Goal: Task Accomplishment & Management: Complete application form

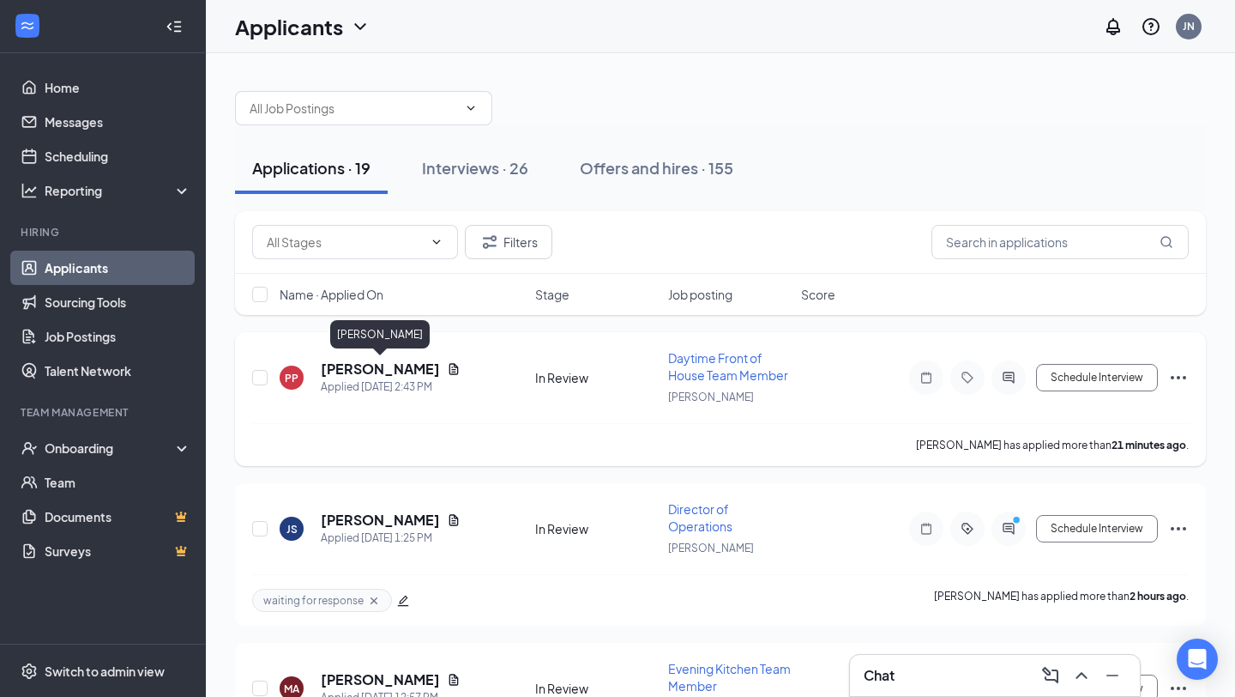
click at [384, 367] on h5 "[PERSON_NAME]" at bounding box center [380, 368] width 119 height 19
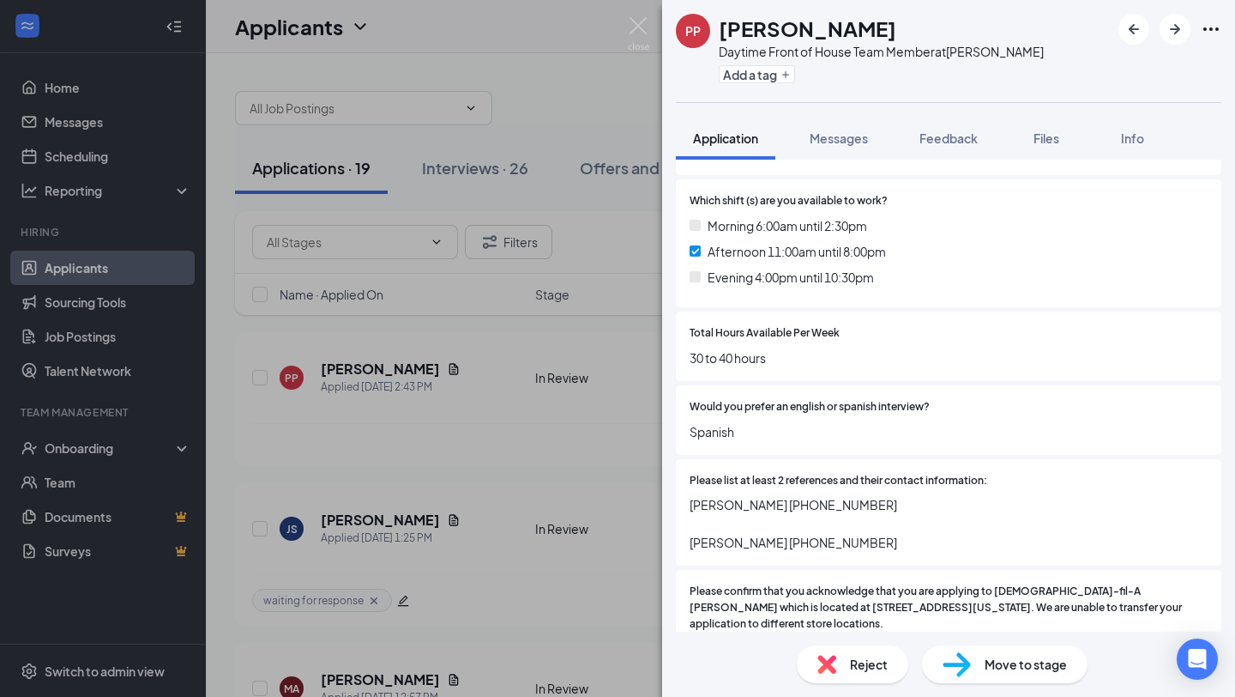
scroll to position [1517, 0]
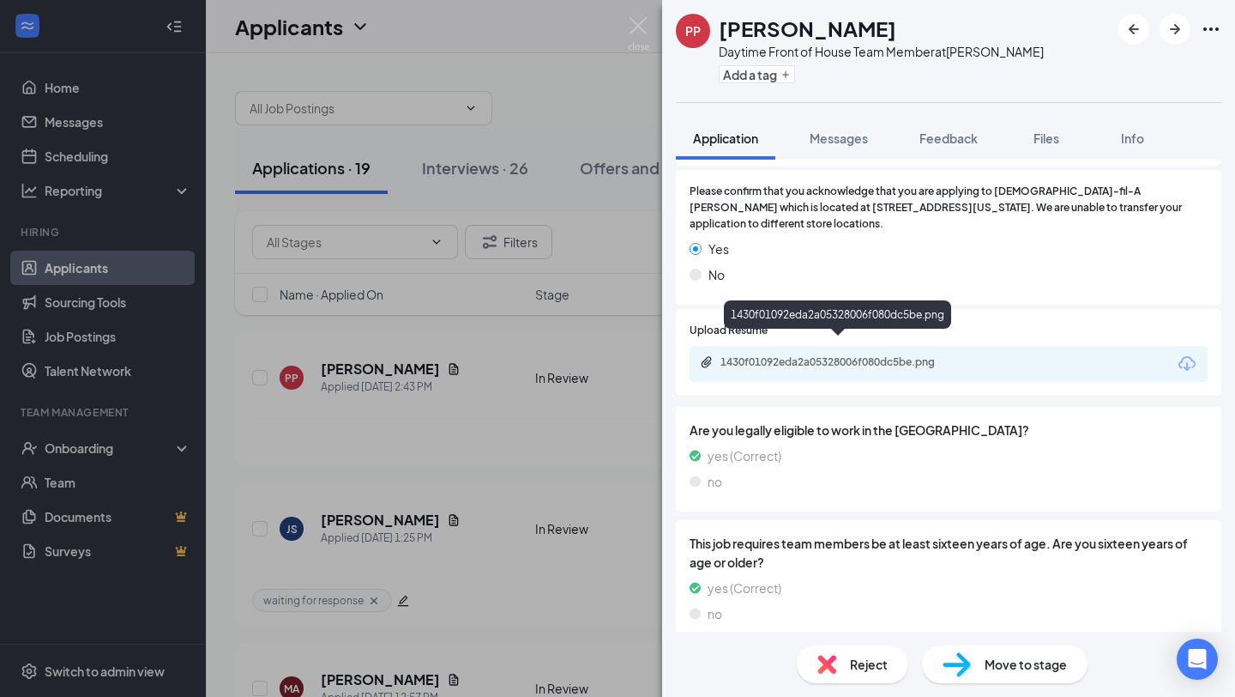
click at [768, 355] on div "1430f01092eda2a05328006f080dc5be.png" at bounding box center [841, 362] width 240 height 14
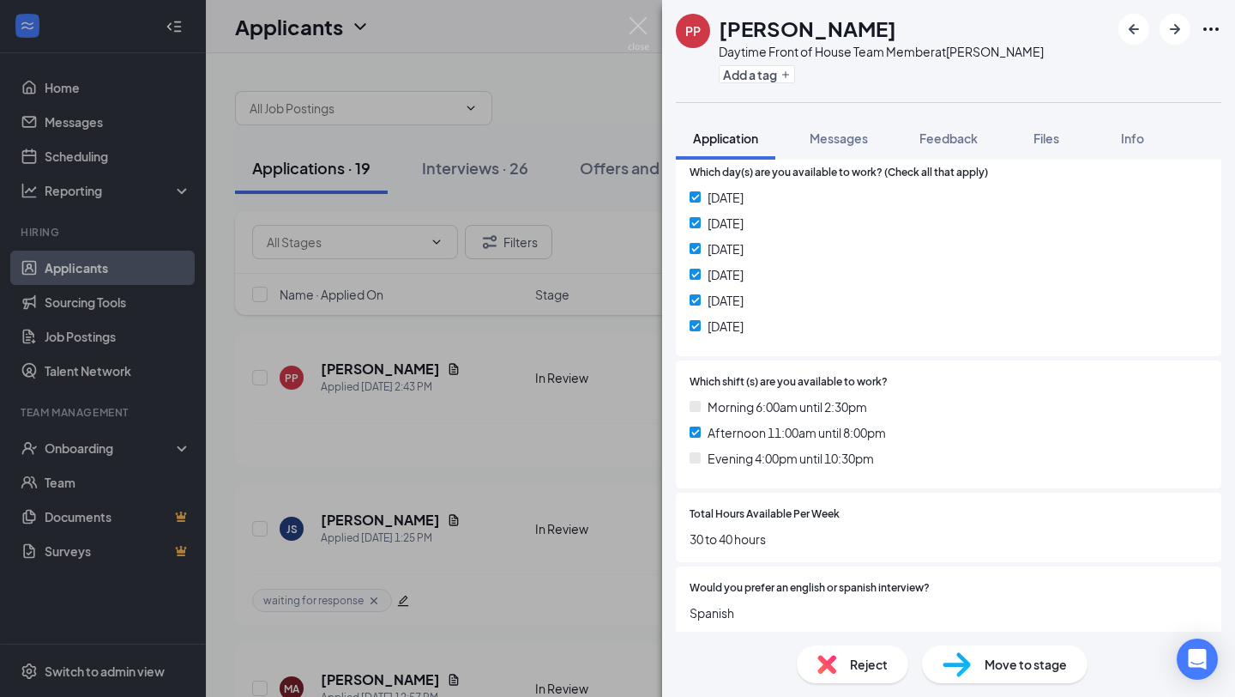
scroll to position [0, 0]
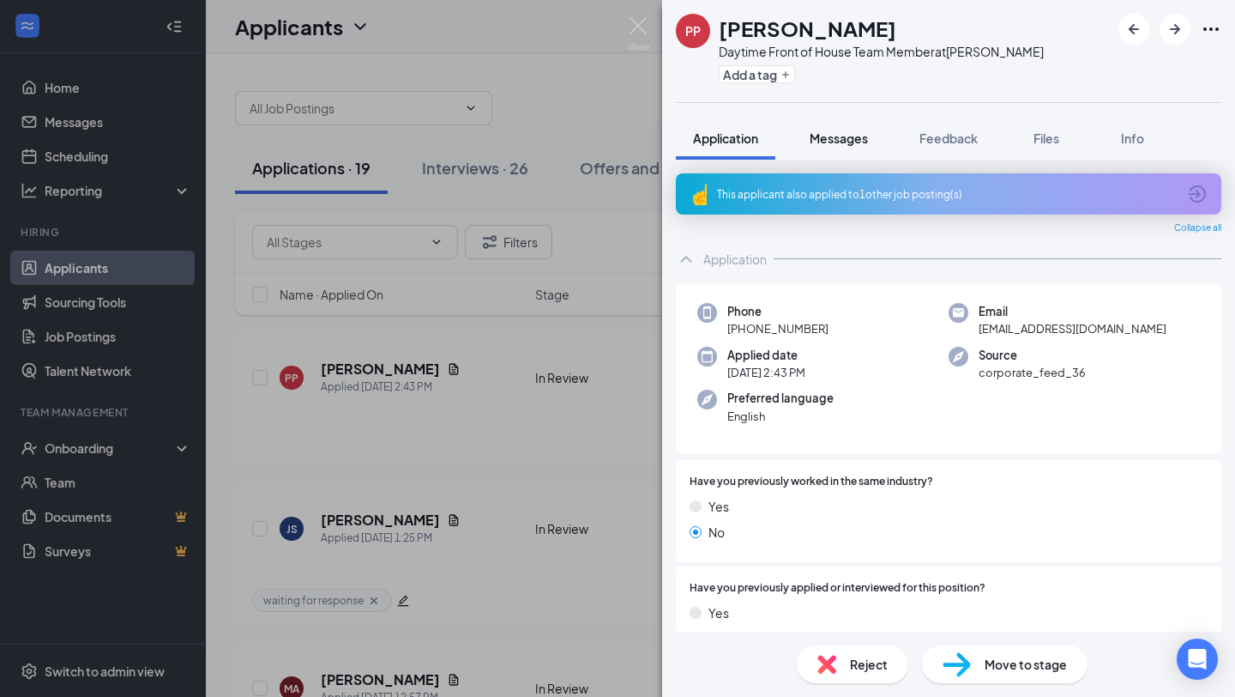
click at [820, 135] on span "Messages" at bounding box center [839, 137] width 58 height 15
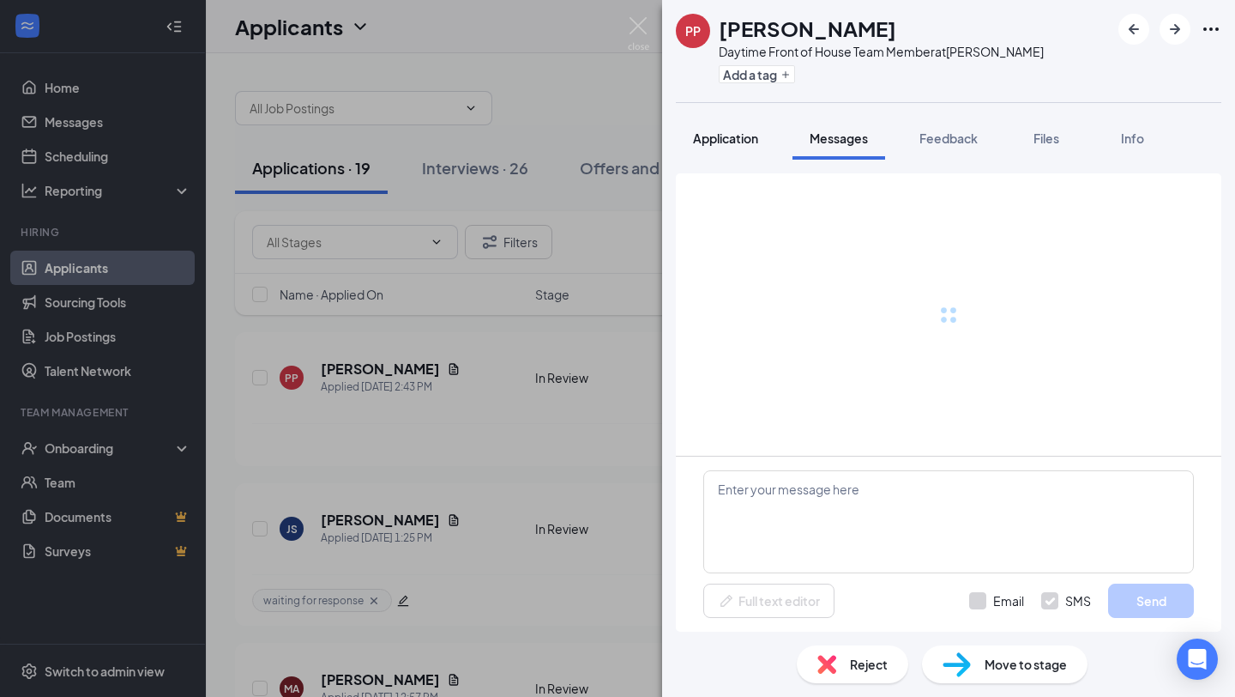
click at [738, 152] on button "Application" at bounding box center [726, 138] width 100 height 43
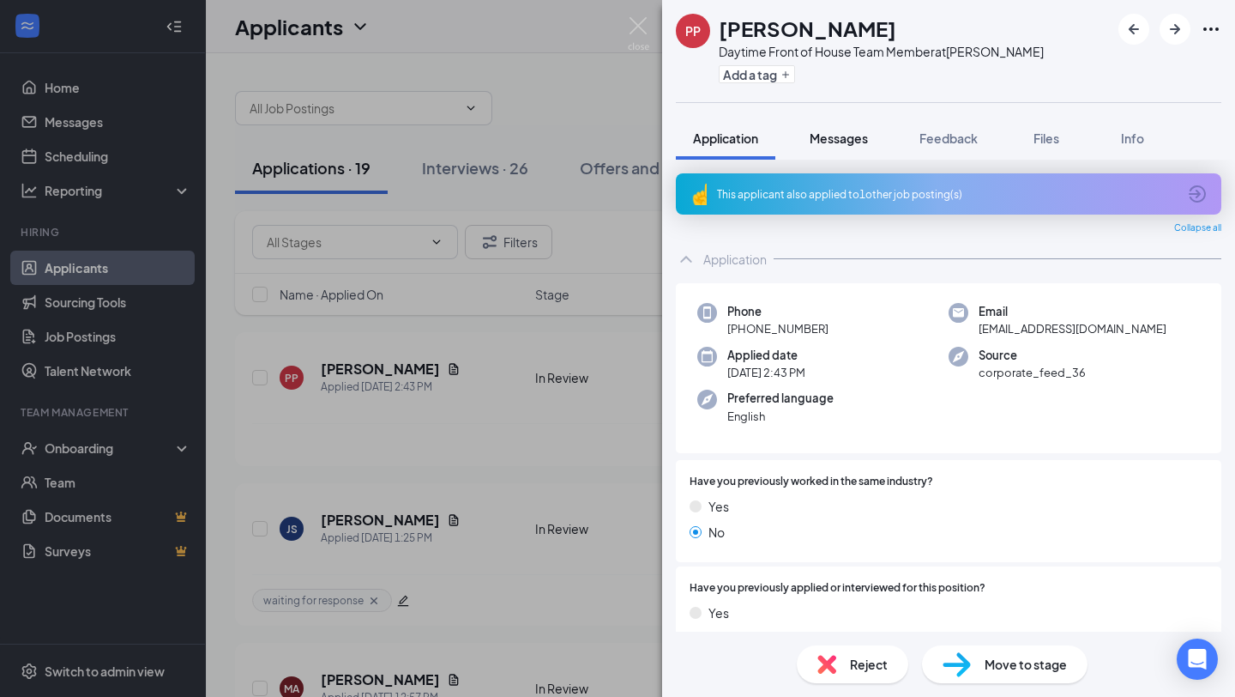
drag, startPoint x: 763, startPoint y: 191, endPoint x: 837, endPoint y: 155, distance: 82.9
click at [763, 191] on div "This applicant also applied to 1 other job posting(s)" at bounding box center [947, 194] width 460 height 15
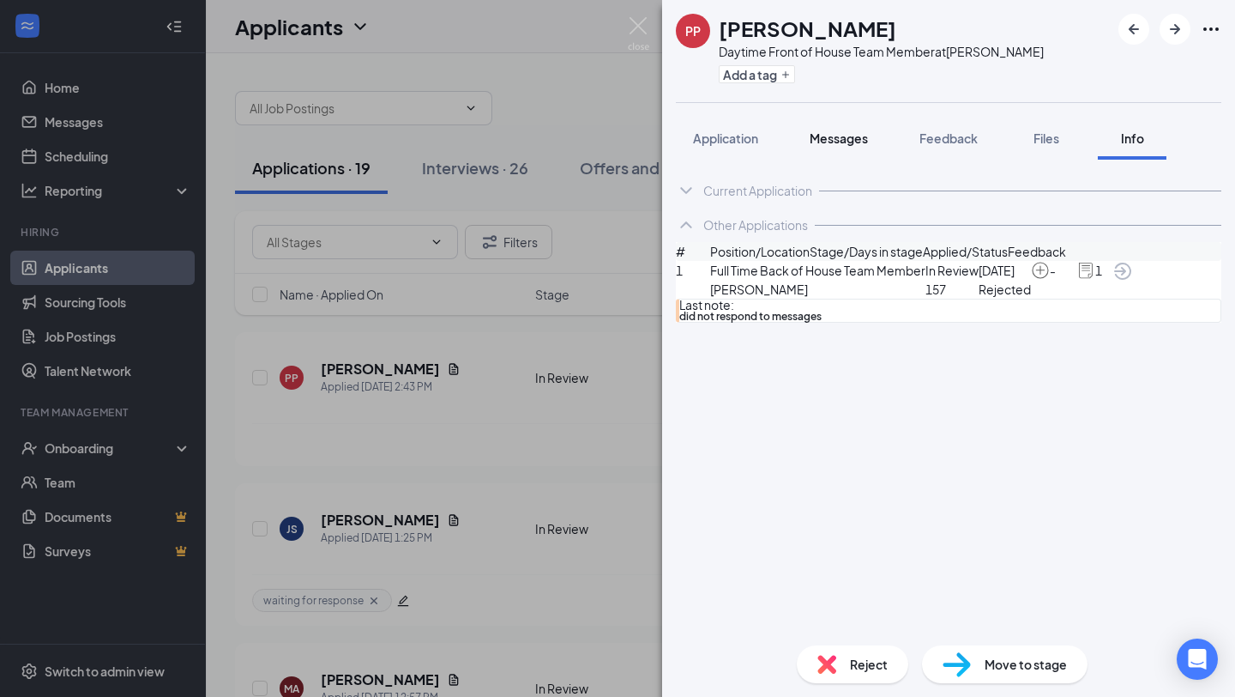
click at [840, 142] on span "Messages" at bounding box center [839, 137] width 58 height 15
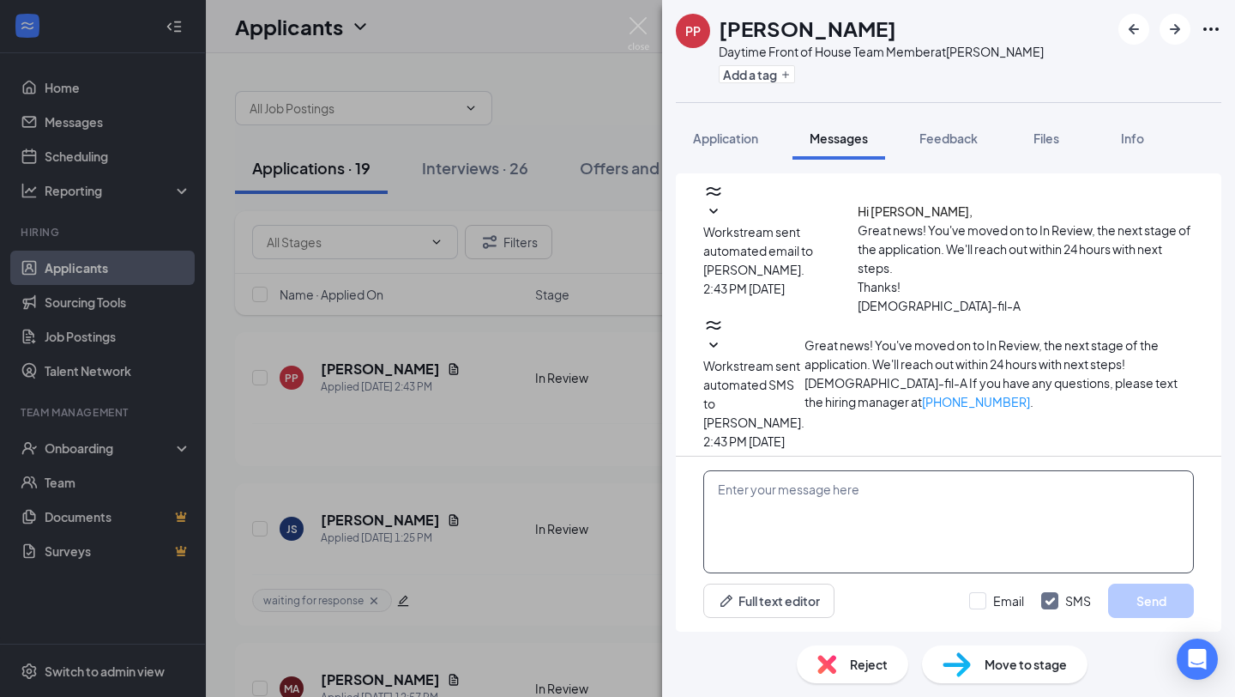
scroll to position [90, 0]
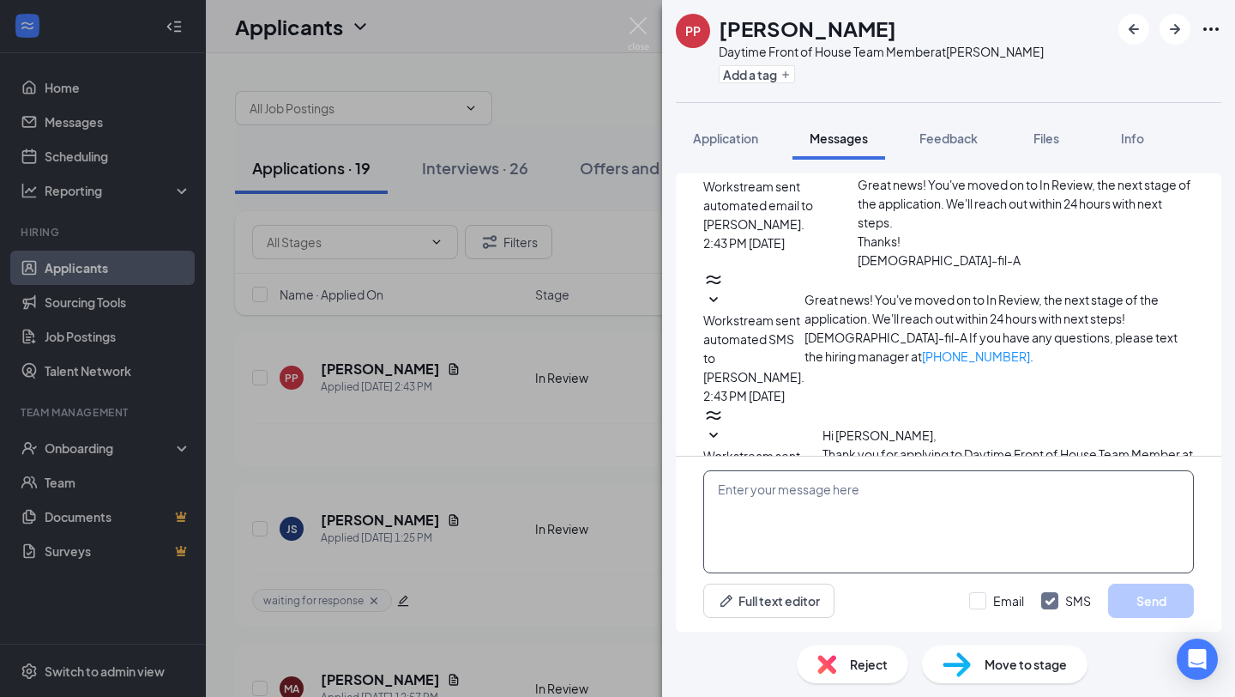
click at [779, 498] on textarea at bounding box center [948, 521] width 491 height 103
paste textarea "Hi —! My name is [PERSON_NAME] and I am the HR Director at [DEMOGRAPHIC_DATA]-f…"
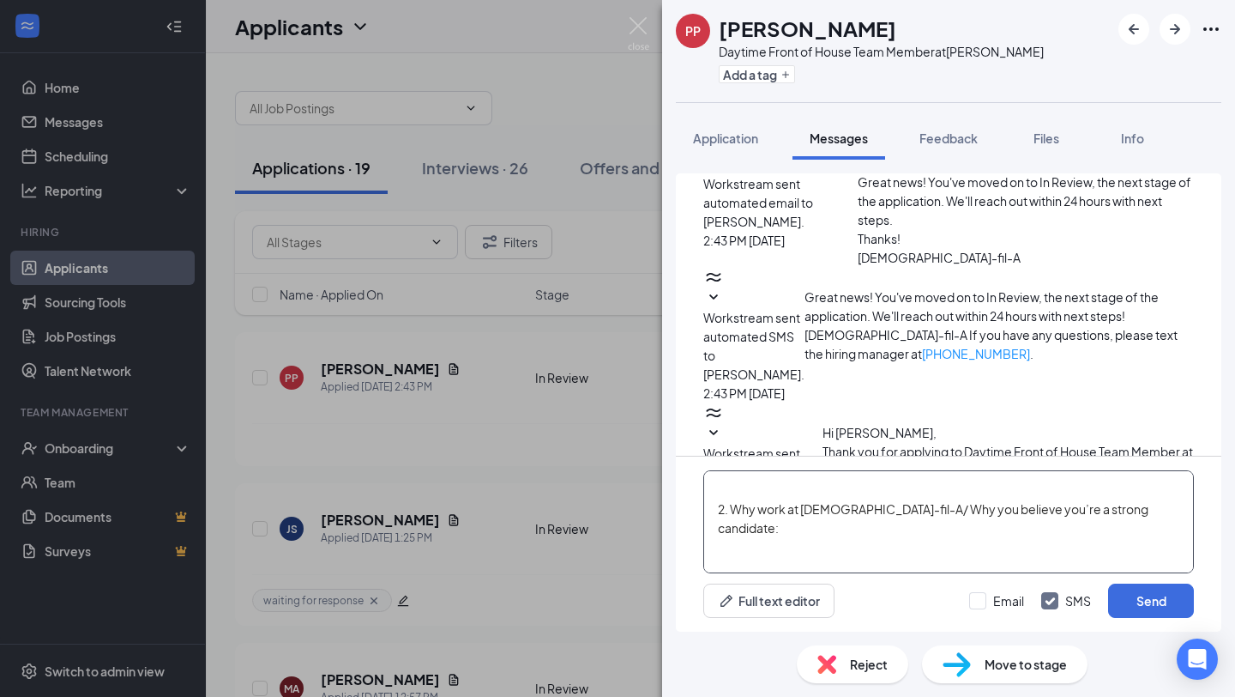
scroll to position [0, 0]
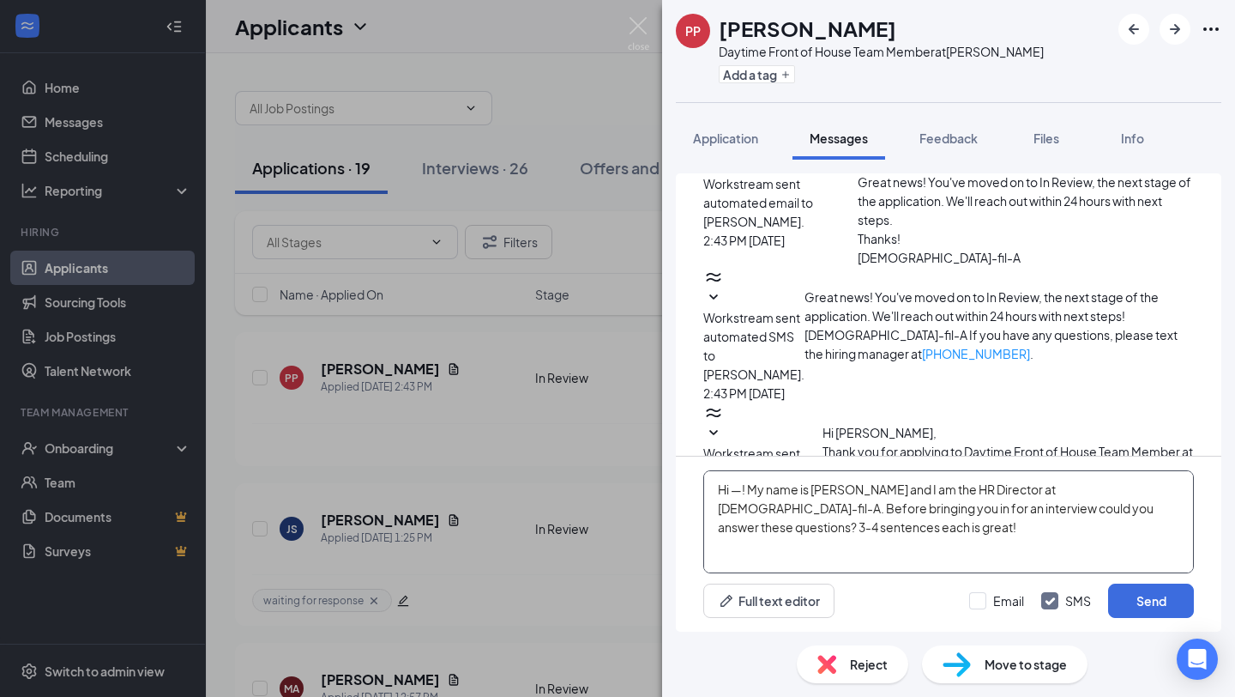
click at [740, 489] on textarea "Hi —! My name is [PERSON_NAME] and I am the HR Director at [DEMOGRAPHIC_DATA]-f…" at bounding box center [948, 521] width 491 height 103
type textarea "Hi [PERSON_NAME]! My name is [PERSON_NAME] and I am the HR Director at [DEMOGRA…"
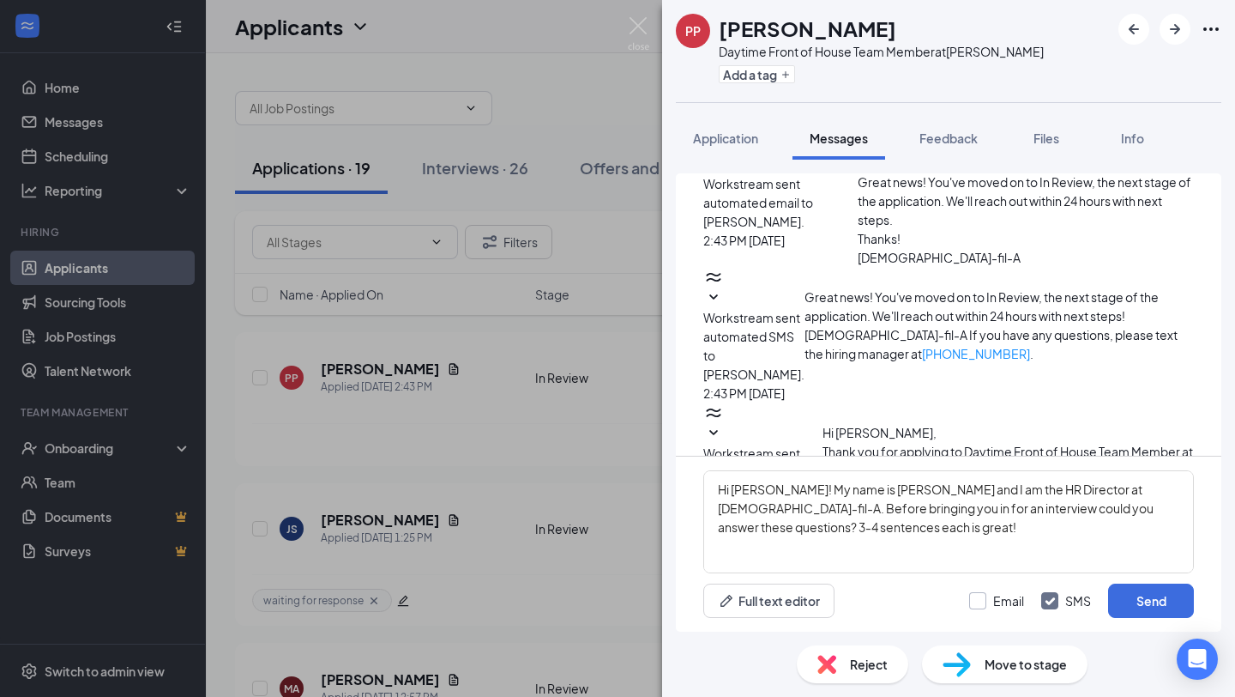
click at [995, 608] on input "Email" at bounding box center [996, 600] width 55 height 17
checkbox input "true"
click at [1157, 602] on button "Send" at bounding box center [1151, 600] width 86 height 34
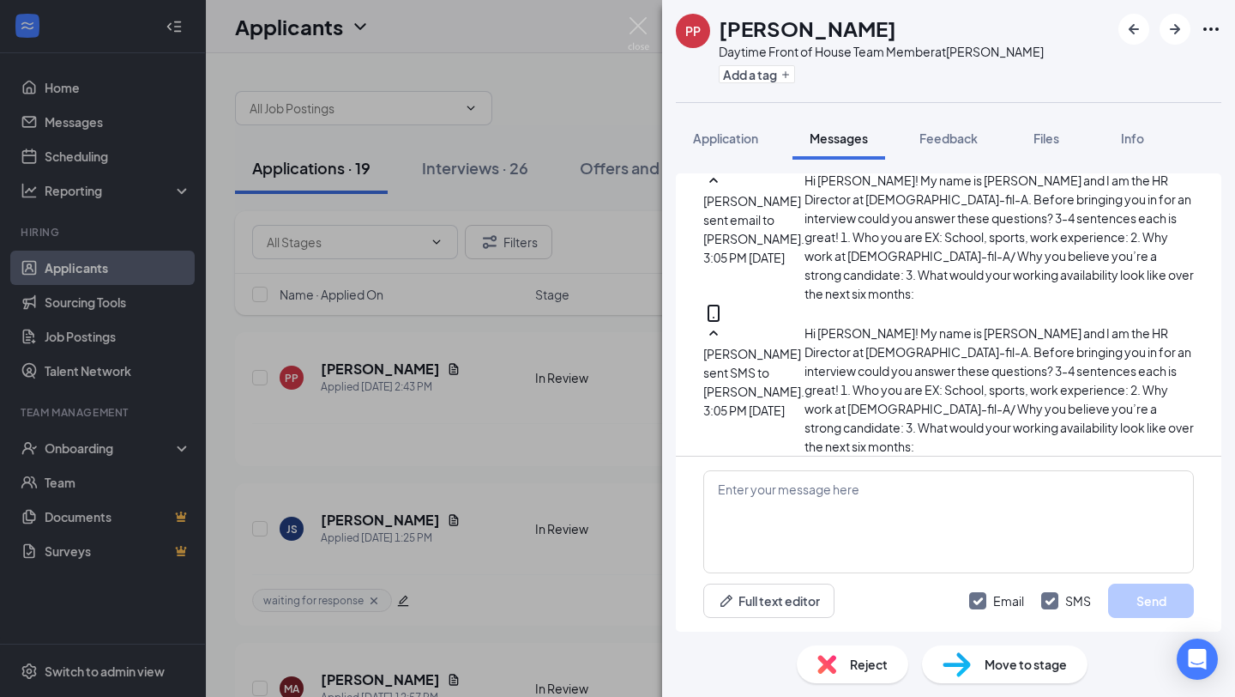
scroll to position [800, 0]
click at [772, 80] on button "Add a tag" at bounding box center [757, 74] width 76 height 18
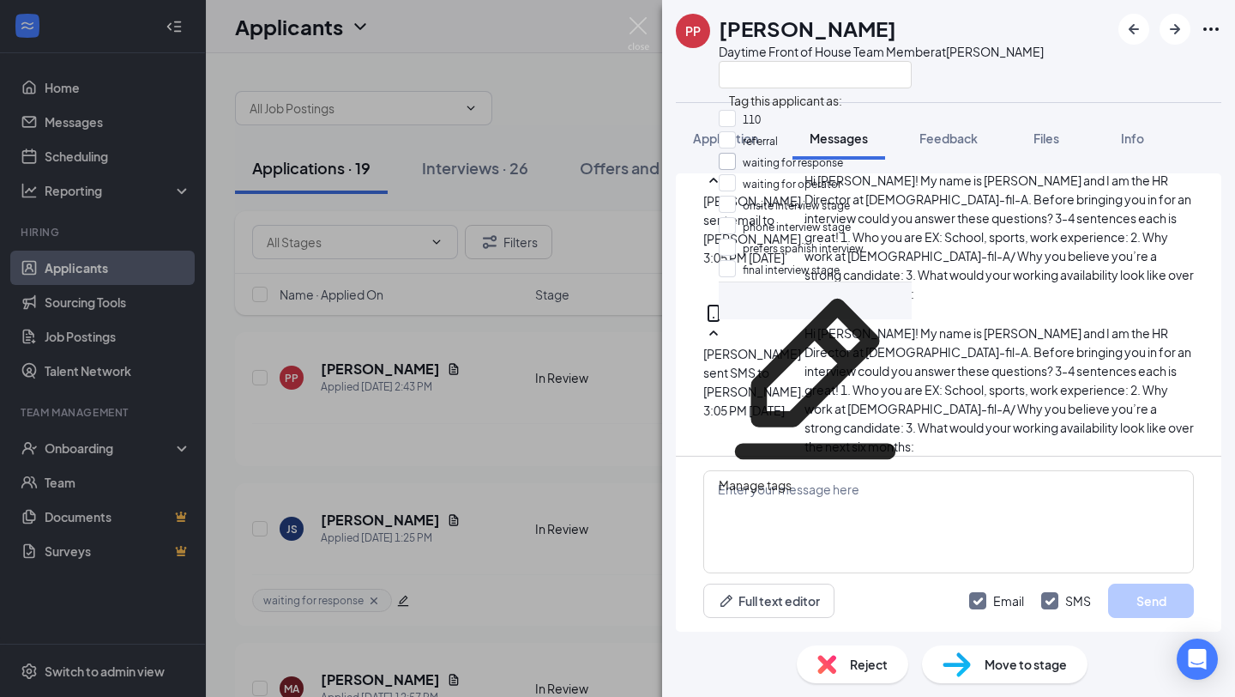
click at [802, 172] on input "waiting for response" at bounding box center [781, 162] width 124 height 19
checkbox input "true"
click at [510, 367] on div "PP [PERSON_NAME] Daytime Front of House Team Member at [PERSON_NAME] Applicatio…" at bounding box center [617, 348] width 1235 height 697
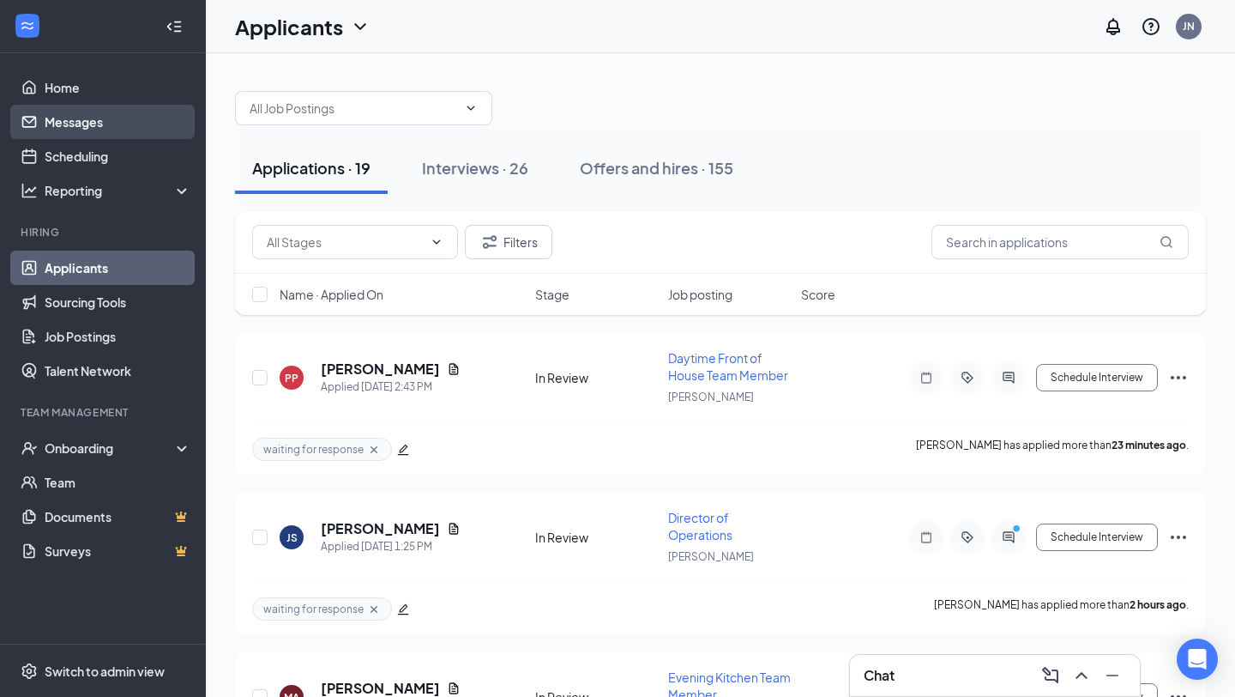
click at [142, 119] on link "Messages" at bounding box center [118, 122] width 147 height 34
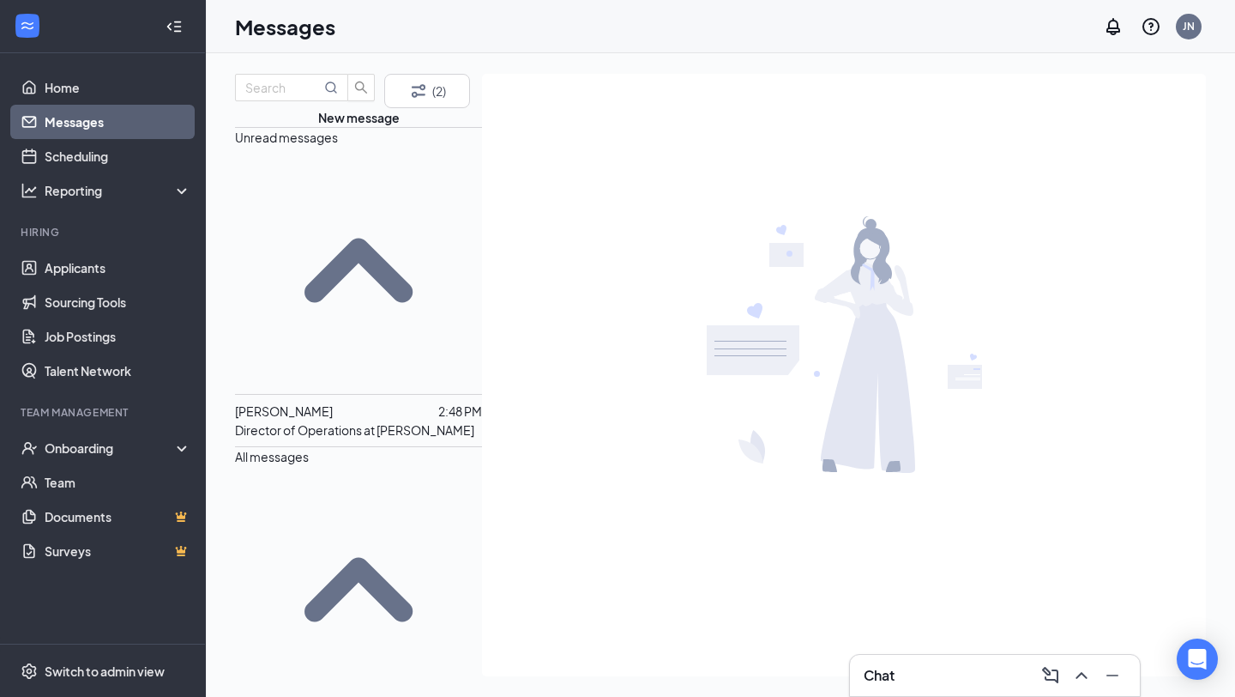
click at [371, 401] on div at bounding box center [386, 410] width 106 height 19
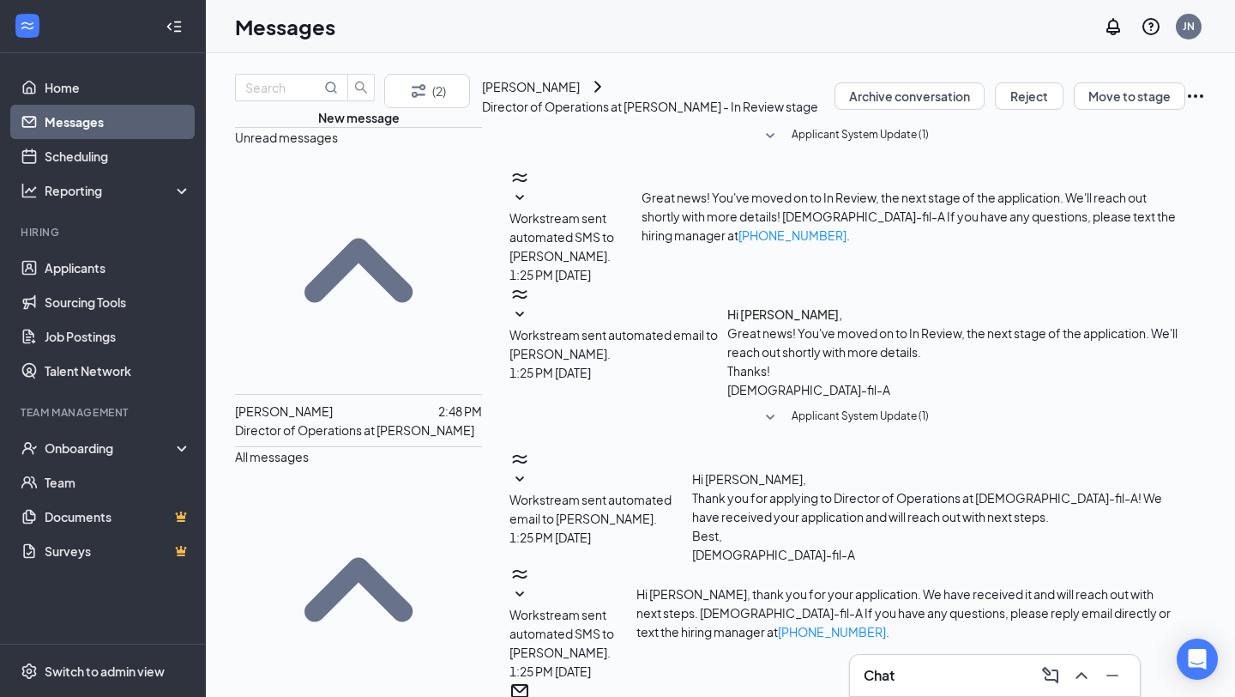
scroll to position [1095, 0]
click at [130, 258] on link "Applicants" at bounding box center [118, 267] width 147 height 34
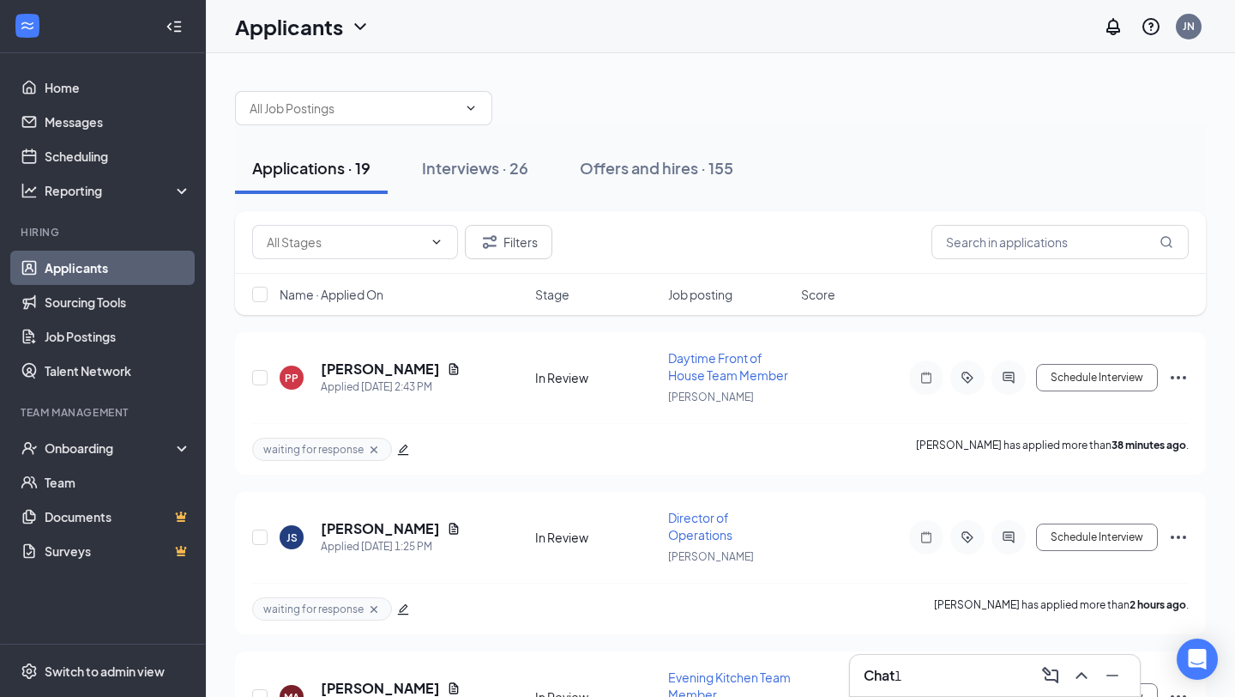
click at [870, 678] on h3 "Chat" at bounding box center [879, 675] width 31 height 19
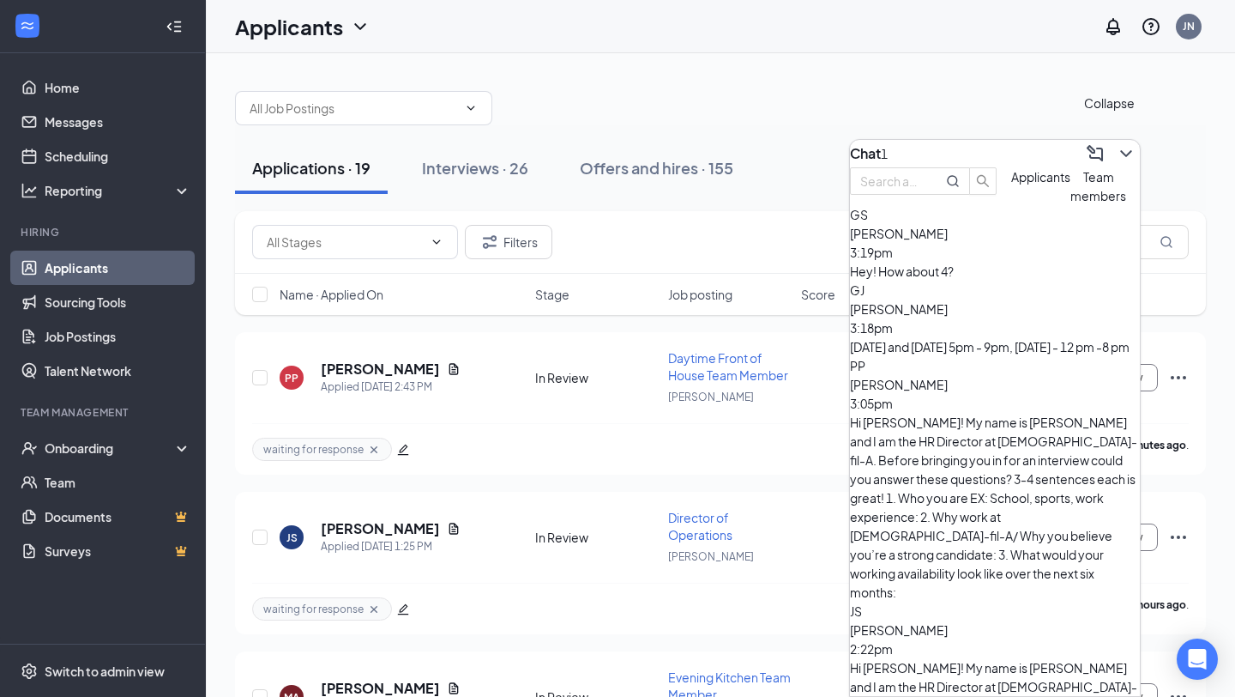
click at [1116, 143] on icon "ChevronDown" at bounding box center [1126, 153] width 21 height 21
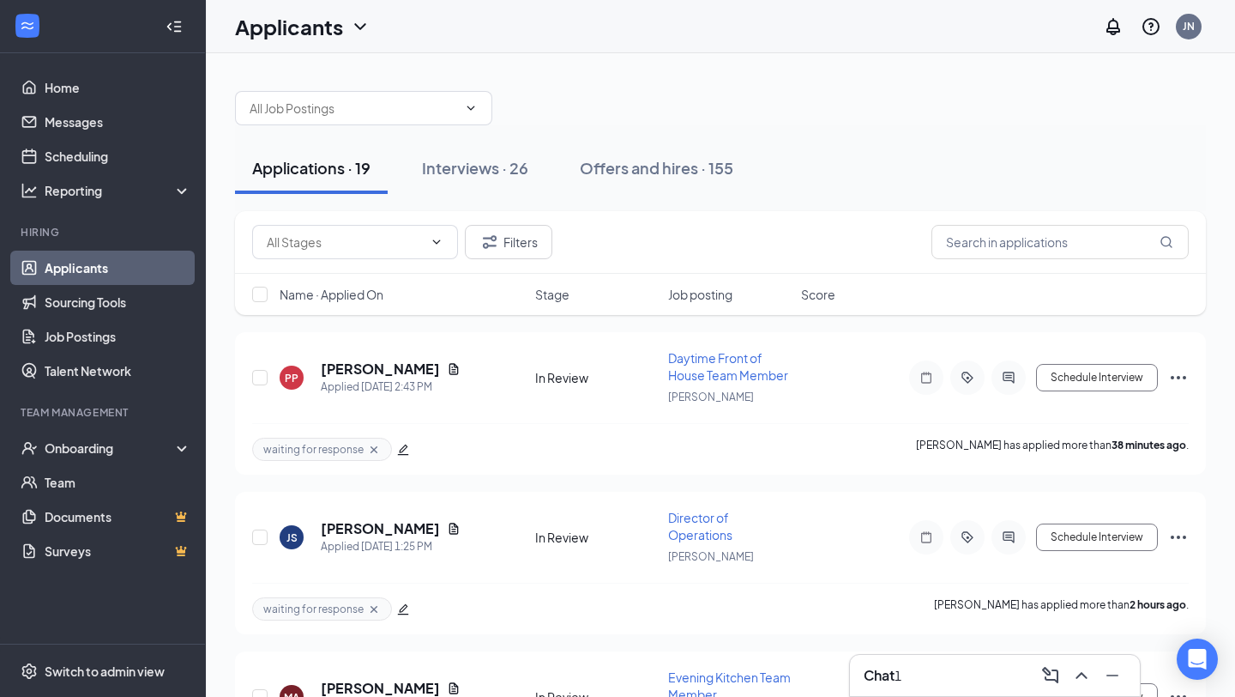
click at [951, 673] on div "Chat 1" at bounding box center [995, 674] width 262 height 27
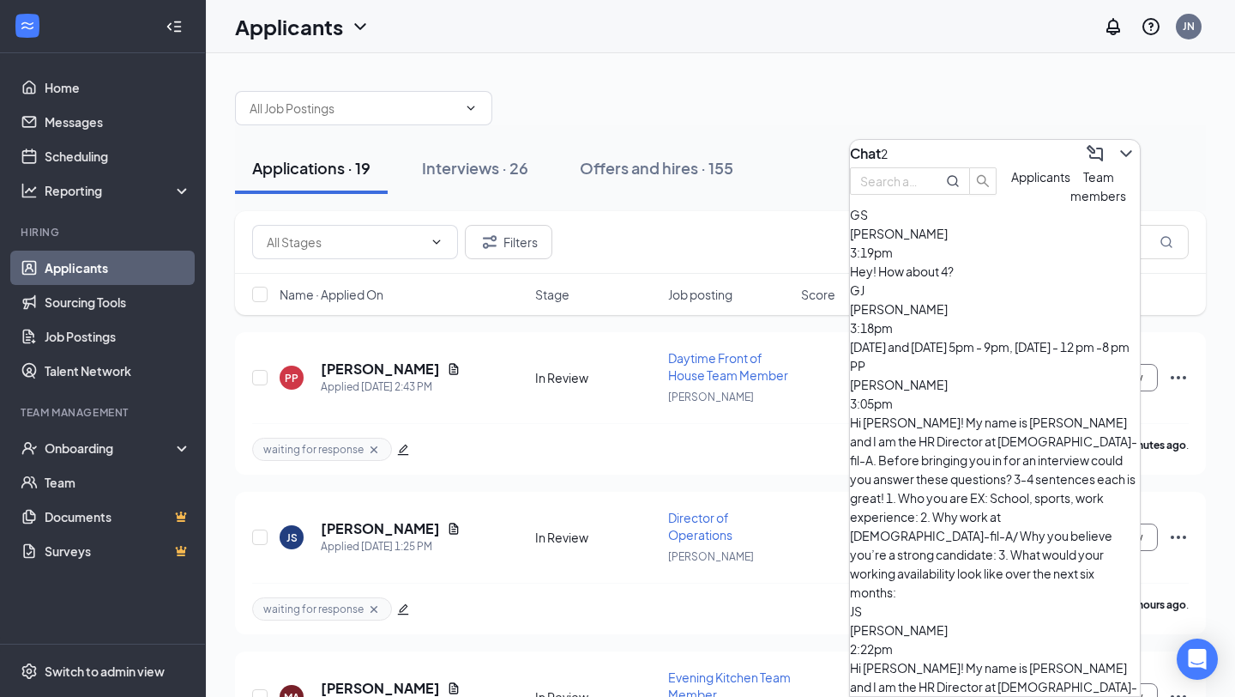
click at [1001, 356] on div "[PERSON_NAME] 3:18pm [DATE] and [DATE] 5pm - 9pm, [DATE] - 12 pm -8 pm" at bounding box center [995, 318] width 290 height 75
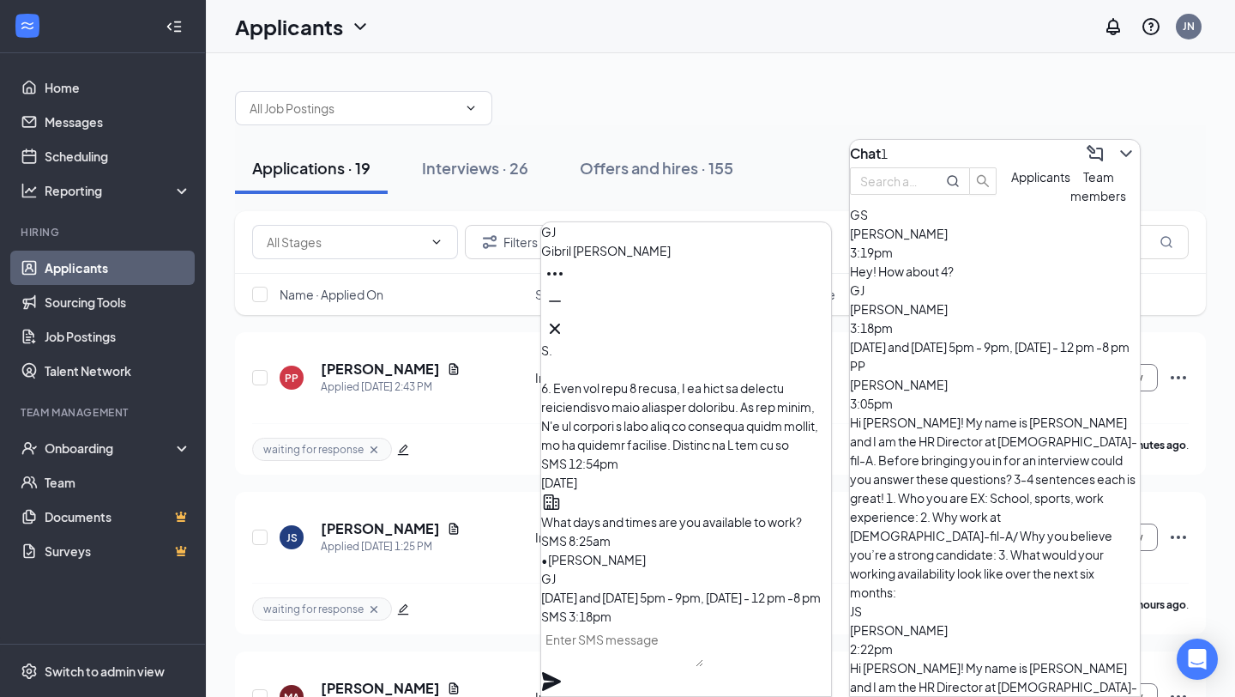
click at [669, 647] on textarea at bounding box center [622, 645] width 162 height 41
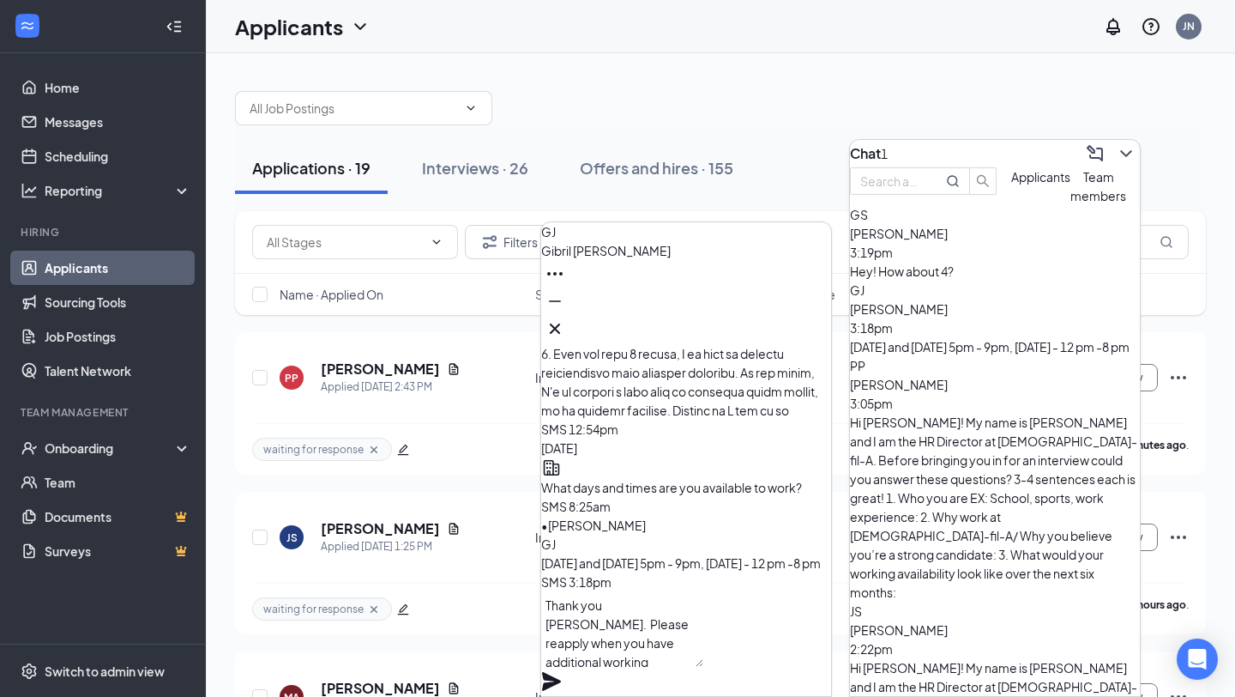
type textarea "Thank you [PERSON_NAME]. Please reapply when you have additional working availa…"
click at [799, 640] on div "Thank you [PERSON_NAME]. Please reapply when you have additional working availa…" at bounding box center [686, 643] width 290 height 105
click at [561, 672] on icon "Plane" at bounding box center [551, 681] width 19 height 19
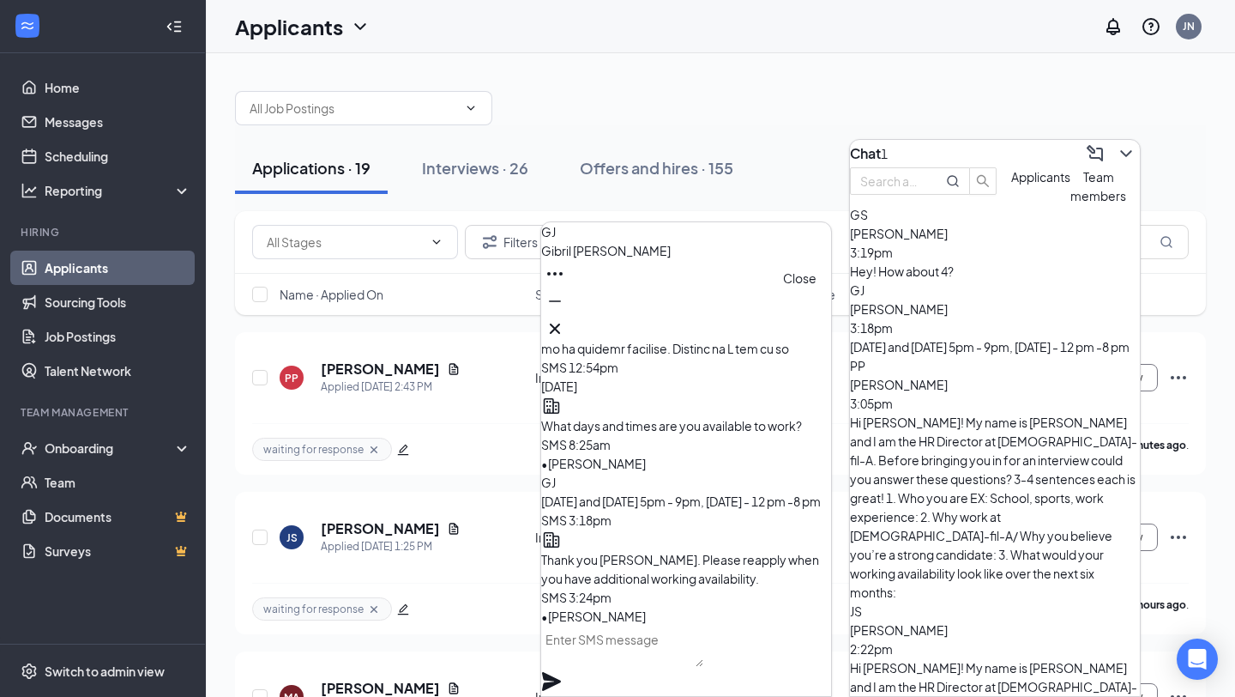
click at [565, 318] on icon "Cross" at bounding box center [555, 328] width 21 height 21
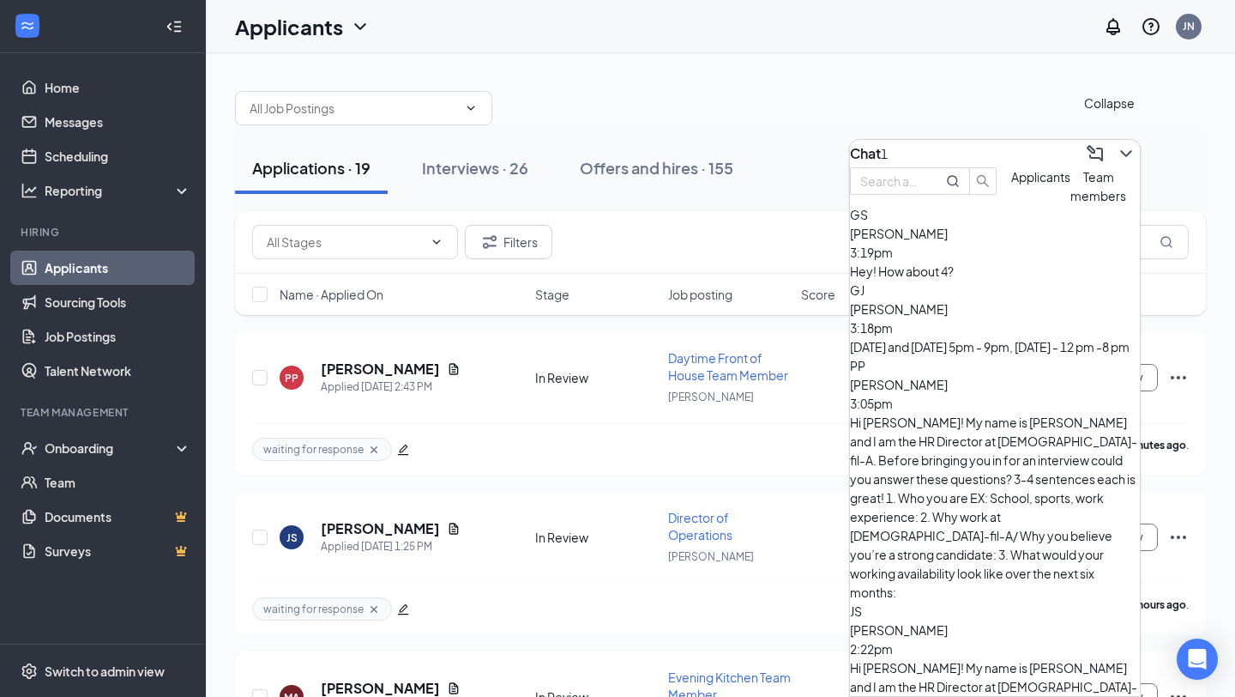
click at [1116, 150] on icon "ChevronDown" at bounding box center [1126, 153] width 21 height 21
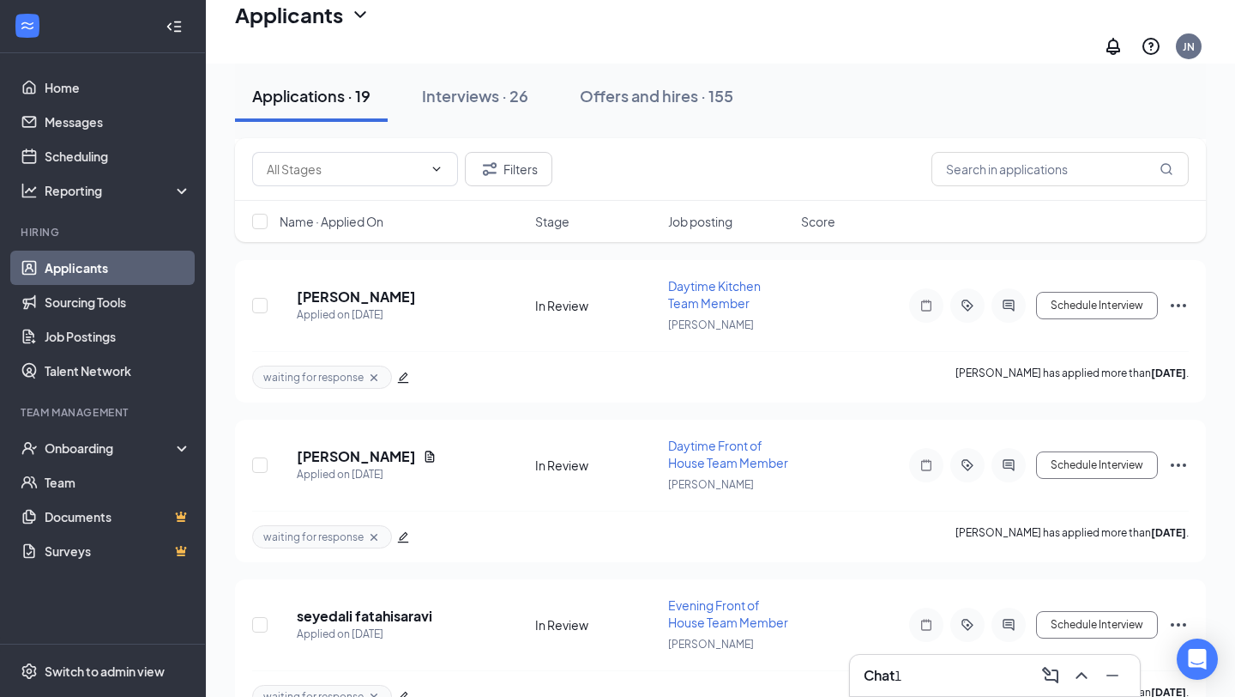
scroll to position [1994, 0]
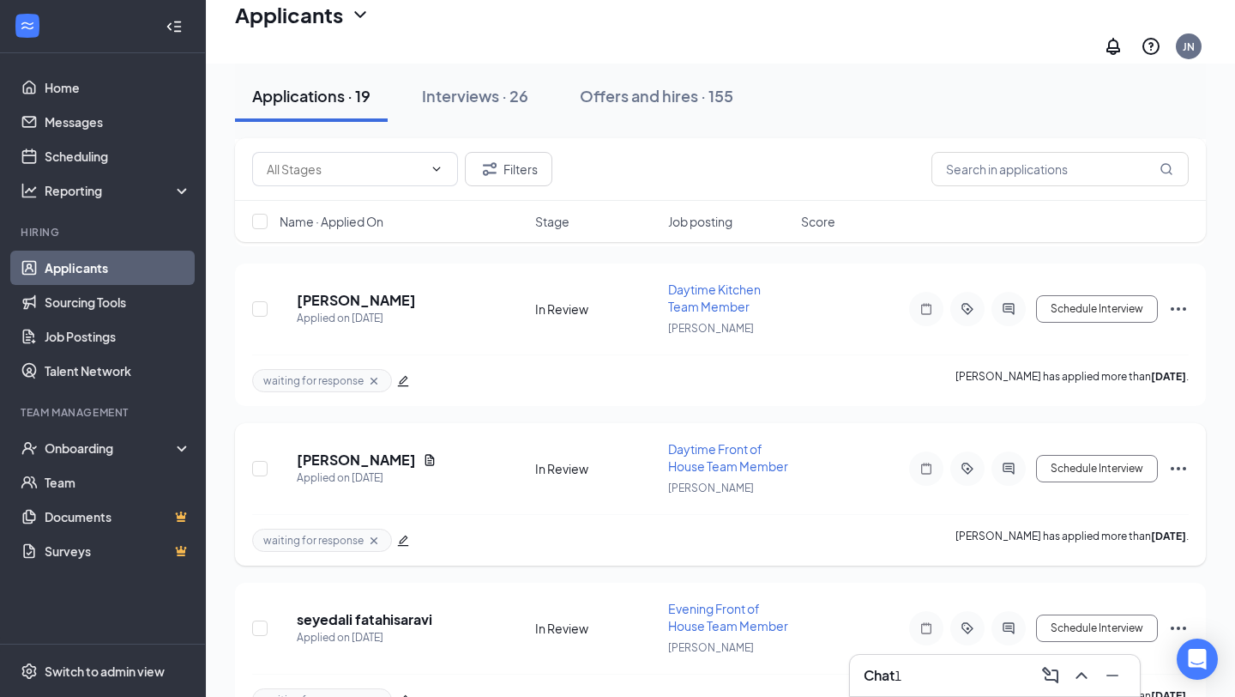
click at [371, 536] on icon "Cross" at bounding box center [374, 539] width 7 height 7
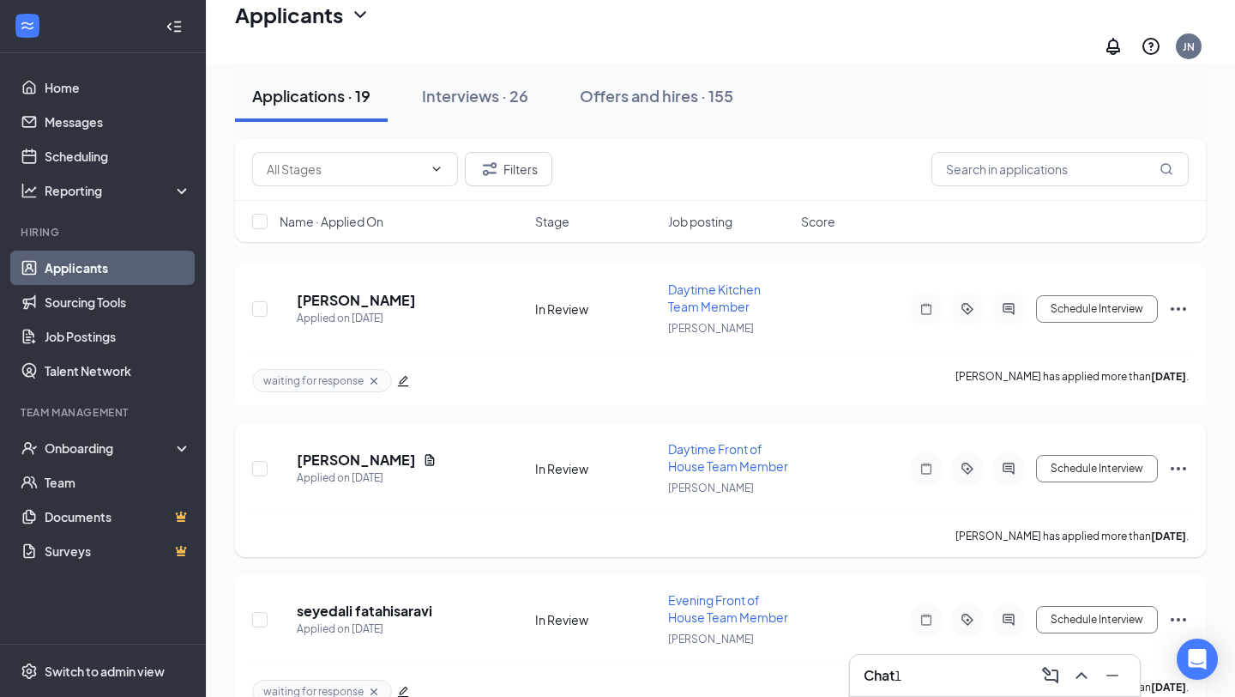
click at [1175, 458] on icon "Ellipses" at bounding box center [1178, 468] width 21 height 21
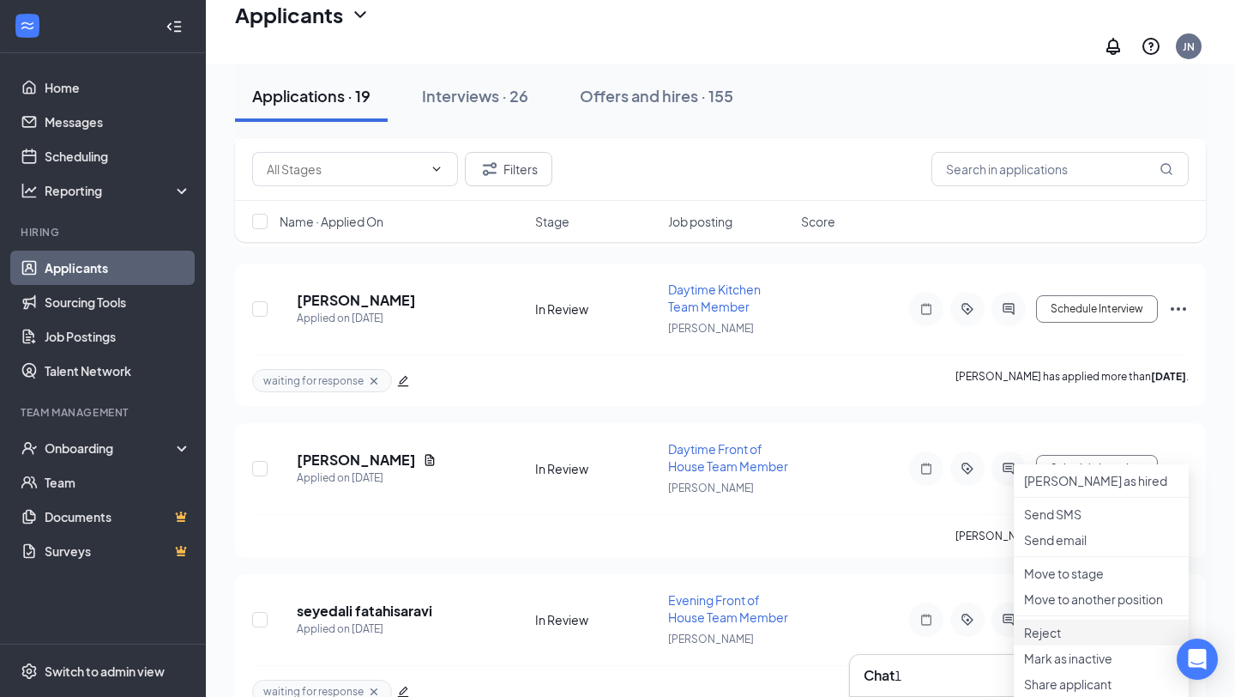
click at [1023, 645] on li "Reject" at bounding box center [1101, 632] width 175 height 26
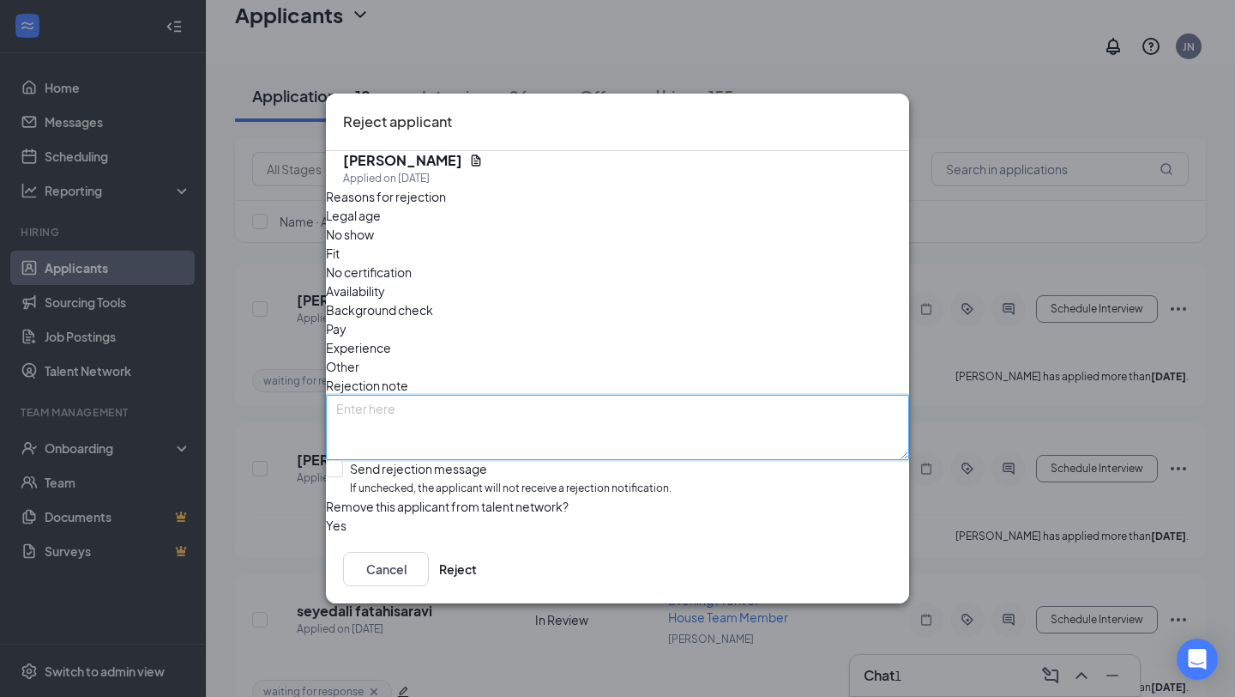
click at [665, 395] on textarea at bounding box center [617, 427] width 583 height 65
type textarea "limited working availability"
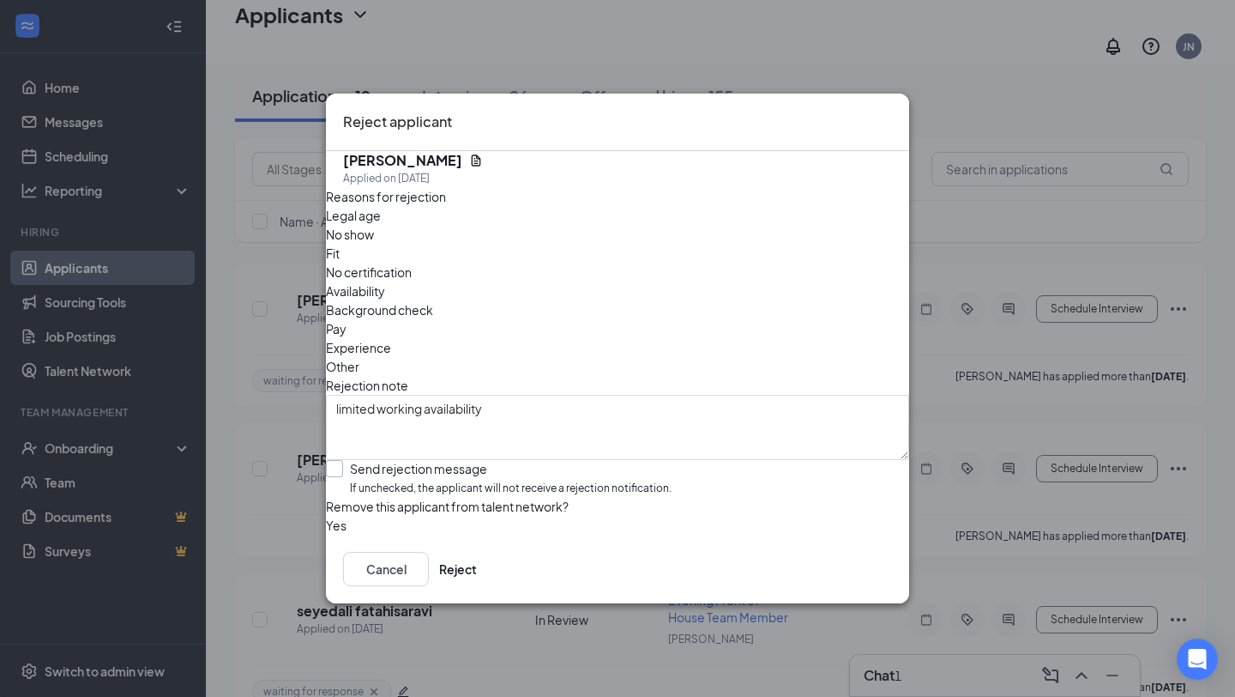
click at [624, 460] on input "Send rejection message If unchecked, the applicant will not receive a rejection…" at bounding box center [499, 478] width 346 height 37
checkbox input "true"
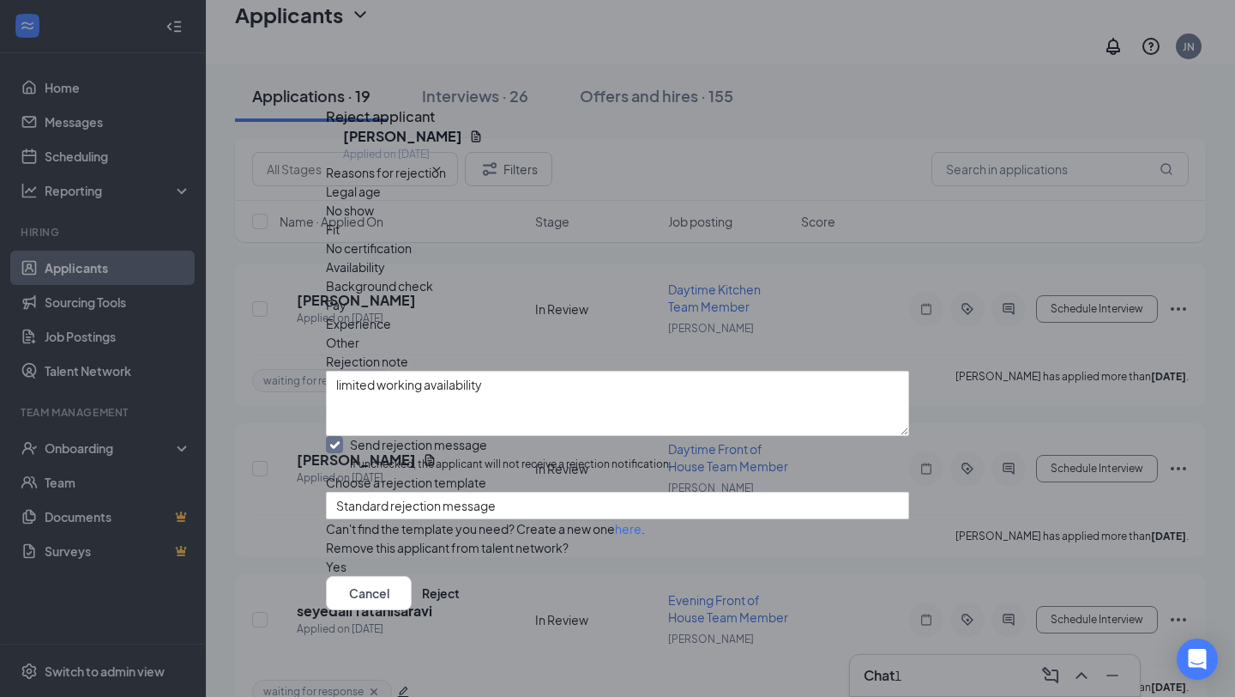
click at [852, 588] on div "Cancel Reject" at bounding box center [617, 593] width 583 height 34
click at [854, 645] on div "Reject applicant [PERSON_NAME] Applied on [DATE] Reasons for rejection Legal ag…" at bounding box center [617, 348] width 1235 height 697
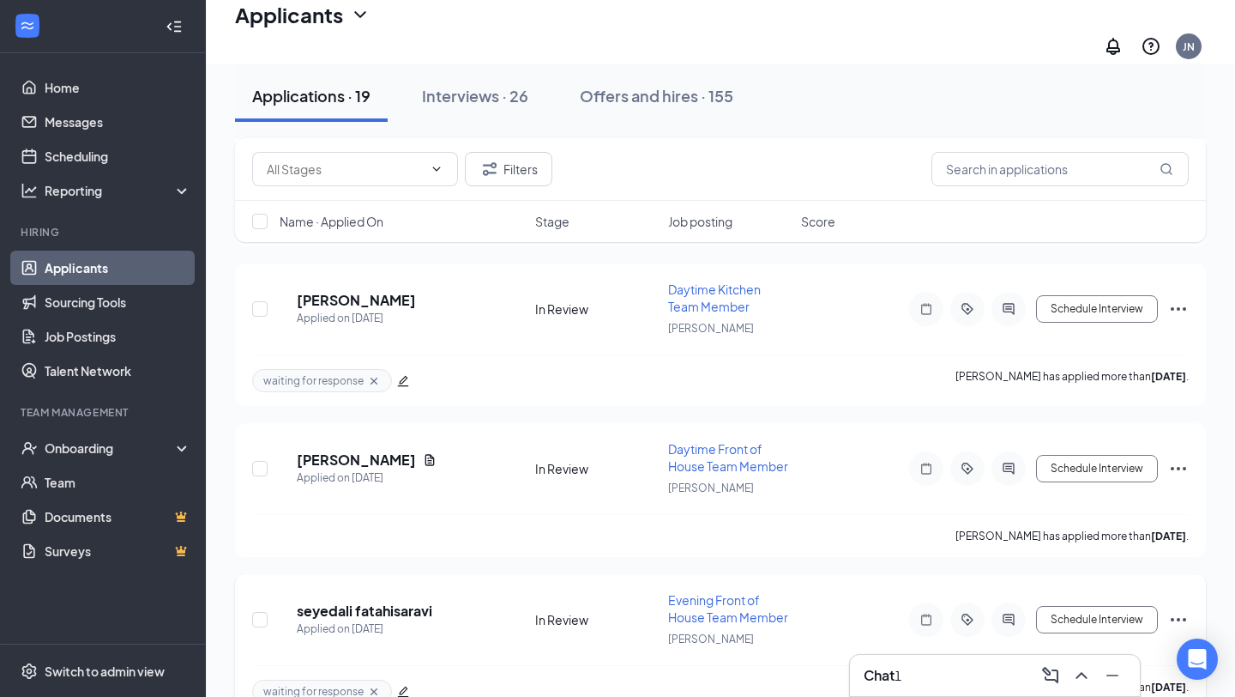
click at [854, 617] on div "SF seyedali fatahisaravi Applied on [DATE] In Review Evening Front of House Tea…" at bounding box center [720, 628] width 937 height 74
click at [1175, 458] on icon "Ellipses" at bounding box center [1178, 468] width 21 height 21
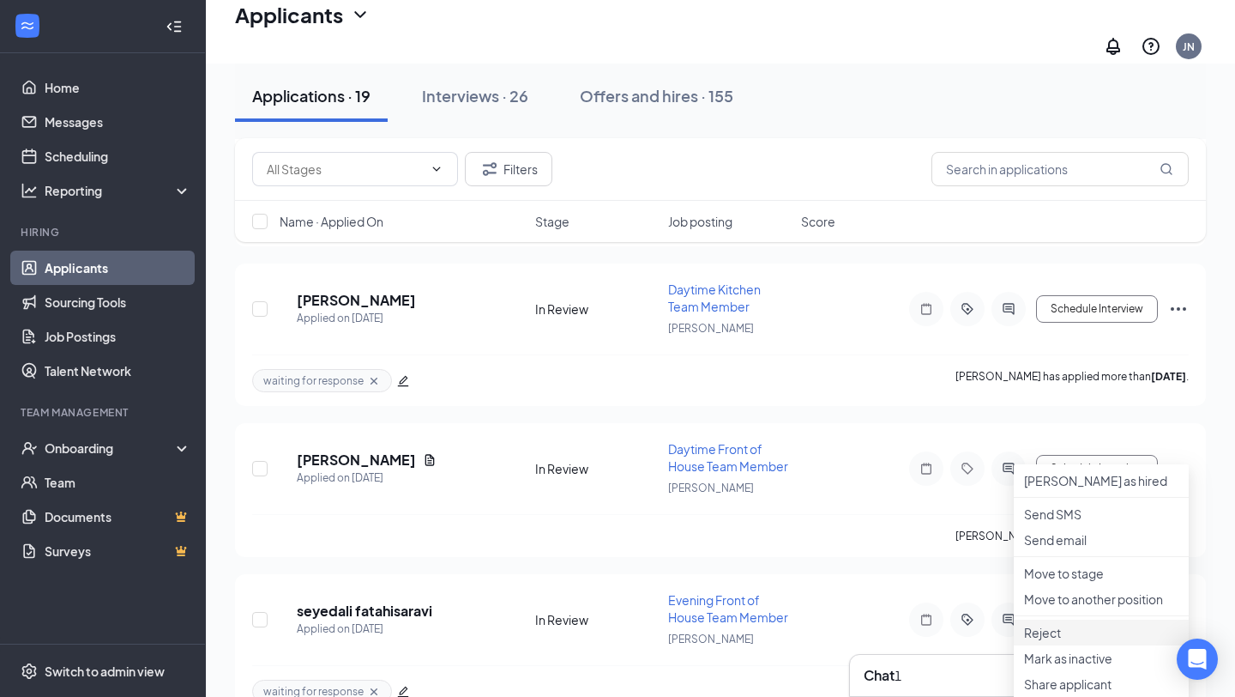
click at [1050, 645] on li "Reject" at bounding box center [1101, 632] width 175 height 26
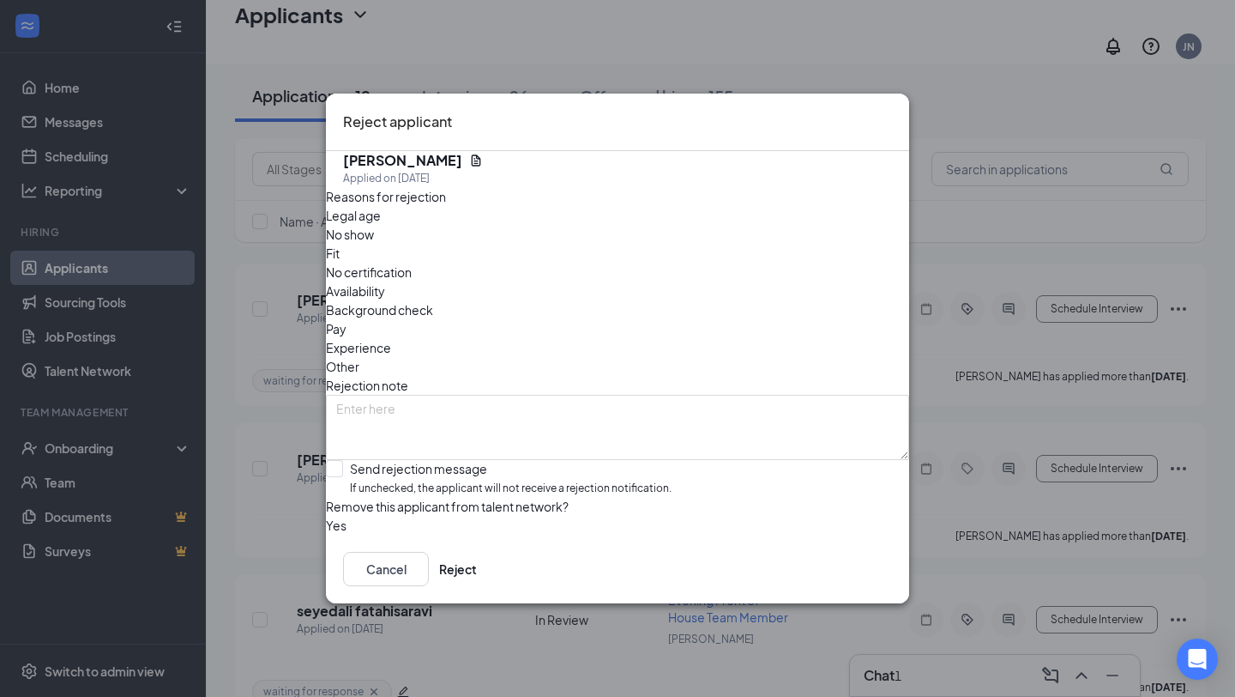
click at [385, 281] on span "Availability" at bounding box center [355, 290] width 59 height 19
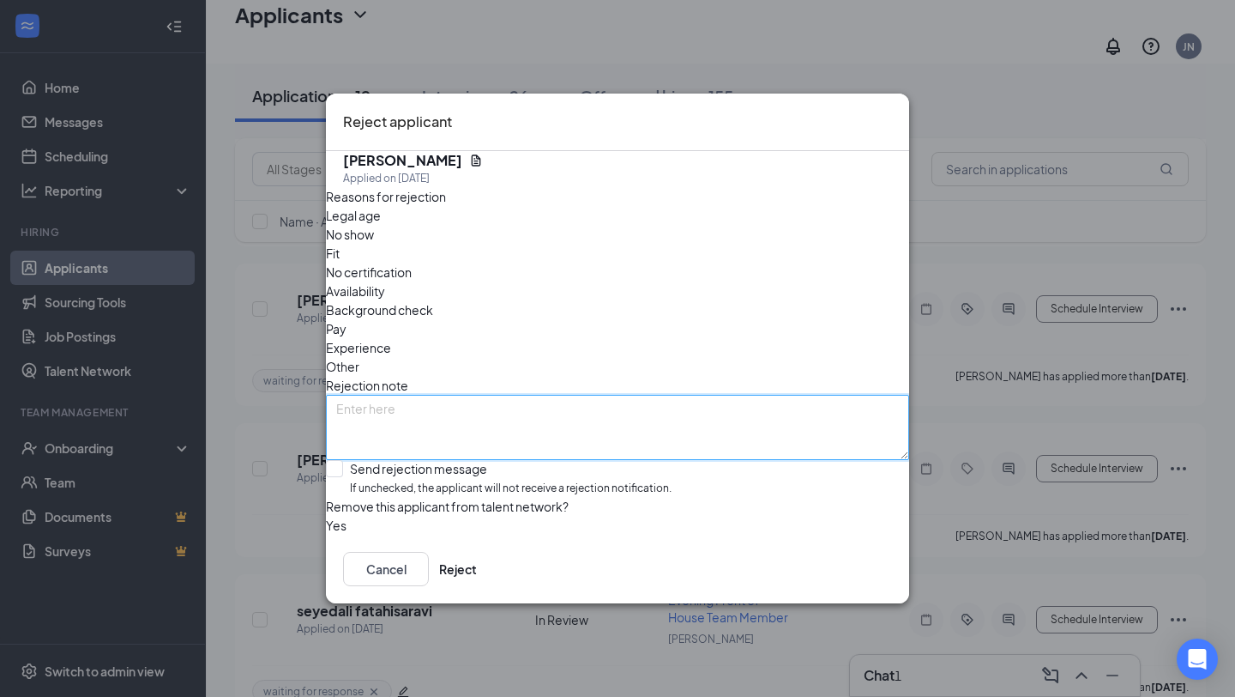
click at [732, 395] on textarea at bounding box center [617, 427] width 583 height 65
type textarea "limited working availability"
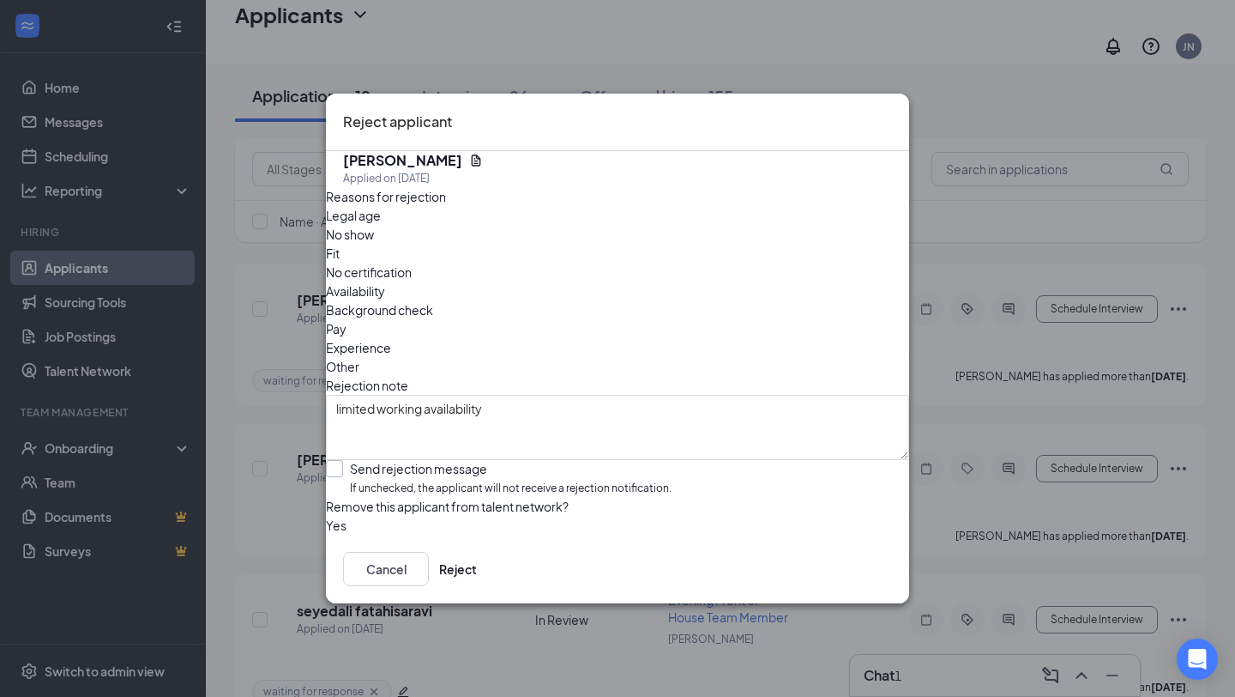
click at [672, 460] on input "Send rejection message If unchecked, the applicant will not receive a rejection…" at bounding box center [499, 478] width 346 height 37
checkbox input "true"
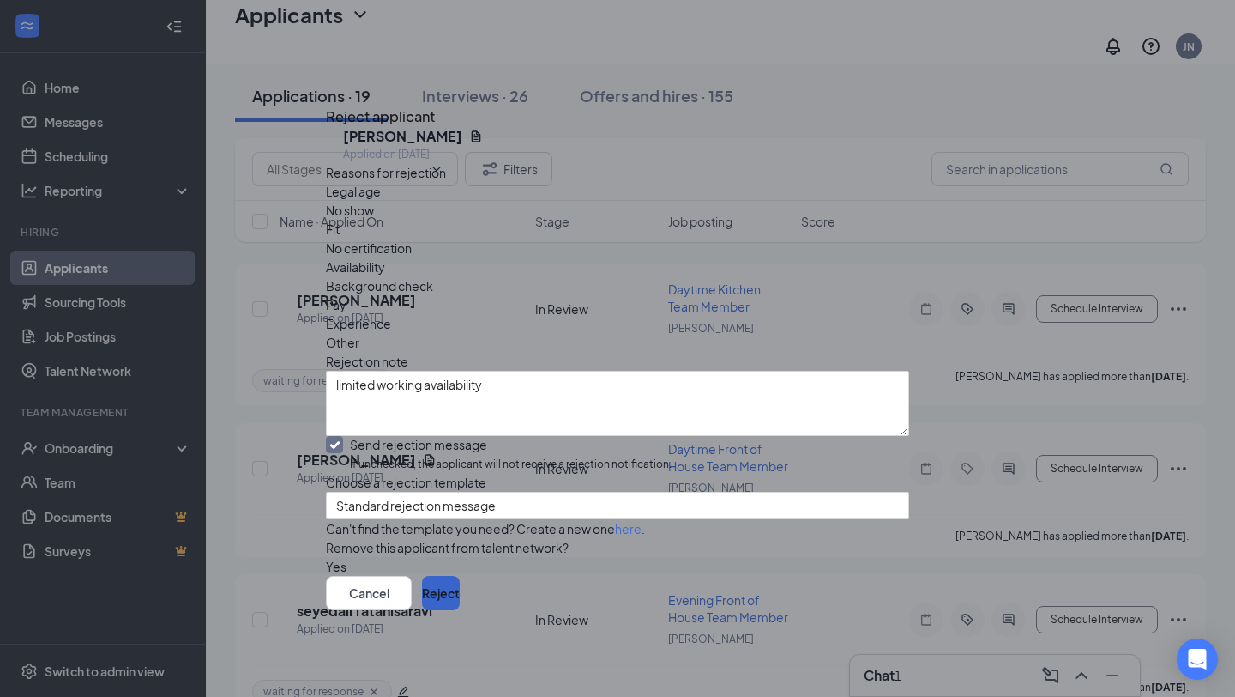
click at [460, 588] on button "Reject" at bounding box center [441, 593] width 38 height 34
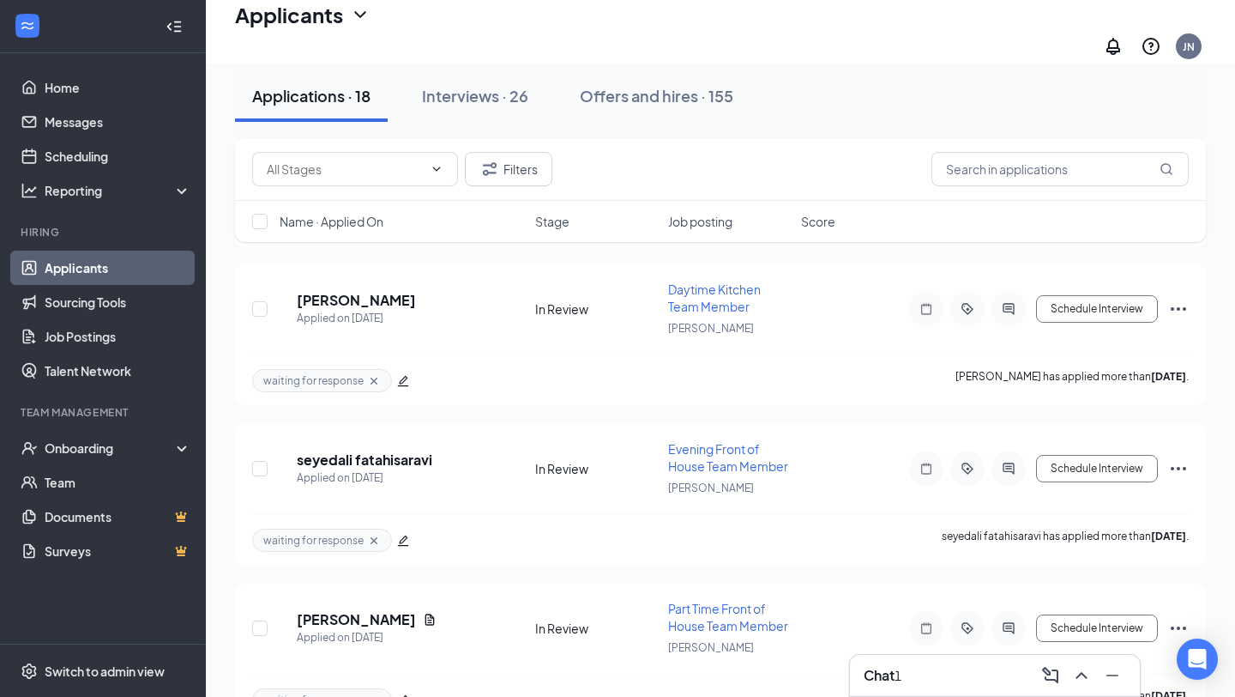
click at [872, 683] on h3 "Chat" at bounding box center [879, 675] width 31 height 19
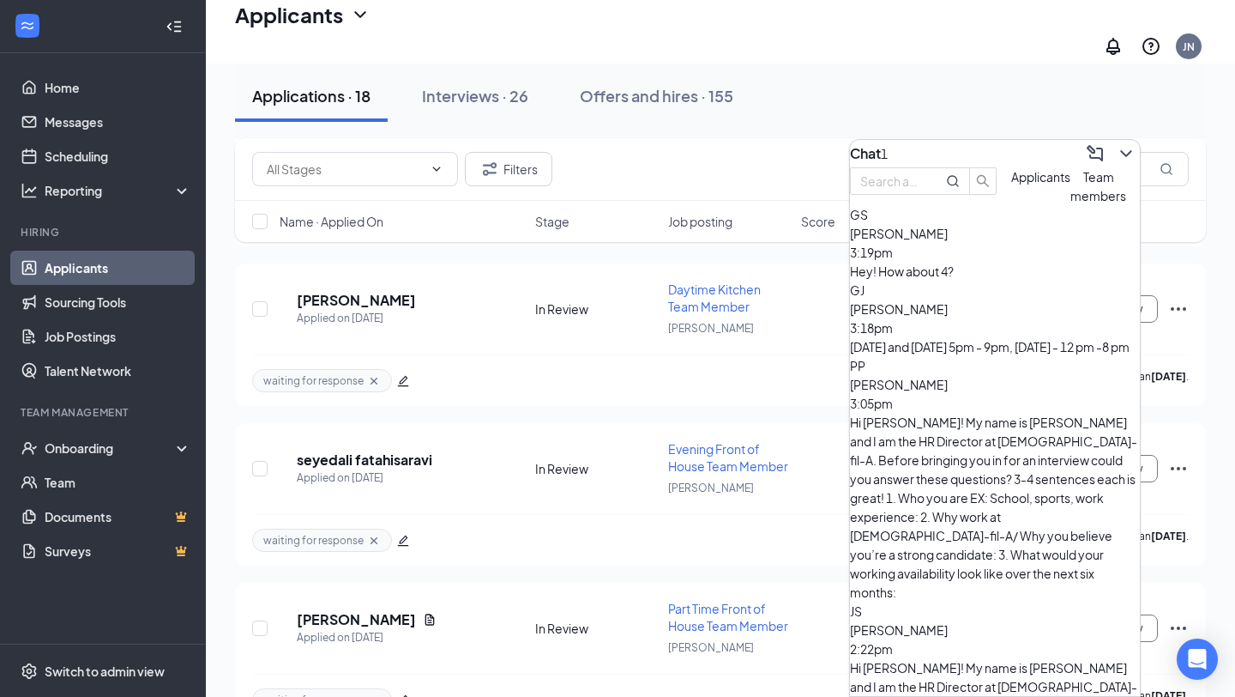
click at [1071, 203] on span "Team members" at bounding box center [1099, 186] width 56 height 34
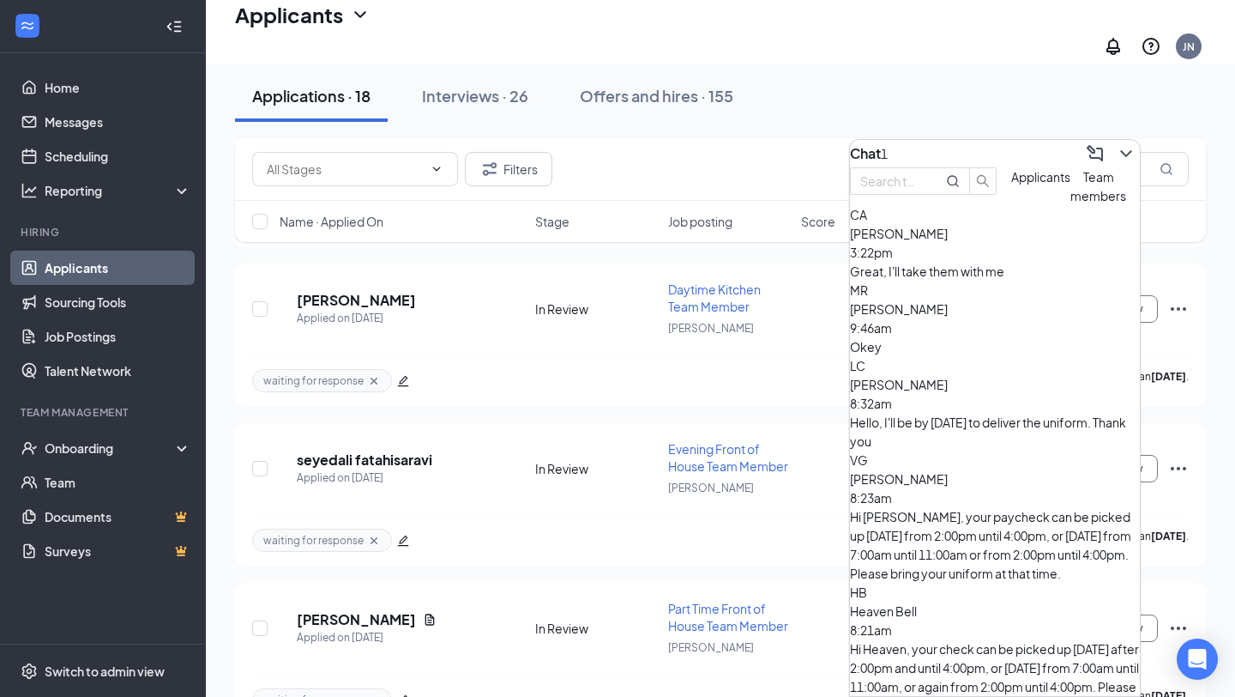
click at [944, 241] on span "[PERSON_NAME]" at bounding box center [899, 233] width 98 height 15
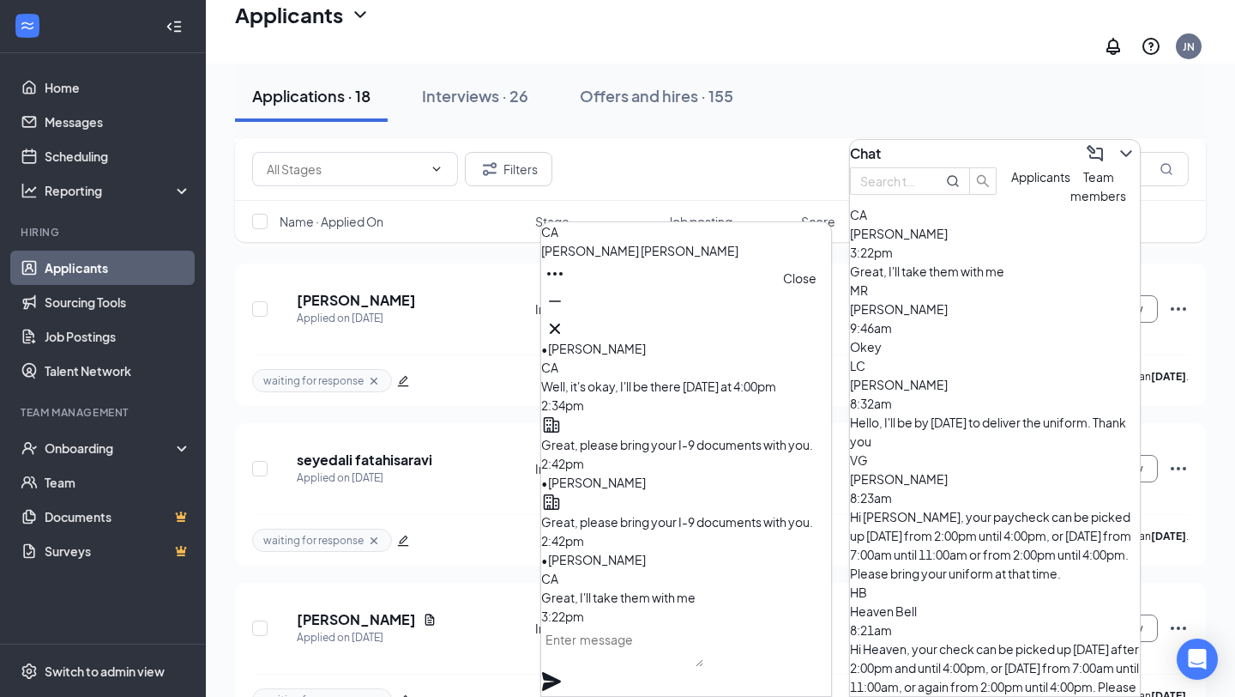
click at [565, 329] on icon "Cross" at bounding box center [555, 328] width 21 height 21
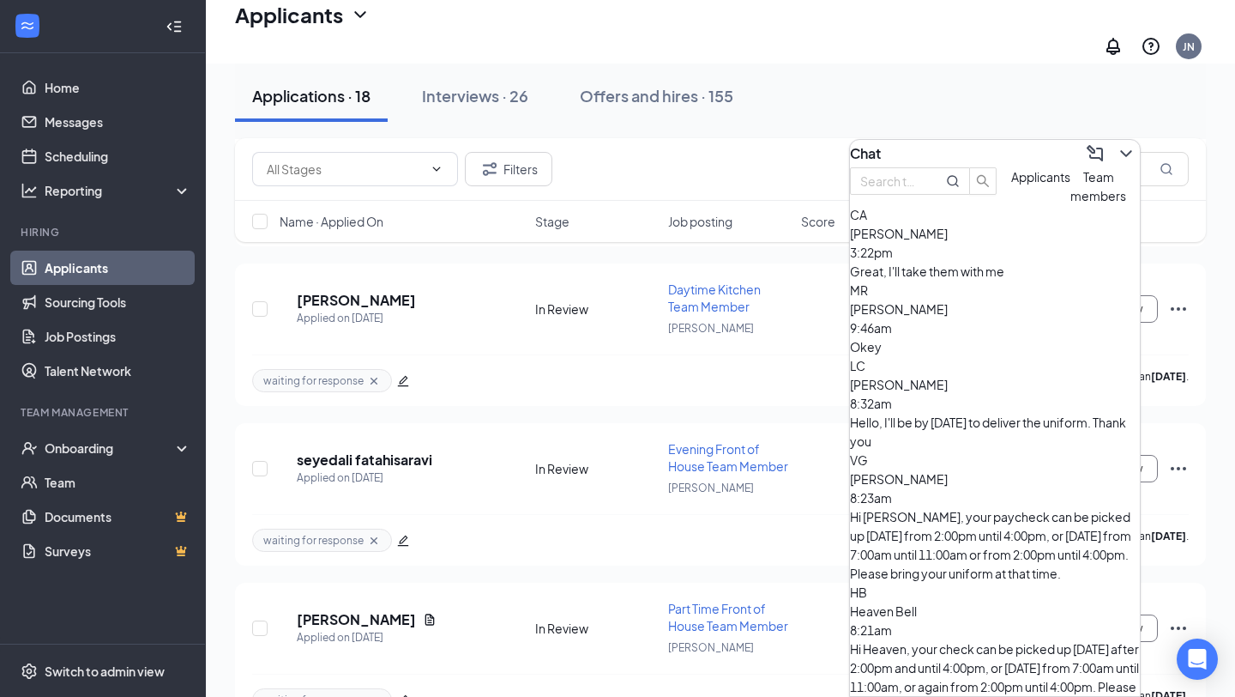
click at [1011, 205] on div "Applicants" at bounding box center [1040, 186] width 59 height 38
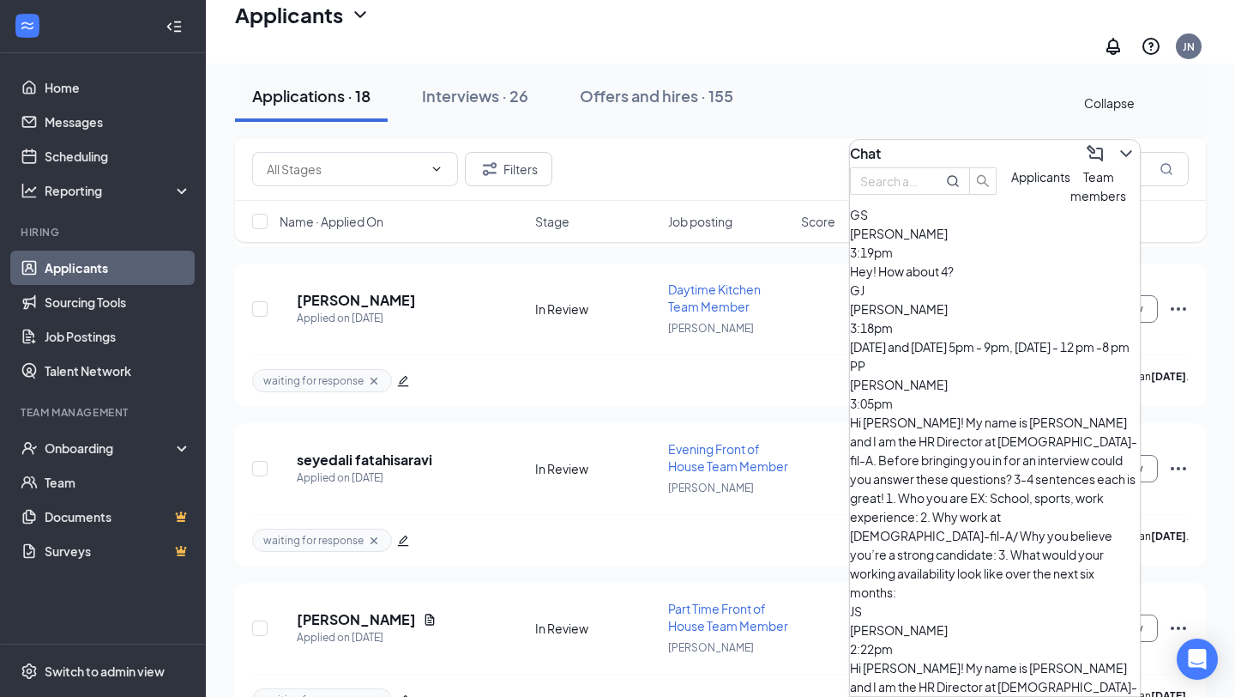
click at [1120, 143] on icon "ChevronDown" at bounding box center [1126, 153] width 21 height 21
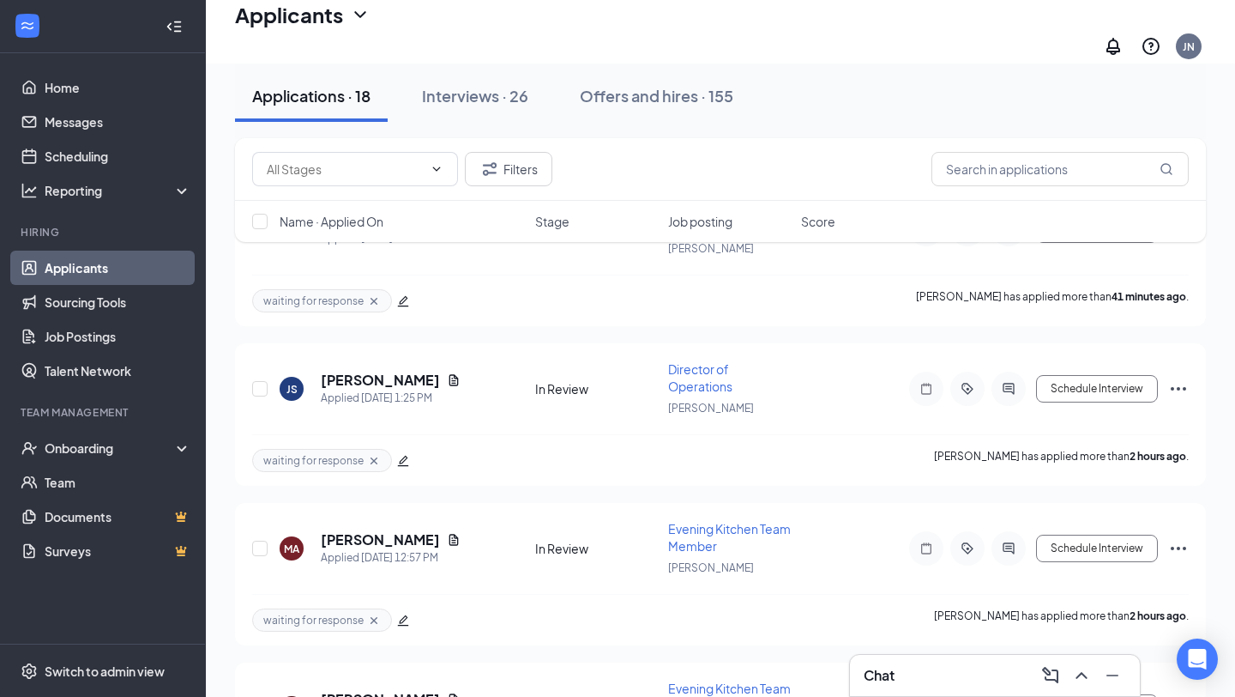
scroll to position [0, 0]
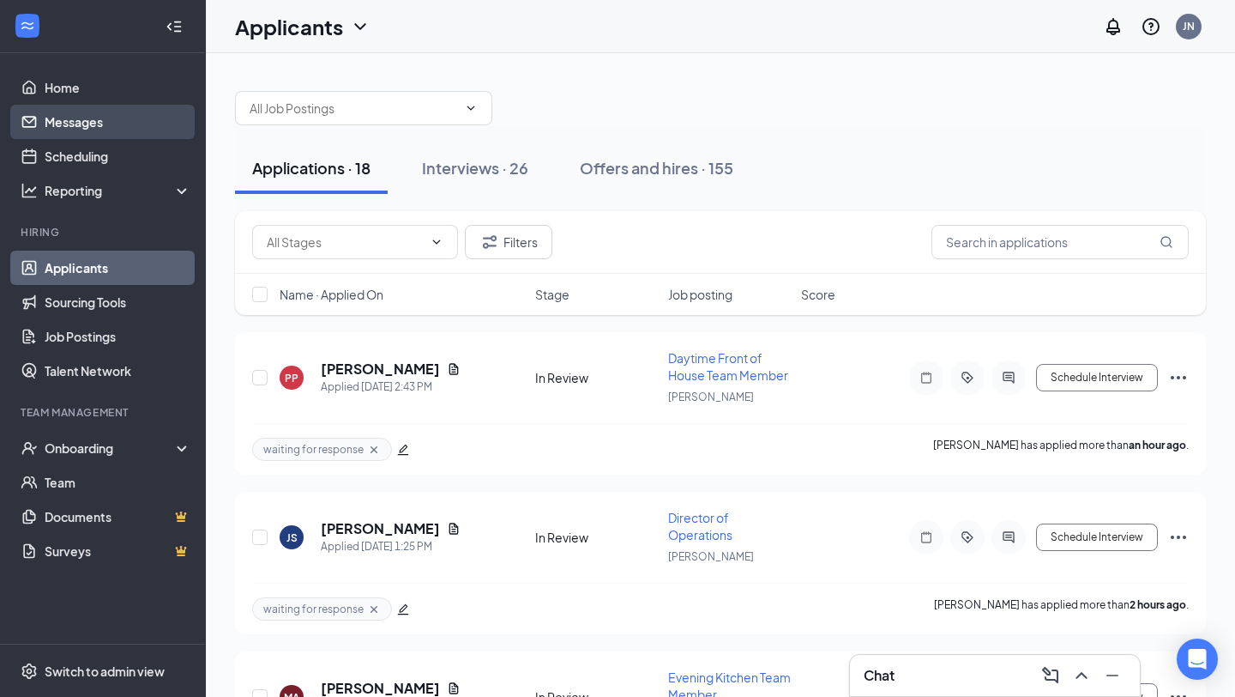
click at [107, 136] on link "Messages" at bounding box center [118, 122] width 147 height 34
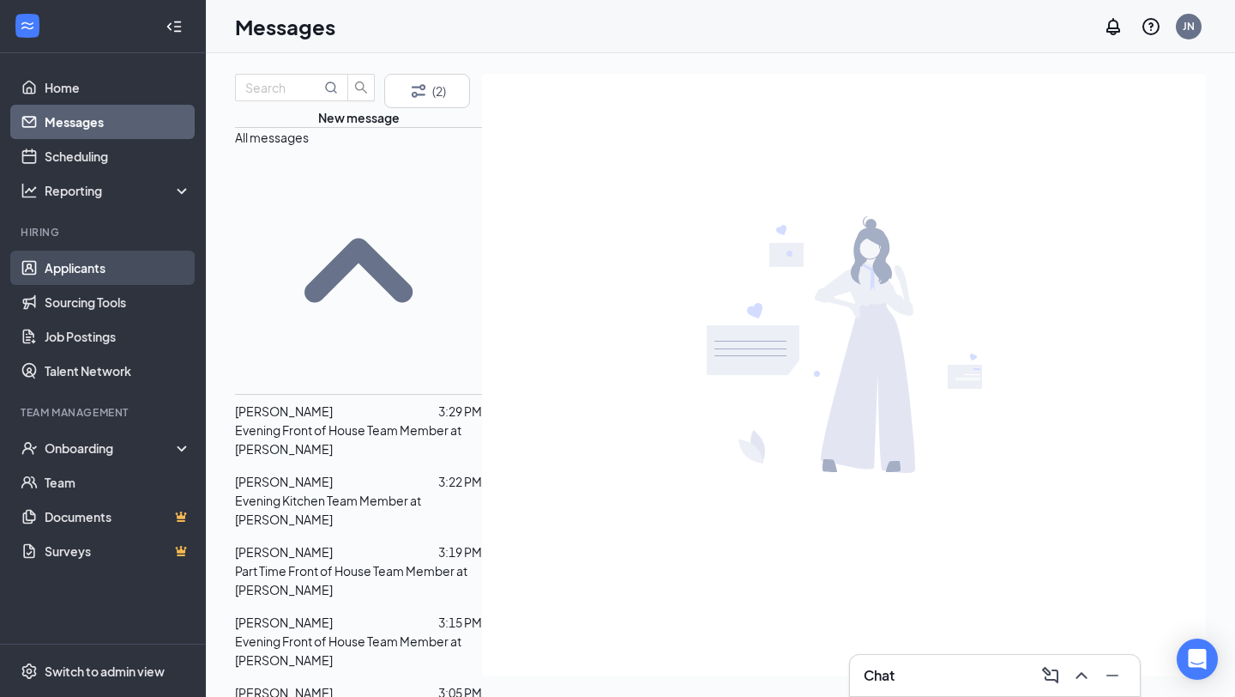
click at [45, 268] on link "Applicants" at bounding box center [118, 267] width 147 height 34
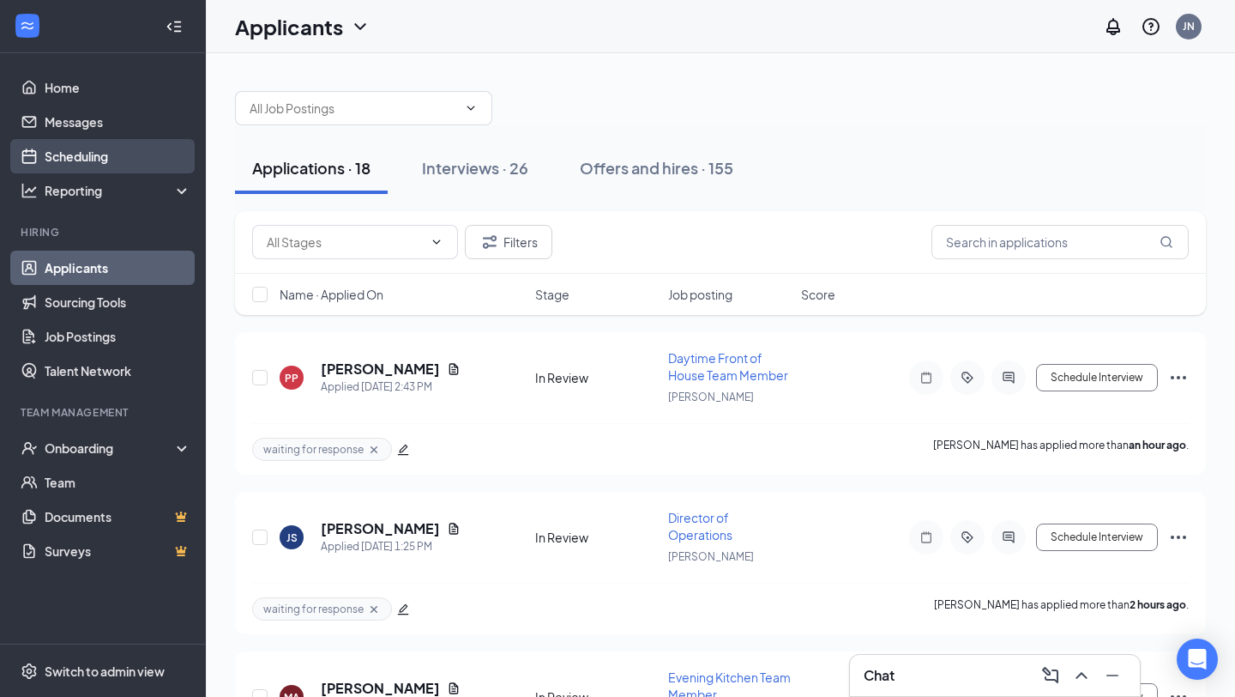
click at [45, 154] on link "Scheduling" at bounding box center [118, 156] width 147 height 34
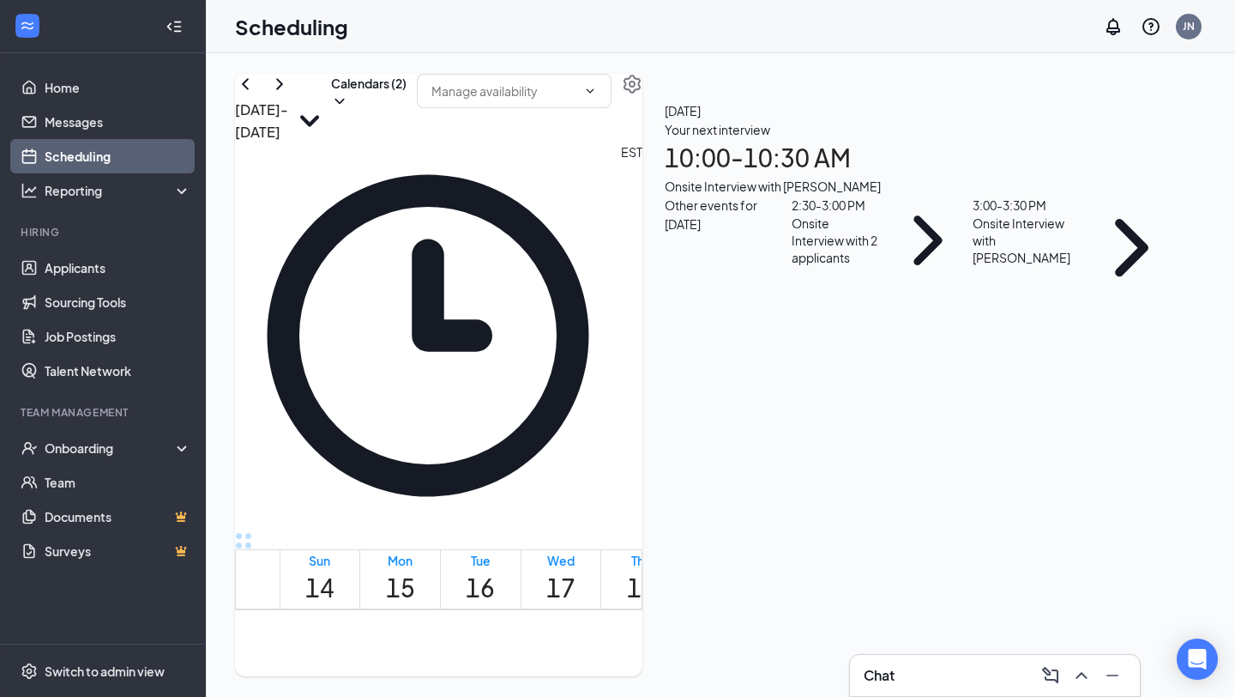
scroll to position [785, 0]
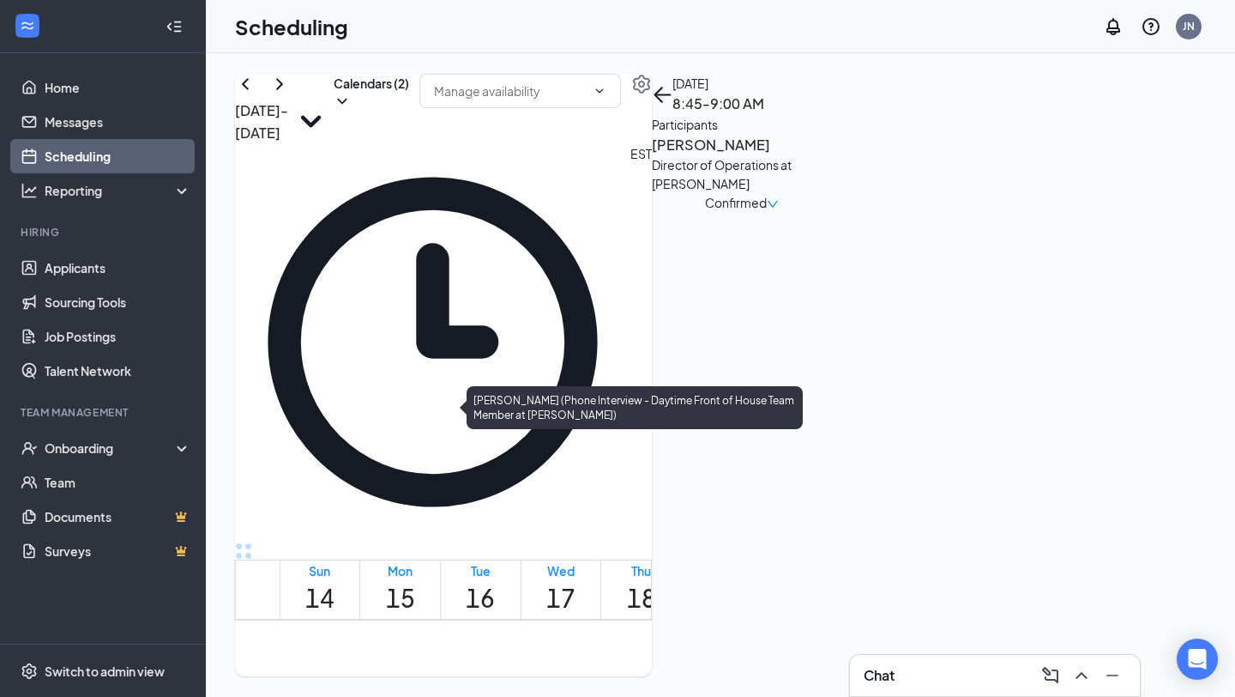
scroll to position [1457, 0]
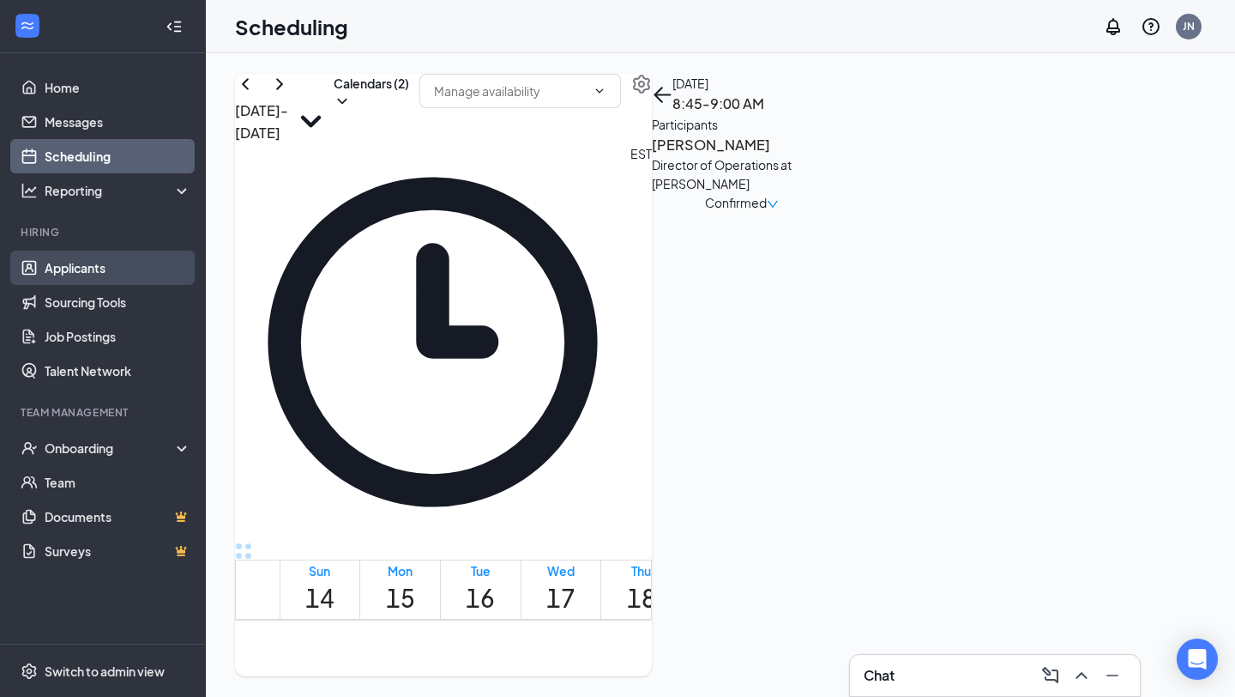
click at [126, 268] on link "Applicants" at bounding box center [118, 267] width 147 height 34
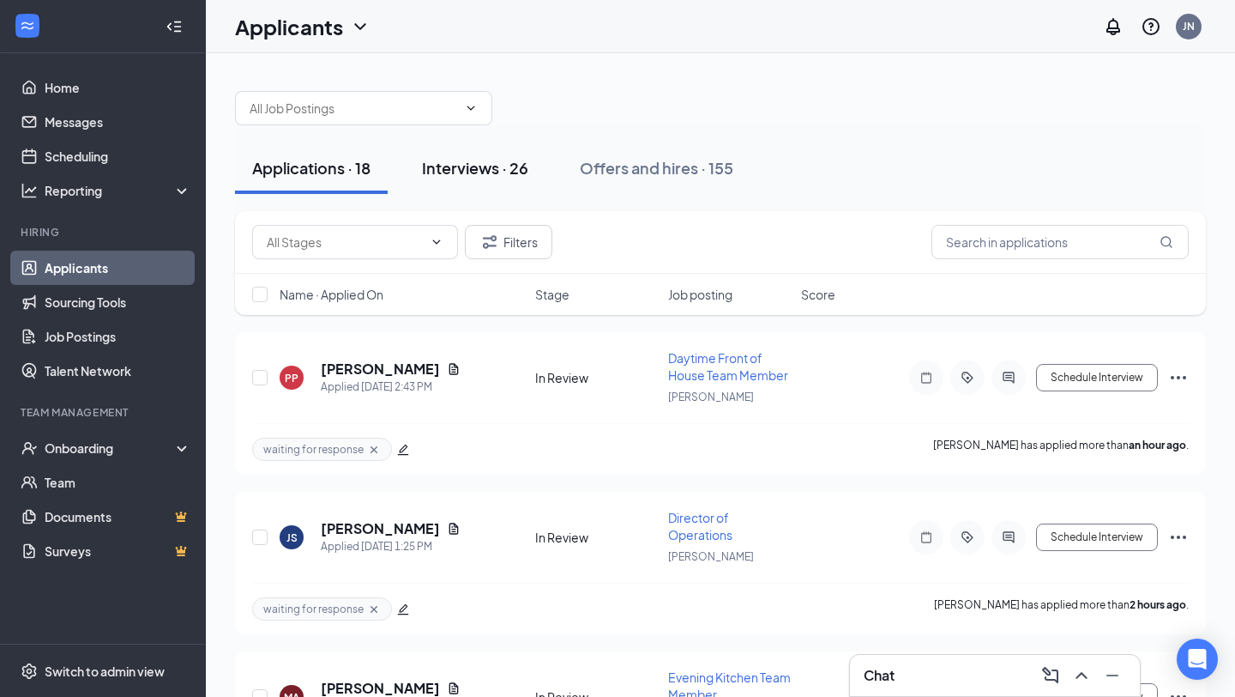
click at [533, 166] on button "Interviews · 26" at bounding box center [475, 167] width 141 height 51
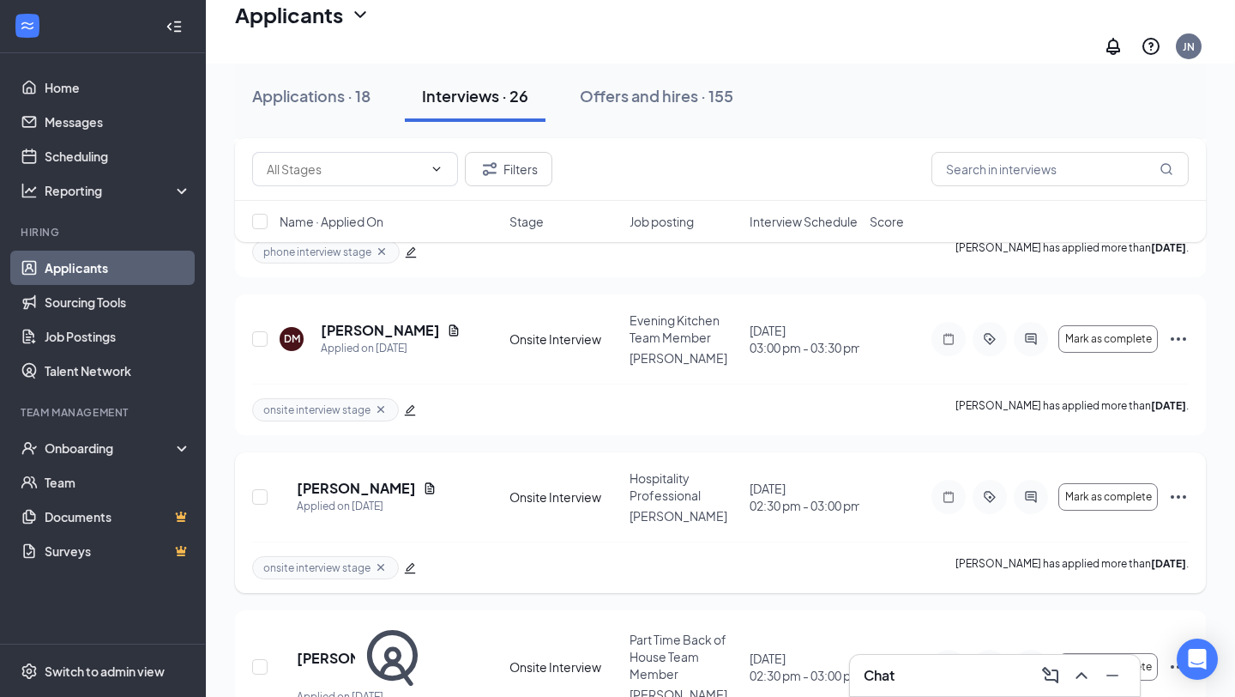
scroll to position [3985, 0]
click at [1046, 648] on div at bounding box center [1031, 665] width 34 height 34
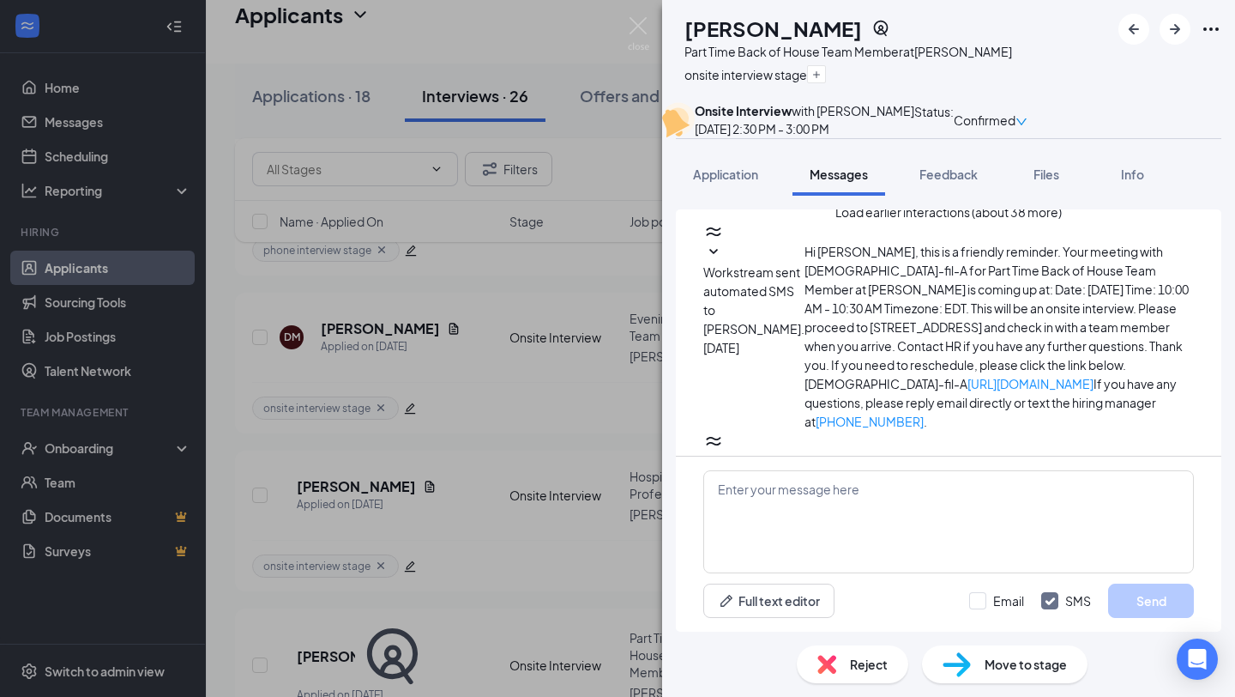
scroll to position [6, 0]
click at [111, 169] on div "EG [PERSON_NAME] Part Time Back of House Team Member at [PERSON_NAME] onsite in…" at bounding box center [617, 348] width 1235 height 697
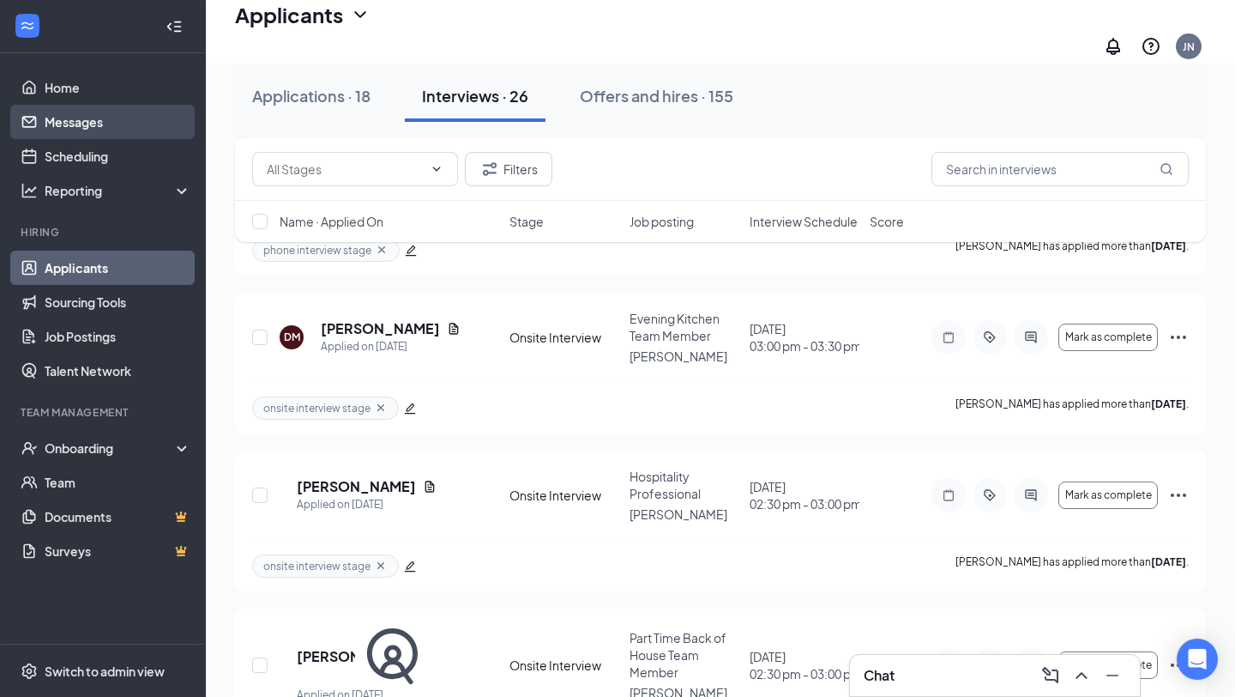
click at [96, 130] on link "Messages" at bounding box center [118, 122] width 147 height 34
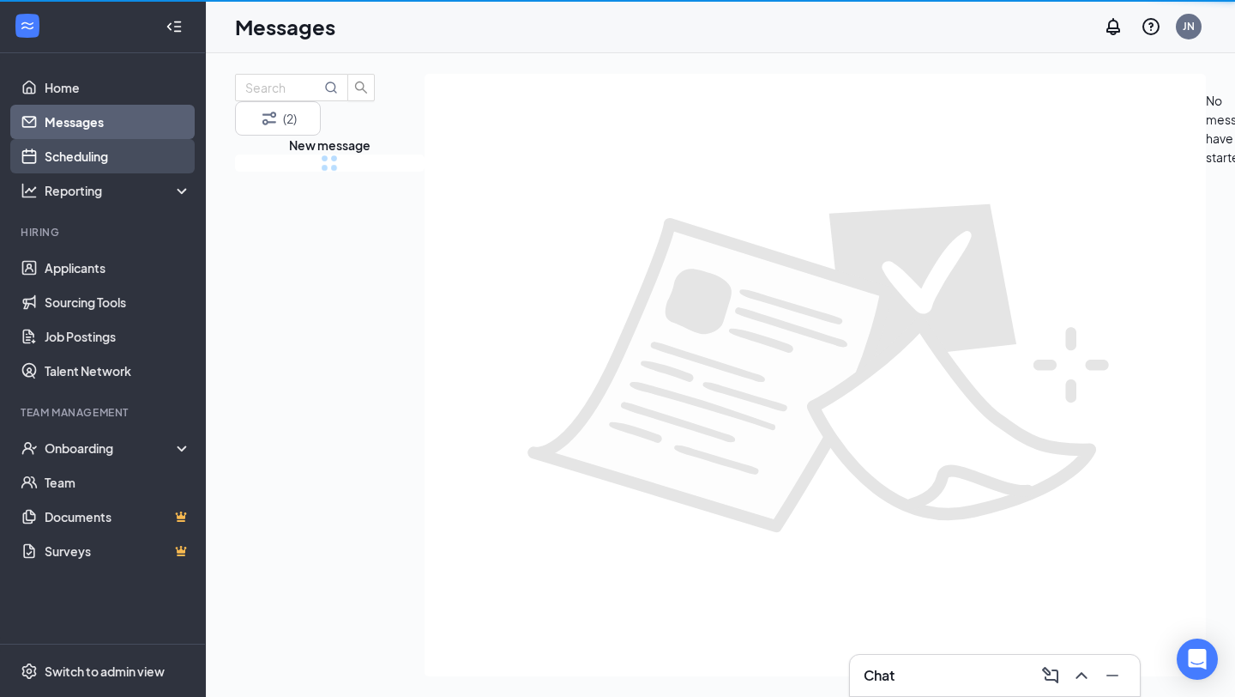
click at [104, 160] on link "Scheduling" at bounding box center [118, 156] width 147 height 34
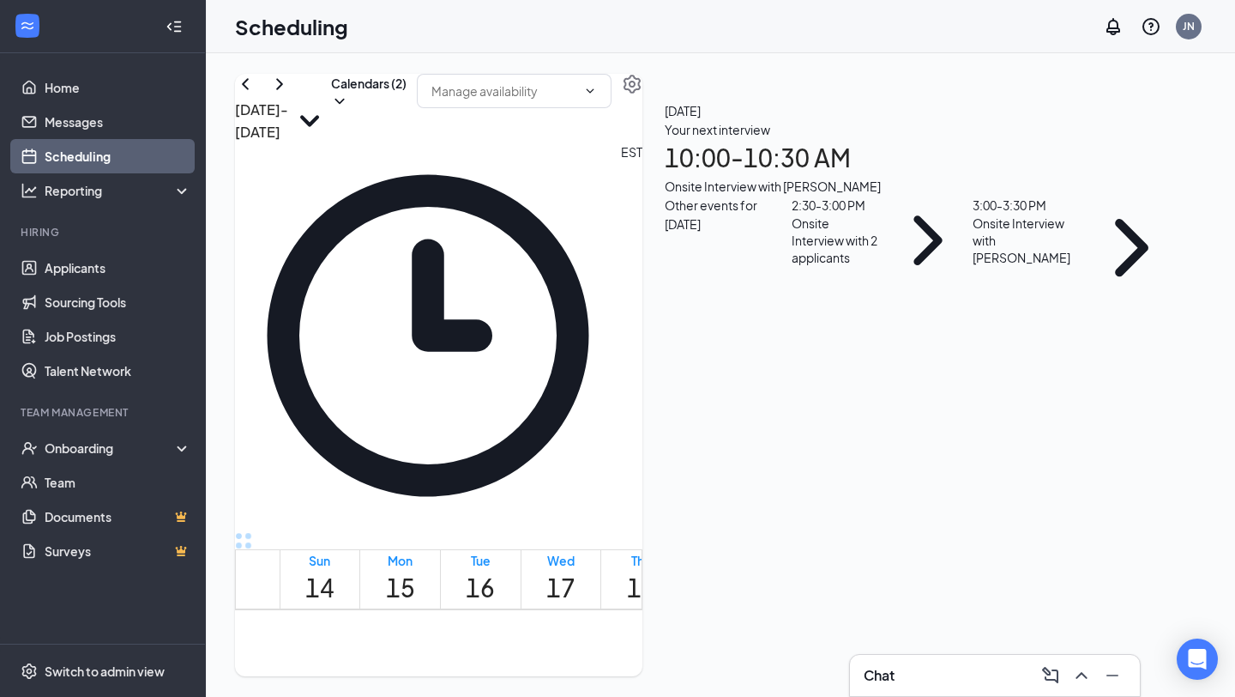
scroll to position [843, 0]
click at [290, 94] on icon "ChevronRight" at bounding box center [279, 84] width 21 height 21
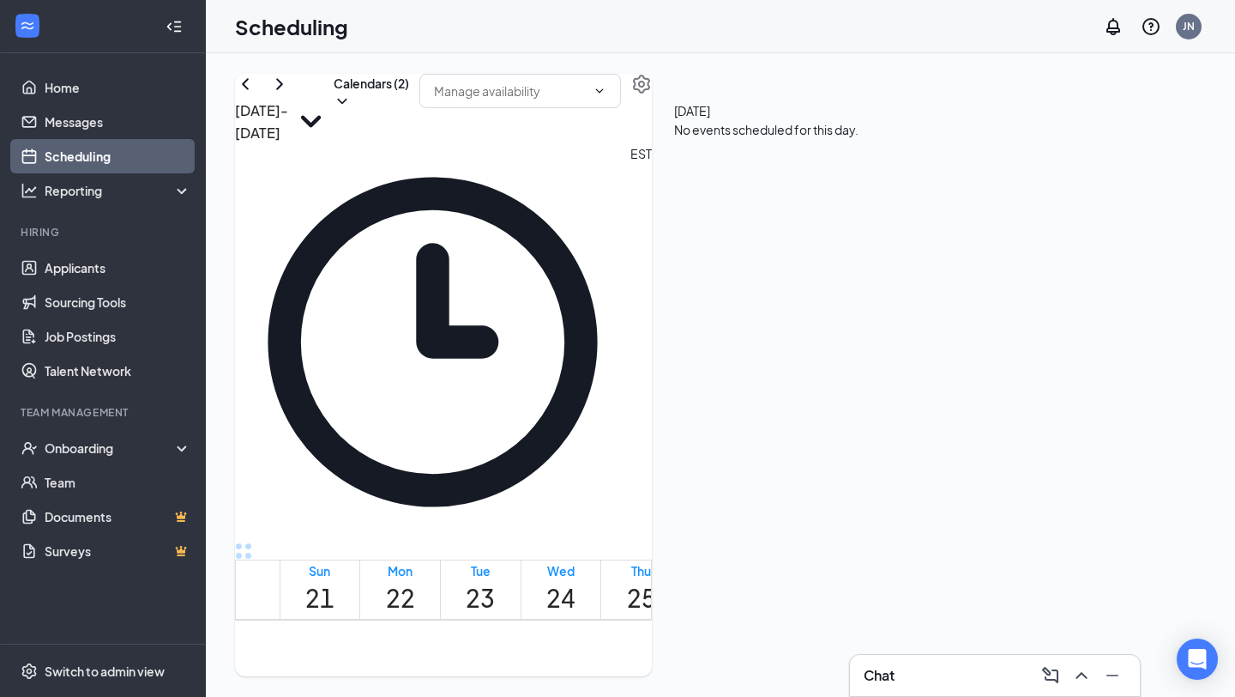
scroll to position [1721, 0]
click at [256, 94] on icon "ChevronLeft" at bounding box center [245, 84] width 21 height 21
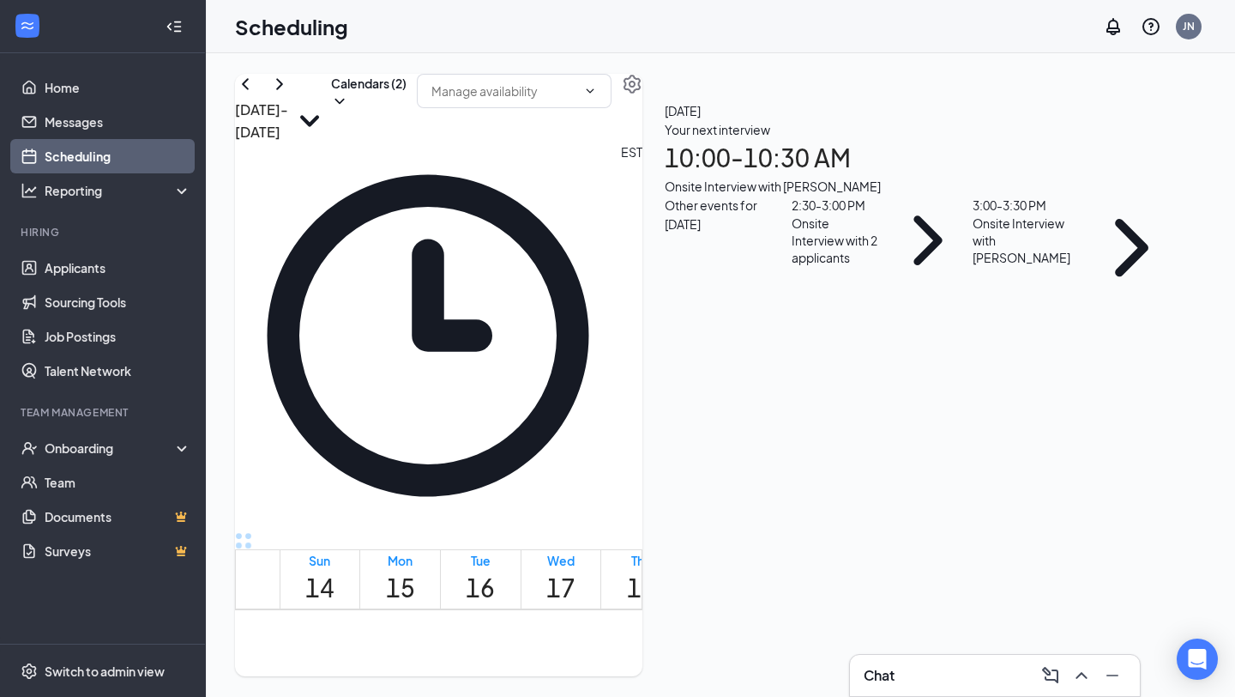
scroll to position [1615, 0]
click at [51, 259] on link "Applicants" at bounding box center [118, 267] width 147 height 34
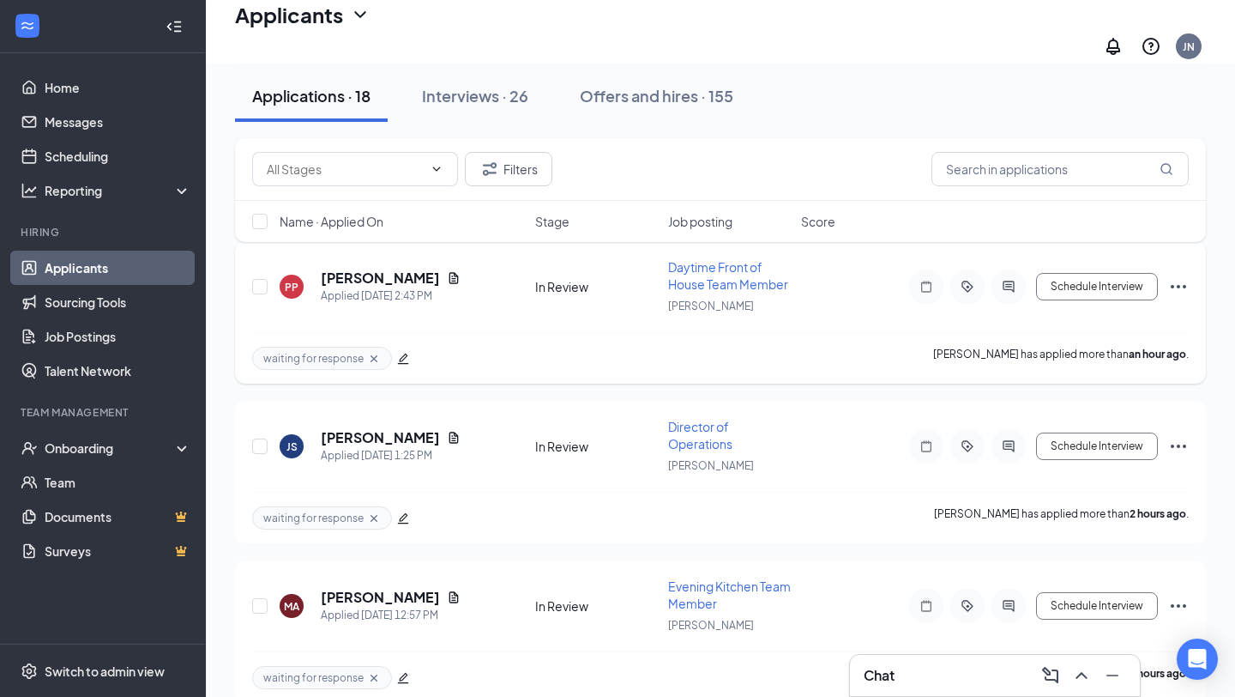
scroll to position [174, 0]
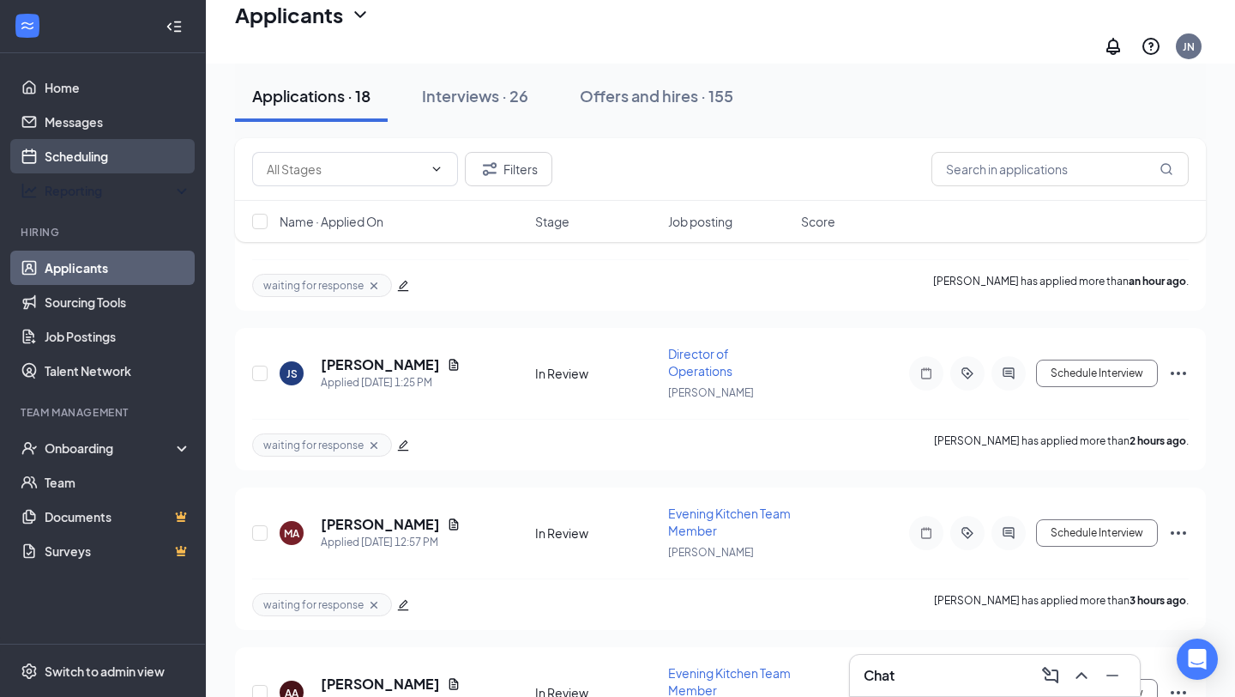
click at [98, 165] on link "Scheduling" at bounding box center [118, 156] width 147 height 34
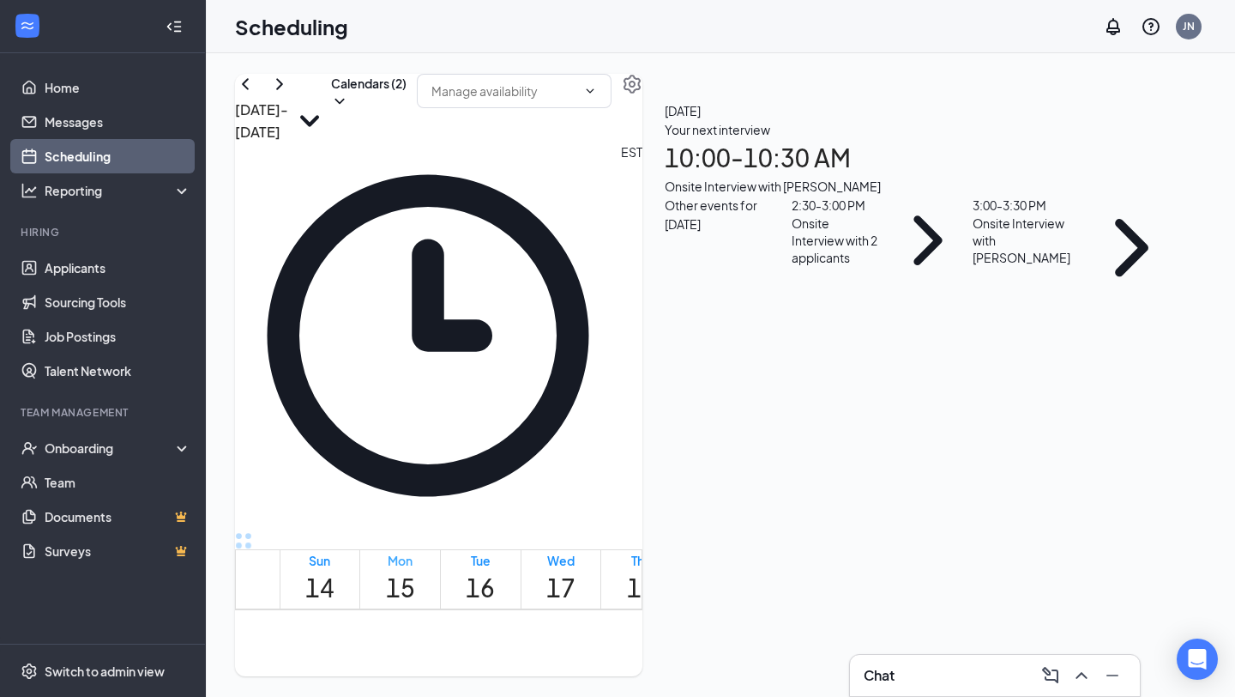
scroll to position [843, 0]
click at [407, 102] on button "Calendars (2)" at bounding box center [368, 92] width 75 height 36
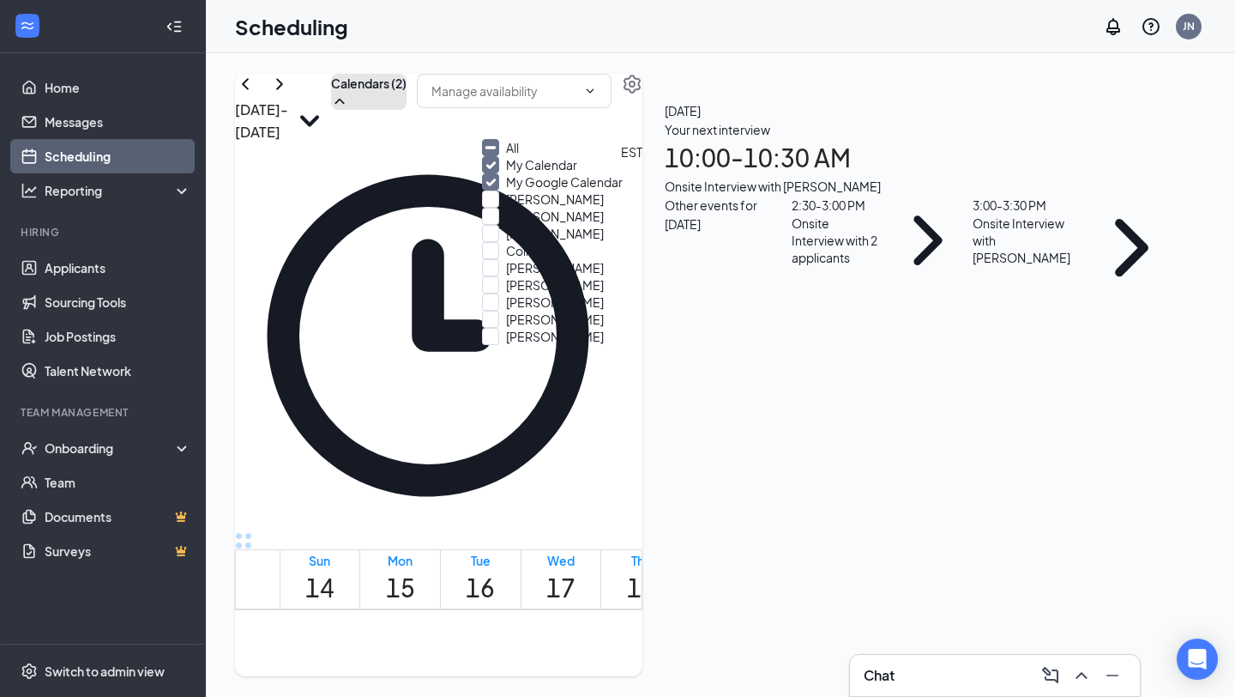
scroll to position [196, 0]
click at [582, 345] on input "[PERSON_NAME]" at bounding box center [543, 336] width 122 height 17
checkbox input "true"
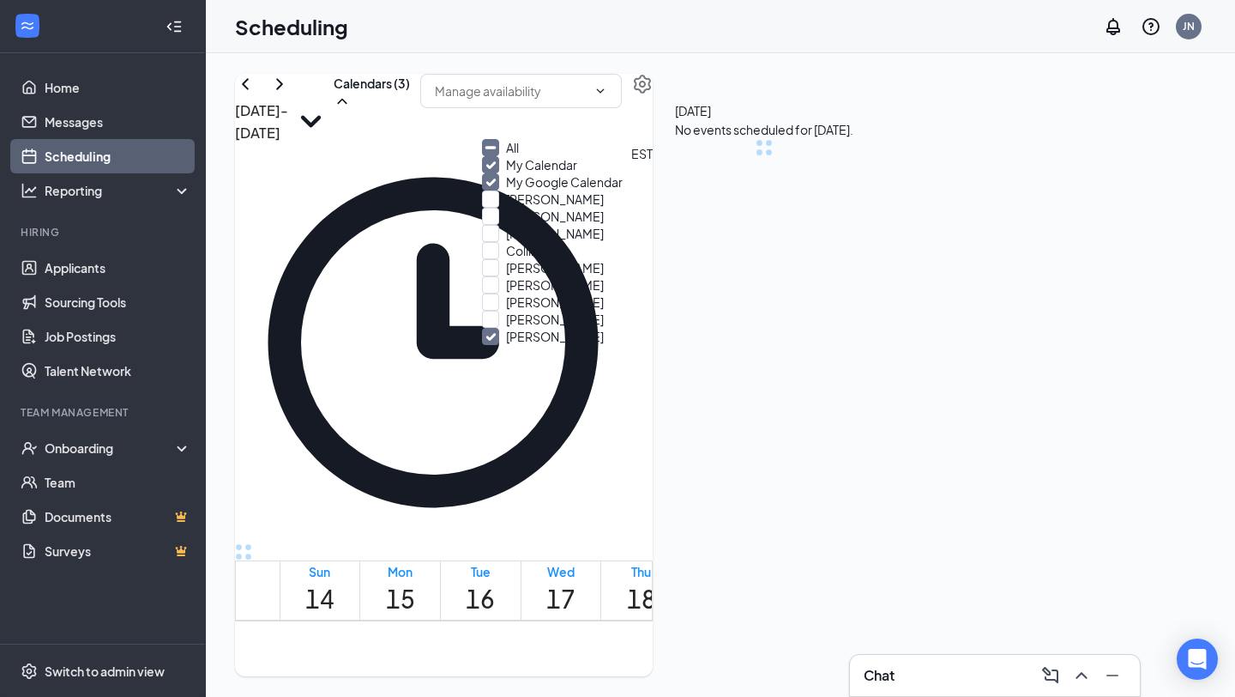
click at [431, 76] on div "[DATE] - [DATE] Calendars (3) EST Sun 14 Mon 15 Tue 16 Wed 17 Thu 18 Fri 19 Sat…" at bounding box center [444, 375] width 418 height 602
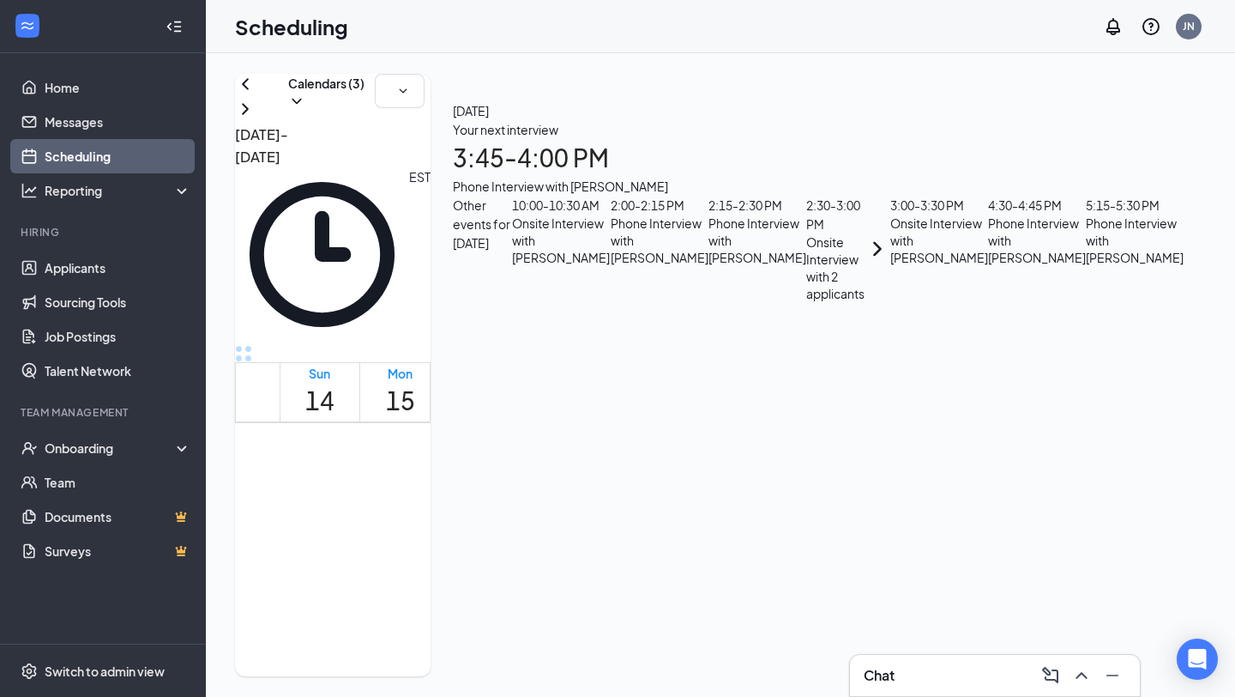
scroll to position [1291, 0]
click at [256, 94] on icon "ChevronLeft" at bounding box center [245, 84] width 21 height 21
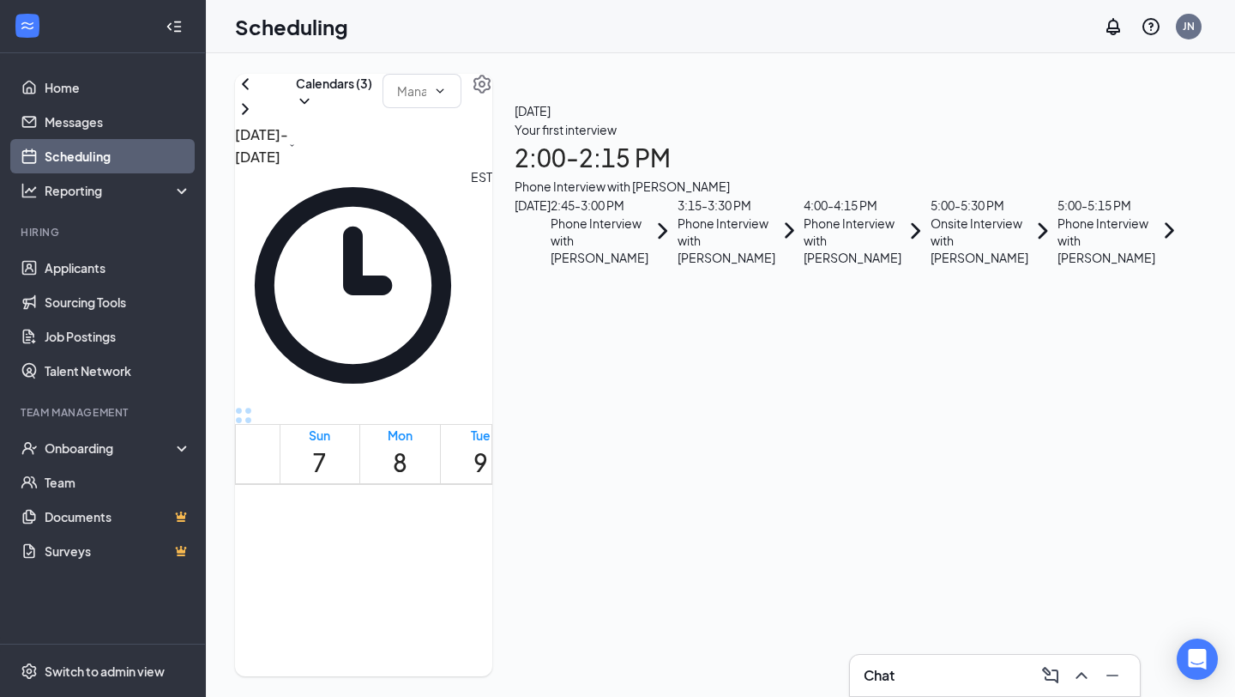
scroll to position [578, 0]
click at [256, 119] on icon "ChevronRight" at bounding box center [245, 109] width 21 height 21
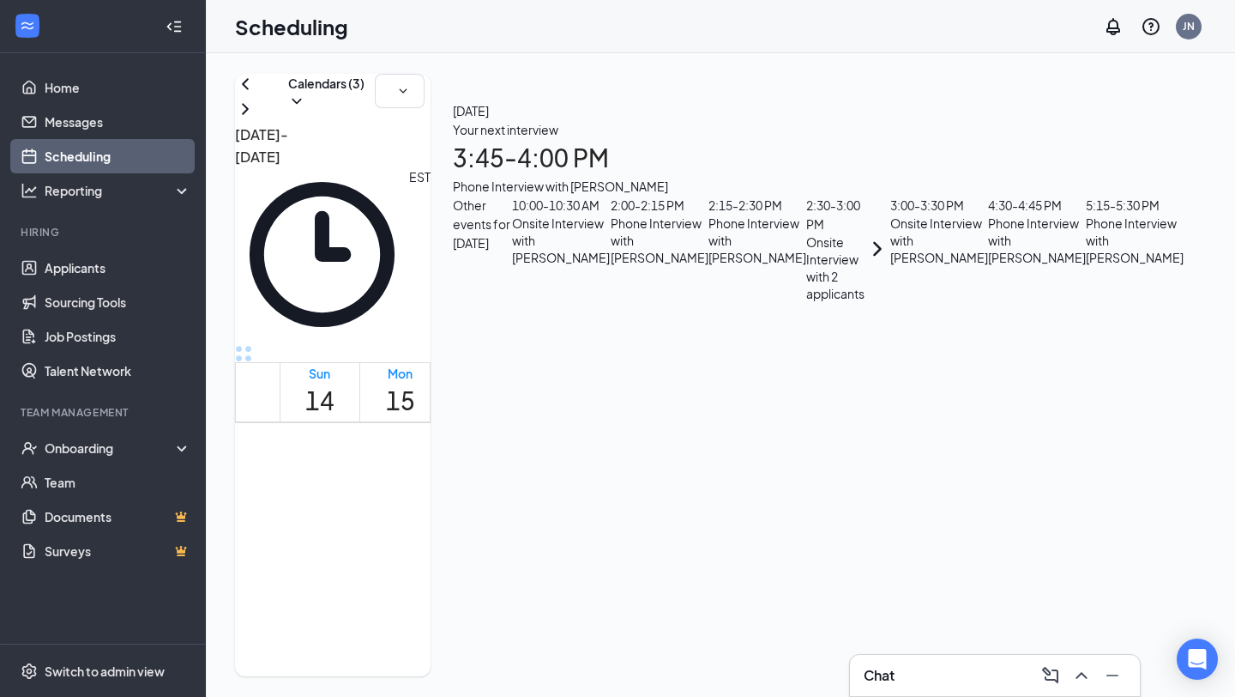
scroll to position [1591, 0]
click at [507, 53] on td at bounding box center [561, 43] width 563 height 20
click at [124, 281] on link "Applicants" at bounding box center [118, 267] width 147 height 34
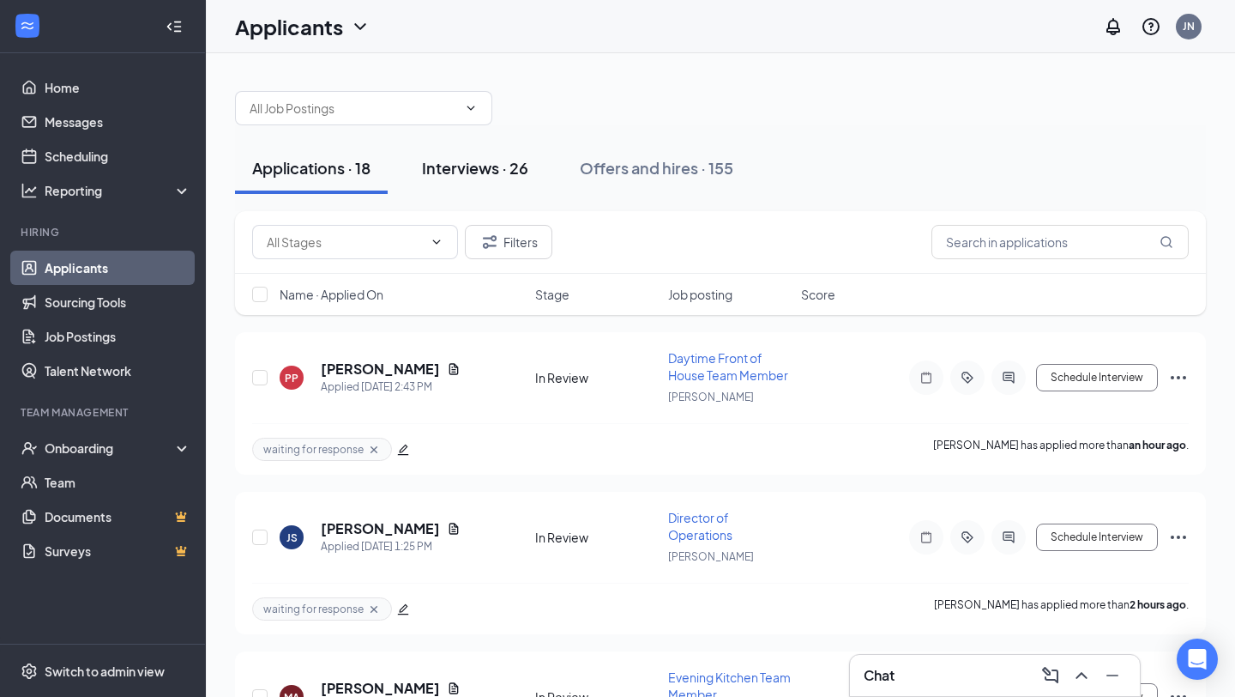
click at [476, 149] on button "Interviews · 26" at bounding box center [475, 167] width 141 height 51
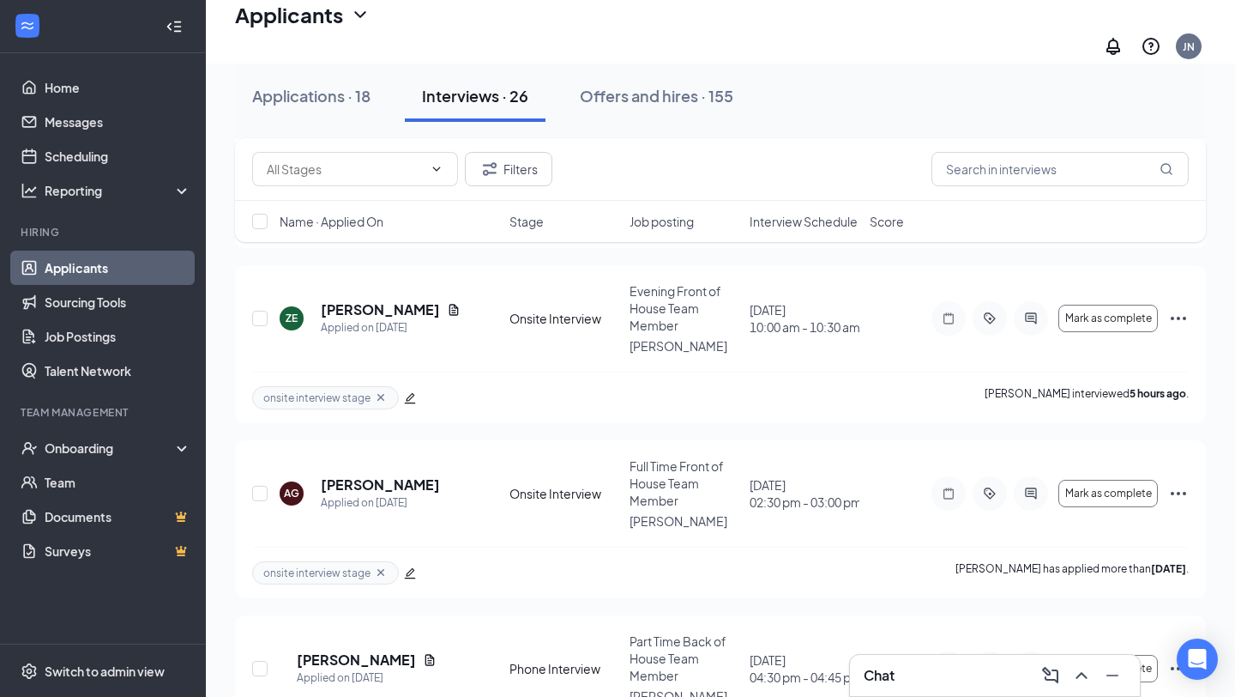
scroll to position [3985, 0]
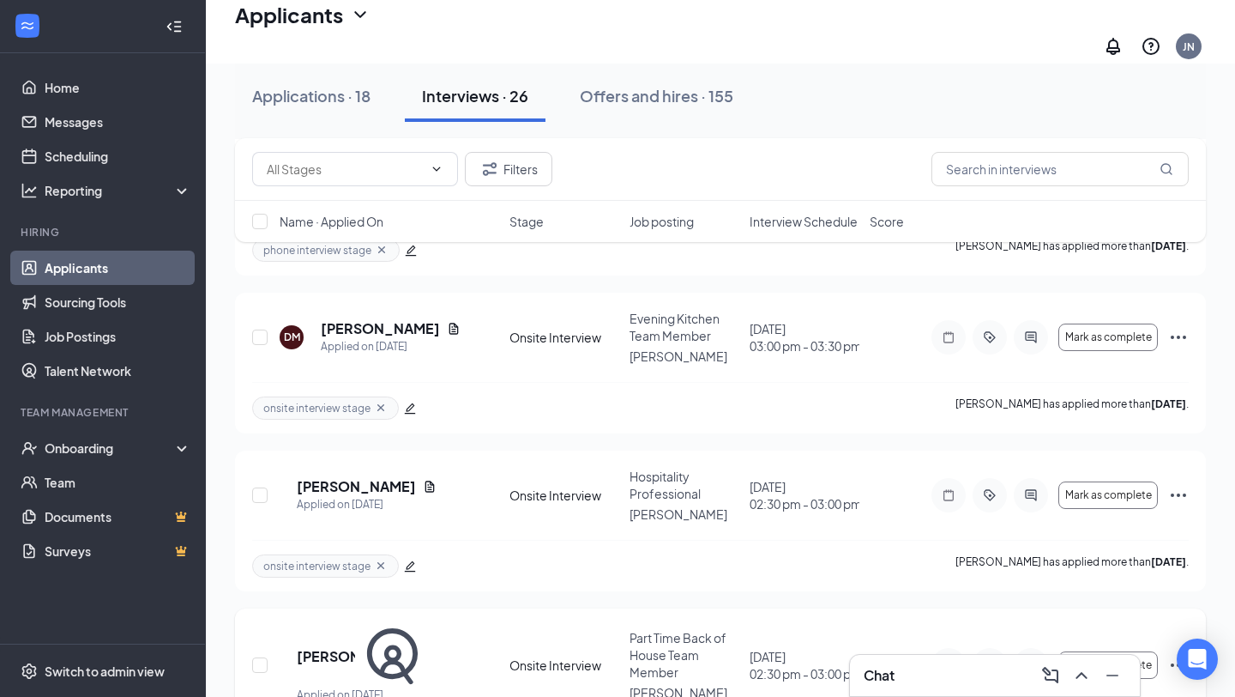
click at [1041, 648] on div at bounding box center [1031, 665] width 34 height 34
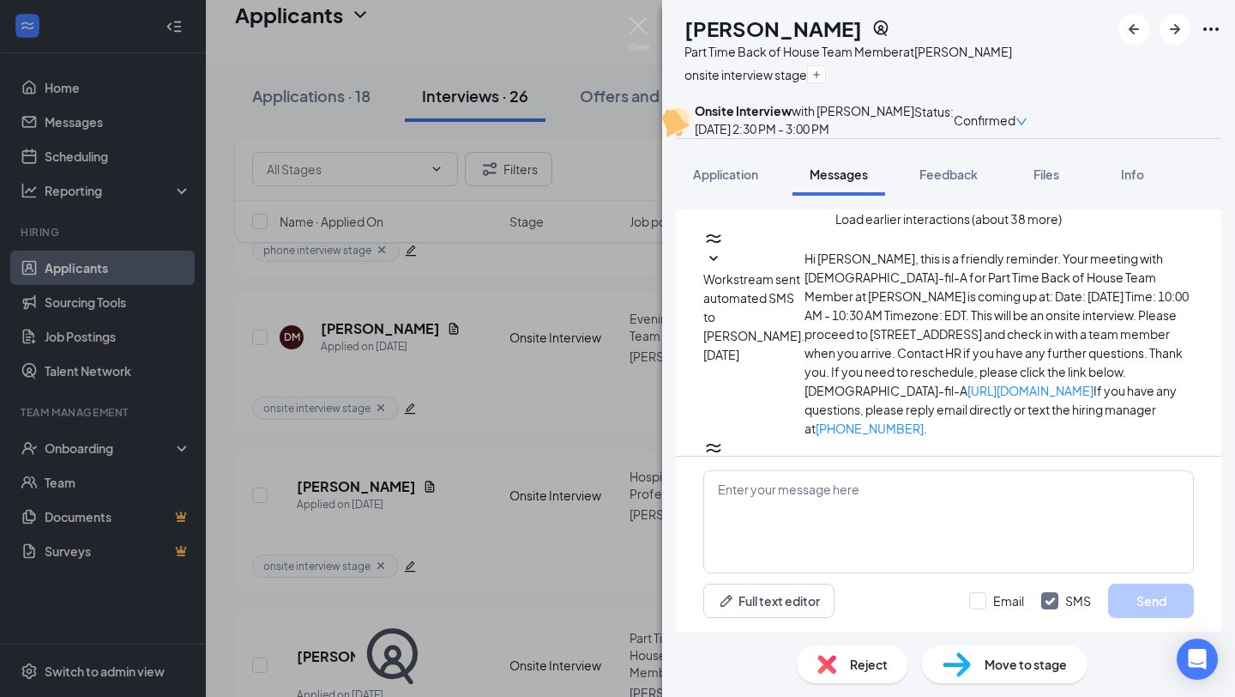
click at [878, 228] on button "Load earlier interactions (about 38 more)" at bounding box center [949, 218] width 226 height 19
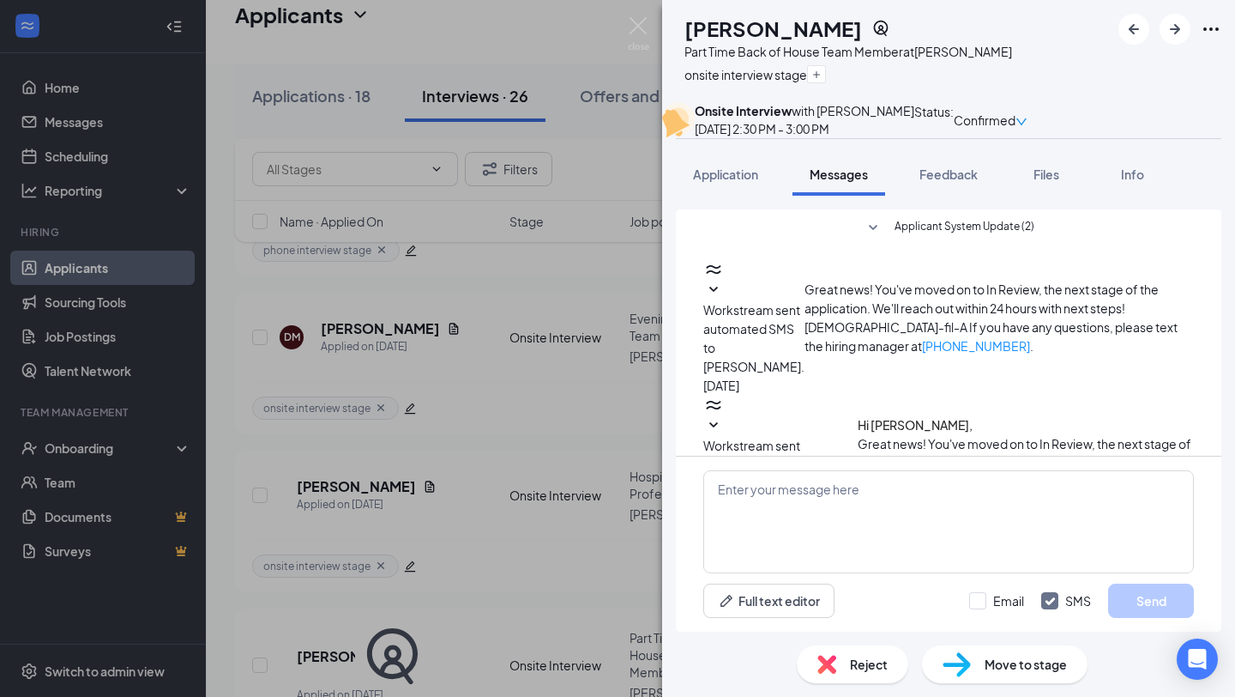
click at [805, 345] on span "Workstream sent automated SMS to [PERSON_NAME]." at bounding box center [753, 338] width 101 height 72
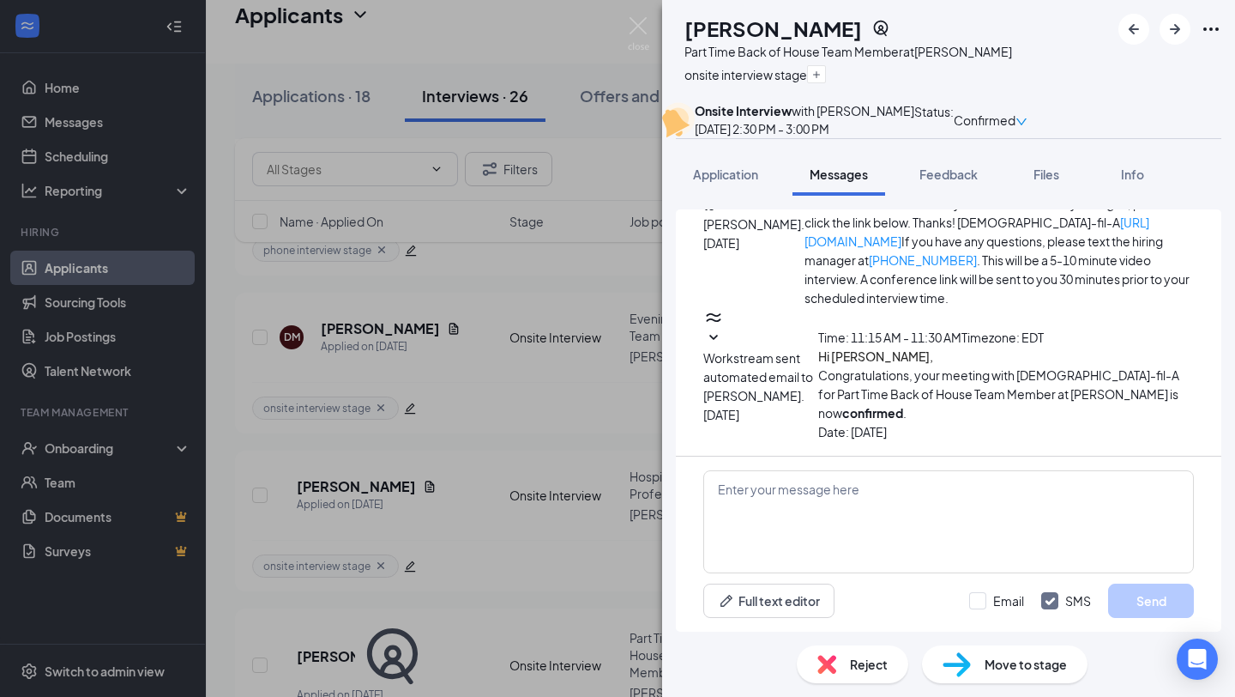
scroll to position [2406, 0]
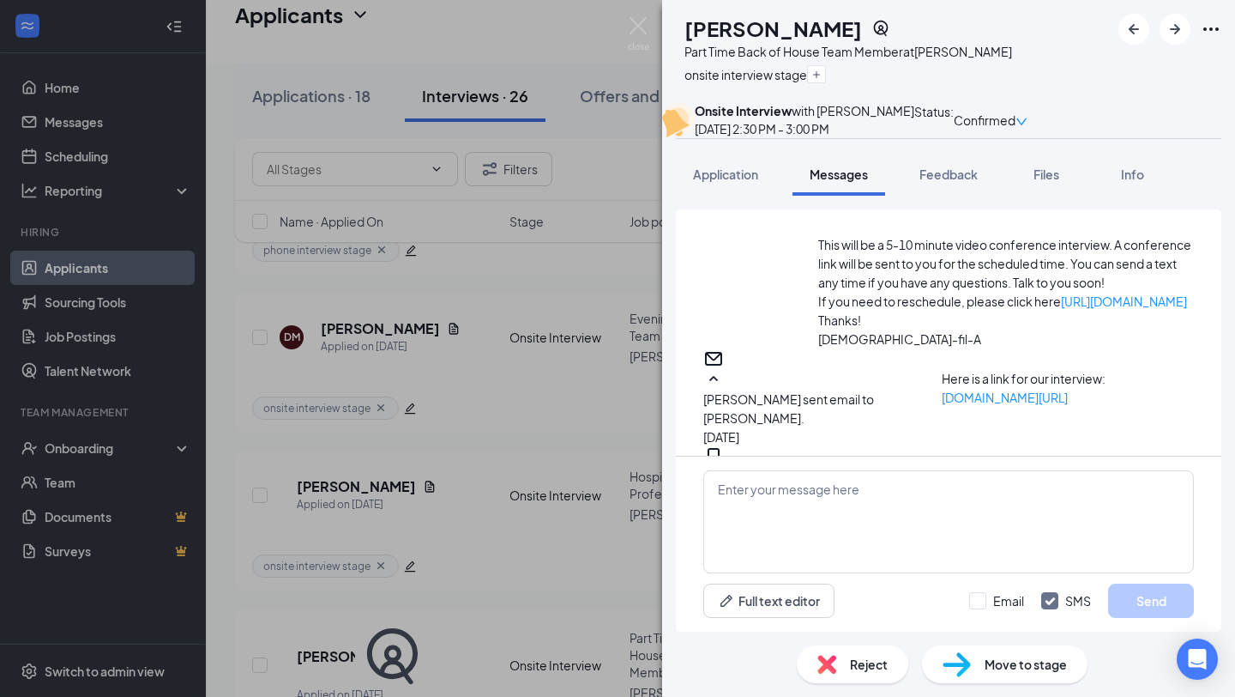
scroll to position [3791, 0]
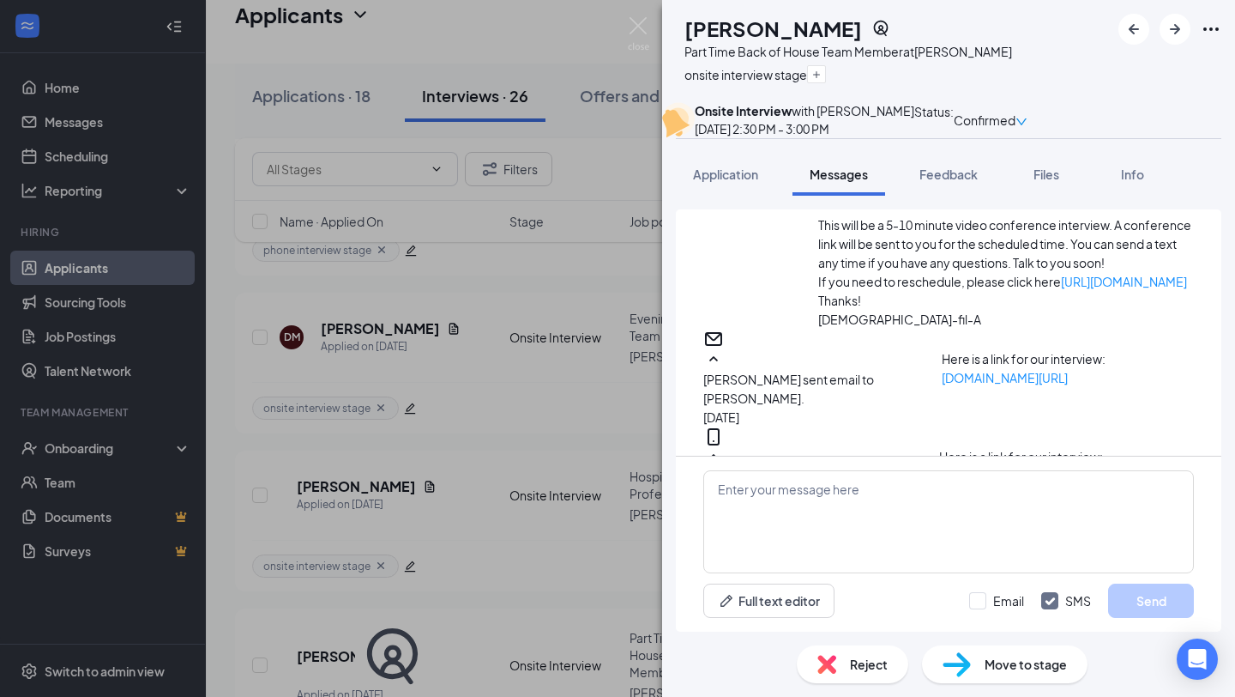
click at [805, 617] on span "Workstream sent automated email to [PERSON_NAME]." at bounding box center [753, 653] width 101 height 72
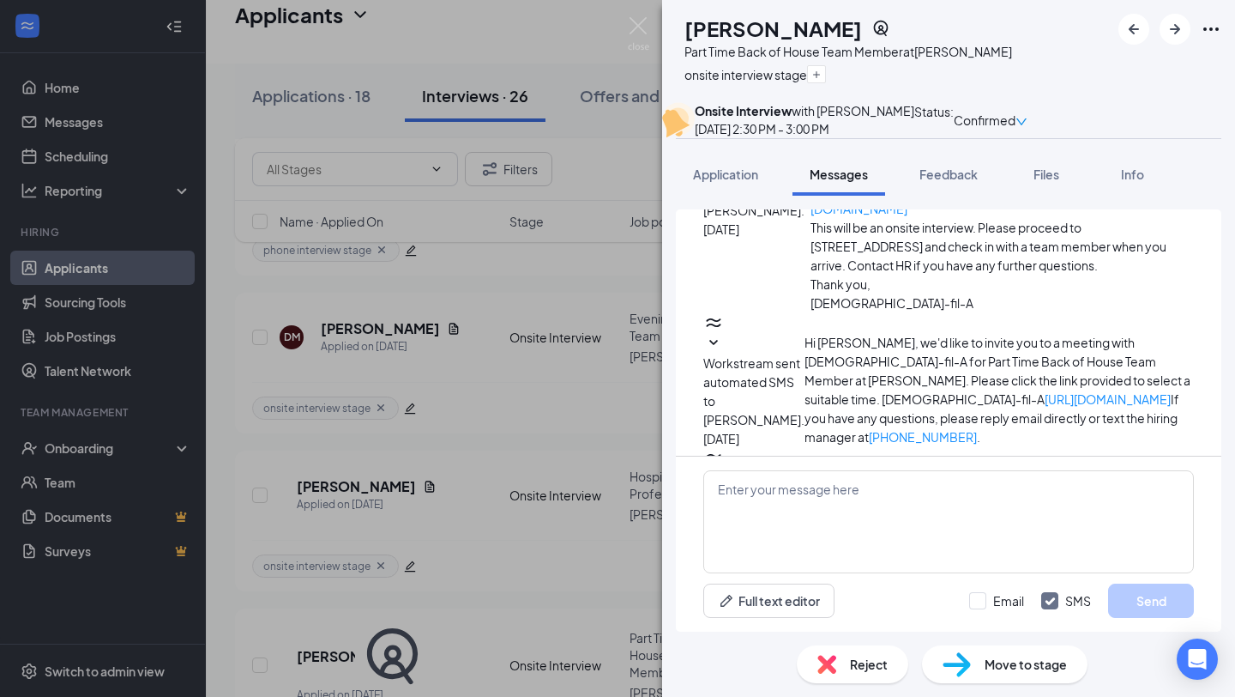
click at [813, 626] on span "Workstream sent automated email to [PERSON_NAME]." at bounding box center [758, 652] width 110 height 53
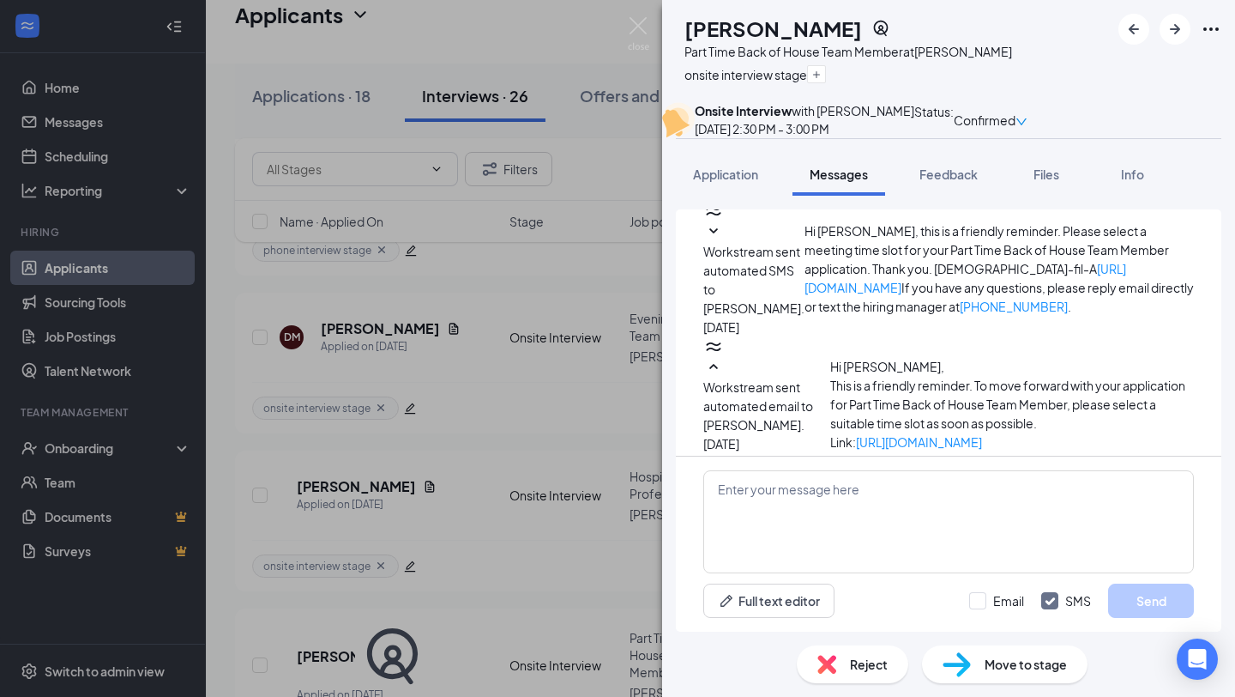
click at [805, 582] on span "Workstream sent automated SMS to [PERSON_NAME]." at bounding box center [753, 618] width 101 height 72
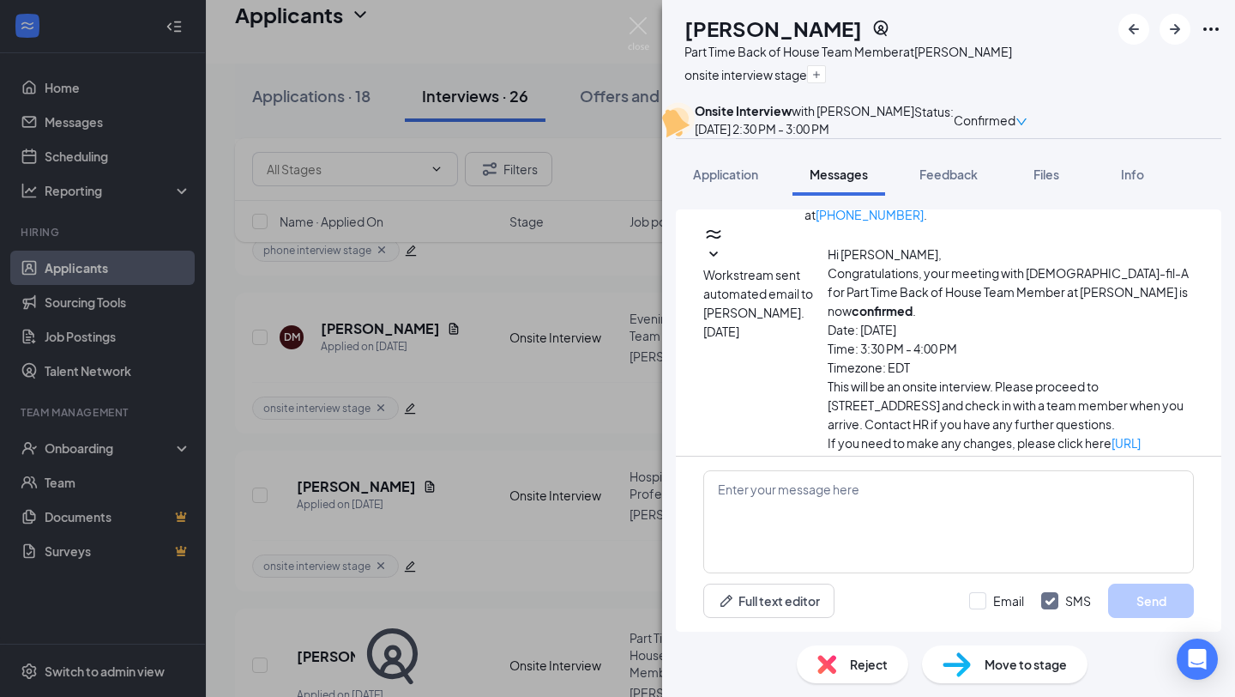
scroll to position [5006, 0]
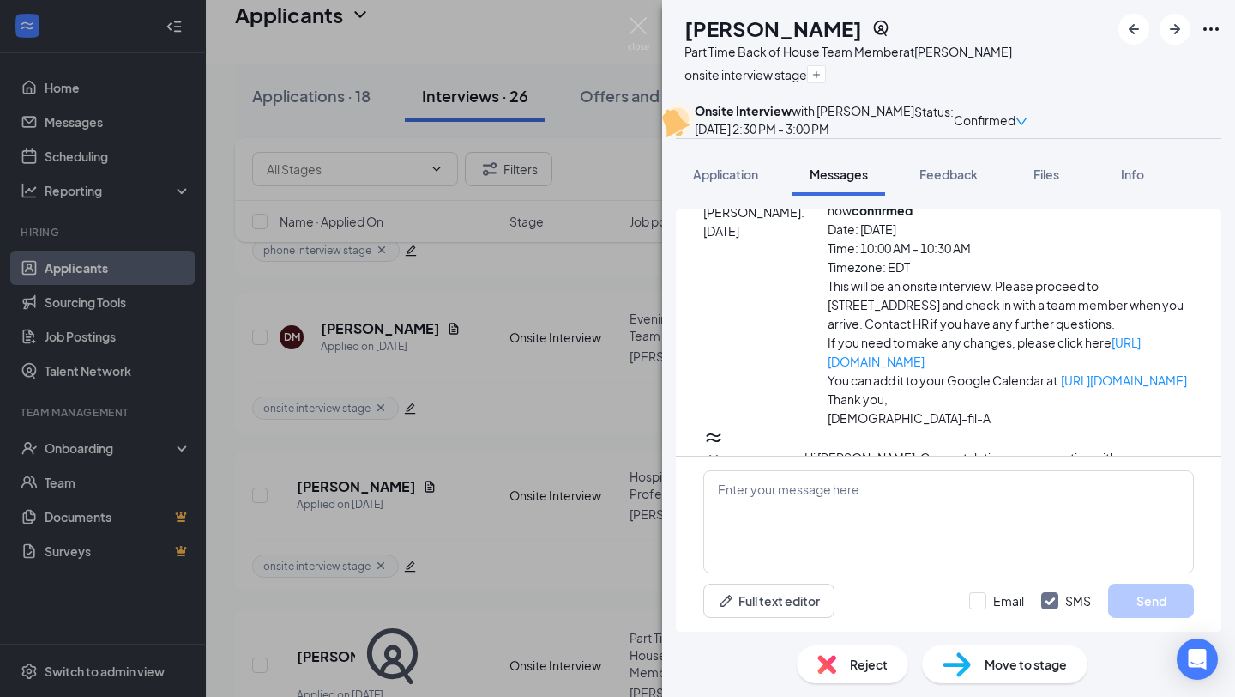
scroll to position [5524, 0]
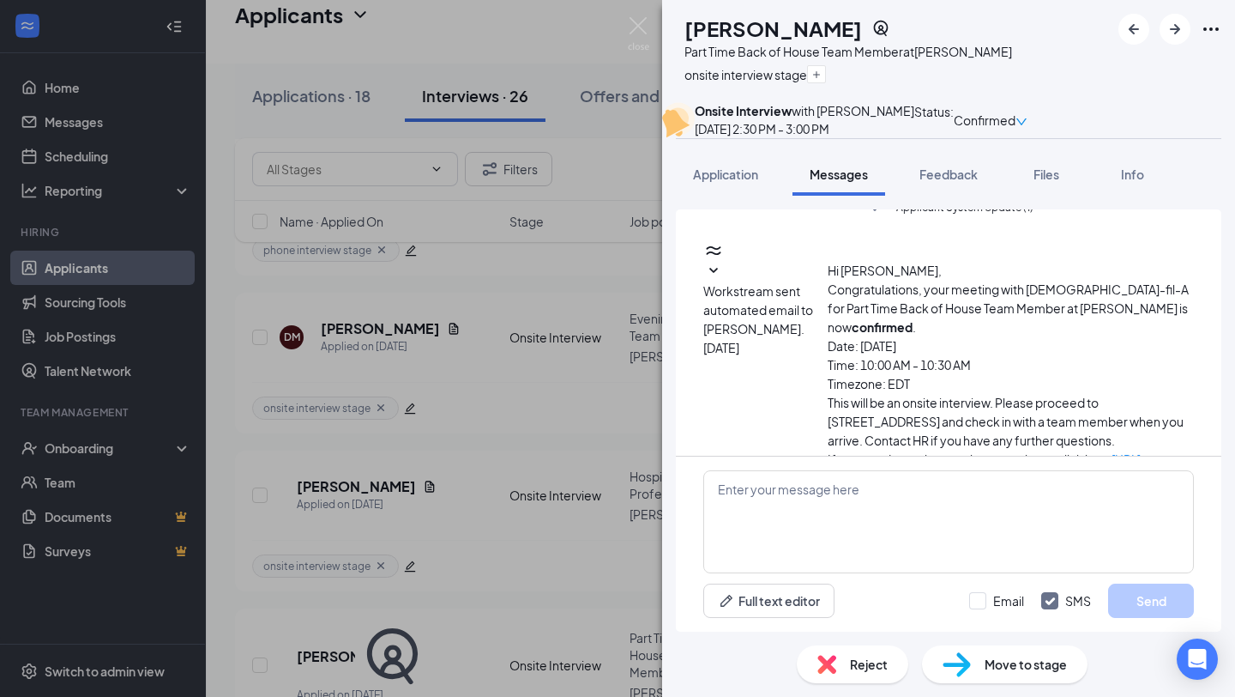
scroll to position [6446, 0]
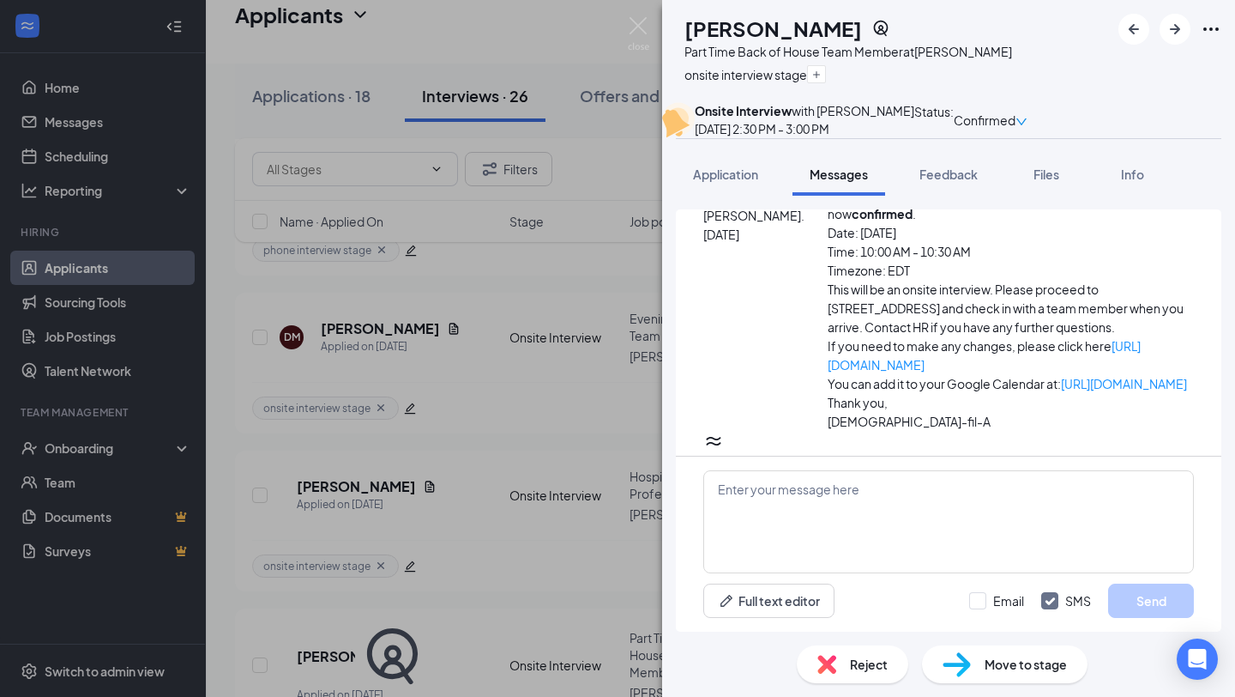
scroll to position [6662, 0]
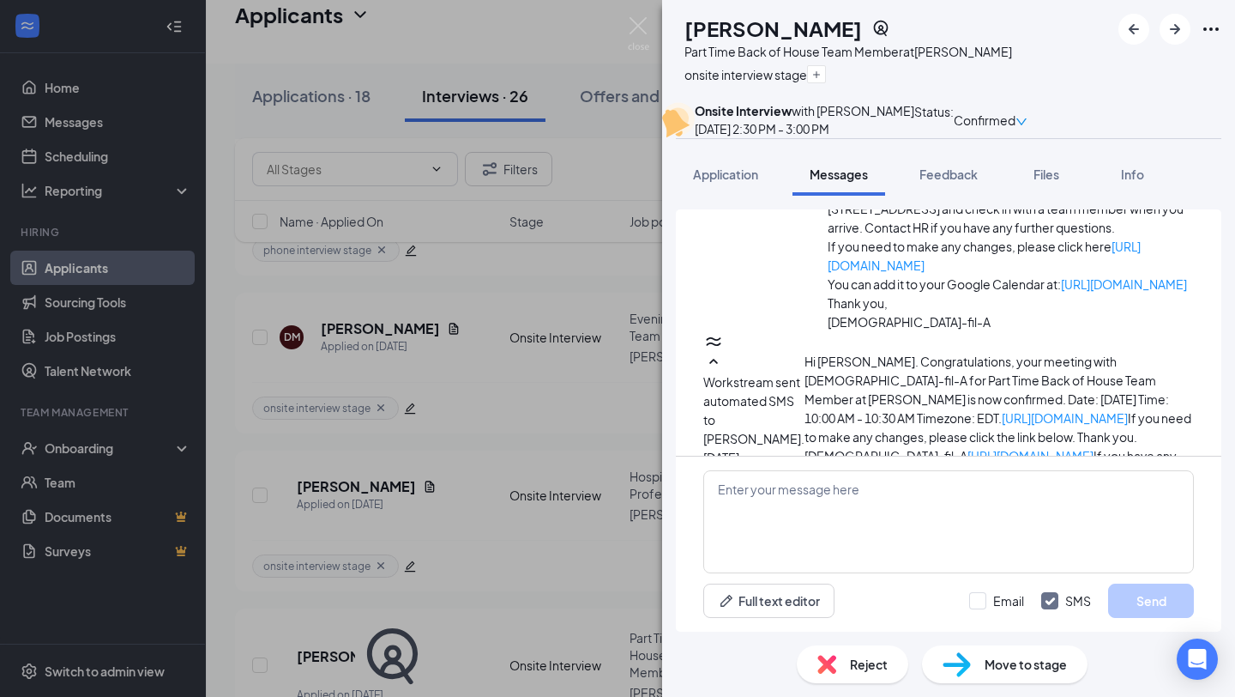
click at [498, 370] on div "EG [PERSON_NAME] Part Time Back of House Team Member at [PERSON_NAME] onsite in…" at bounding box center [617, 348] width 1235 height 697
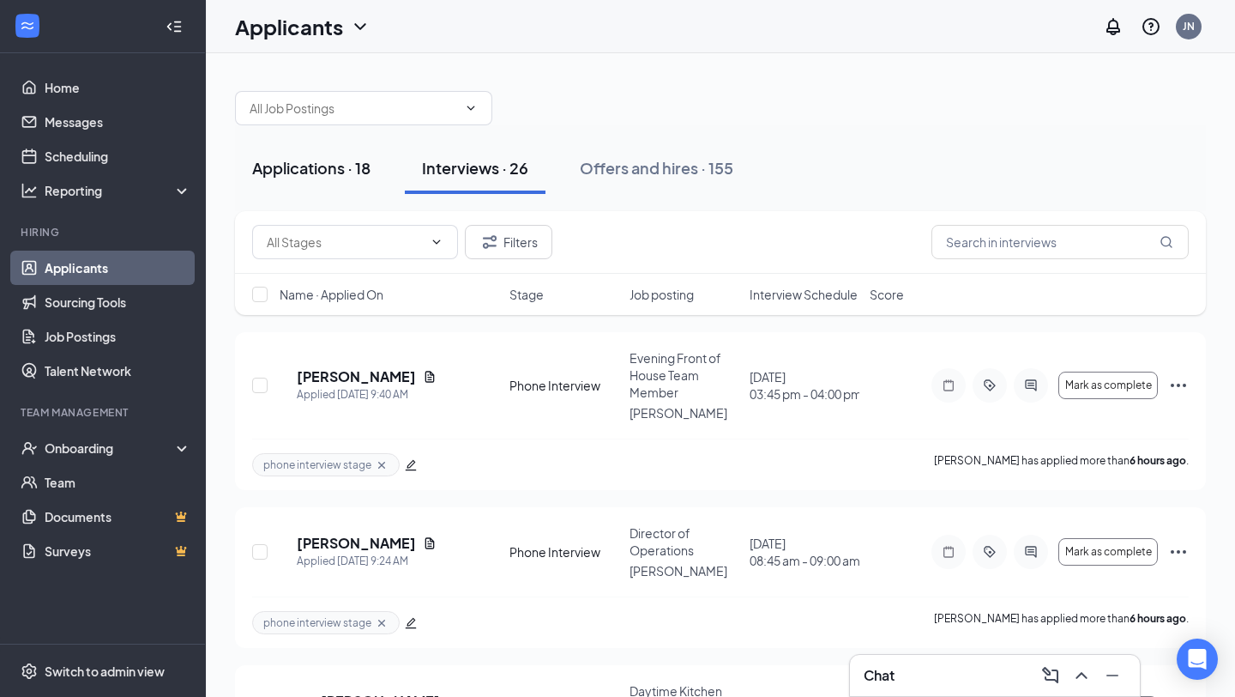
click at [331, 174] on div "Applications · 18" at bounding box center [311, 167] width 118 height 21
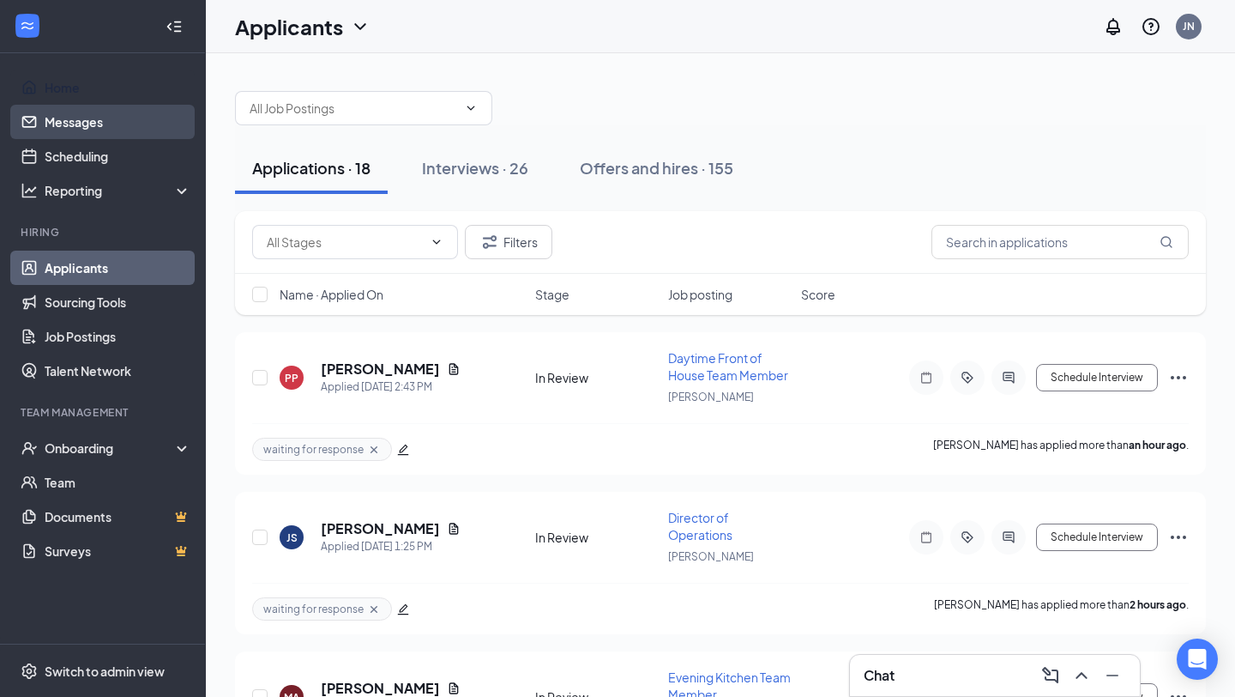
click at [97, 108] on link "Messages" at bounding box center [118, 122] width 147 height 34
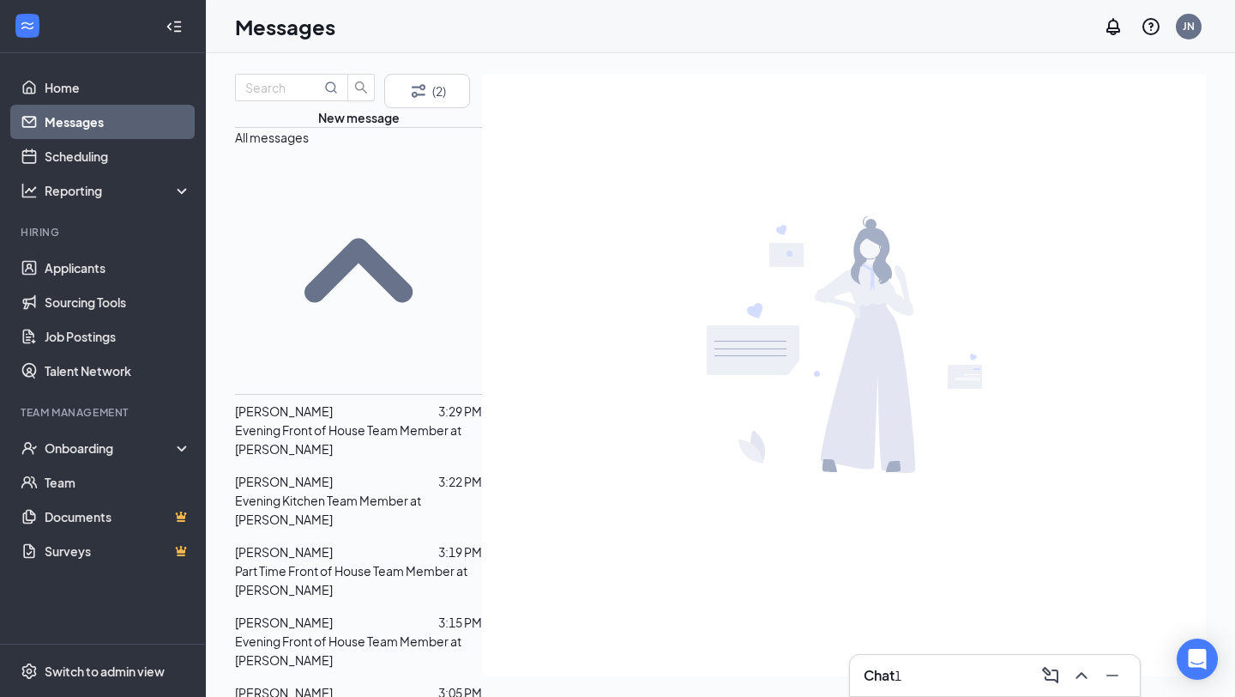
click at [884, 662] on div "Chat 1" at bounding box center [995, 674] width 262 height 27
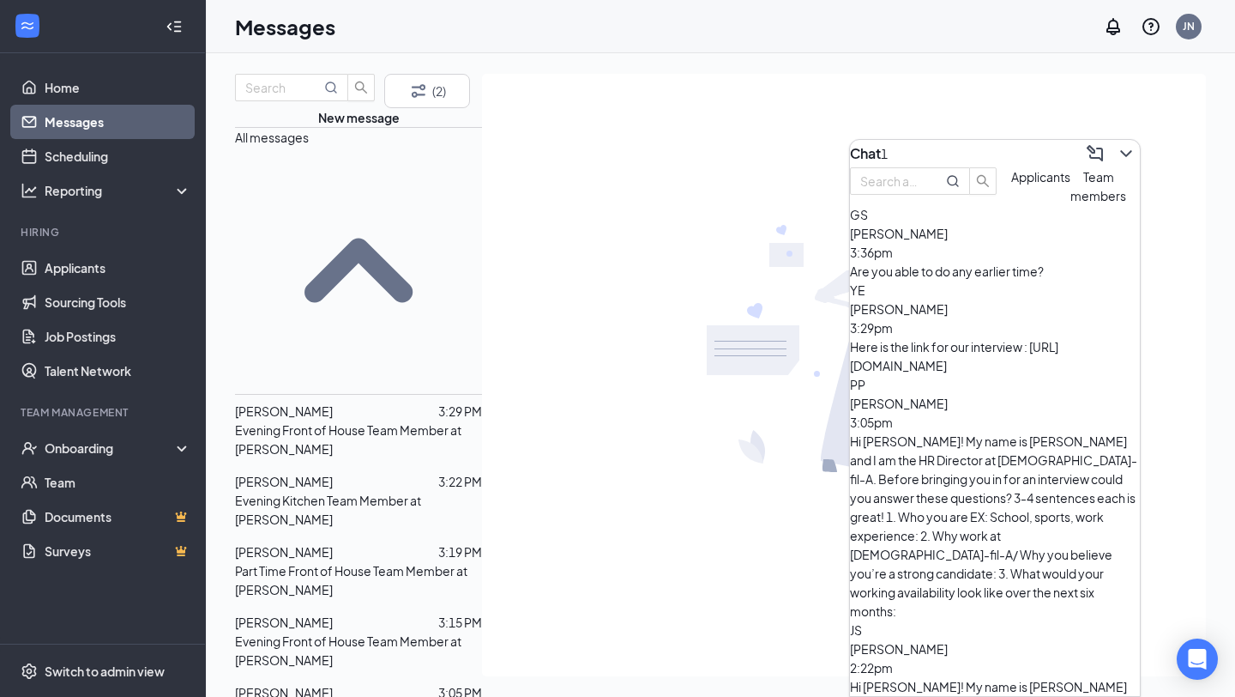
click at [311, 420] on p "Evening Front of House Team Member at [PERSON_NAME]" at bounding box center [358, 439] width 247 height 38
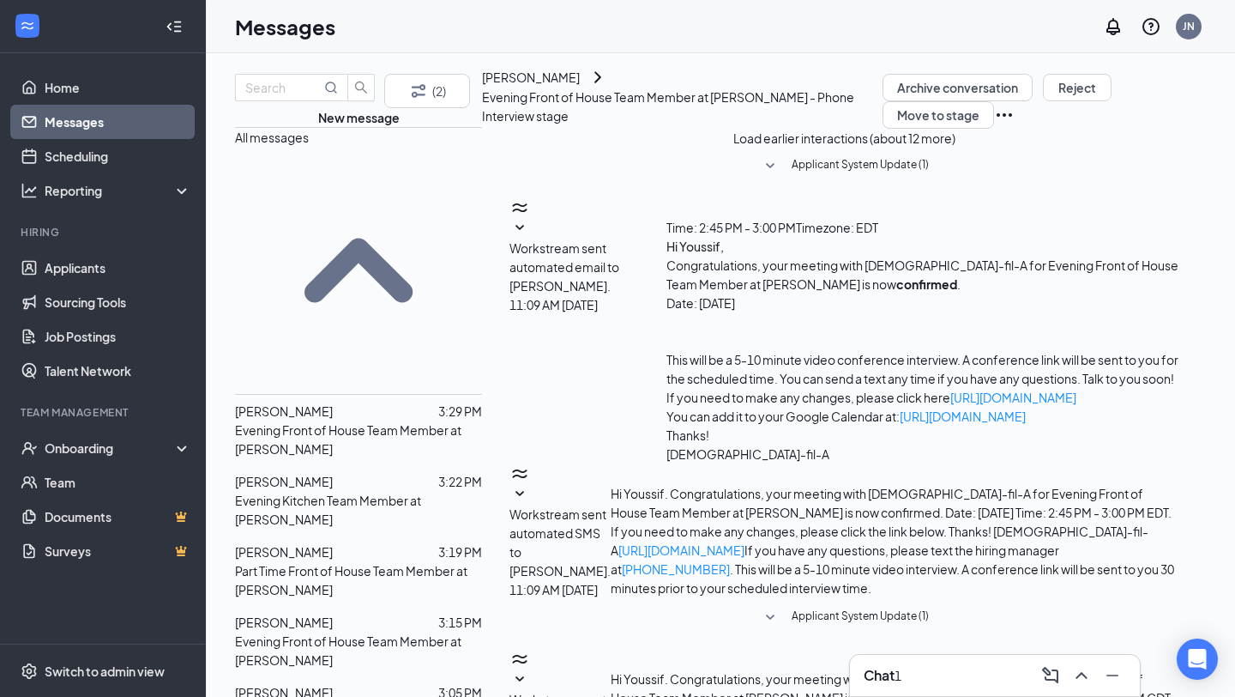
scroll to position [474, 0]
click at [130, 267] on link "Applicants" at bounding box center [118, 267] width 147 height 34
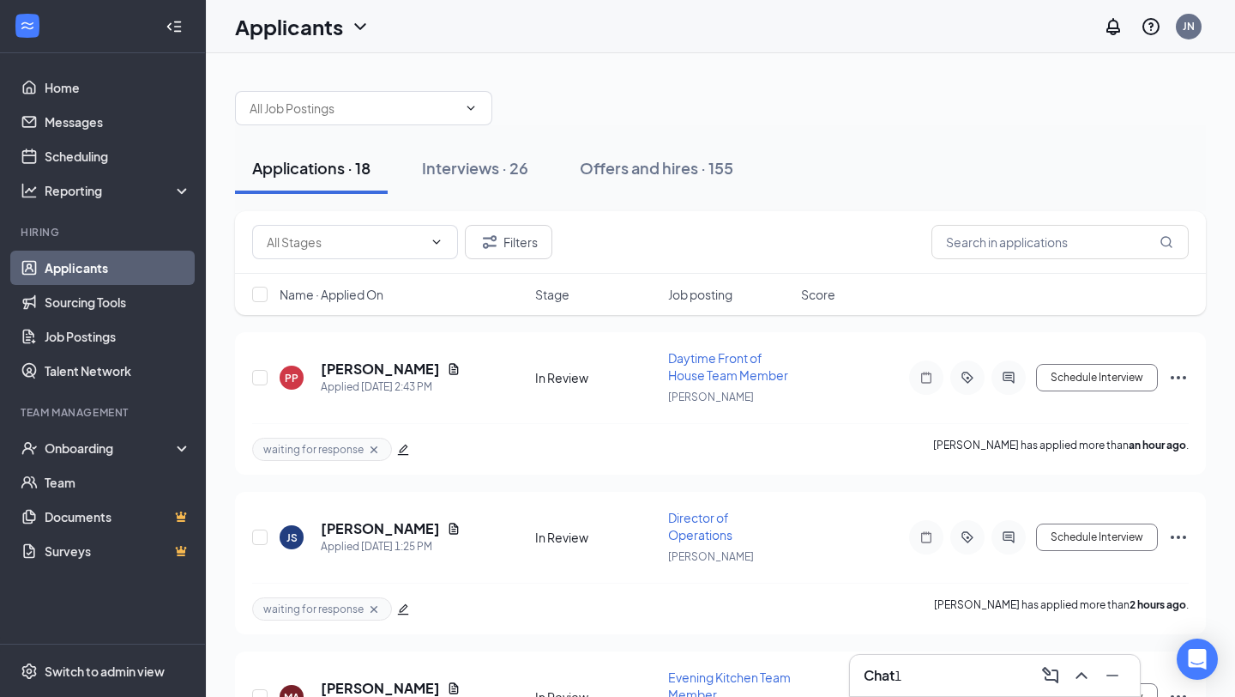
click at [939, 672] on div "Chat 1" at bounding box center [995, 674] width 262 height 27
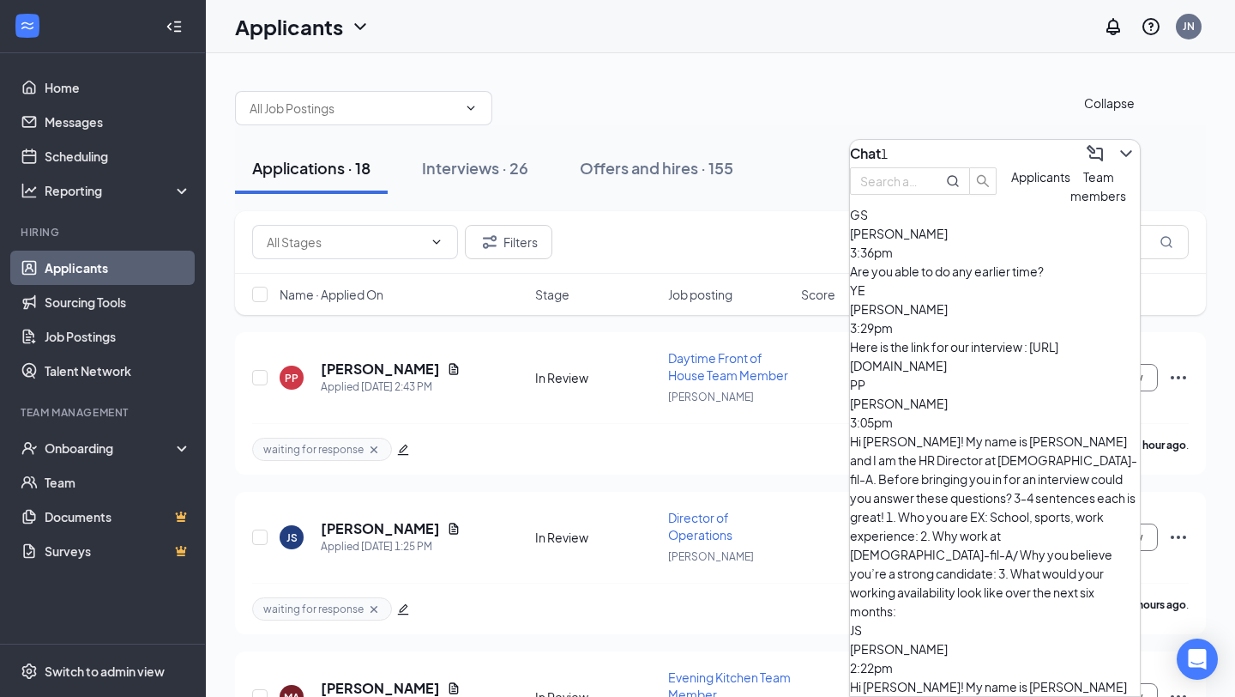
click at [1116, 154] on icon "ChevronDown" at bounding box center [1126, 153] width 21 height 21
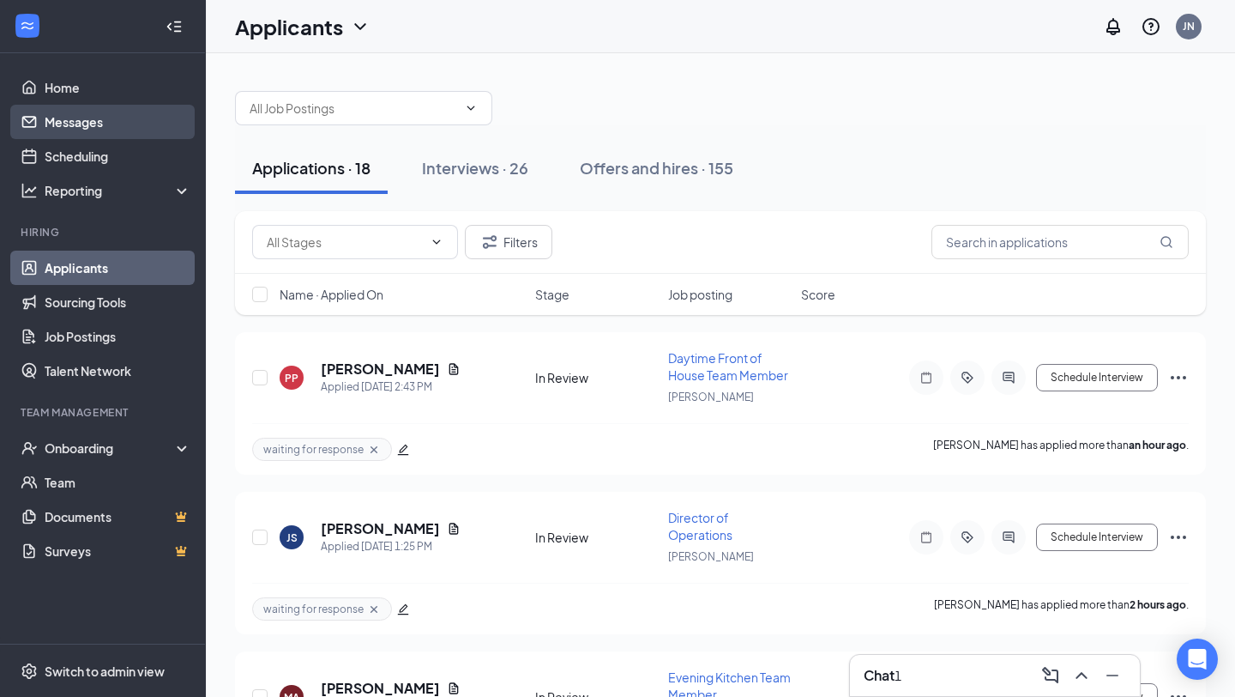
click at [97, 122] on link "Messages" at bounding box center [118, 122] width 147 height 34
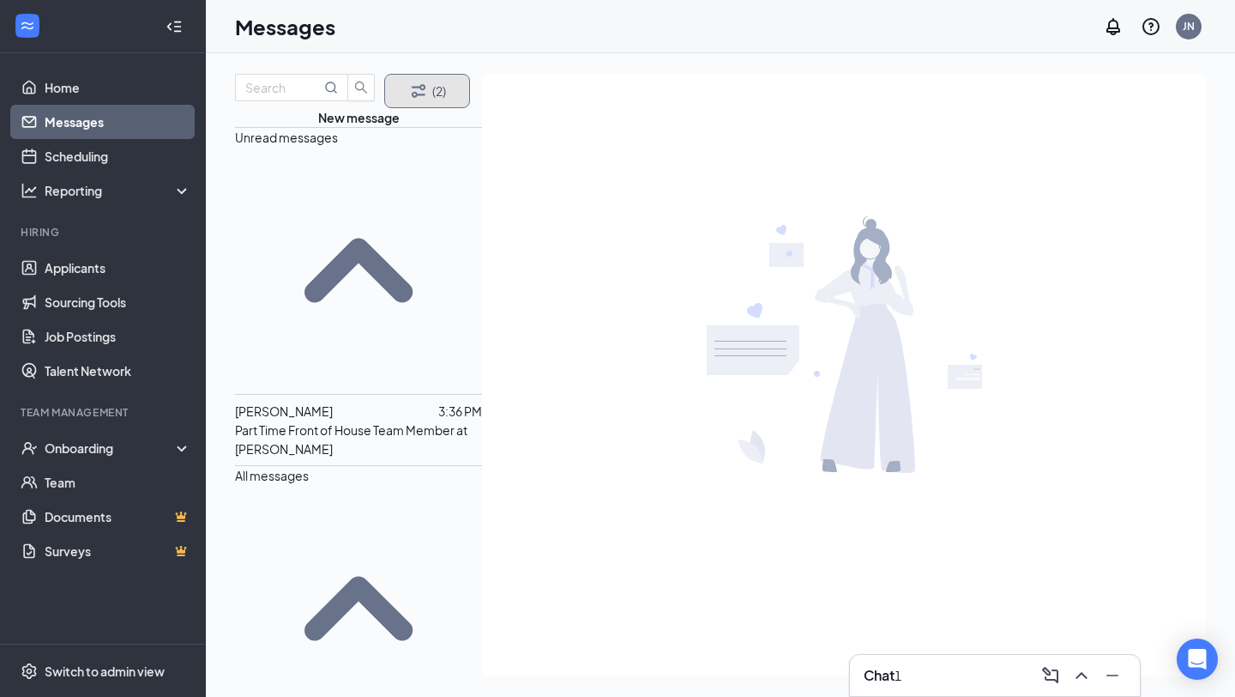
click at [438, 108] on button "(2)" at bounding box center [427, 91] width 86 height 34
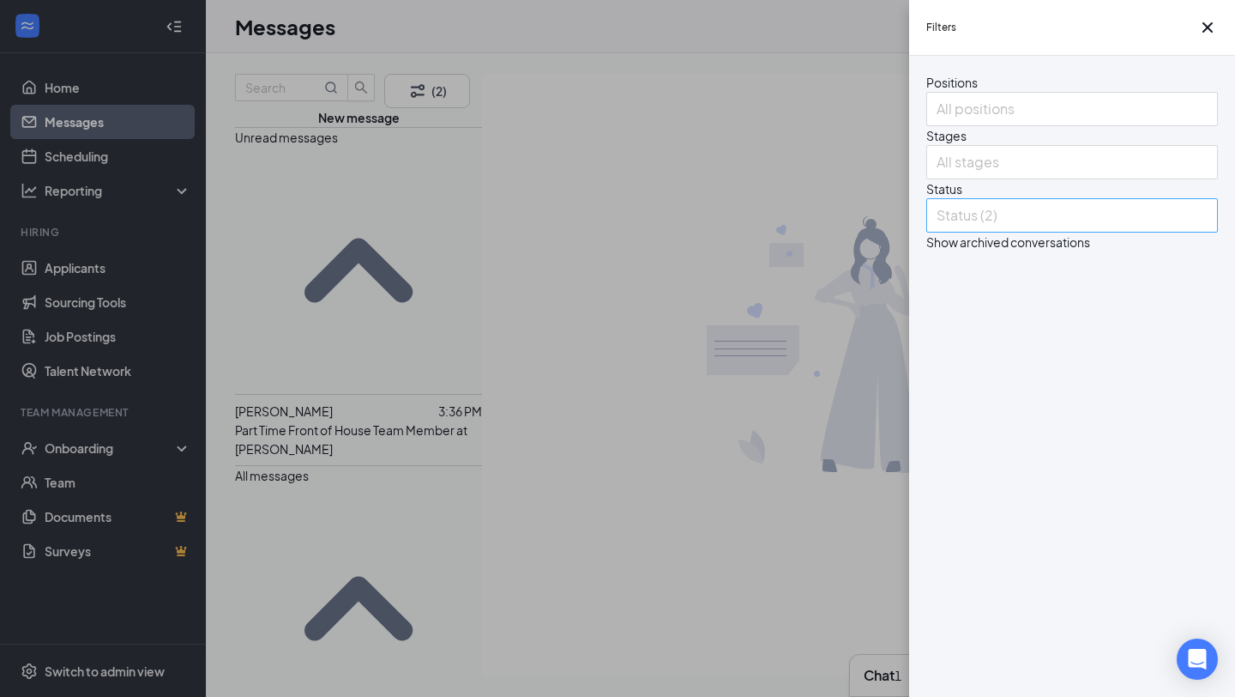
click at [1007, 229] on div at bounding box center [1064, 215] width 266 height 27
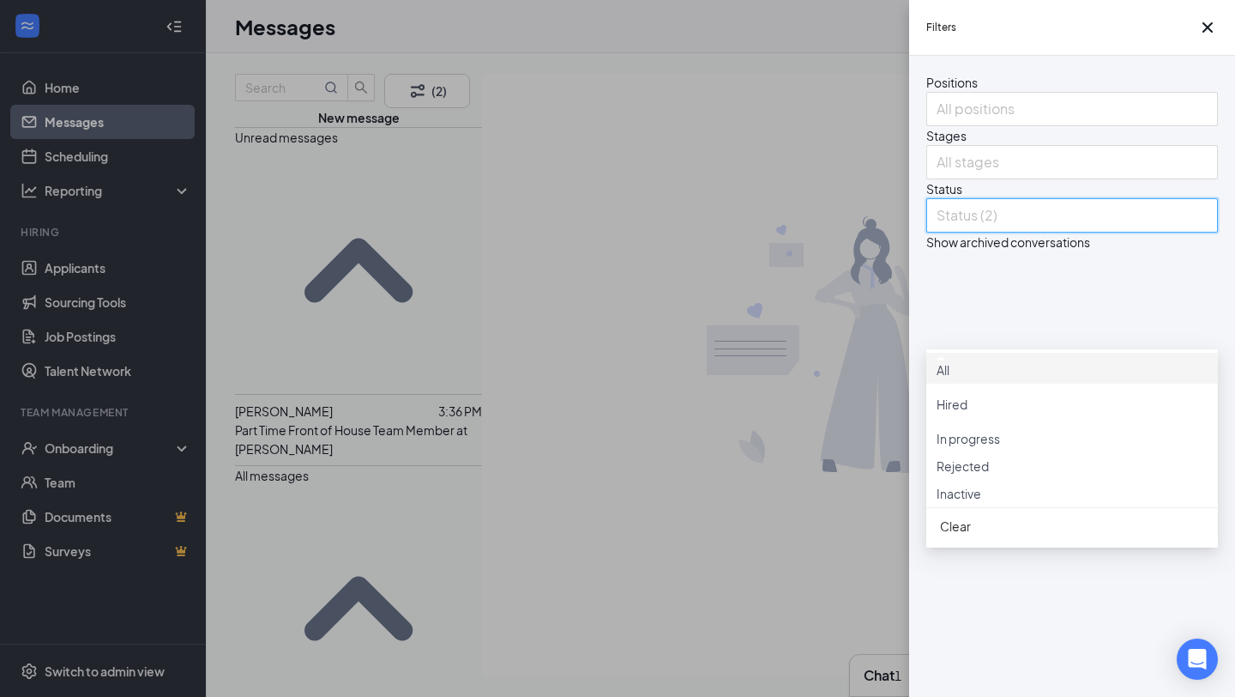
click at [1018, 377] on div "All" at bounding box center [1072, 368] width 271 height 22
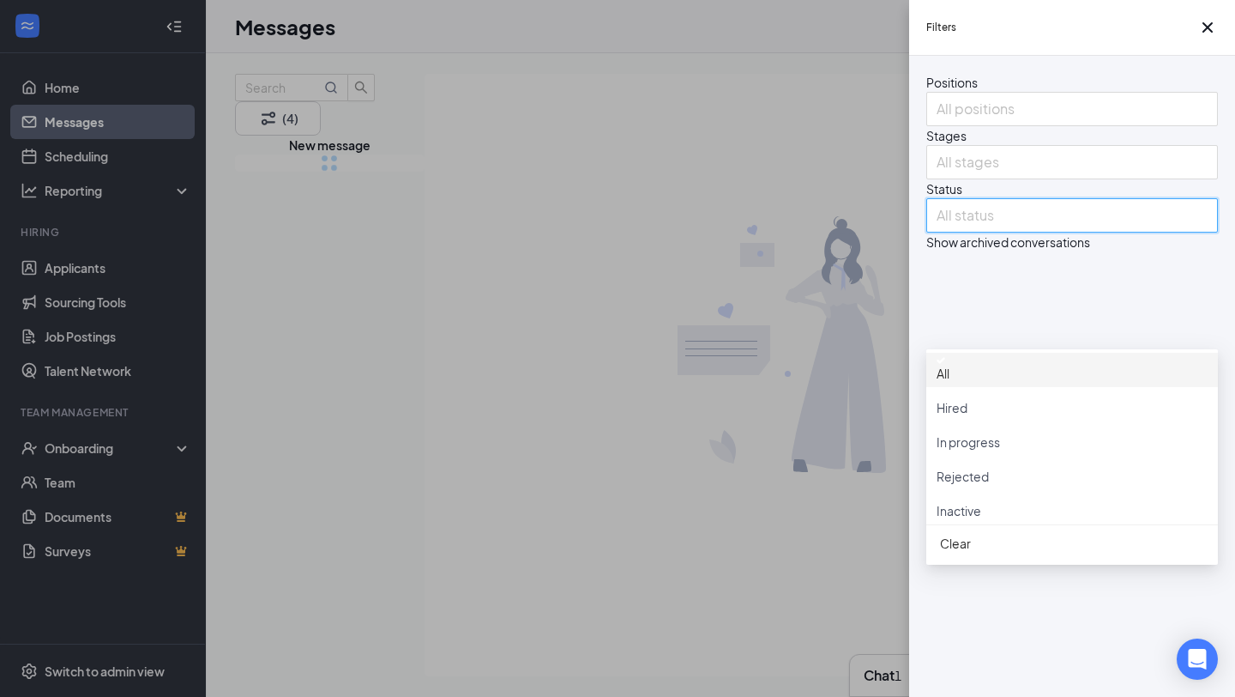
click at [582, 335] on div "Filters Positions All positions Stages All stages Status All status Show archiv…" at bounding box center [617, 348] width 1235 height 697
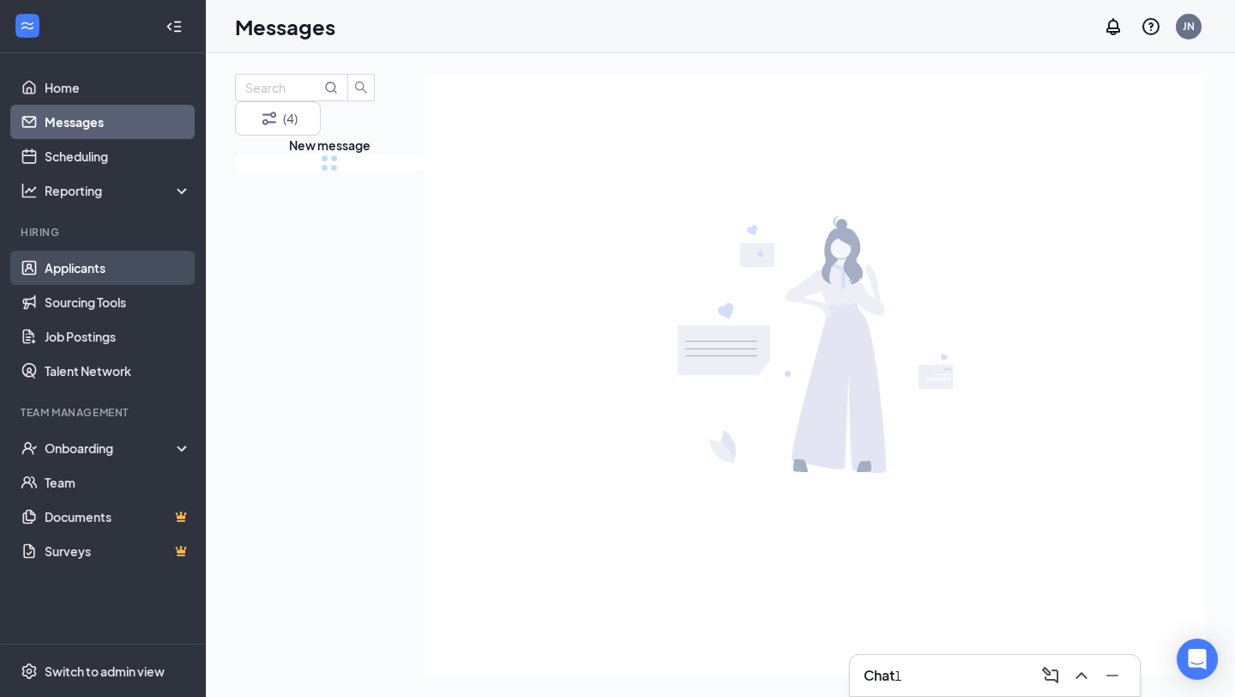
click at [160, 275] on link "Applicants" at bounding box center [118, 267] width 147 height 34
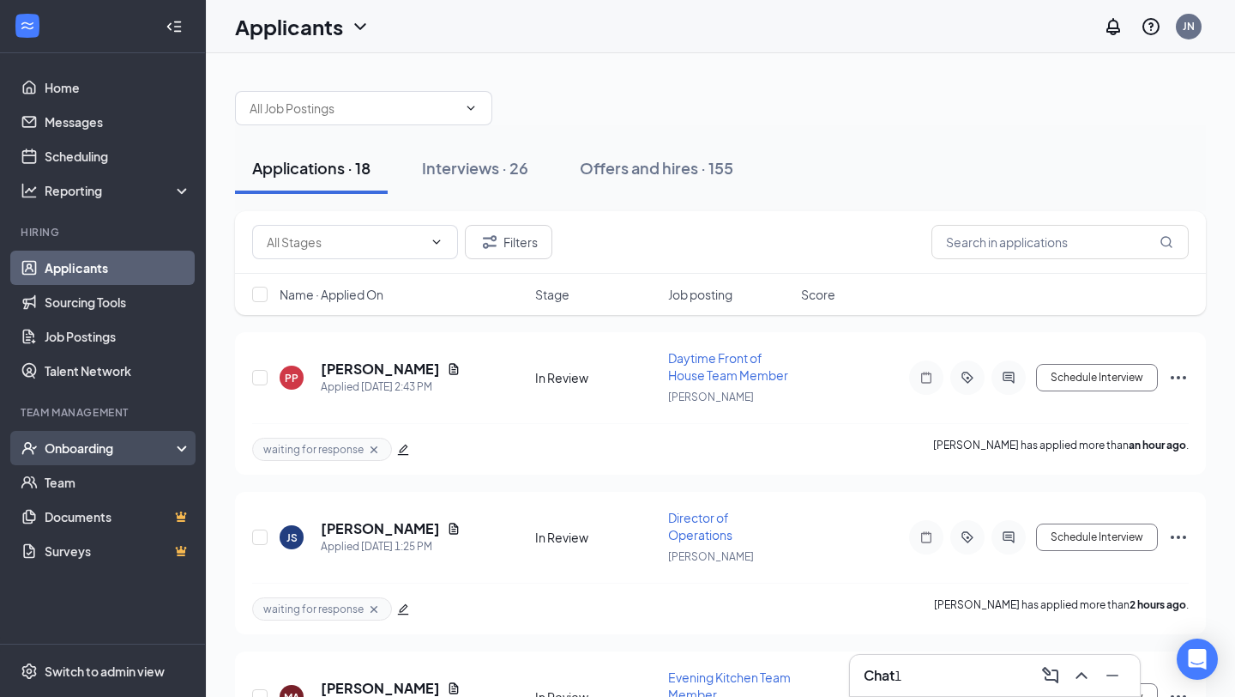
click at [103, 439] on div "Onboarding" at bounding box center [111, 447] width 132 height 17
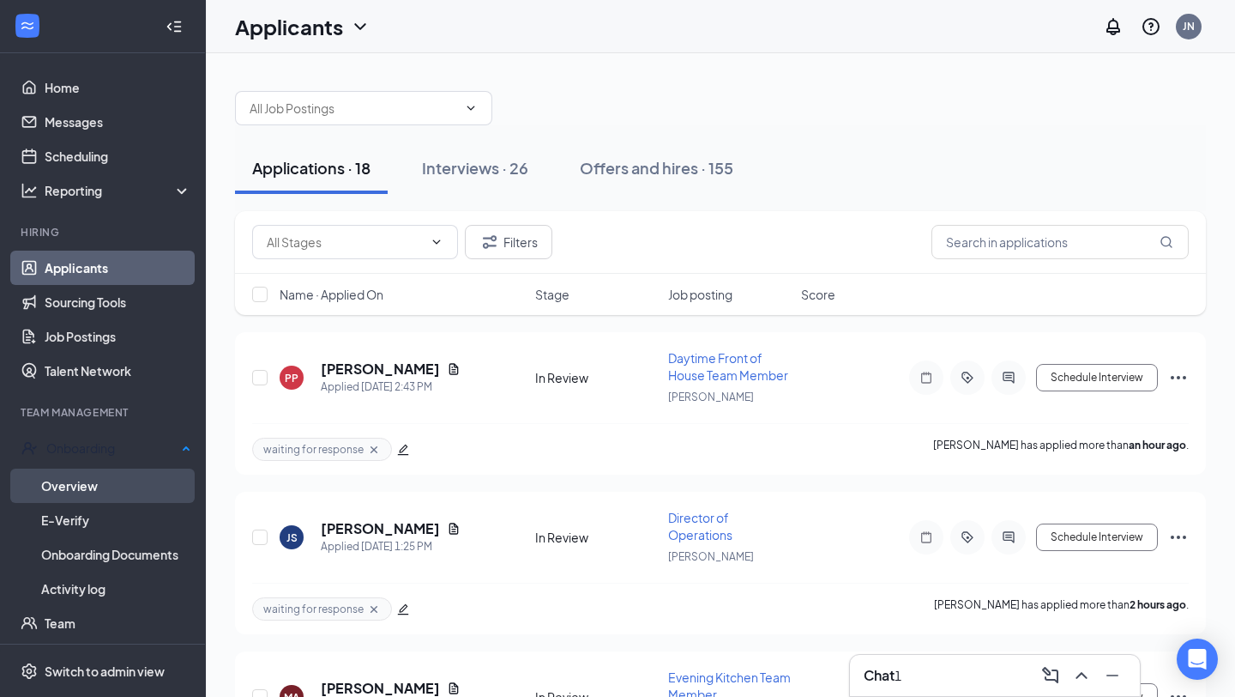
click at [119, 481] on link "Overview" at bounding box center [116, 485] width 150 height 34
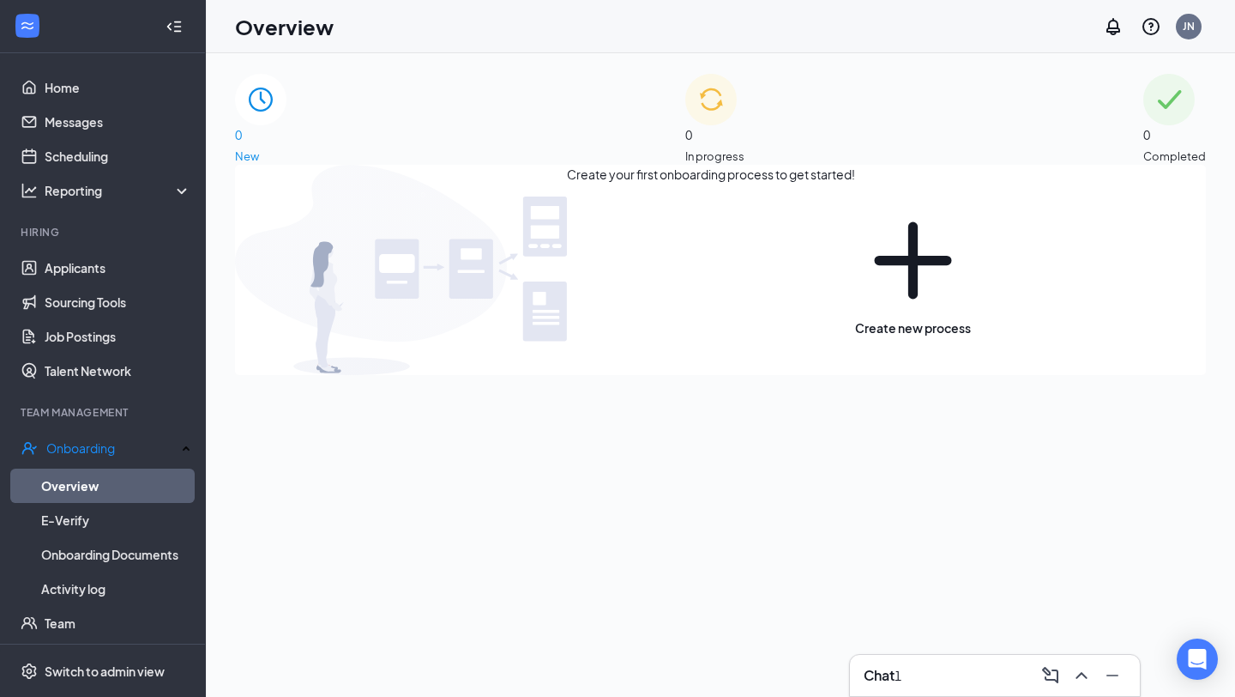
click at [936, 676] on div "Chat 1" at bounding box center [995, 674] width 262 height 27
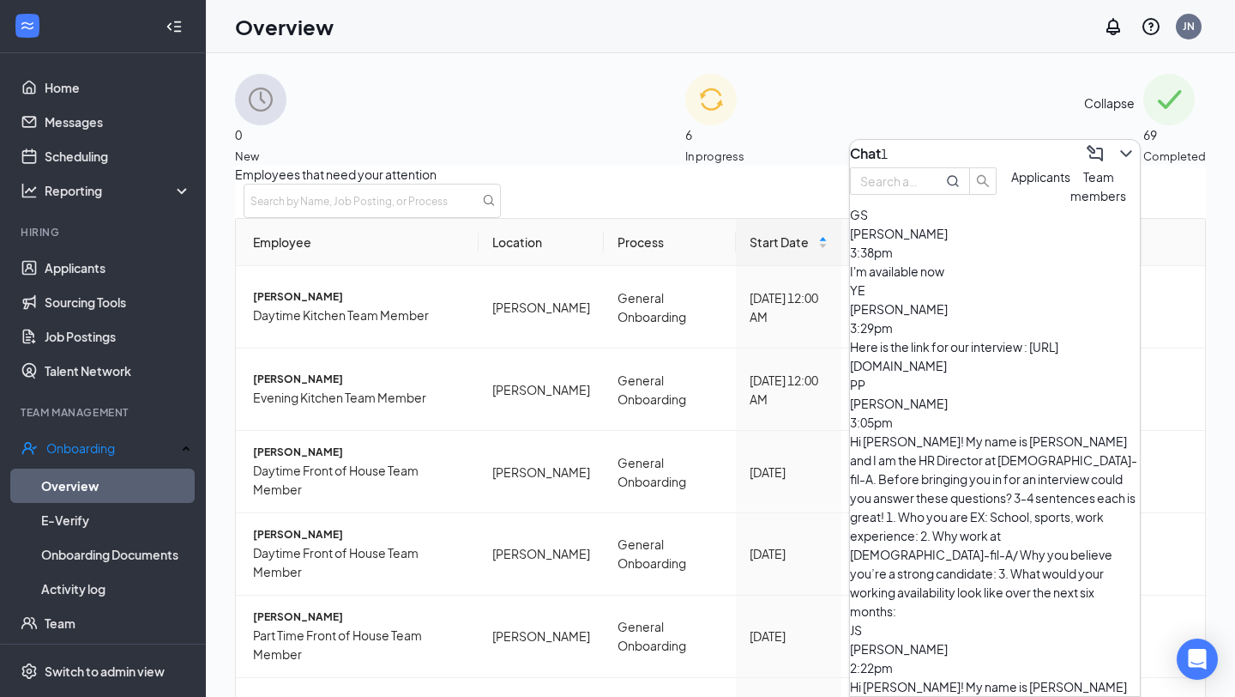
click at [1121, 144] on icon "ChevronDown" at bounding box center [1126, 153] width 21 height 21
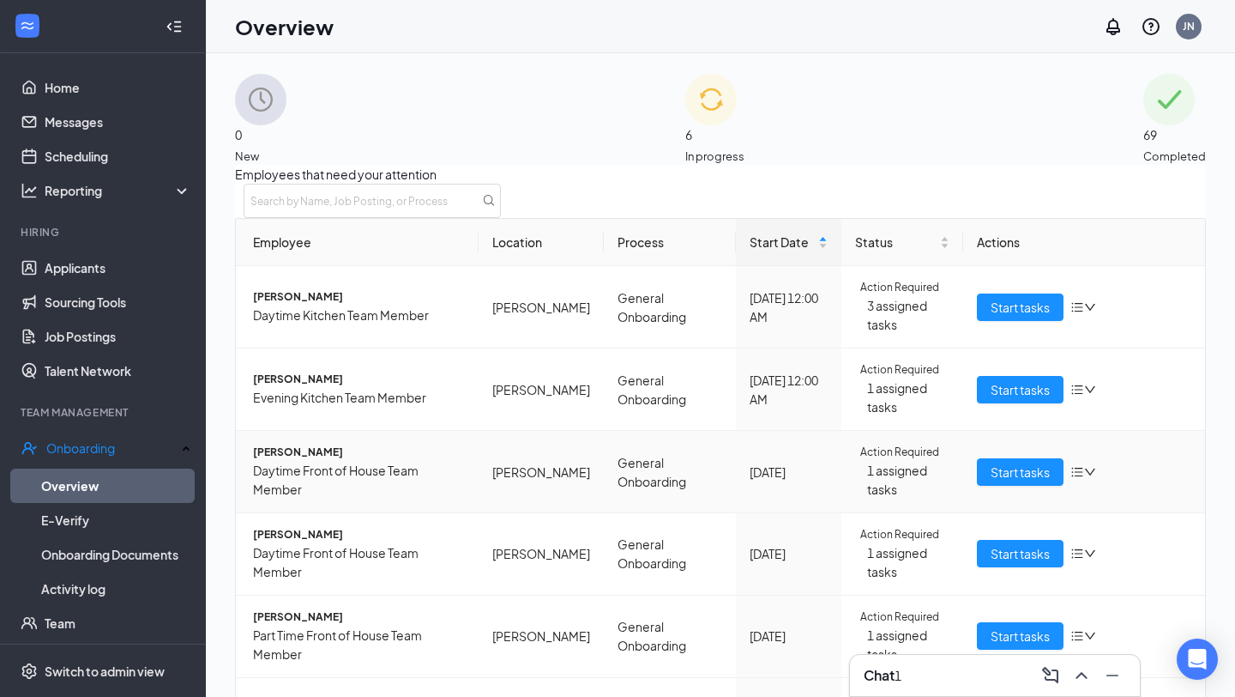
scroll to position [232, 0]
click at [880, 661] on div "Chat 1" at bounding box center [995, 674] width 262 height 27
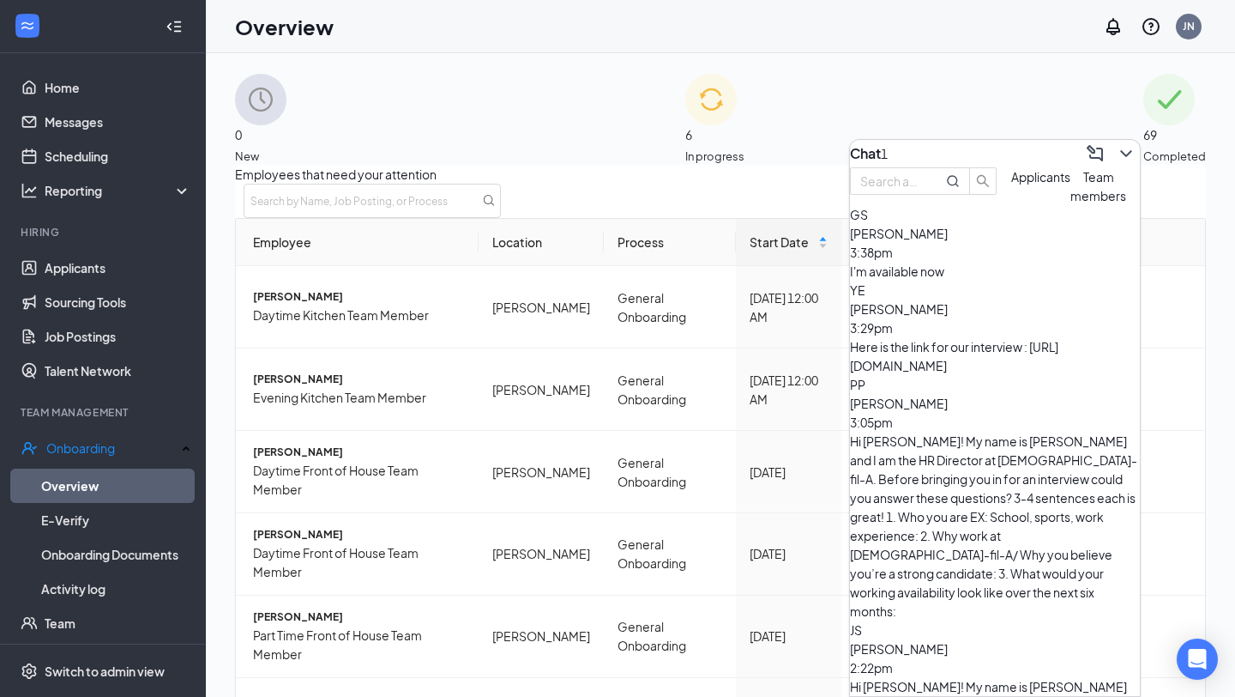
click at [1071, 203] on span "Team members" at bounding box center [1099, 186] width 56 height 34
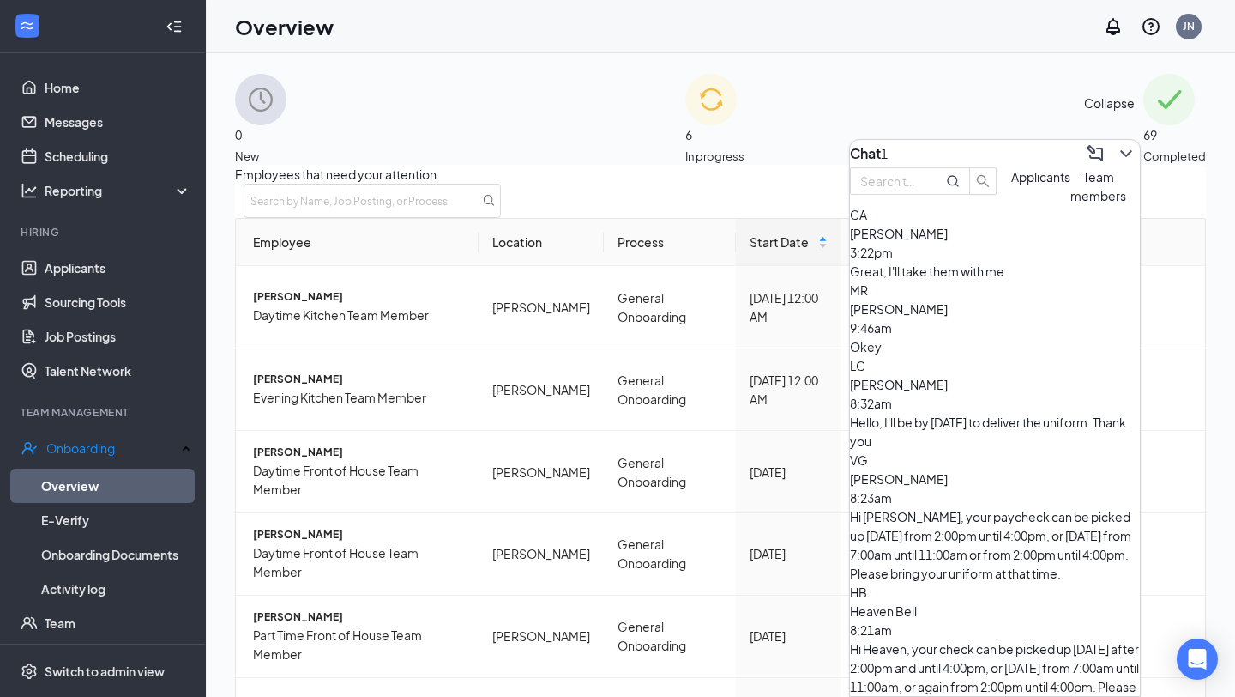
click at [1116, 143] on icon "ChevronDown" at bounding box center [1126, 153] width 21 height 21
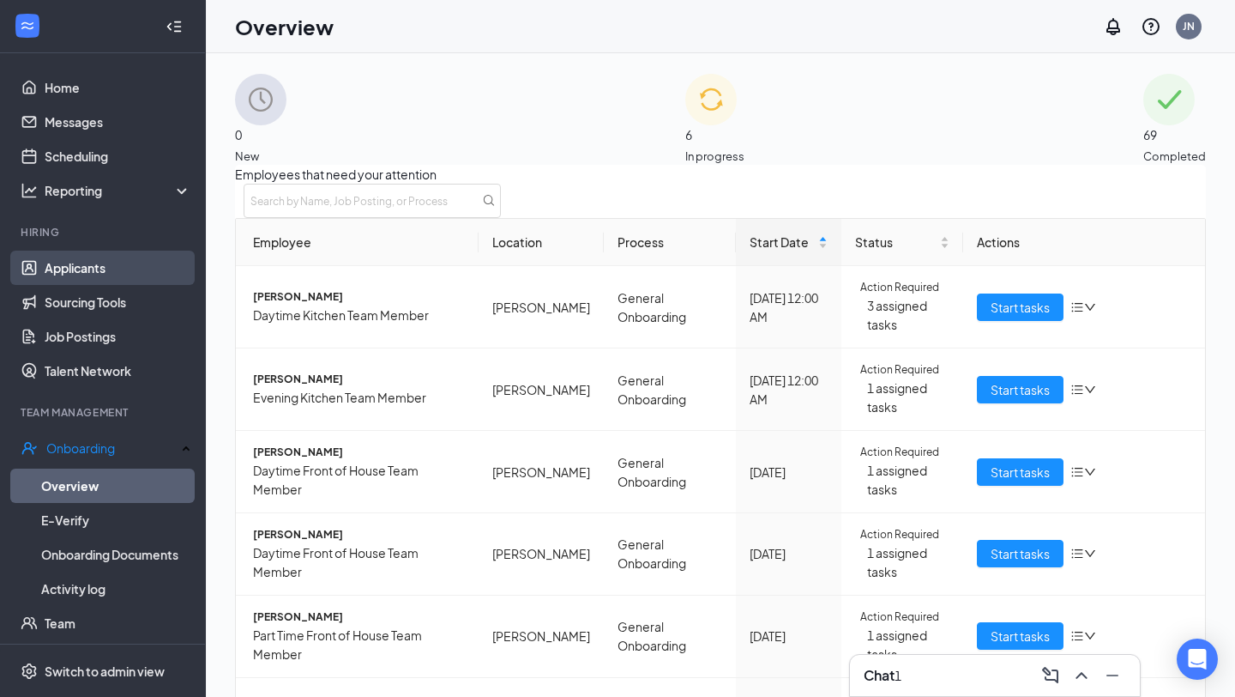
click at [86, 275] on link "Applicants" at bounding box center [118, 267] width 147 height 34
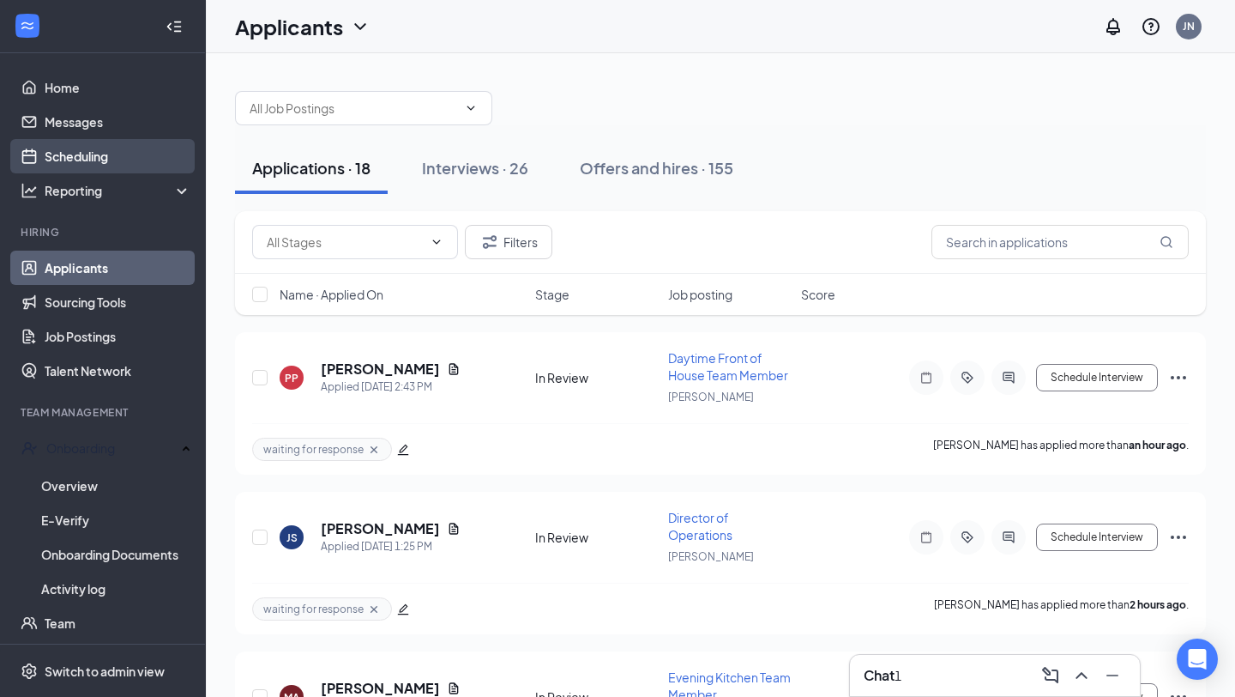
click at [64, 164] on link "Scheduling" at bounding box center [118, 156] width 147 height 34
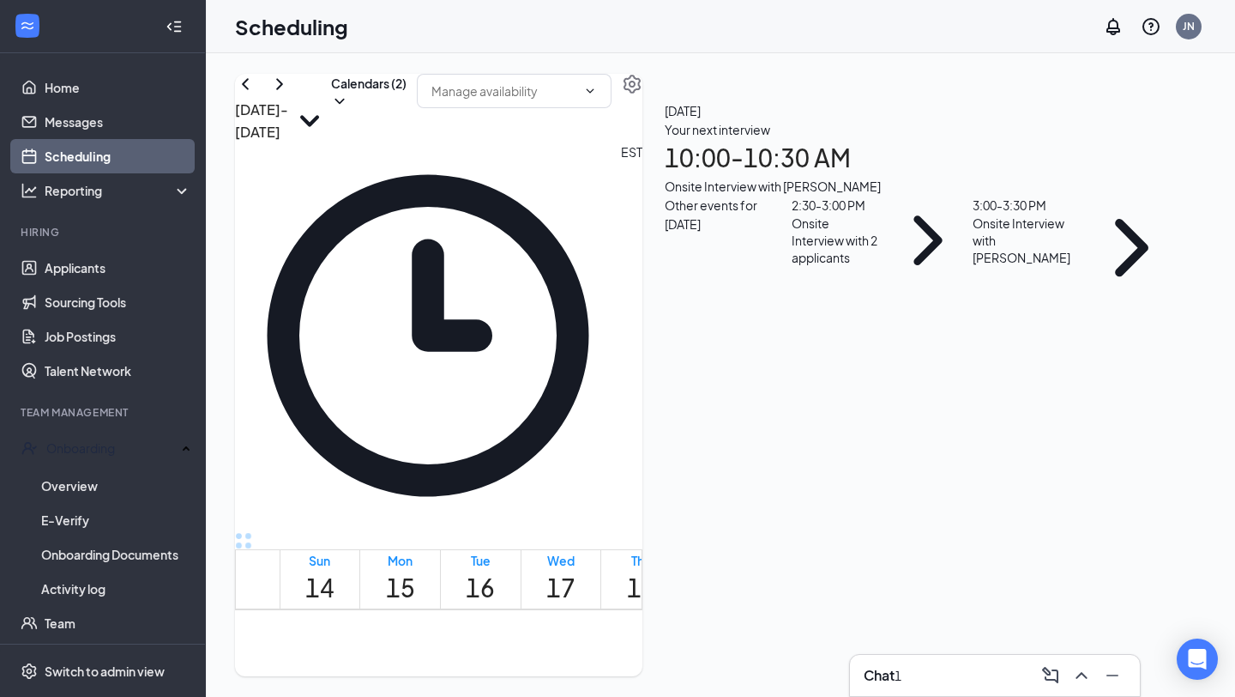
scroll to position [811, 0]
click at [124, 273] on link "Applicants" at bounding box center [118, 267] width 147 height 34
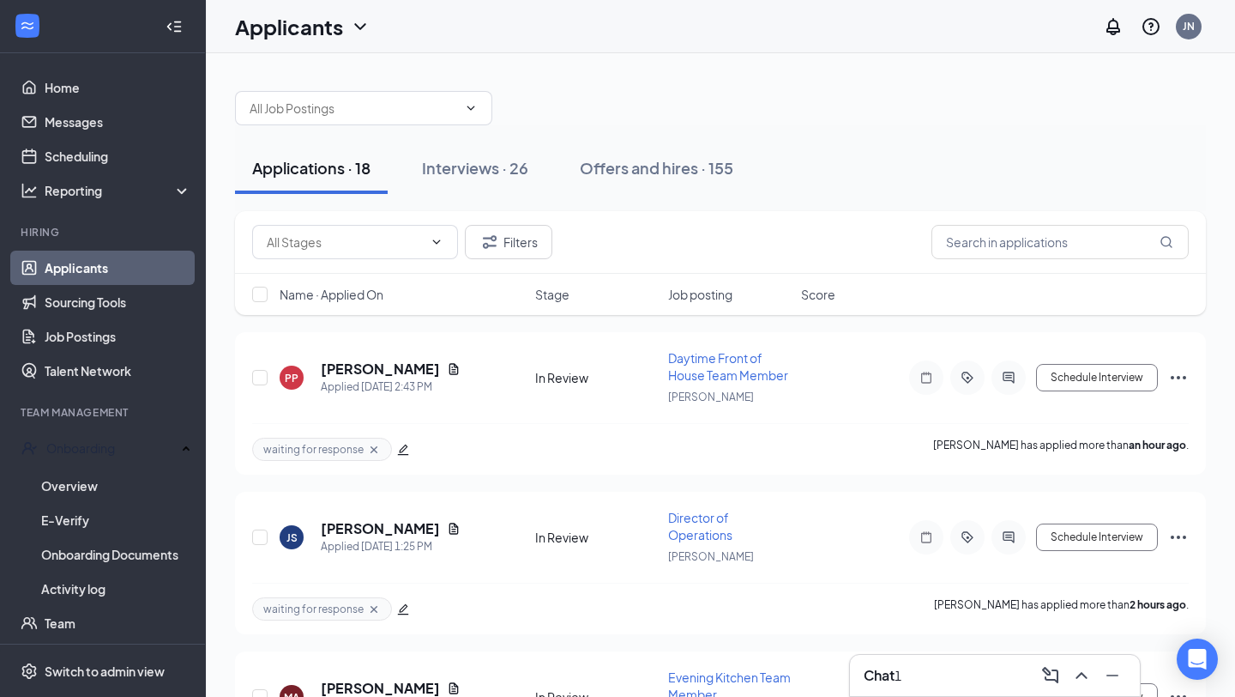
click at [936, 673] on div "Chat 1" at bounding box center [995, 674] width 262 height 27
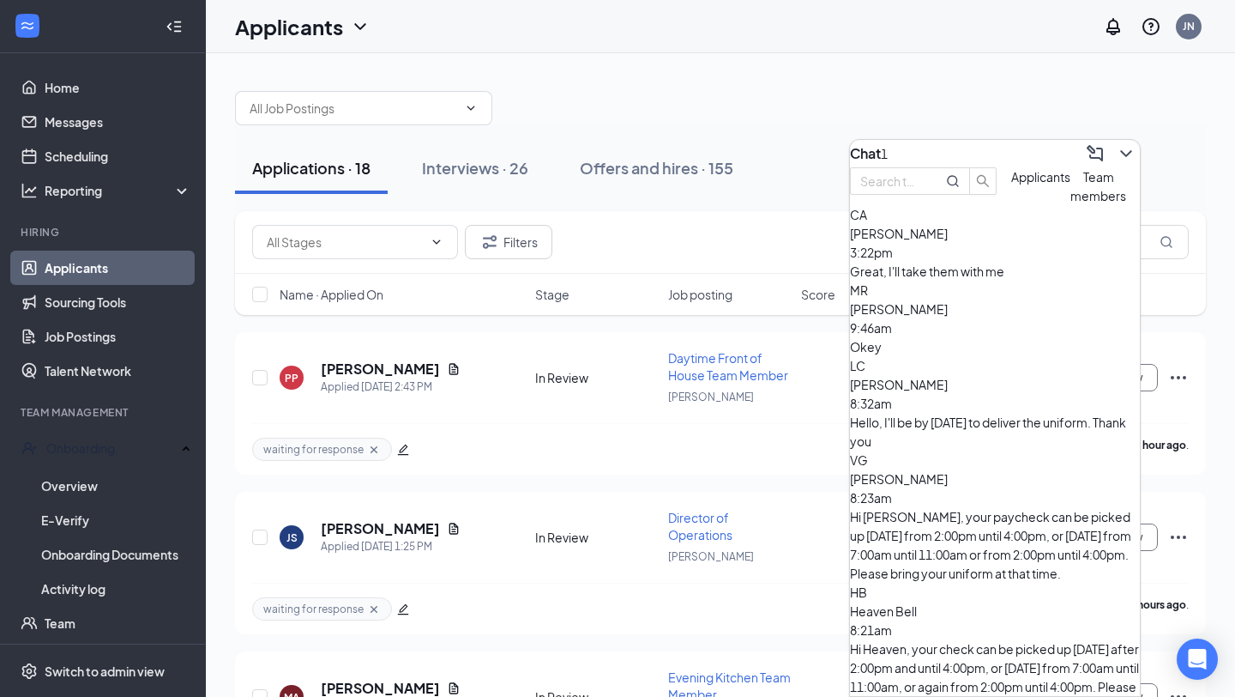
click at [1011, 205] on button "Applicants" at bounding box center [1040, 186] width 59 height 38
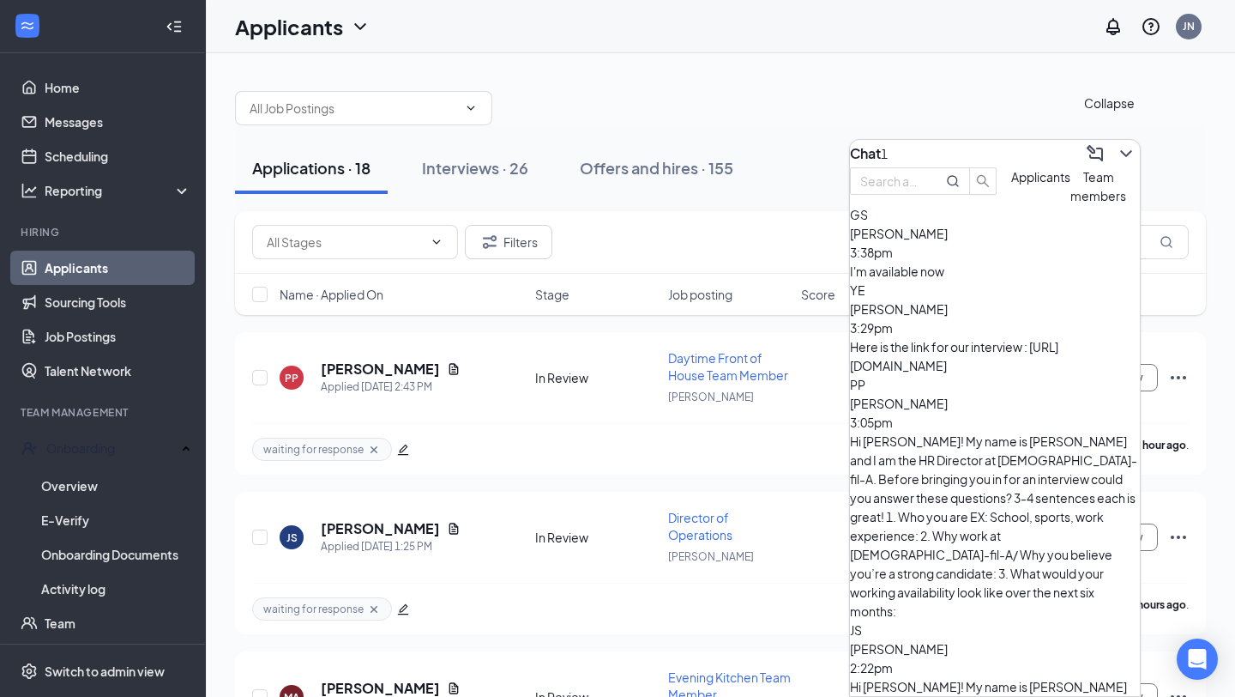
click at [1119, 156] on button at bounding box center [1126, 153] width 27 height 27
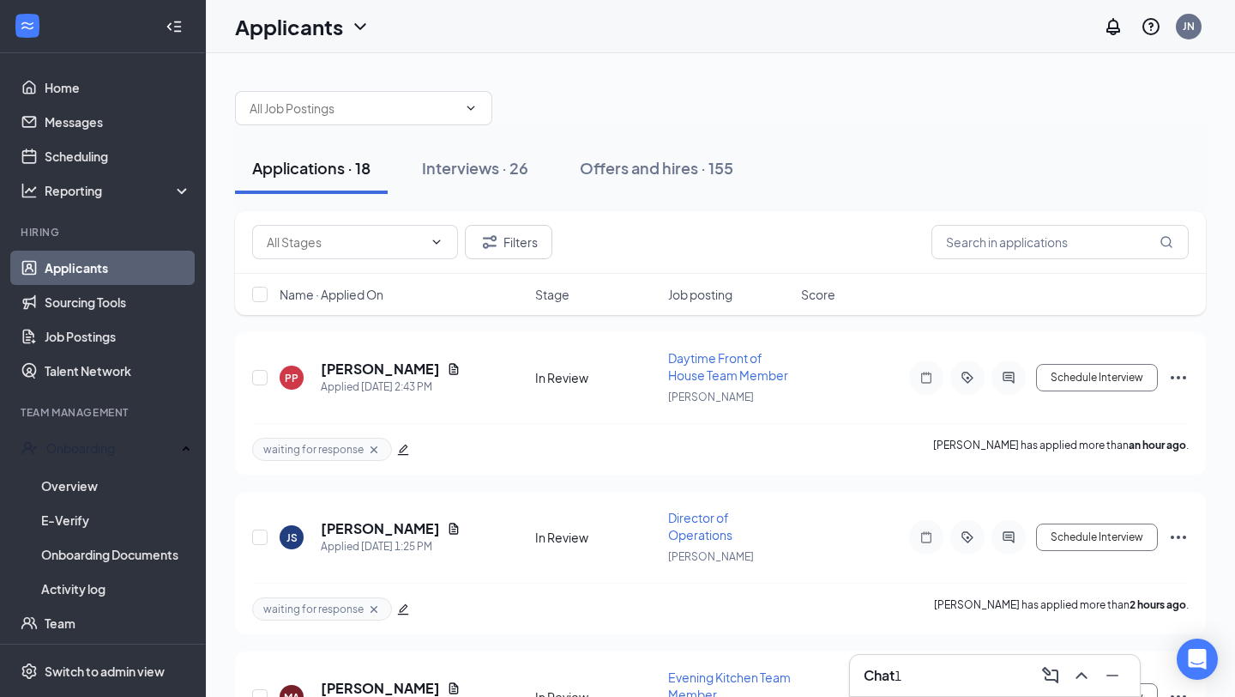
click at [902, 680] on div "1" at bounding box center [898, 675] width 7 height 19
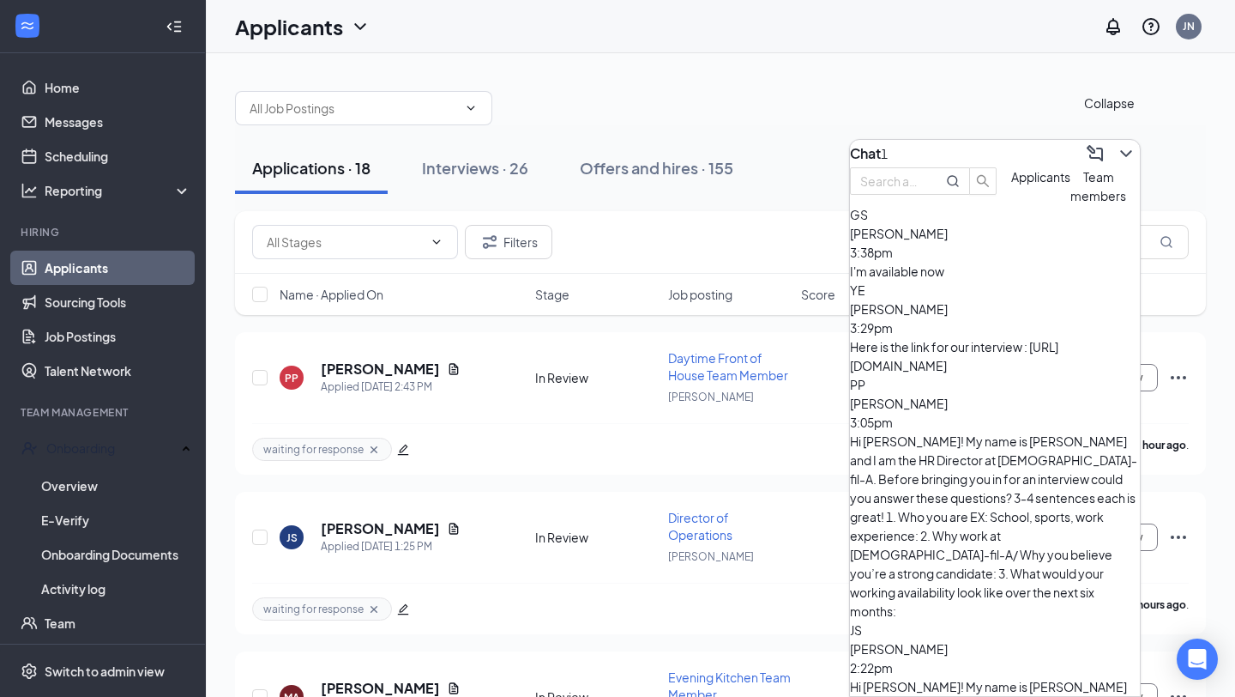
click at [1116, 143] on icon "ChevronDown" at bounding box center [1126, 153] width 21 height 21
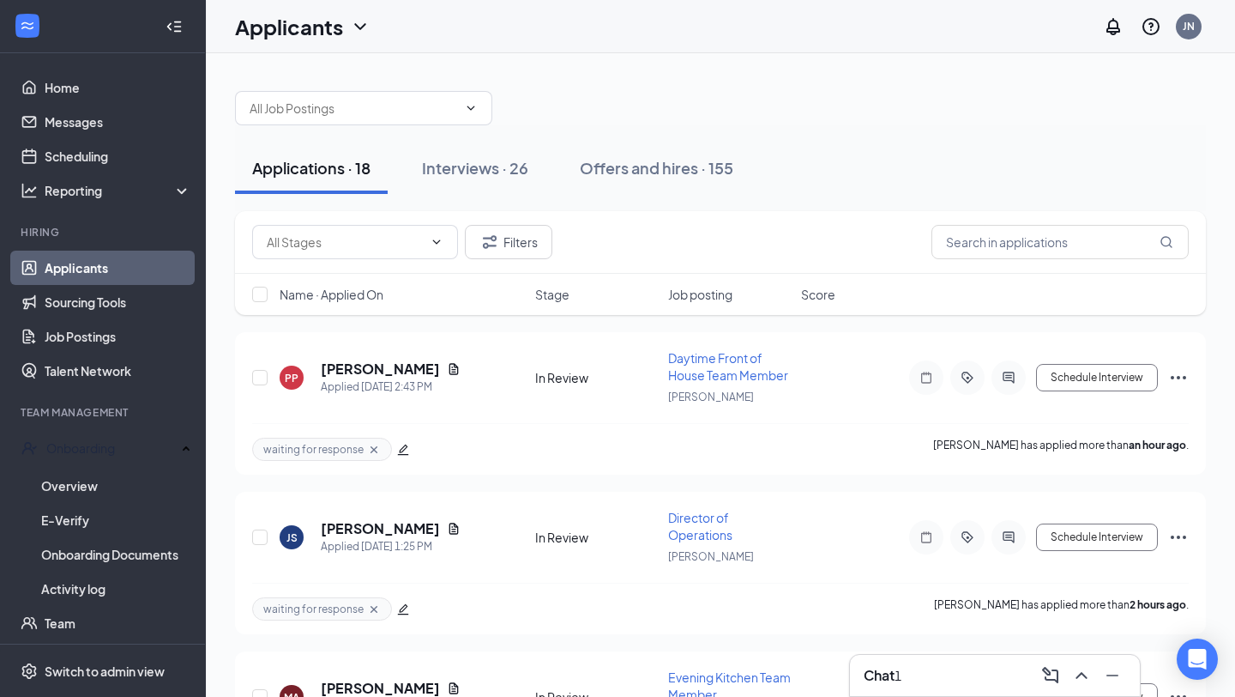
click at [902, 678] on div "1" at bounding box center [898, 675] width 7 height 19
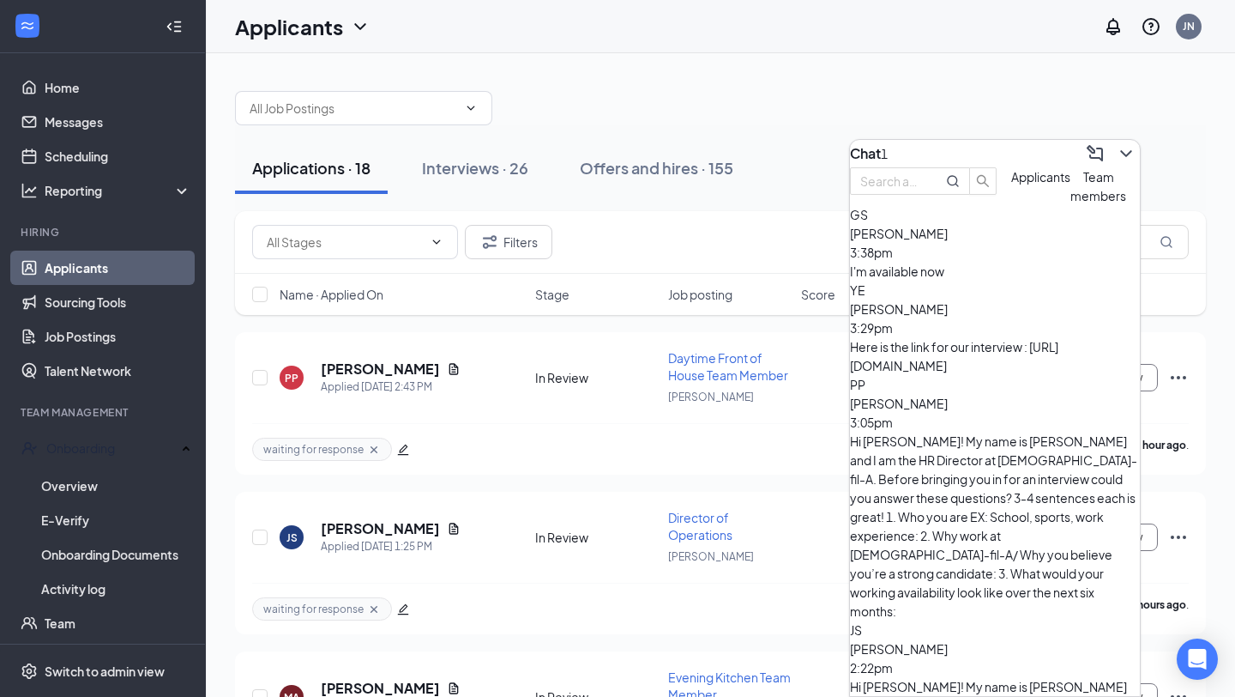
click at [1121, 119] on div "Collapse" at bounding box center [1109, 107] width 51 height 26
click at [1011, 281] on div "GS [PERSON_NAME] 3:38pm I'm available now" at bounding box center [995, 242] width 290 height 75
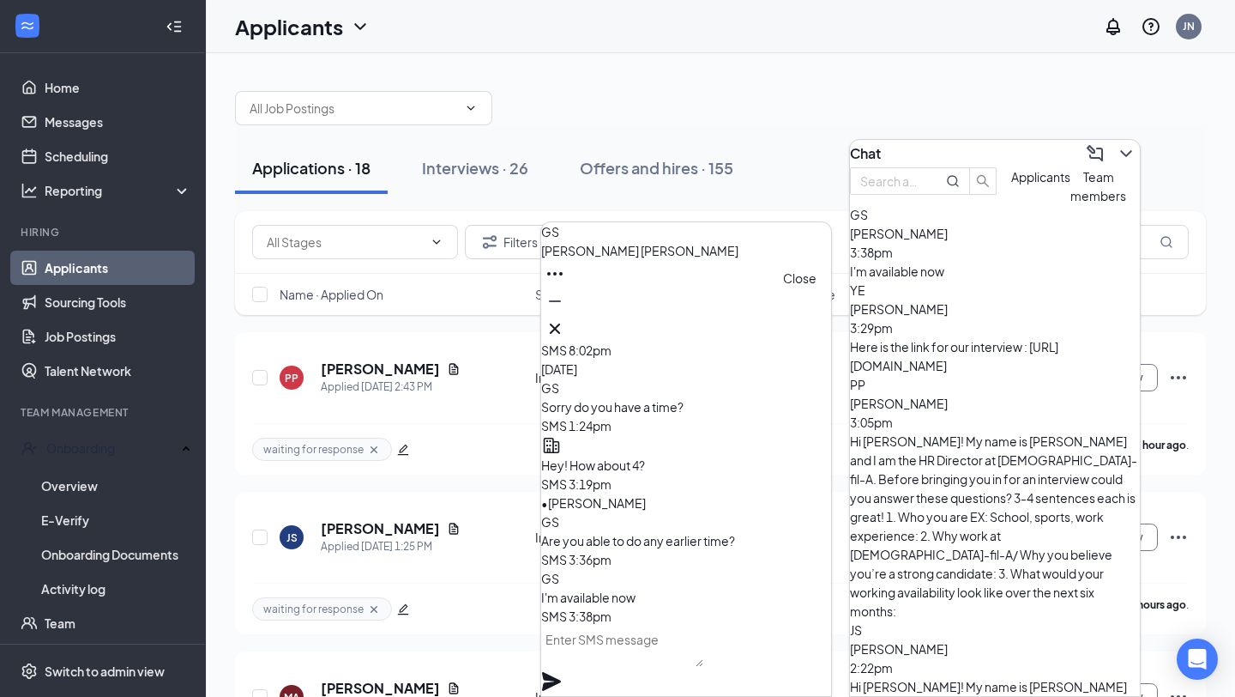
click at [807, 335] on div "GS [PERSON_NAME]" at bounding box center [686, 282] width 290 height 120
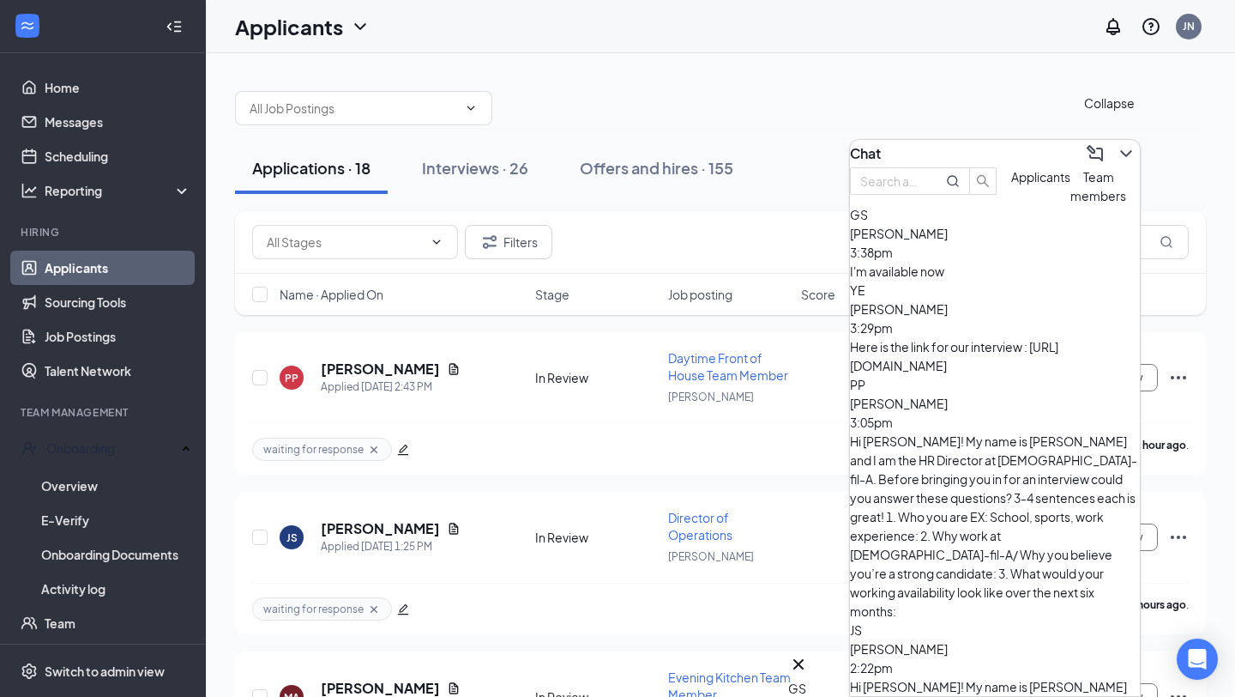
click at [1116, 150] on icon "ChevronDown" at bounding box center [1126, 153] width 21 height 21
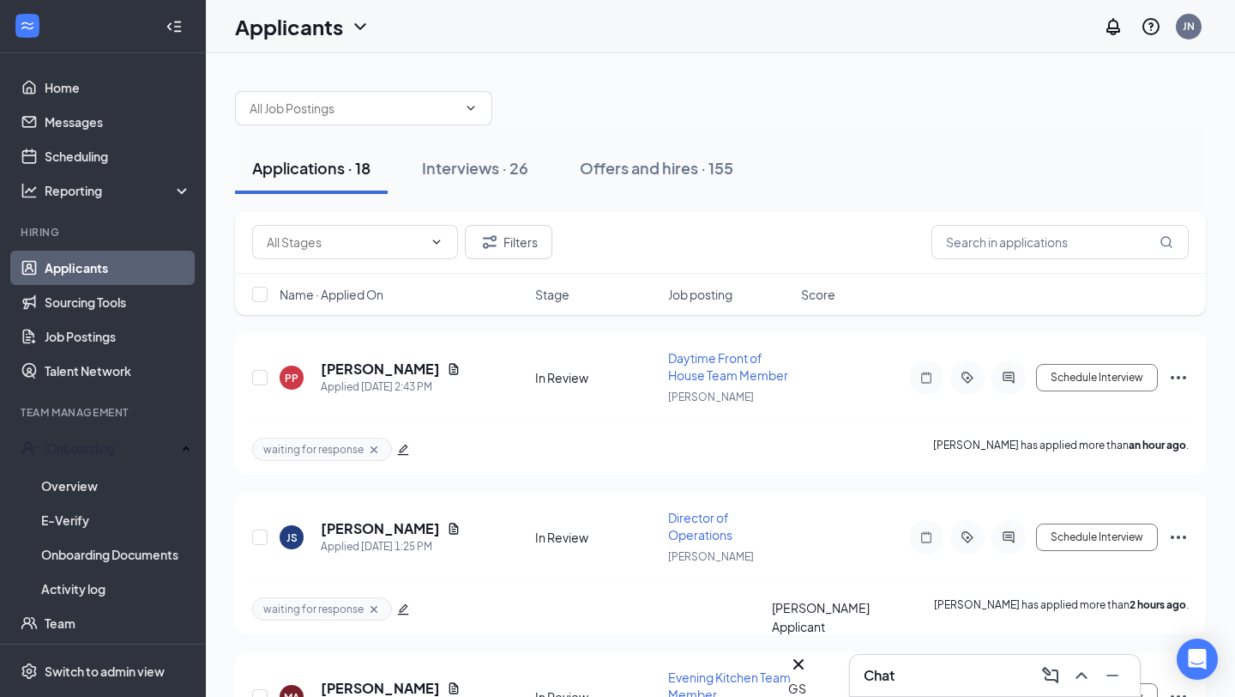
click at [809, 679] on div "GS" at bounding box center [798, 688] width 21 height 19
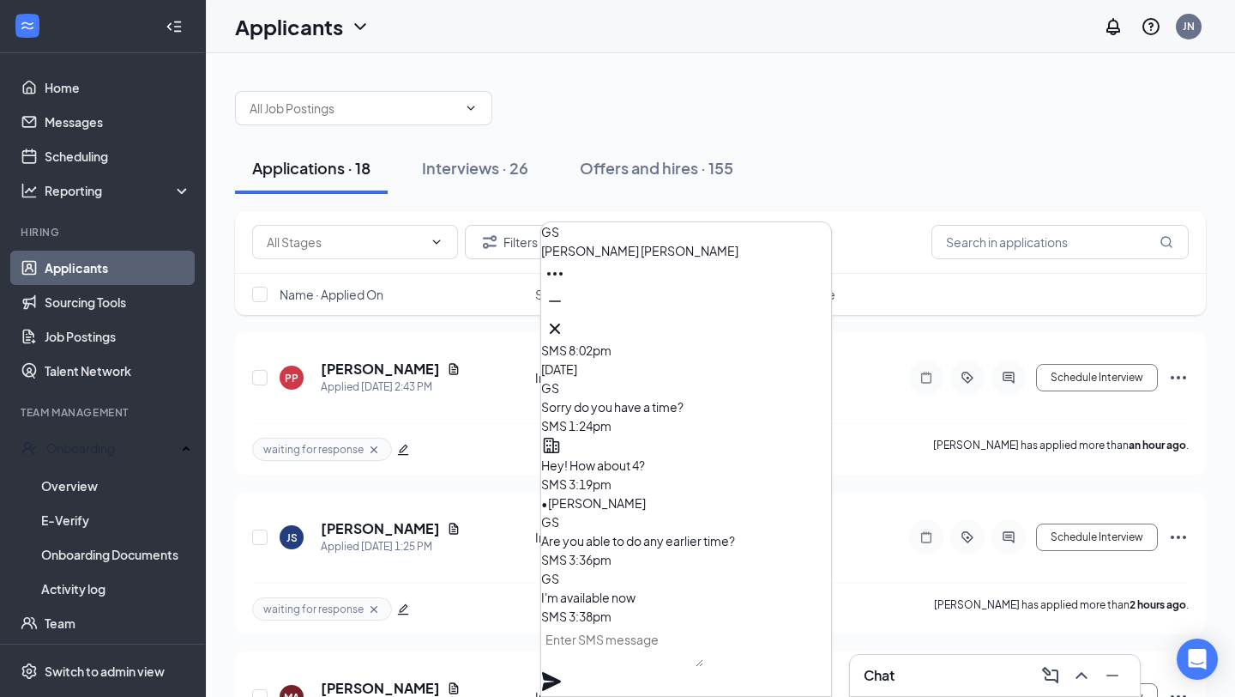
click at [560, 323] on icon "Cross" at bounding box center [555, 328] width 10 height 10
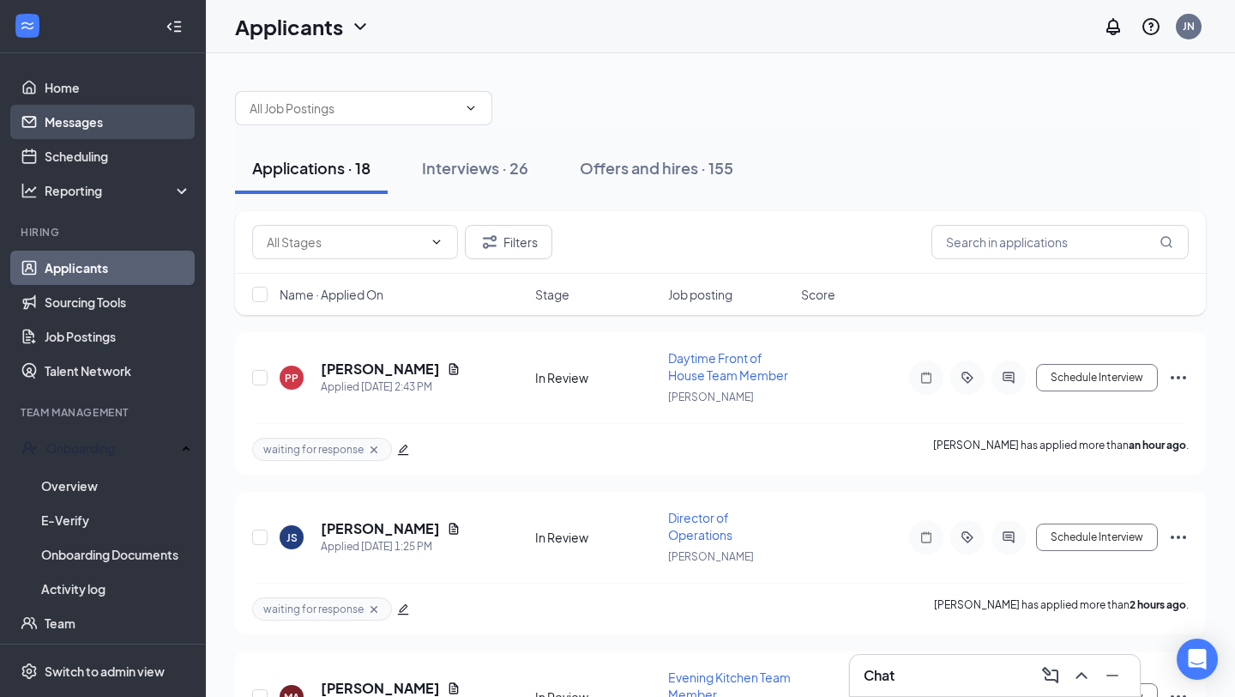
click at [51, 136] on link "Messages" at bounding box center [118, 122] width 147 height 34
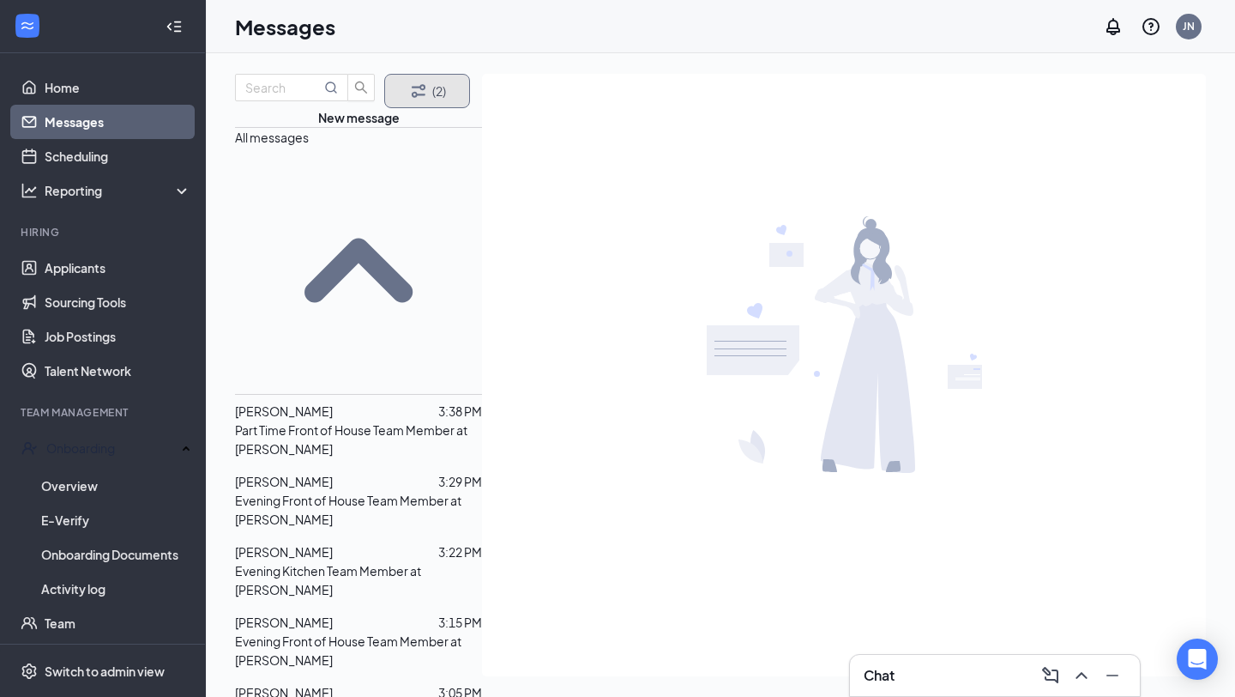
click at [416, 101] on icon "Filter" at bounding box center [418, 91] width 21 height 21
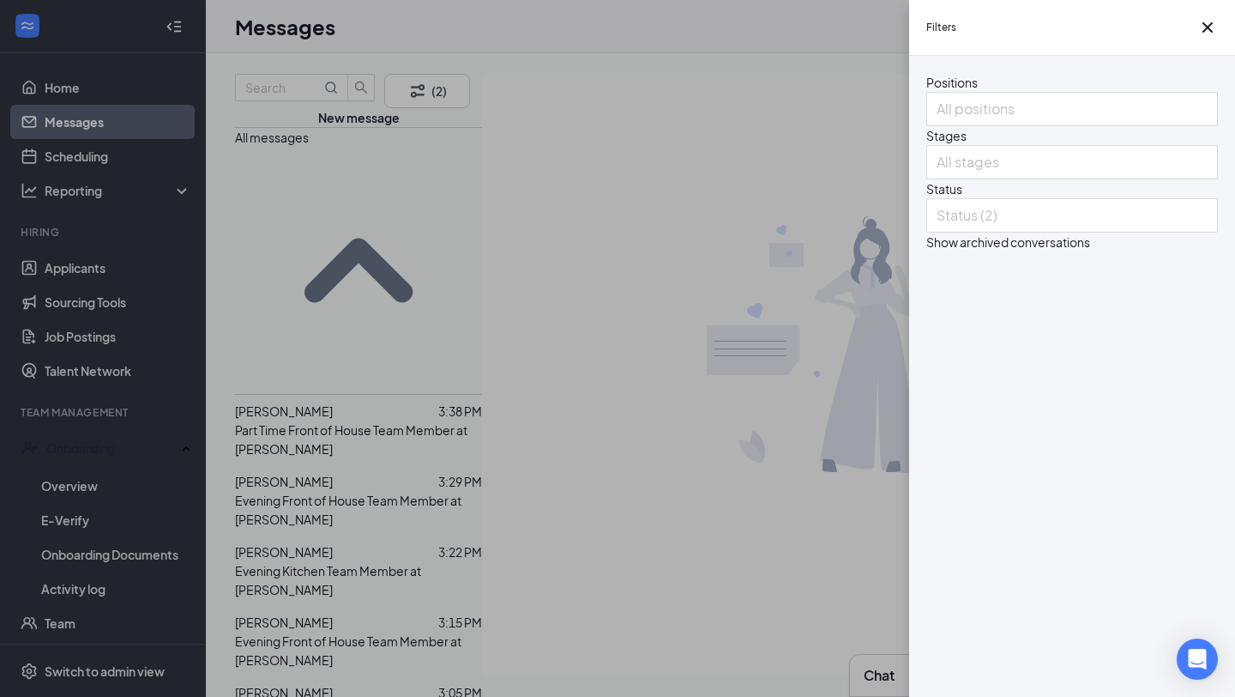
click at [990, 251] on div "Positions All positions Stages All stages Status Status (2) Show archived conve…" at bounding box center [1072, 162] width 292 height 178
click at [996, 232] on div "Status (2)" at bounding box center [1072, 215] width 292 height 34
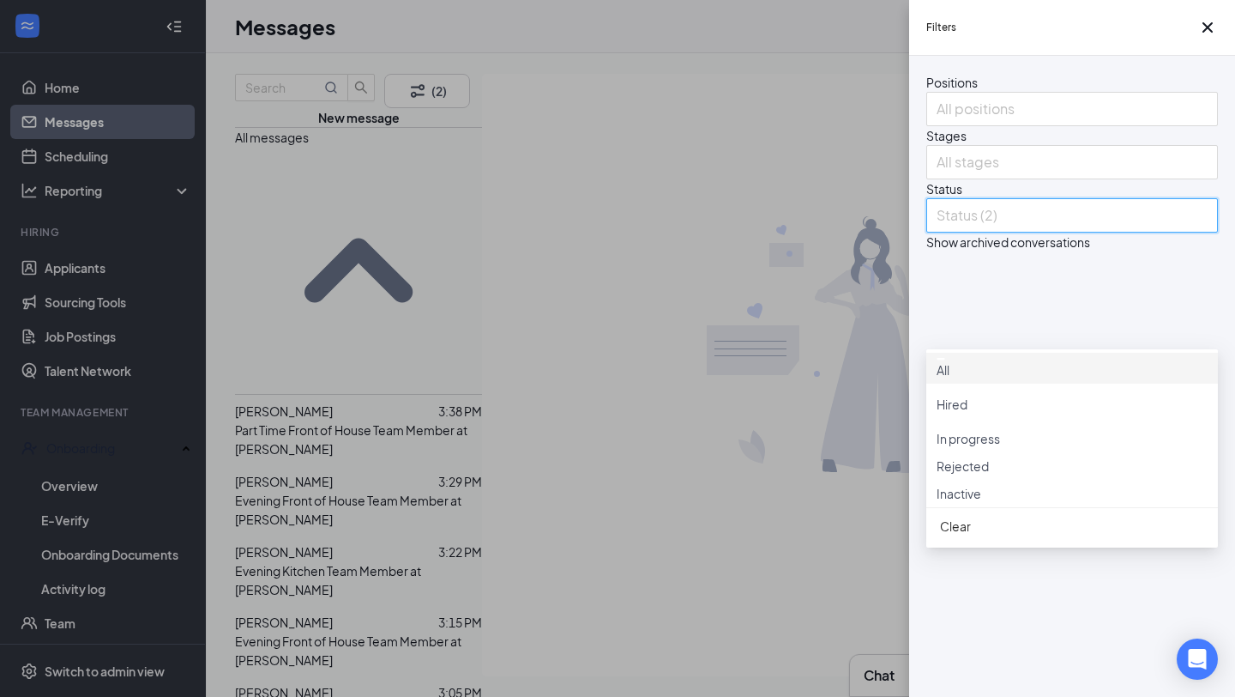
click at [1007, 378] on div "All" at bounding box center [1072, 368] width 271 height 22
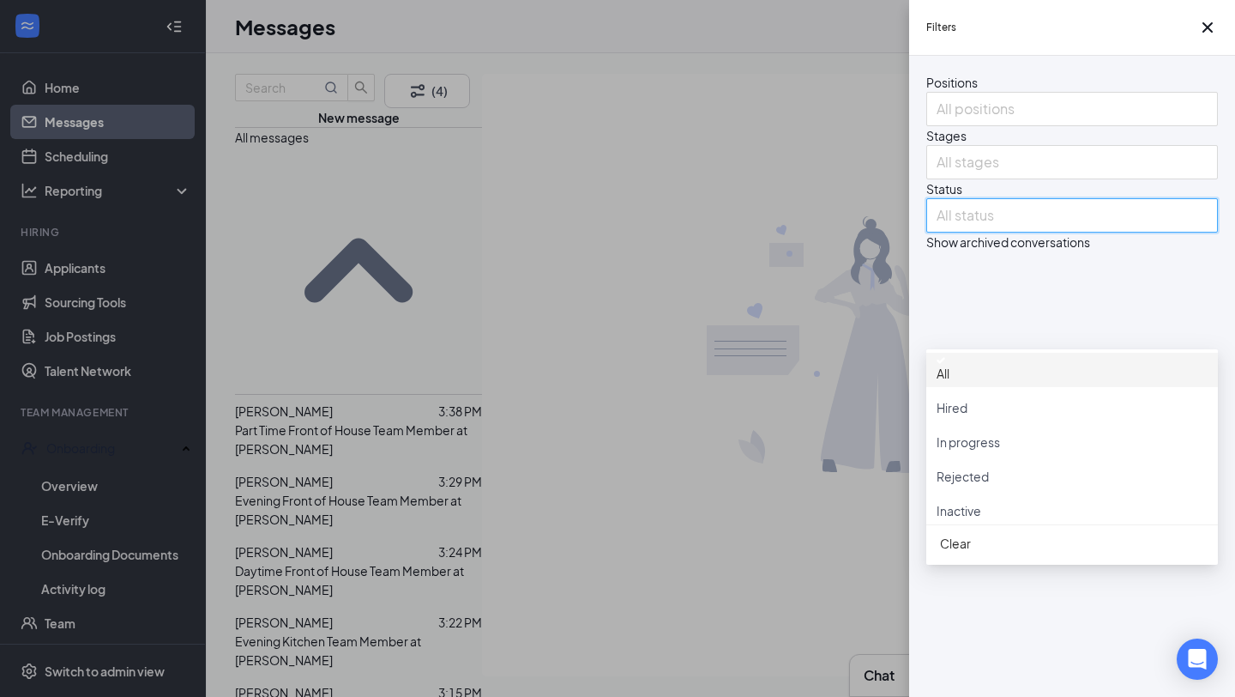
click at [89, 169] on div "Filters Positions All positions Stages All stages Status All status Show archiv…" at bounding box center [617, 348] width 1235 height 697
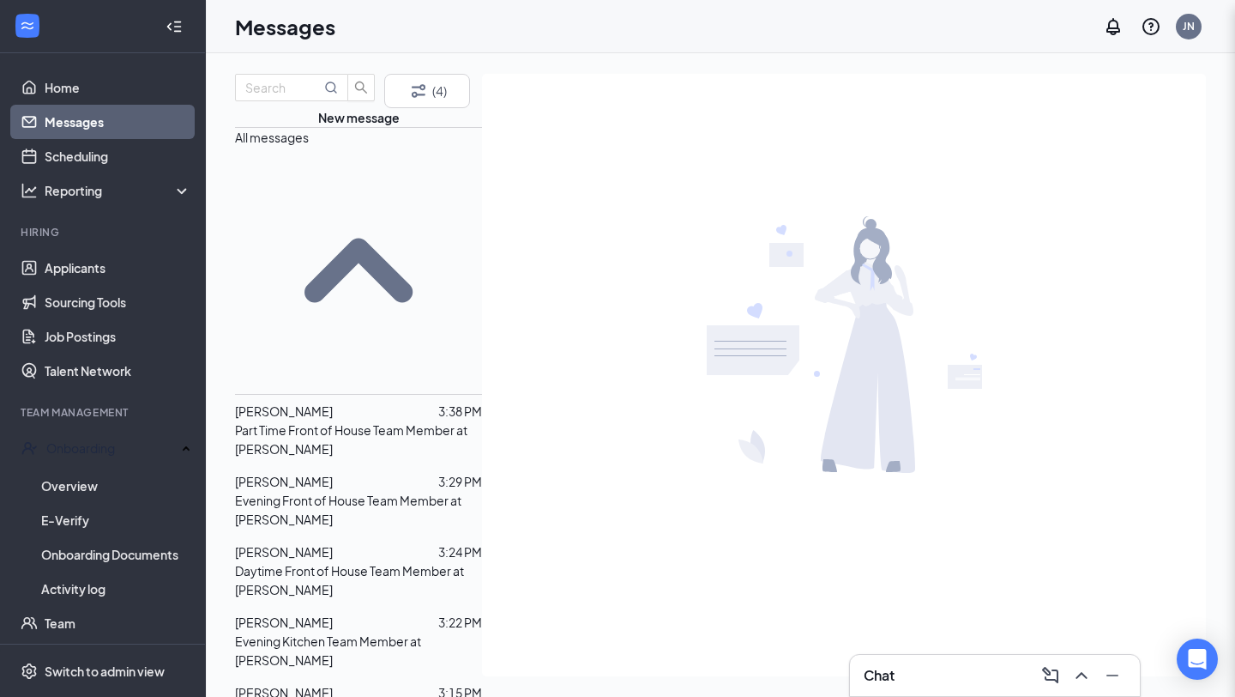
click at [130, 151] on link "Scheduling" at bounding box center [118, 156] width 147 height 34
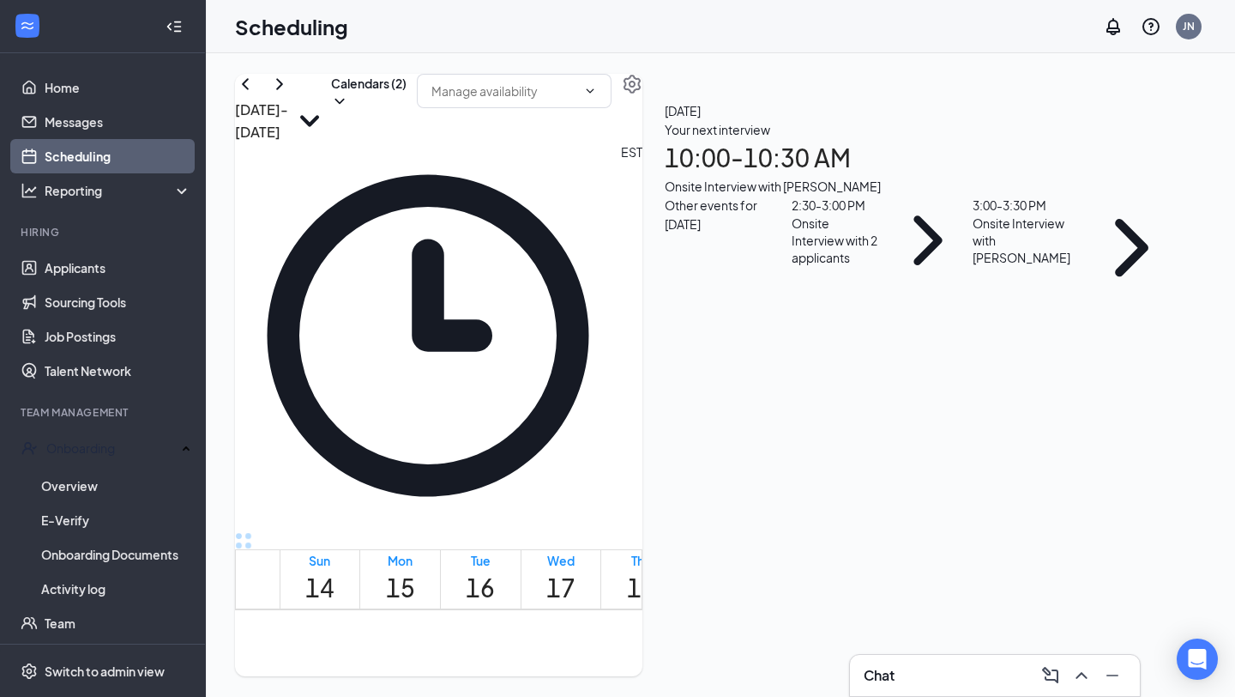
scroll to position [1733, 0]
click at [97, 277] on link "Applicants" at bounding box center [118, 267] width 147 height 34
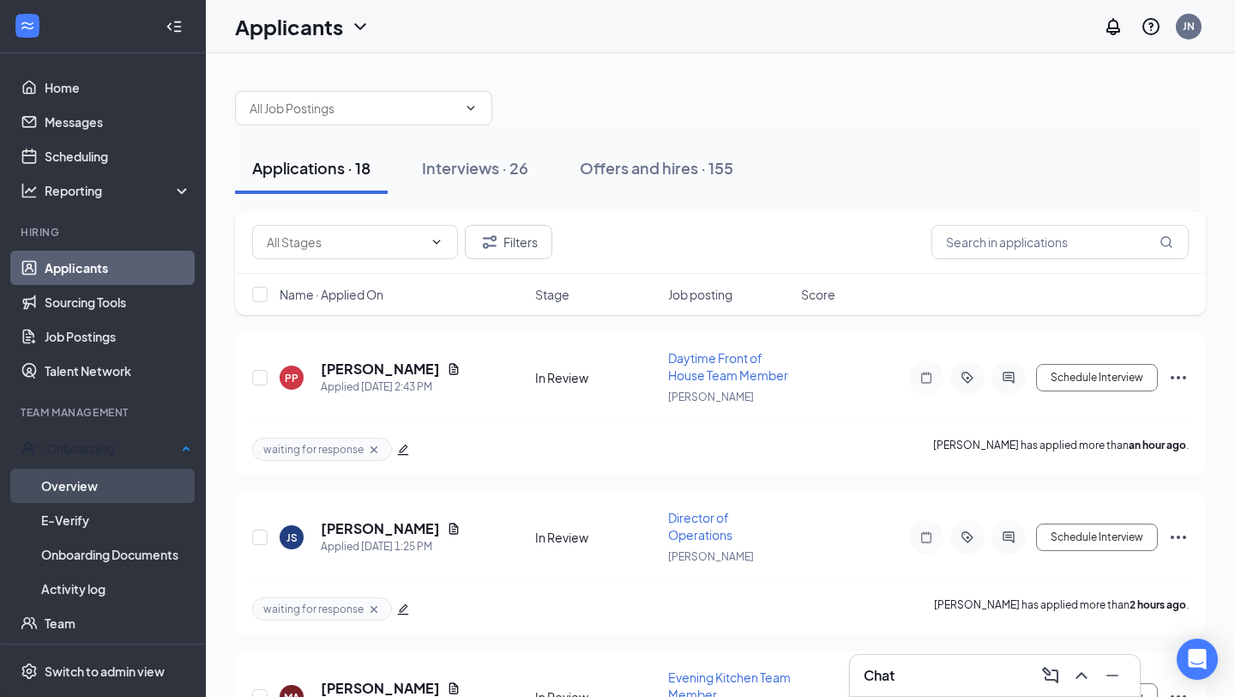
click at [117, 474] on link "Overview" at bounding box center [116, 485] width 150 height 34
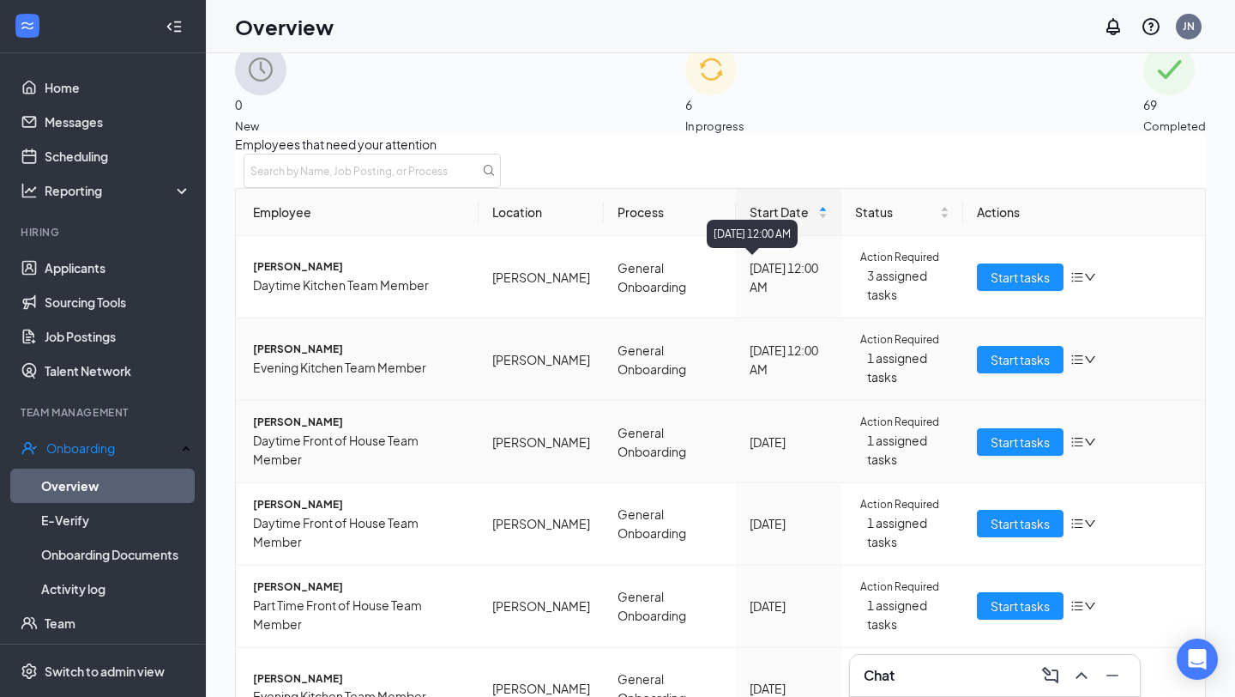
scroll to position [49, 0]
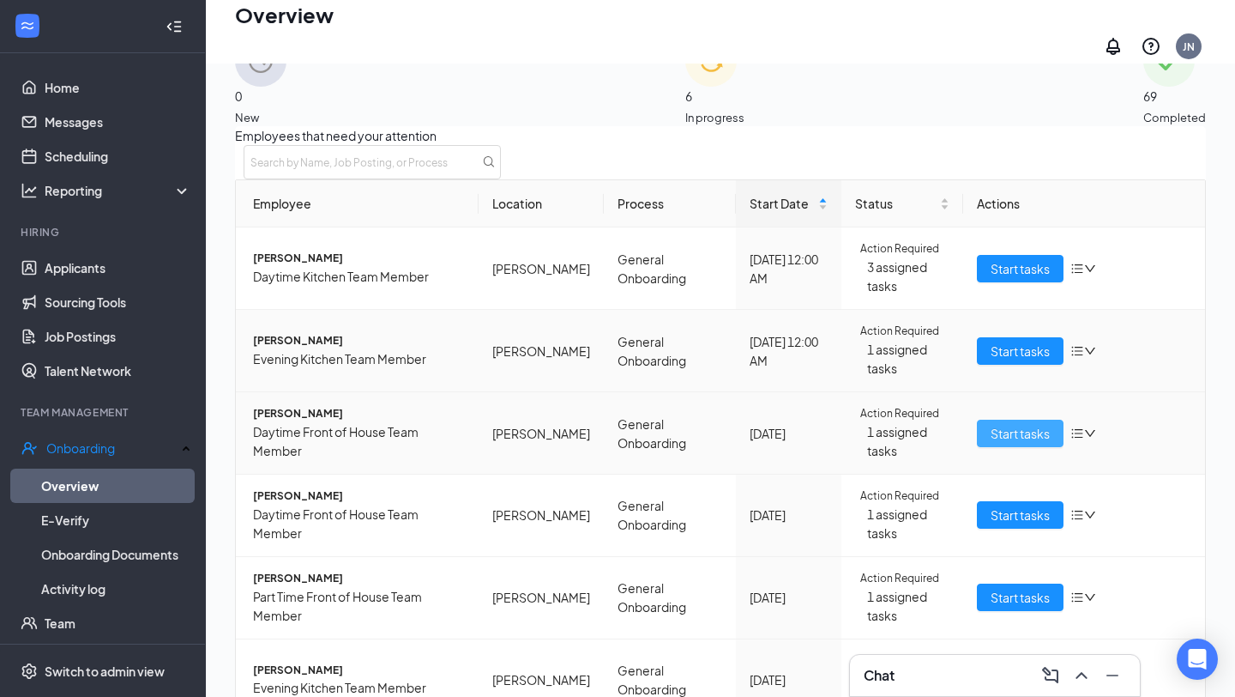
click at [1002, 424] on span "Start tasks" at bounding box center [1020, 433] width 59 height 19
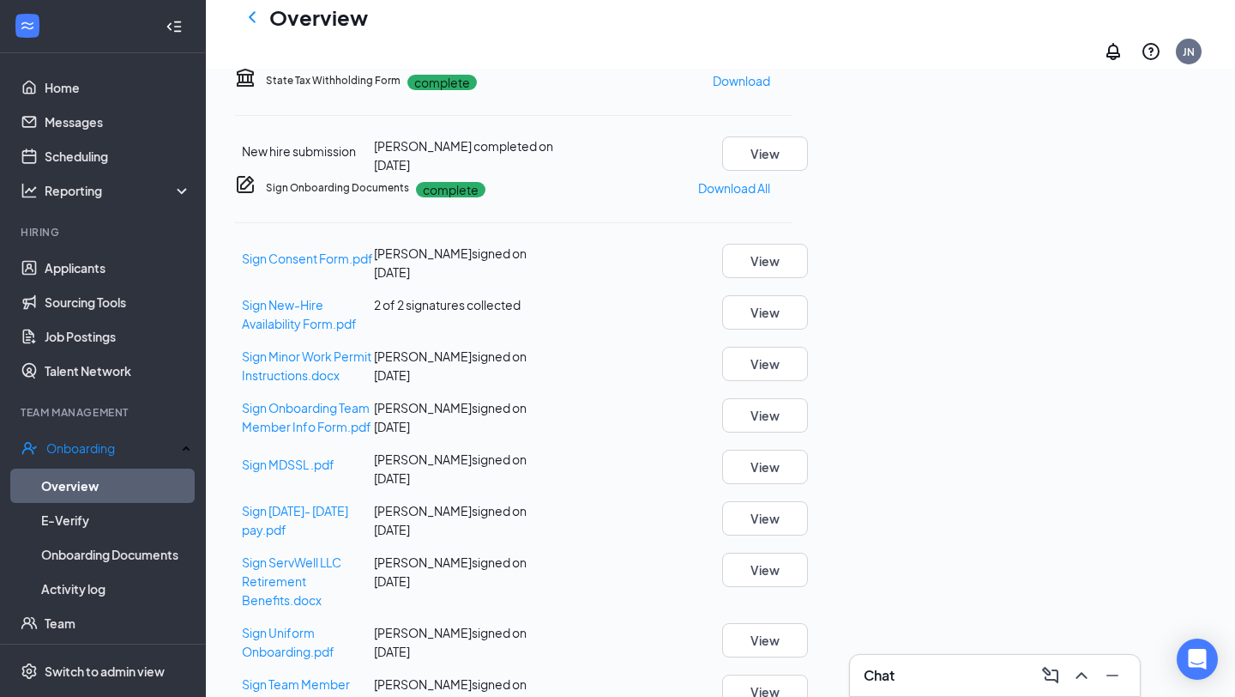
scroll to position [478, 0]
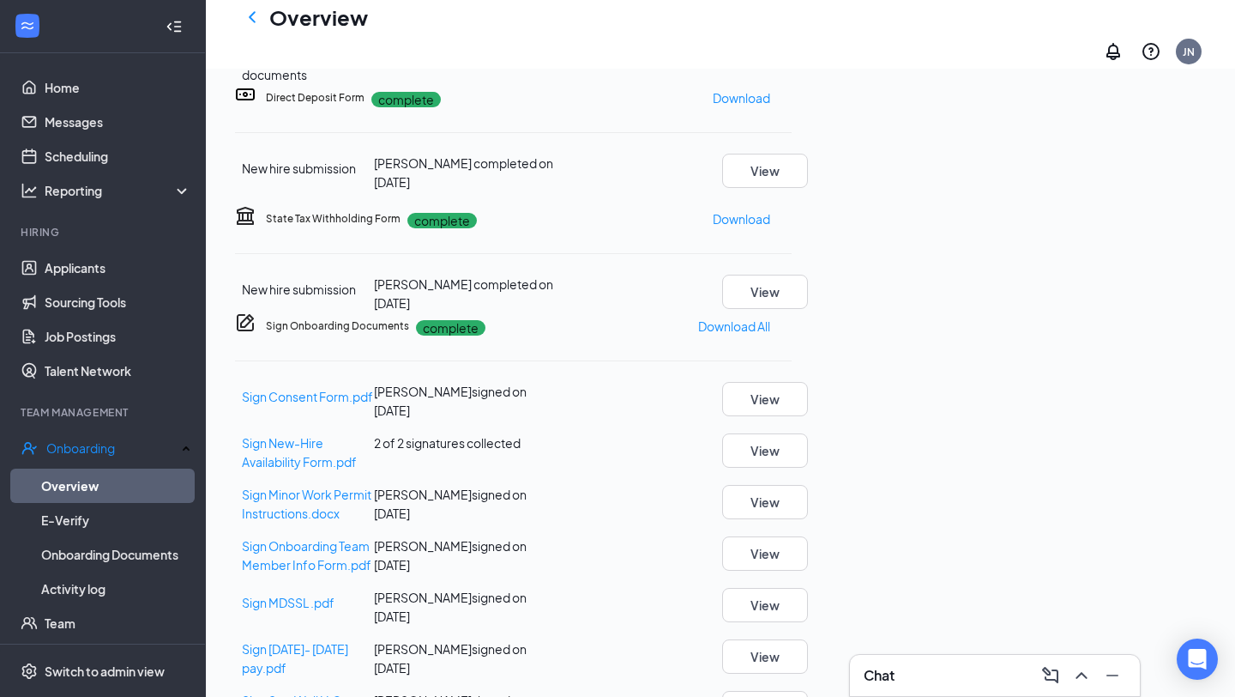
click at [792, 65] on button "Review" at bounding box center [770, 55] width 43 height 19
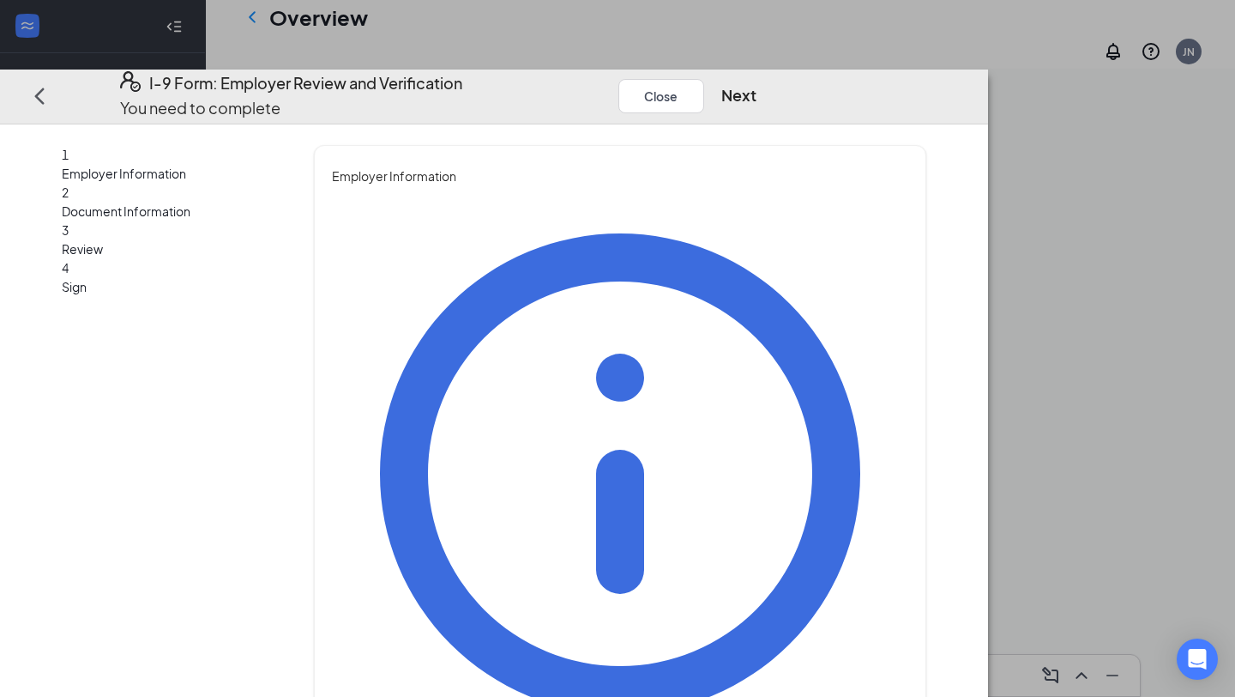
type input "[PERSON_NAME]"
type input "HR Director"
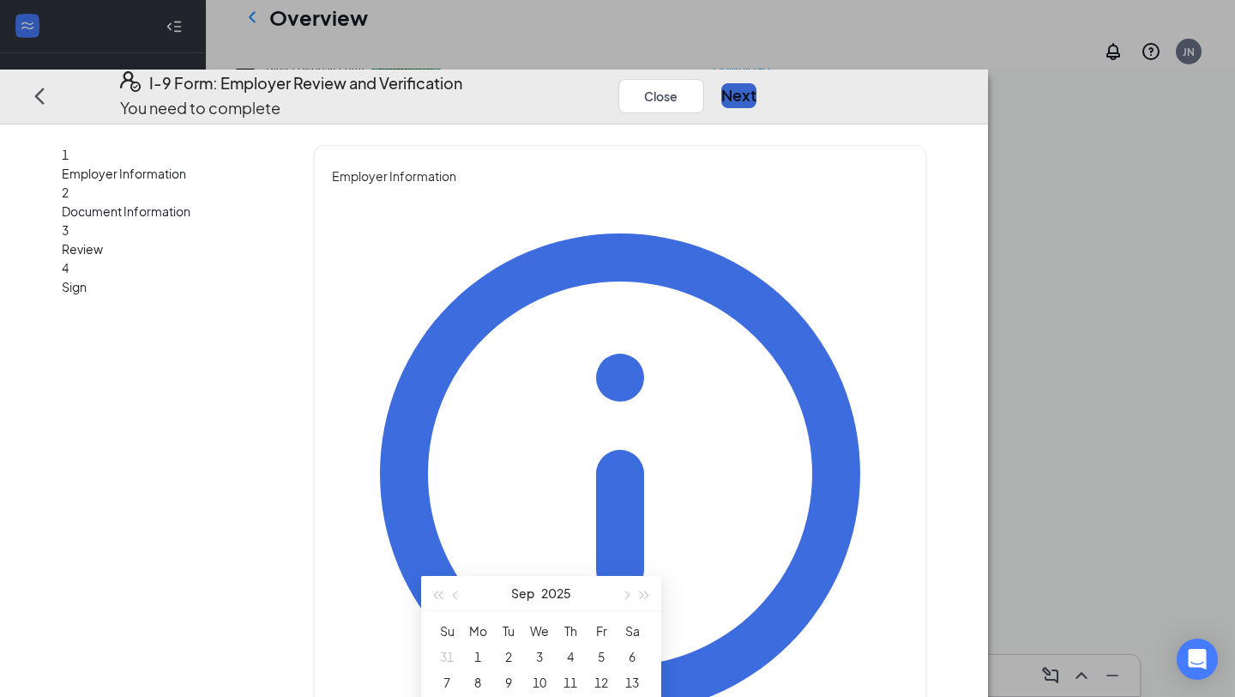
click at [757, 84] on button "Next" at bounding box center [738, 96] width 35 height 24
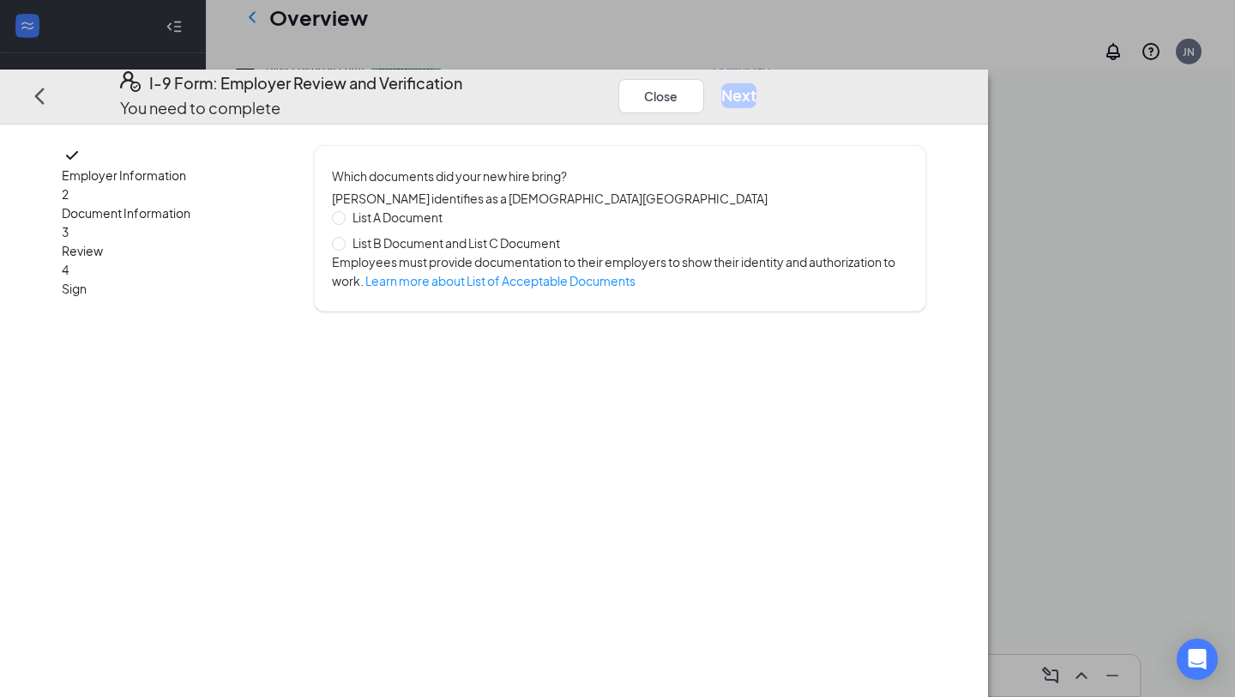
click at [449, 208] on span "List A Document" at bounding box center [398, 217] width 104 height 19
click at [344, 211] on input "List A Document" at bounding box center [338, 217] width 12 height 12
radio input "true"
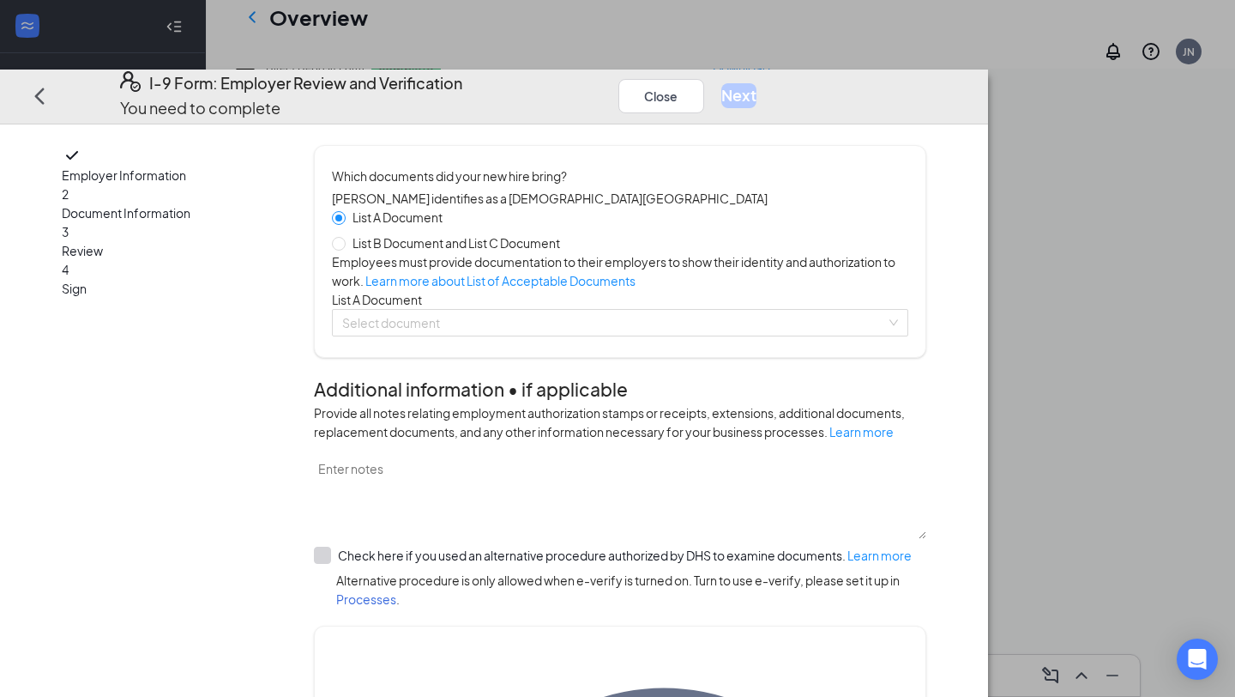
click at [478, 233] on span "List B Document and List C Document" at bounding box center [456, 242] width 221 height 19
click at [344, 237] on input "List B Document and List C Document" at bounding box center [338, 243] width 12 height 12
radio input "true"
radio input "false"
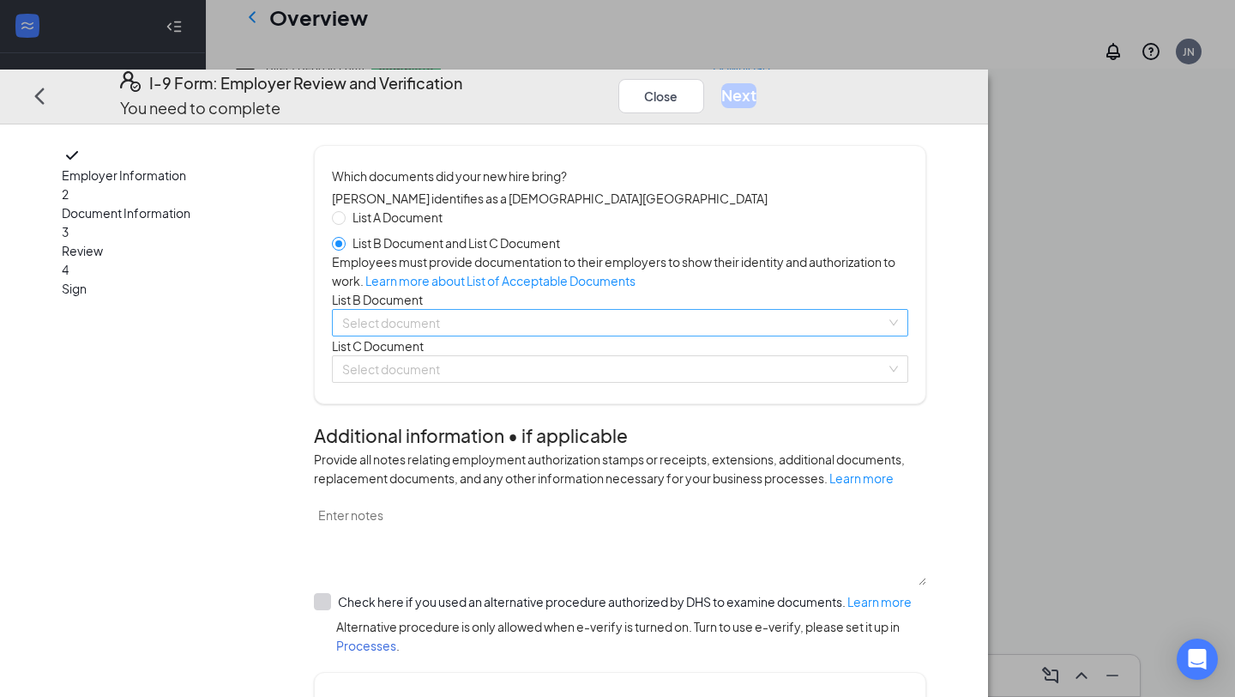
click at [468, 335] on input "search" at bounding box center [614, 323] width 544 height 26
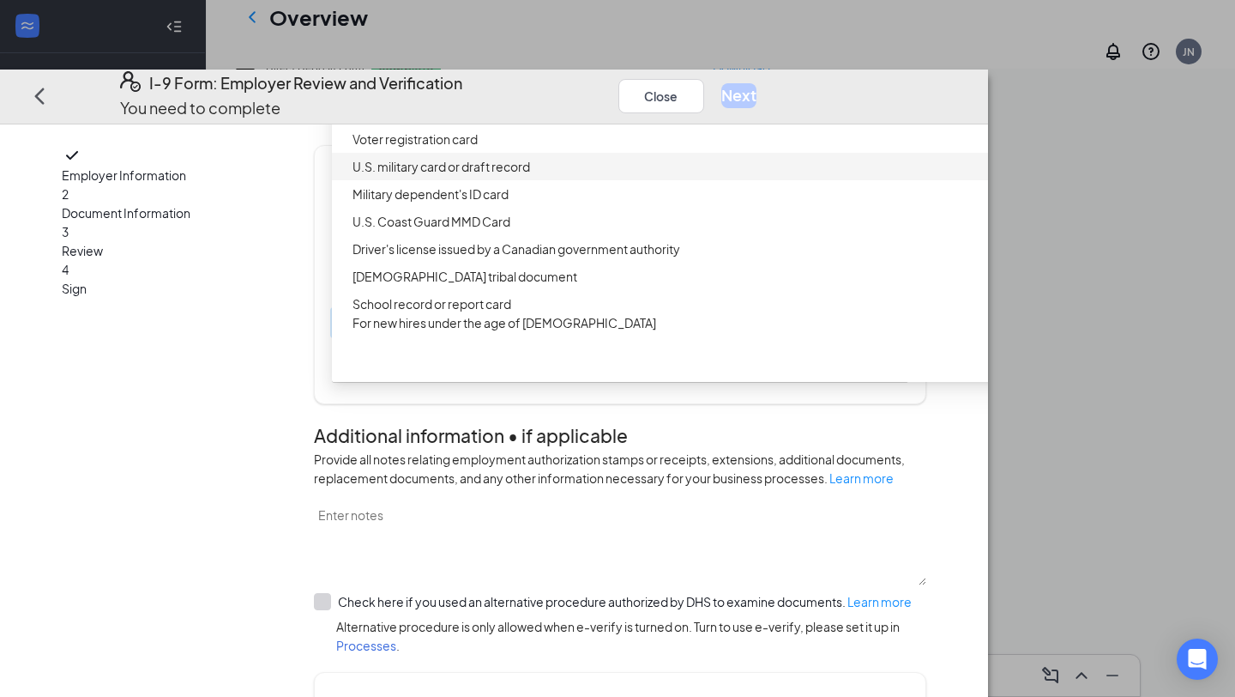
scroll to position [0, 0]
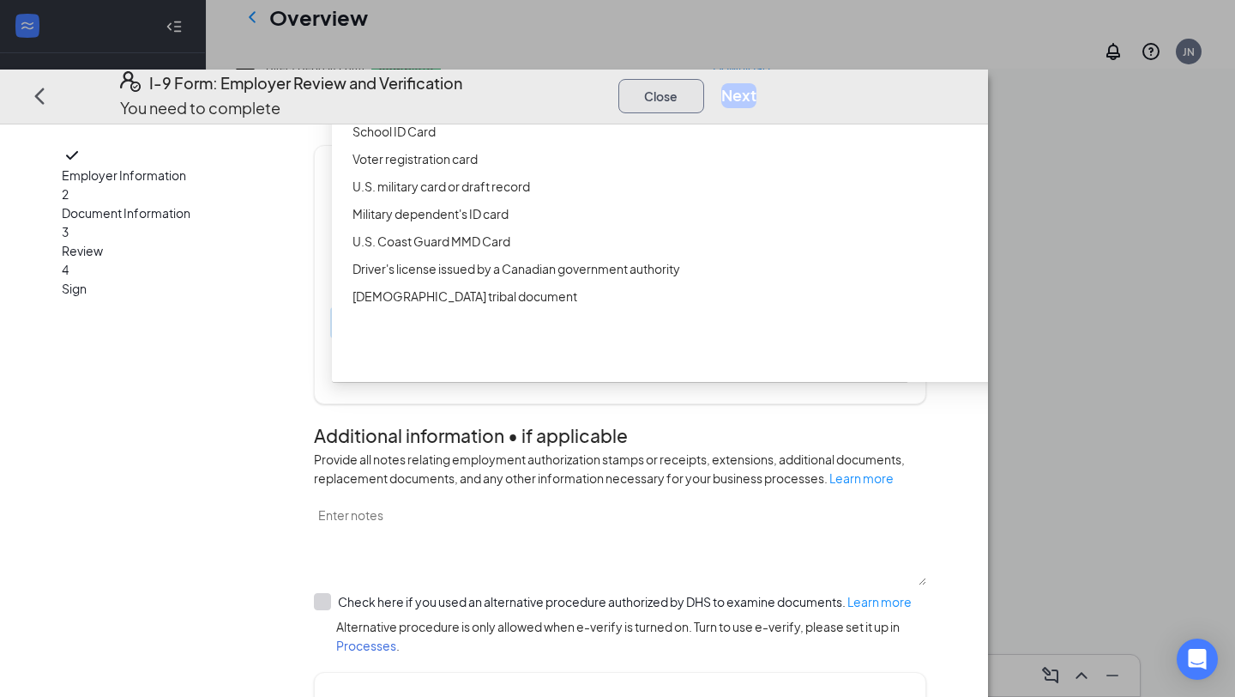
click at [704, 79] on button "Close" at bounding box center [661, 96] width 86 height 34
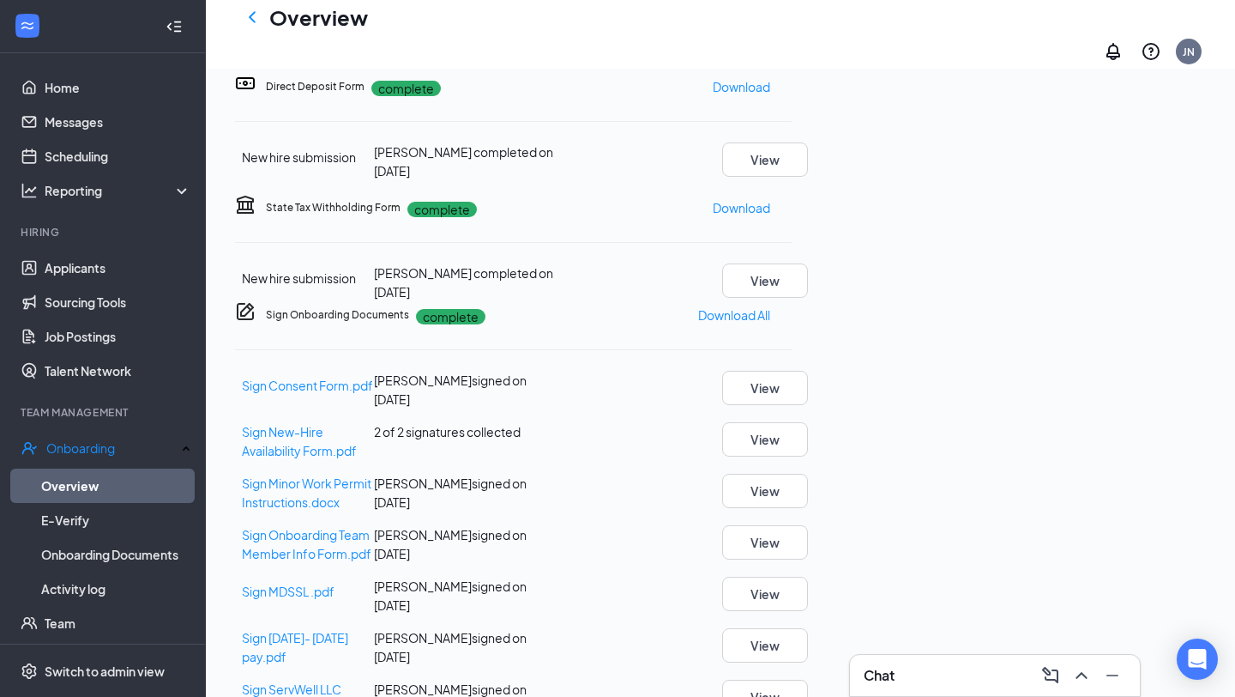
scroll to position [447, 0]
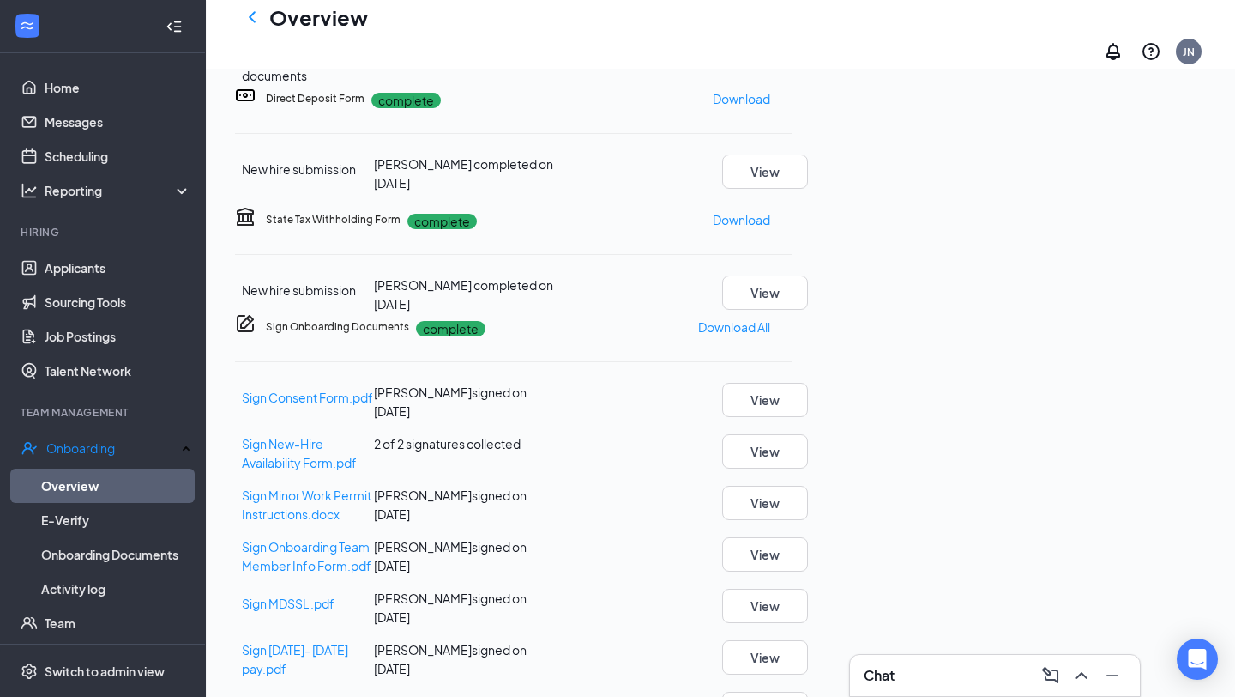
click at [792, 66] on button "Review" at bounding box center [770, 56] width 43 height 19
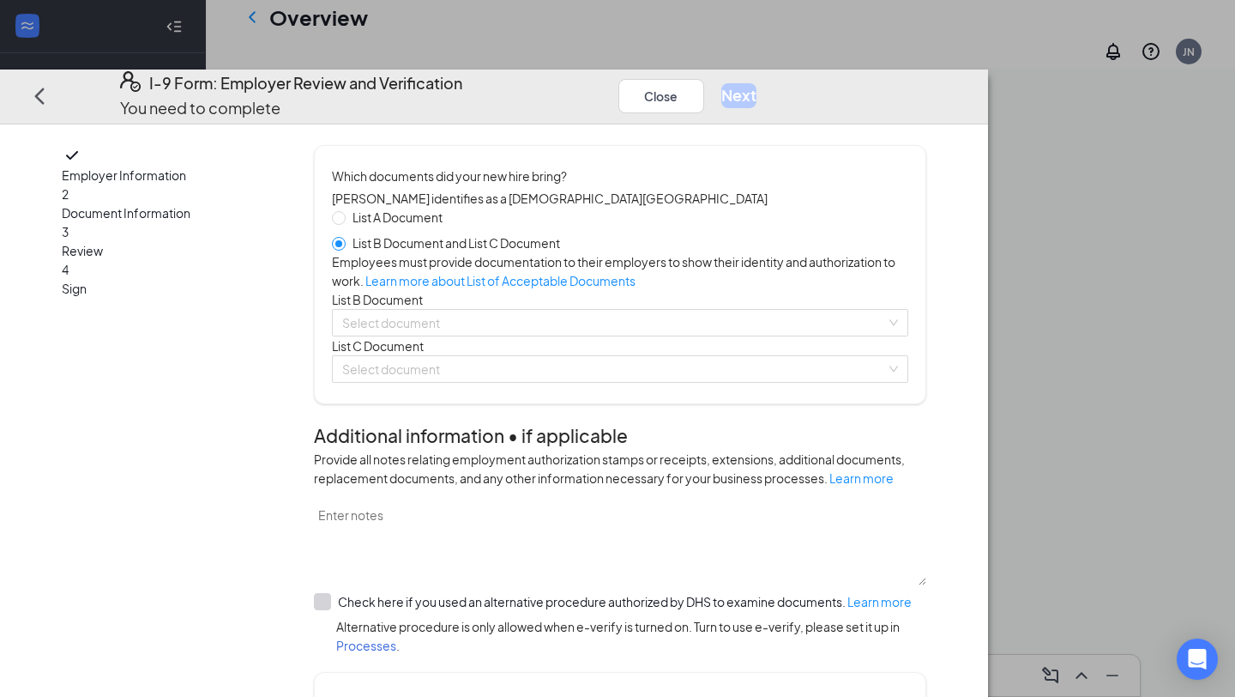
click at [581, 309] on div "List B Document" at bounding box center [620, 299] width 576 height 19
click at [581, 336] on div "Select document List B Documents Driver’s License issued by U.S State or outlyi…" at bounding box center [620, 322] width 576 height 27
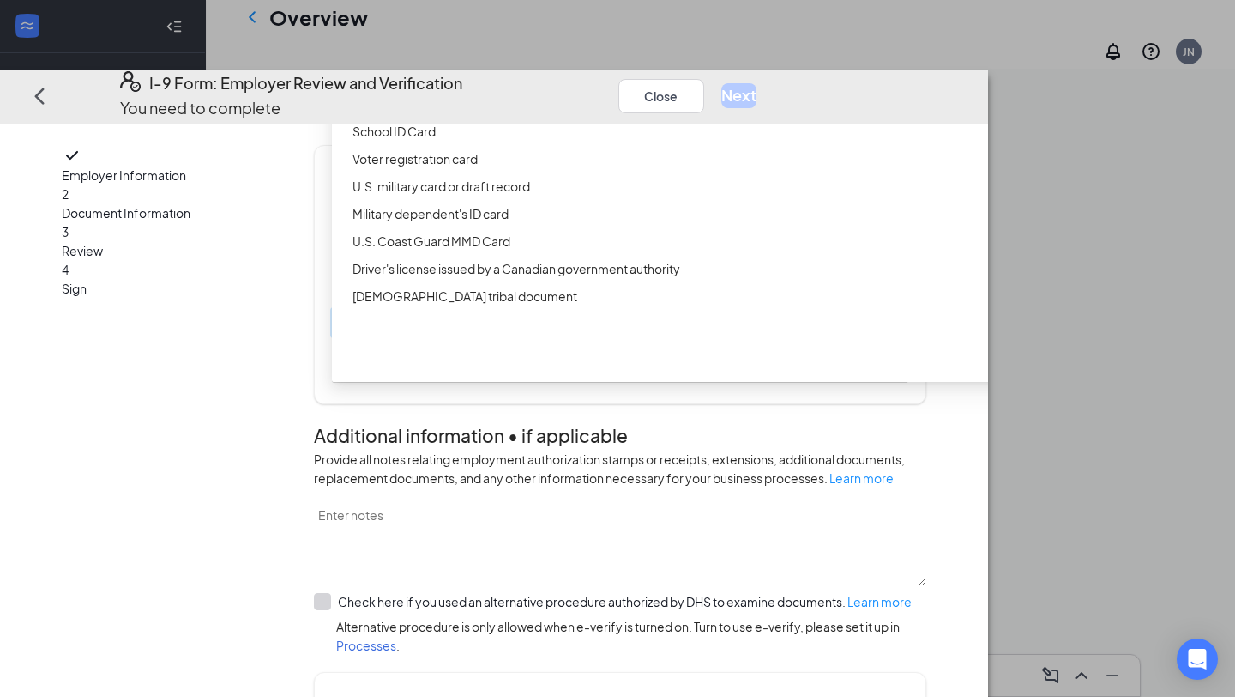
click at [547, 86] on div "Driver’s License issued by U.S State or outlying US possession" at bounding box center [684, 76] width 662 height 19
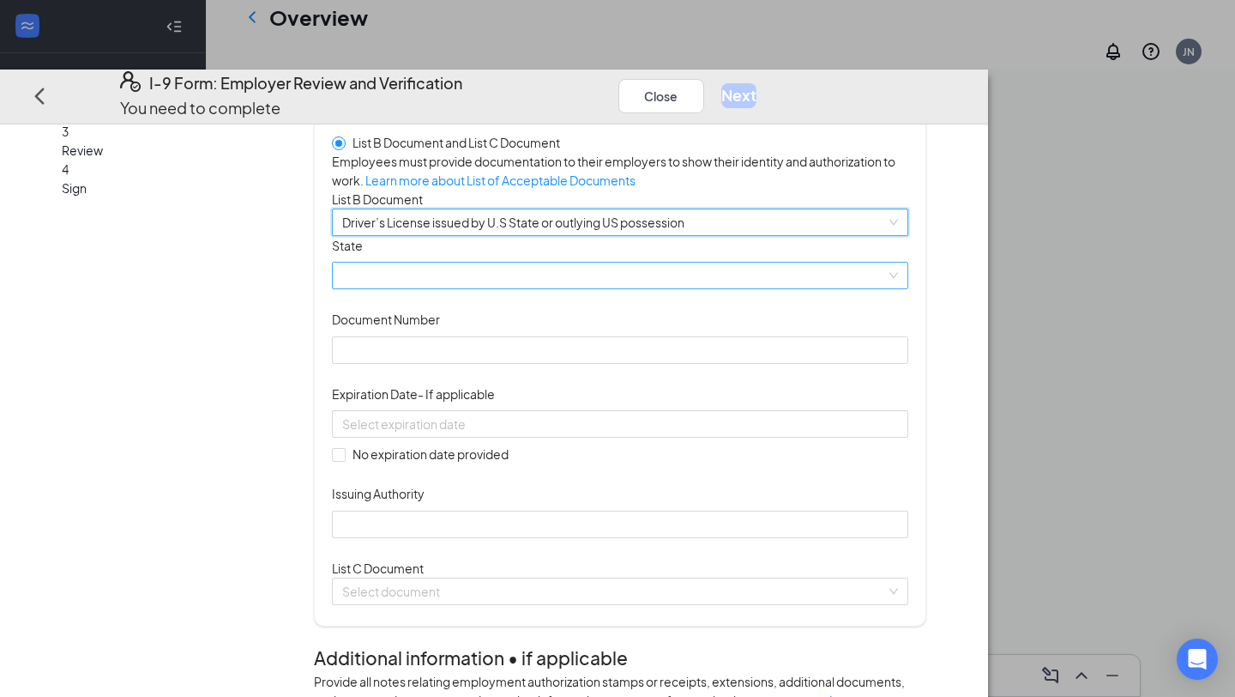
scroll to position [112, 0]
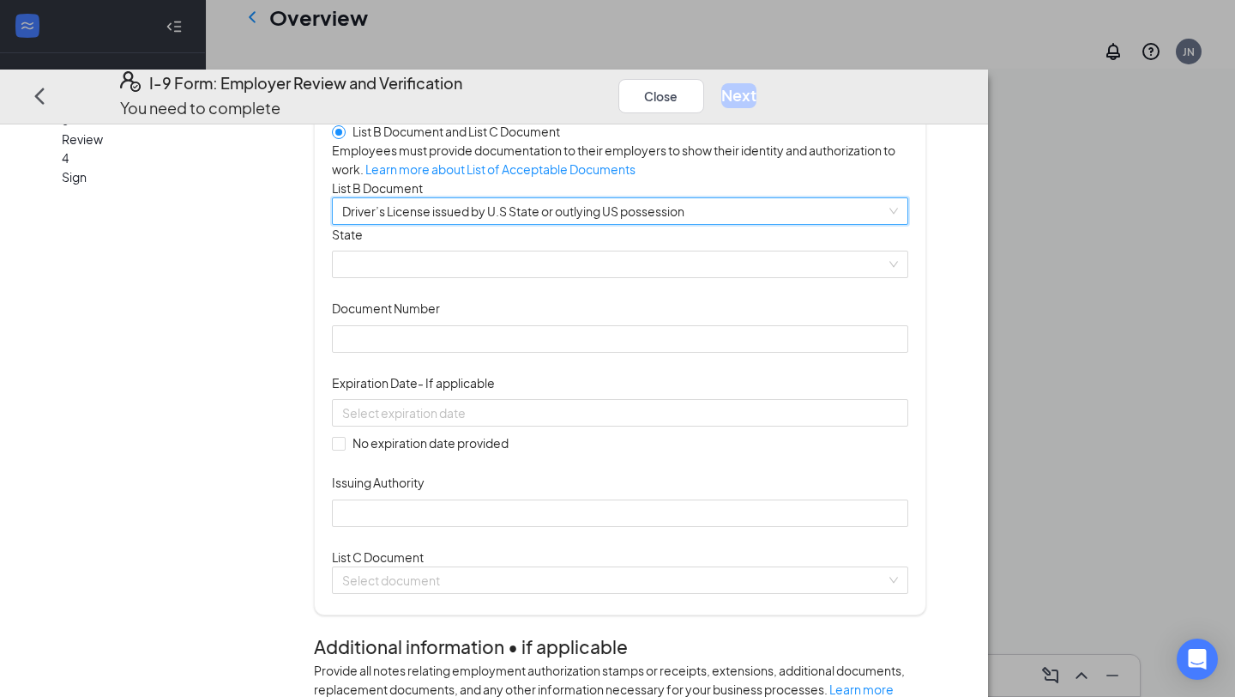
click at [539, 250] on div "State" at bounding box center [620, 238] width 576 height 26
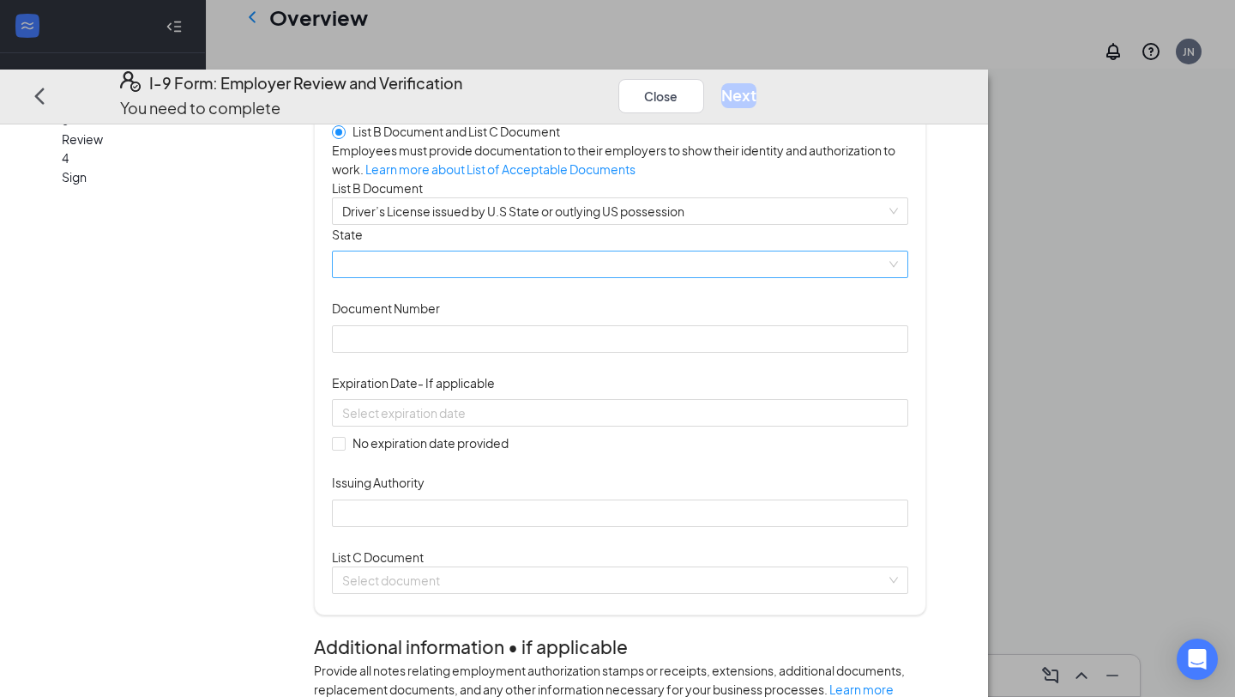
click at [539, 278] on span at bounding box center [620, 265] width 556 height 26
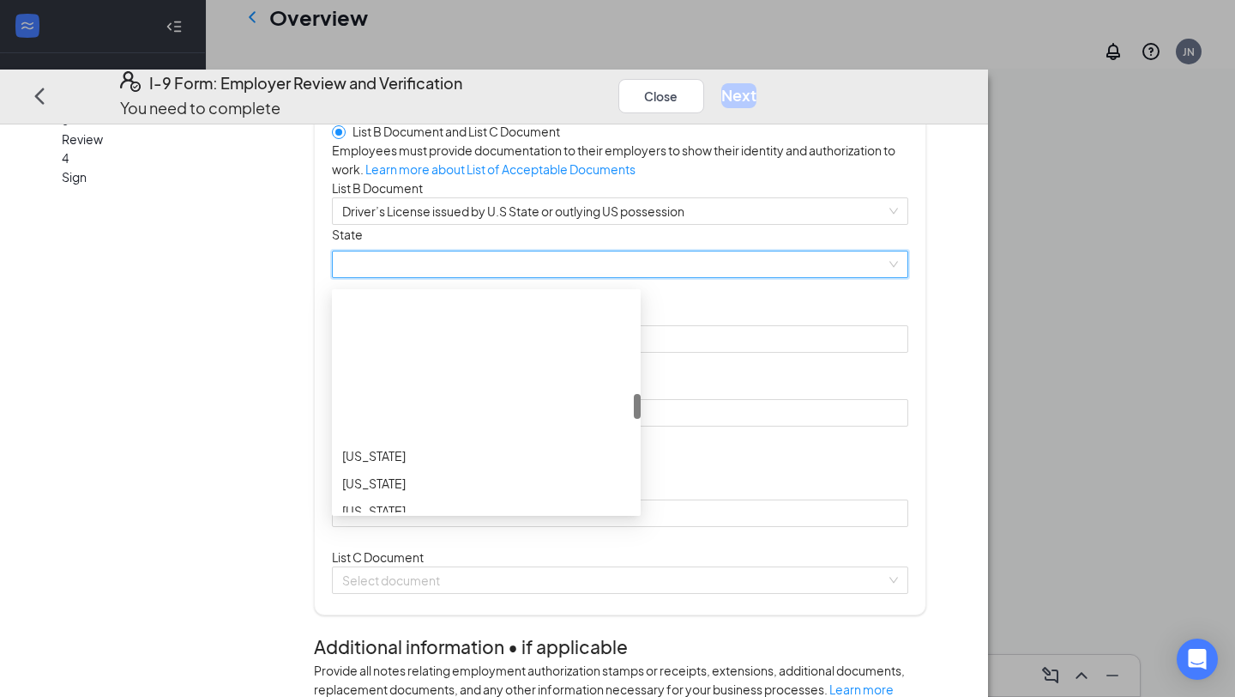
scroll to position [871, 0]
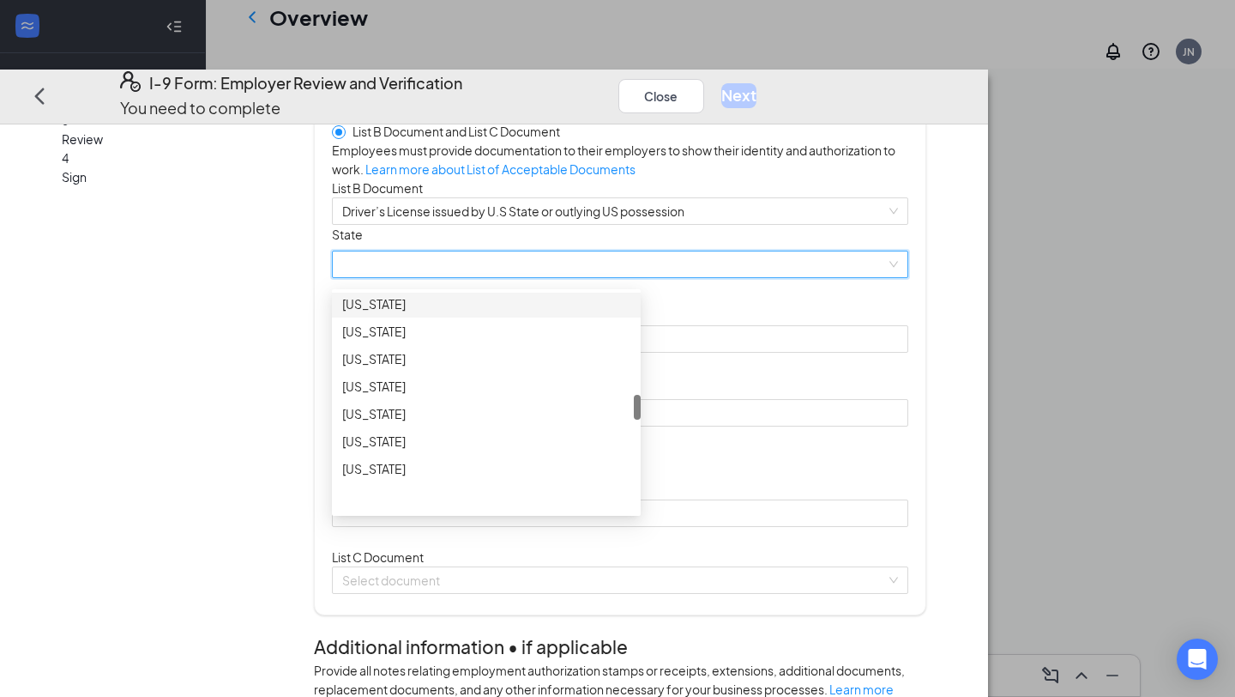
click at [498, 313] on div "[US_STATE]" at bounding box center [486, 303] width 288 height 19
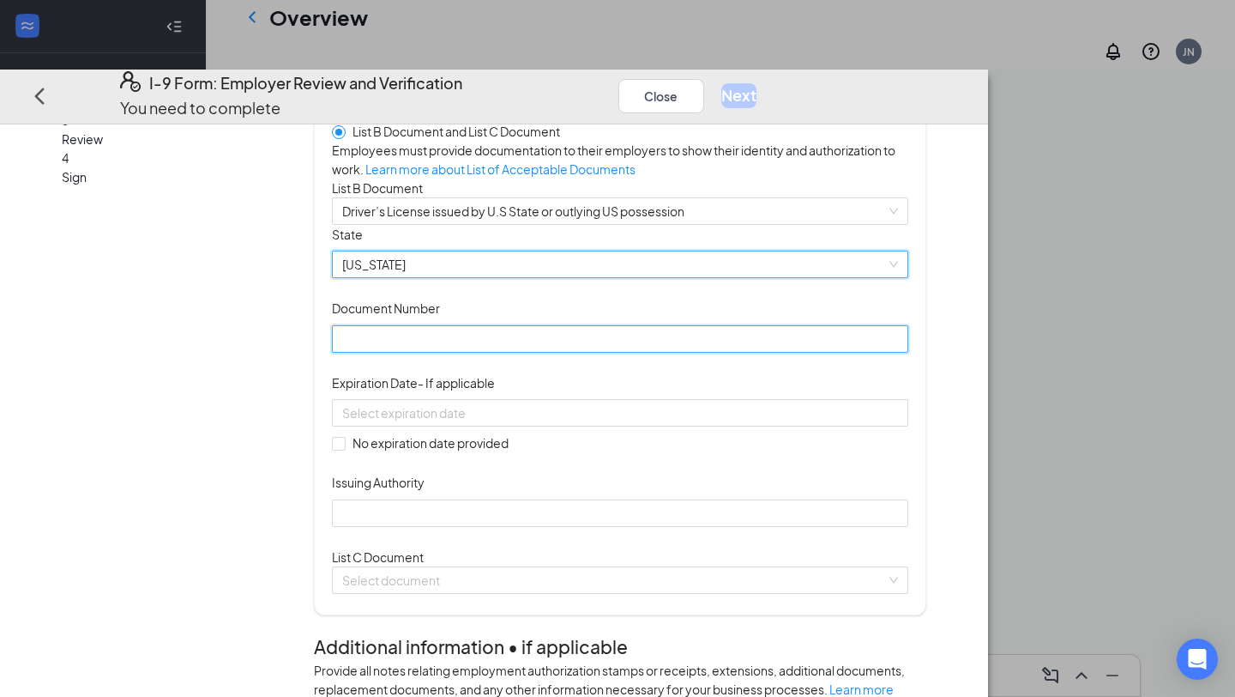
click at [501, 353] on input "Document Number" at bounding box center [620, 338] width 576 height 27
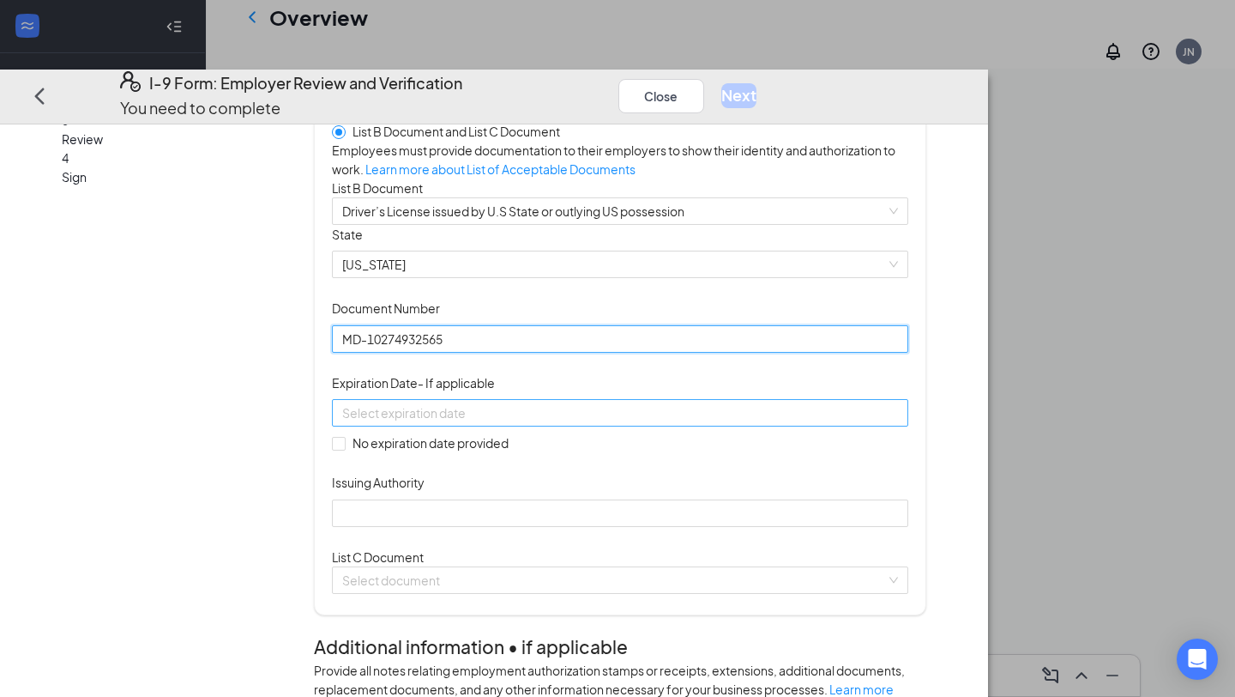
type input "MD-10274932565"
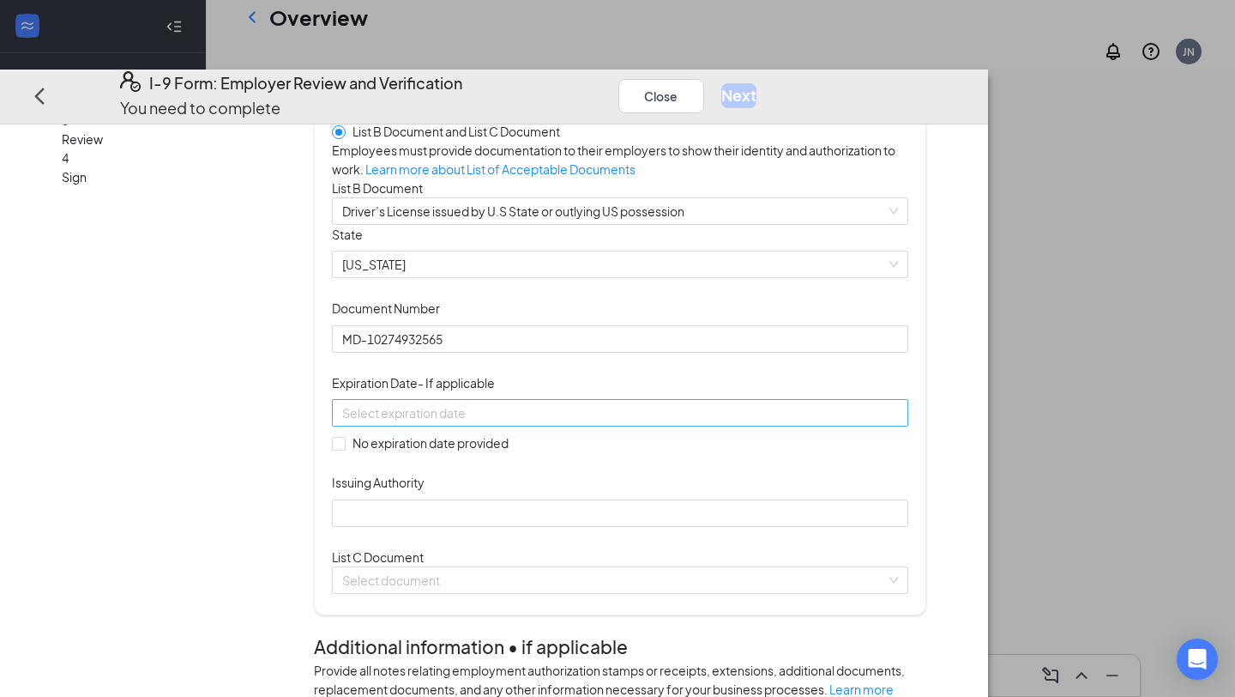
click at [490, 422] on input at bounding box center [618, 412] width 552 height 19
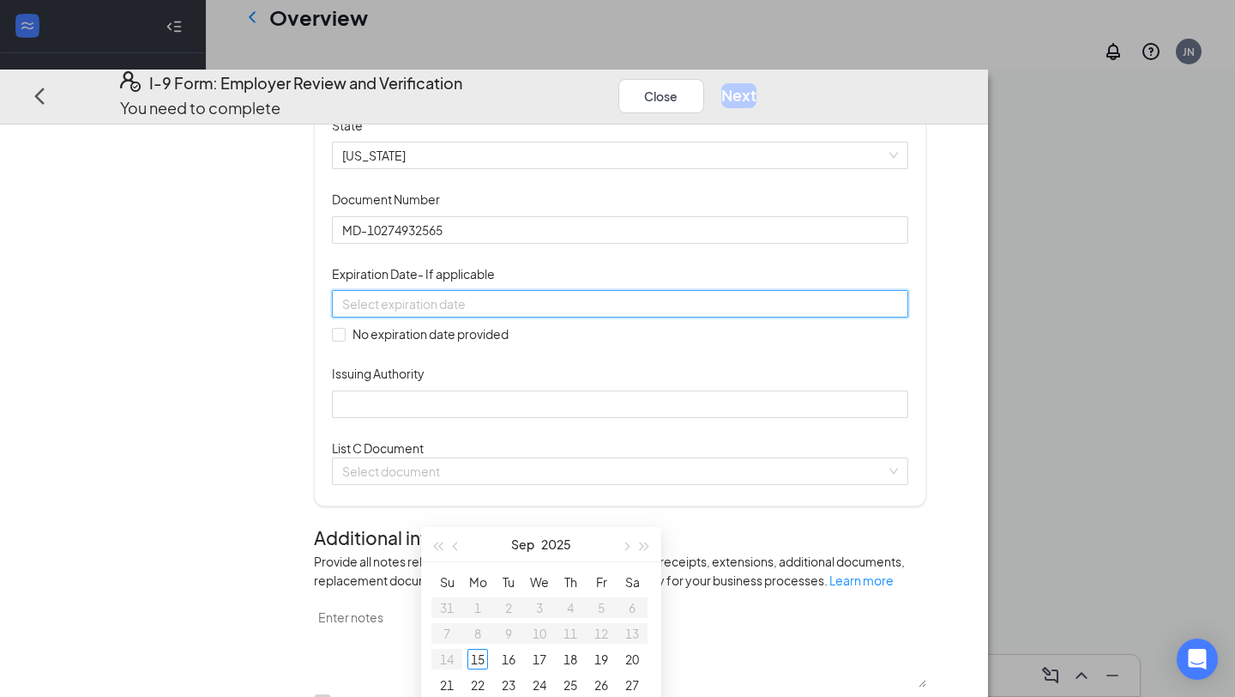
scroll to position [249, 0]
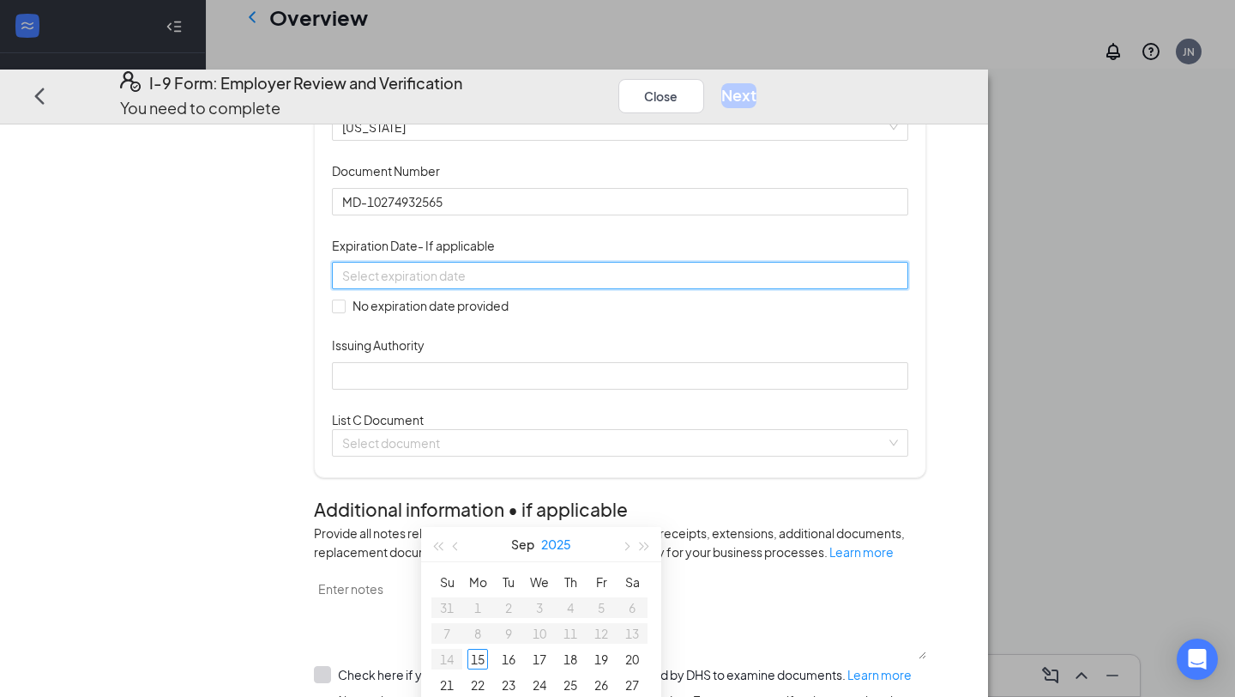
click at [563, 540] on button "2025" at bounding box center [556, 544] width 30 height 34
type input "[DATE]"
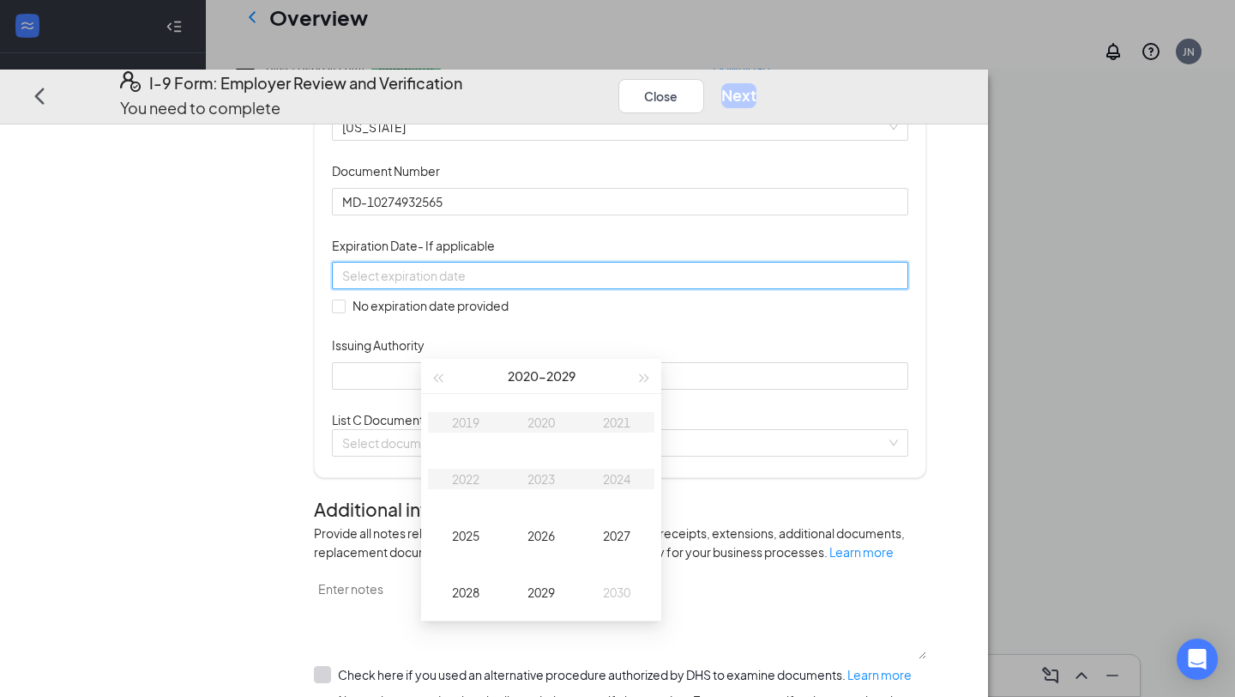
scroll to position [479, 0]
type input "[DATE]"
click at [546, 586] on div "2029" at bounding box center [541, 591] width 51 height 21
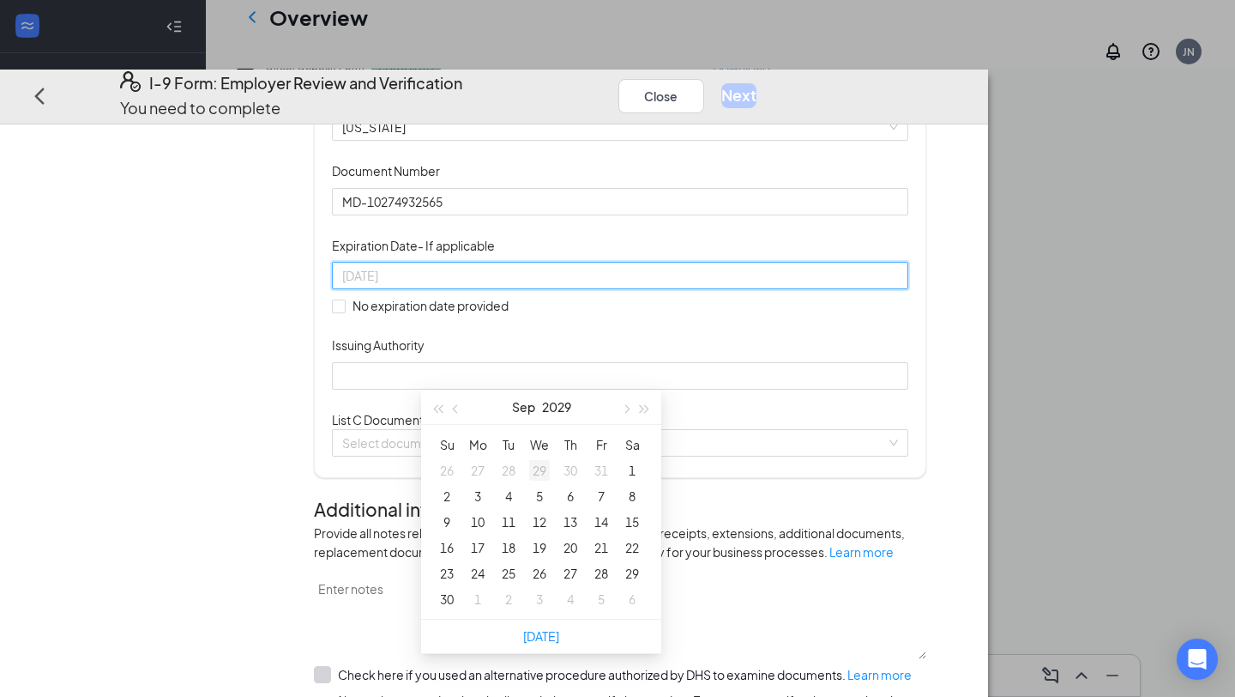
type input "[DATE]"
click at [451, 404] on button "button" at bounding box center [456, 406] width 19 height 34
click at [454, 407] on span "button" at bounding box center [457, 408] width 9 height 9
type input "[DATE]"
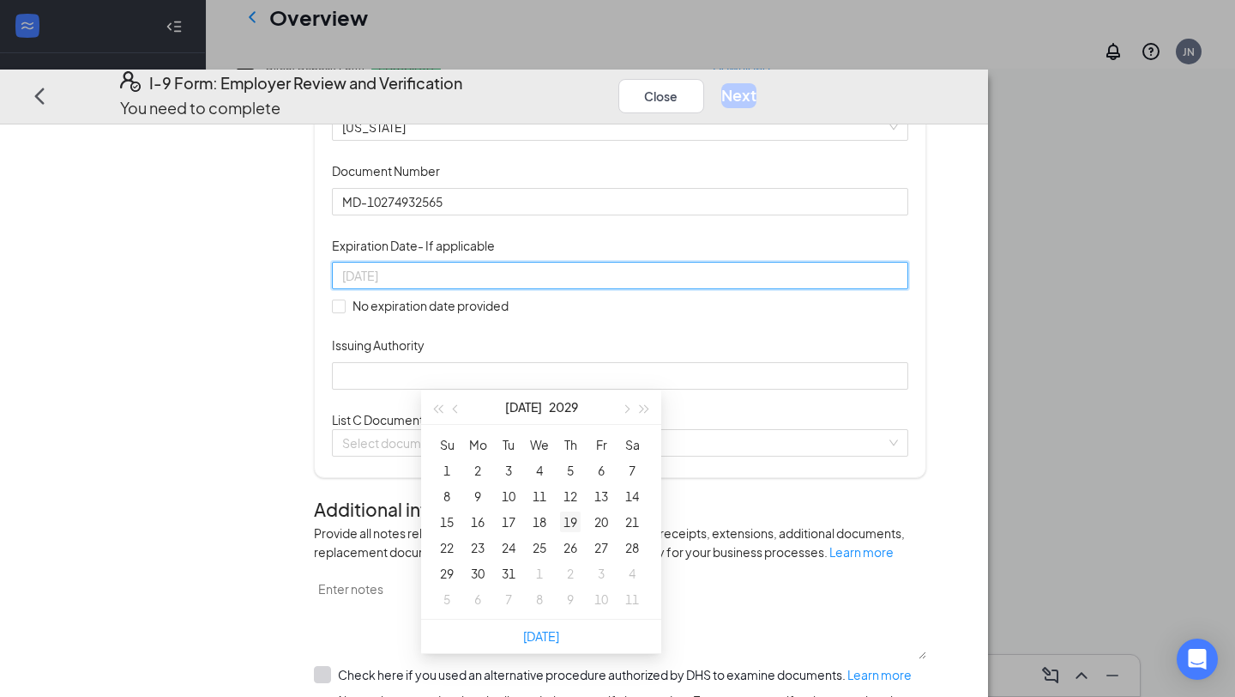
click at [576, 520] on div "19" at bounding box center [570, 521] width 21 height 21
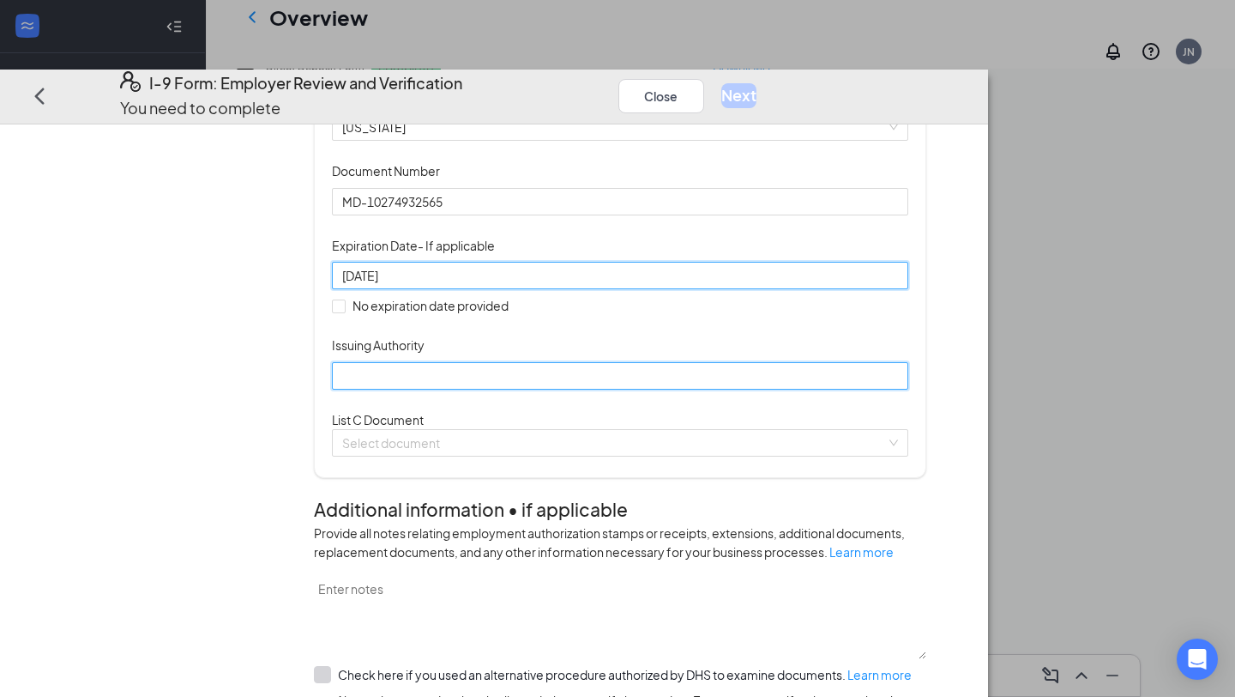
click at [563, 389] on input "Issuing Authority" at bounding box center [620, 375] width 576 height 27
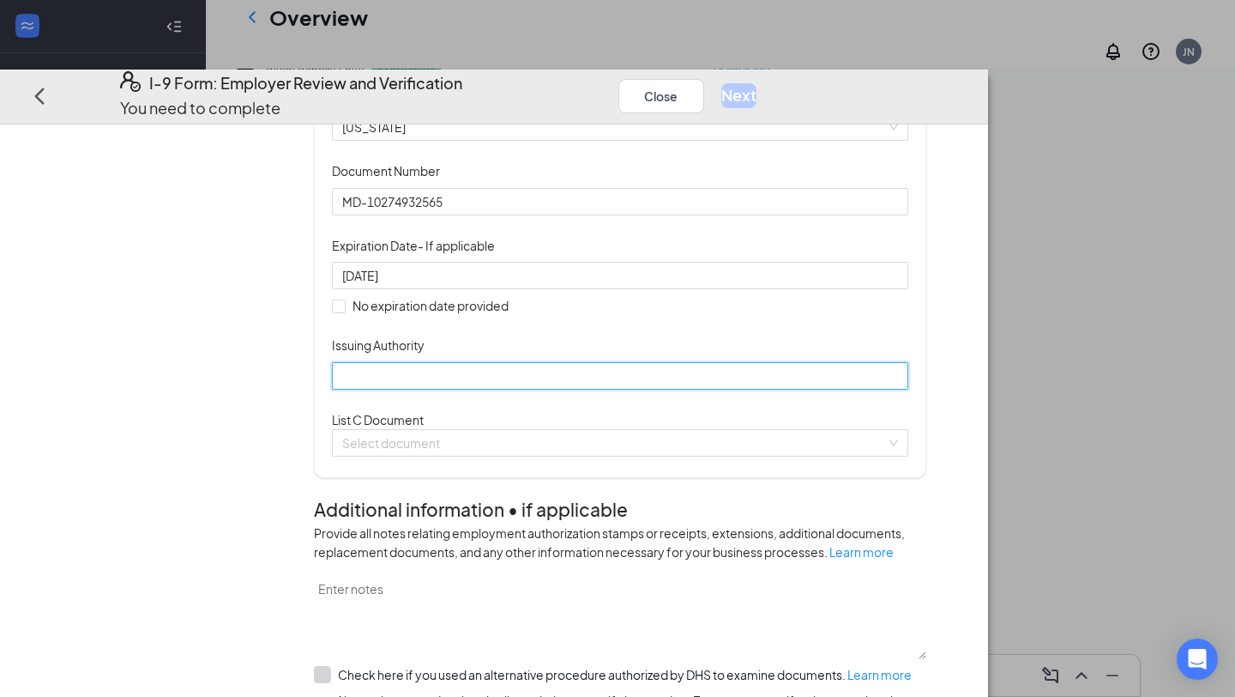
type input "Department of Transportation"
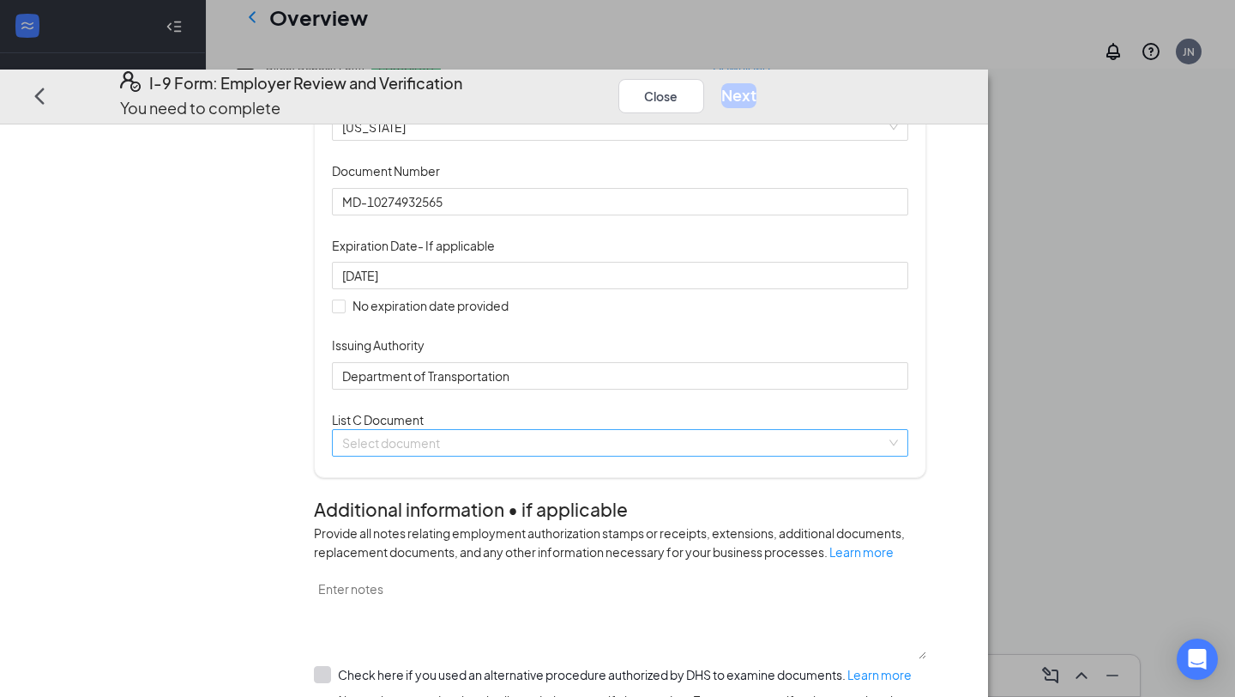
click at [570, 456] on input "search" at bounding box center [614, 443] width 544 height 26
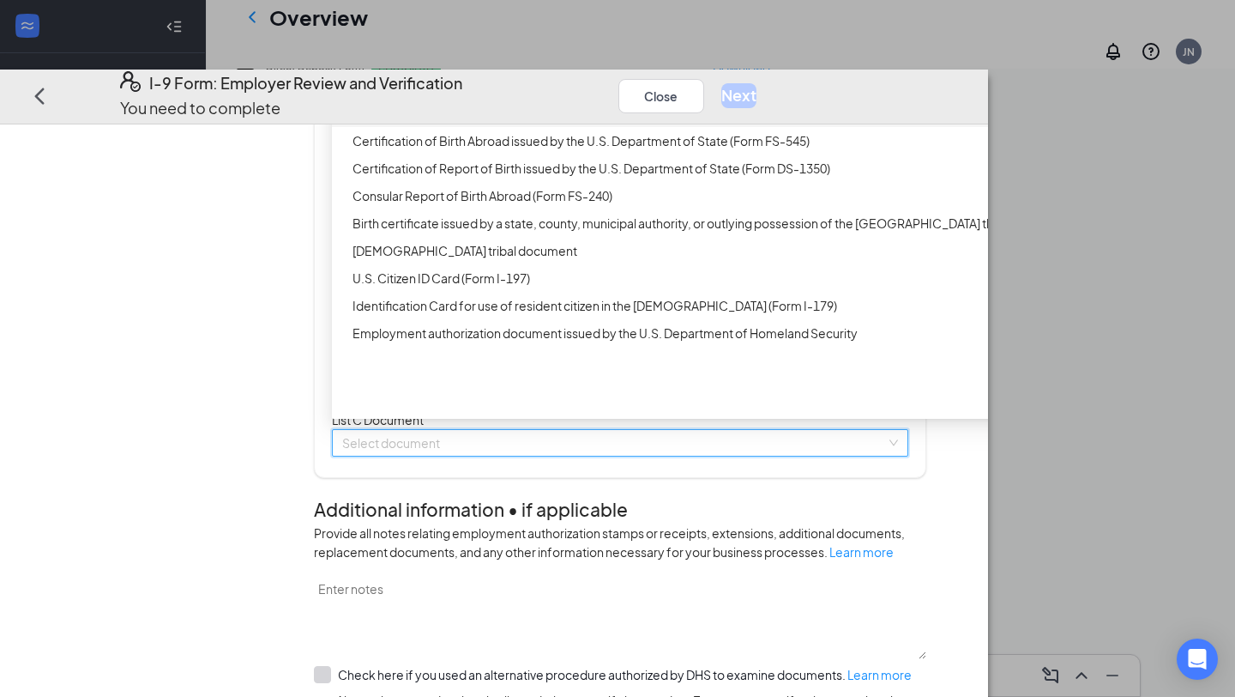
click at [588, 123] on div "Unrestricted Social Security Card" at bounding box center [684, 113] width 662 height 19
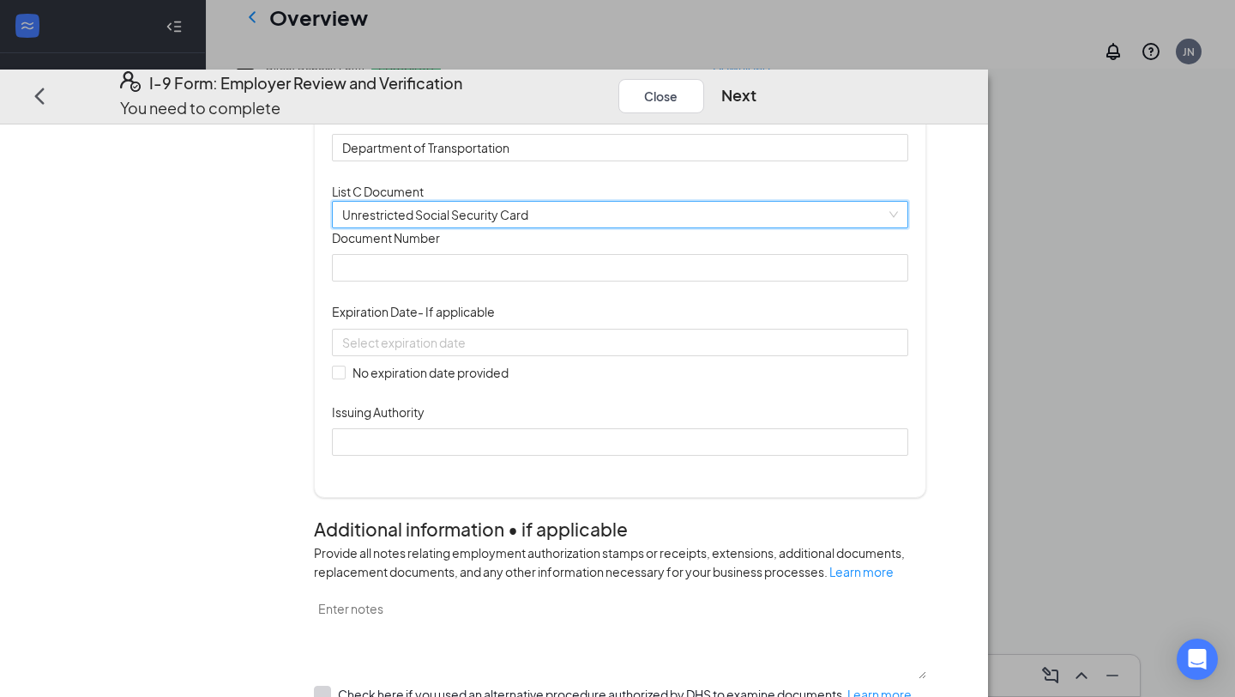
scroll to position [495, 0]
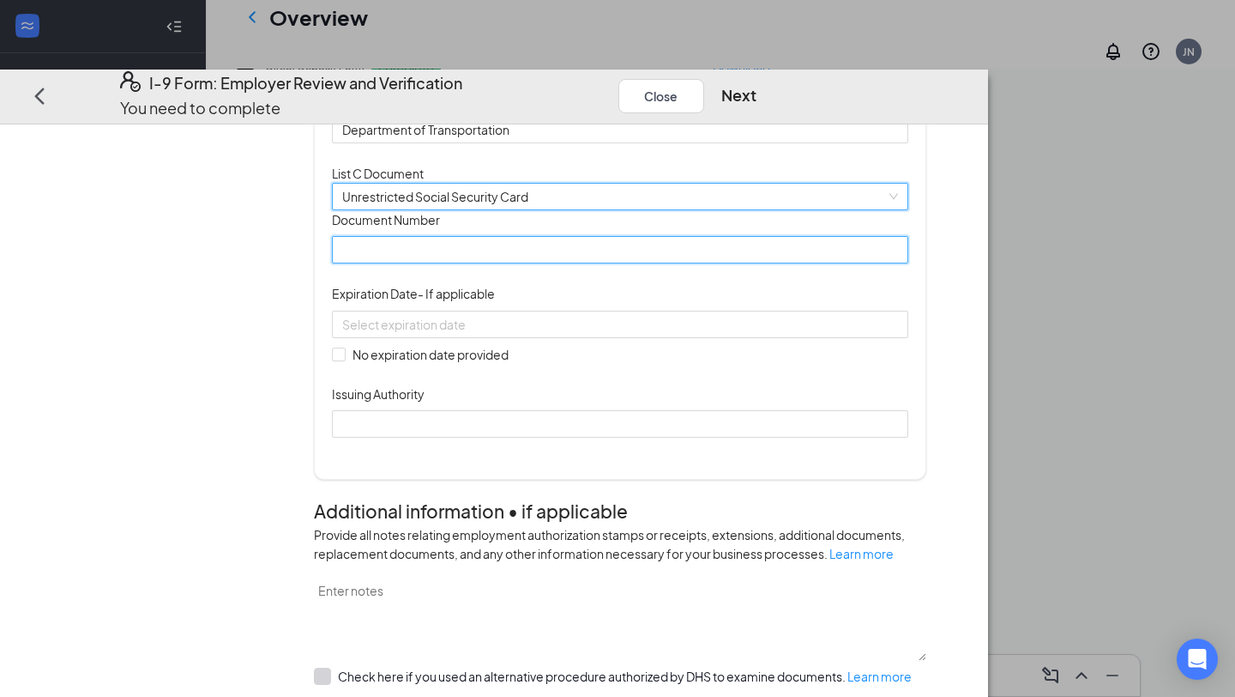
click at [540, 263] on input "Document Number" at bounding box center [620, 249] width 576 height 27
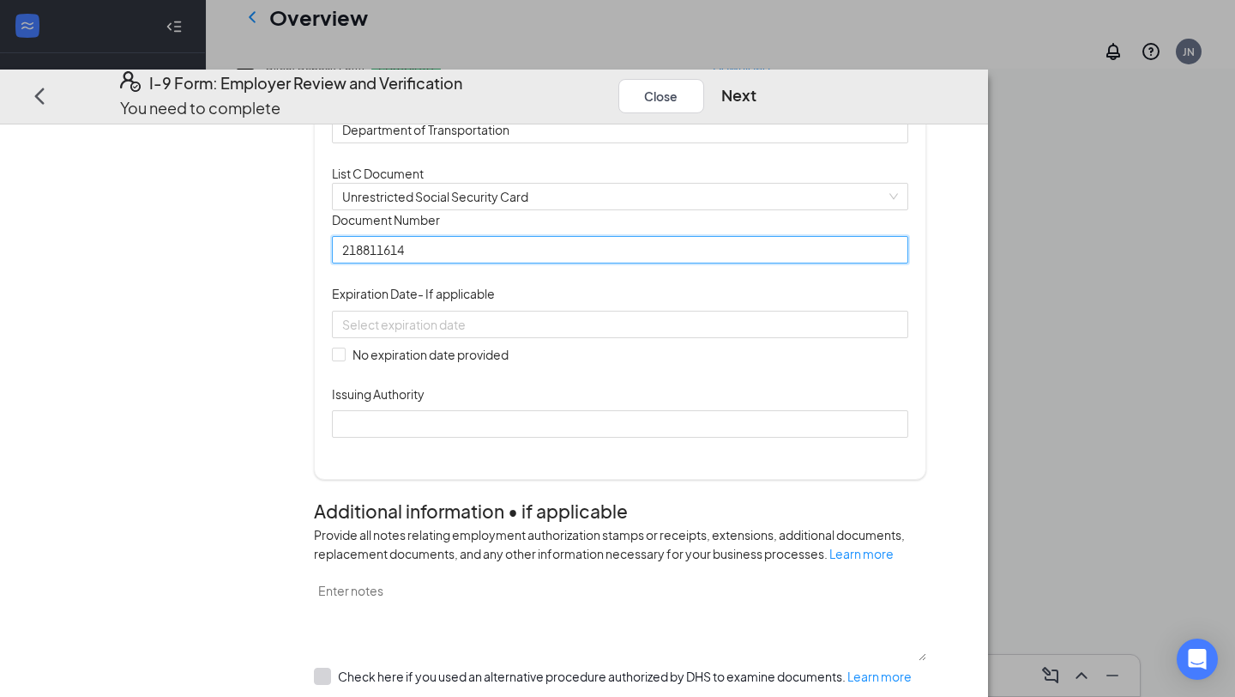
type input "218811614"
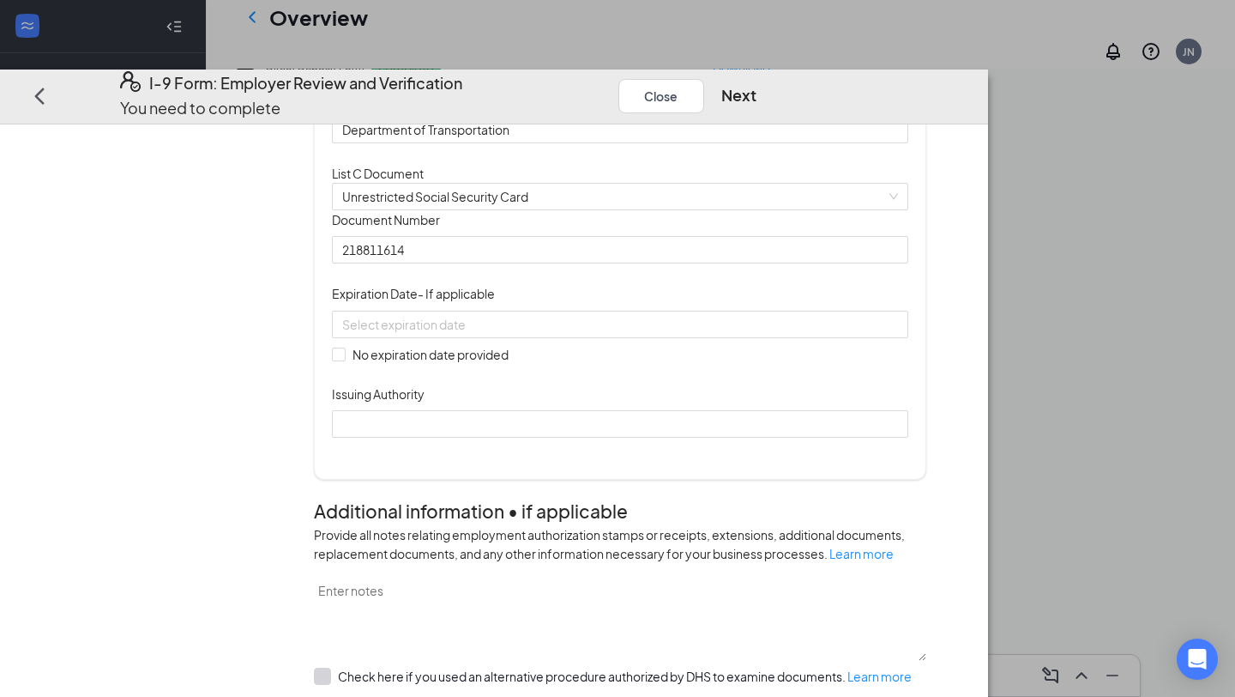
click at [534, 437] on div "Document Title Unrestricted Social Security Card Document Number 218811614 Expi…" at bounding box center [620, 323] width 576 height 227
click at [516, 364] on span "No expiration date provided" at bounding box center [431, 354] width 170 height 19
click at [344, 360] on input "No expiration date provided" at bounding box center [338, 354] width 12 height 12
checkbox input "true"
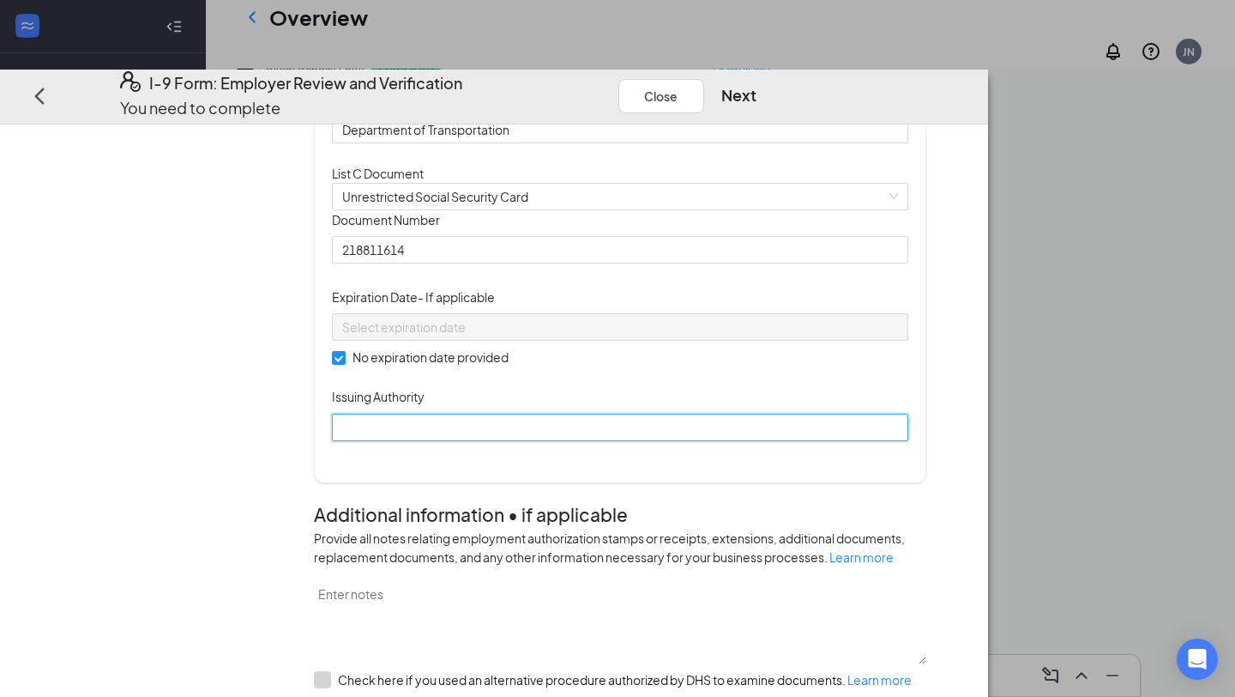
click at [531, 441] on input "Issuing Authority" at bounding box center [620, 426] width 576 height 27
type input "Social Security Administration"
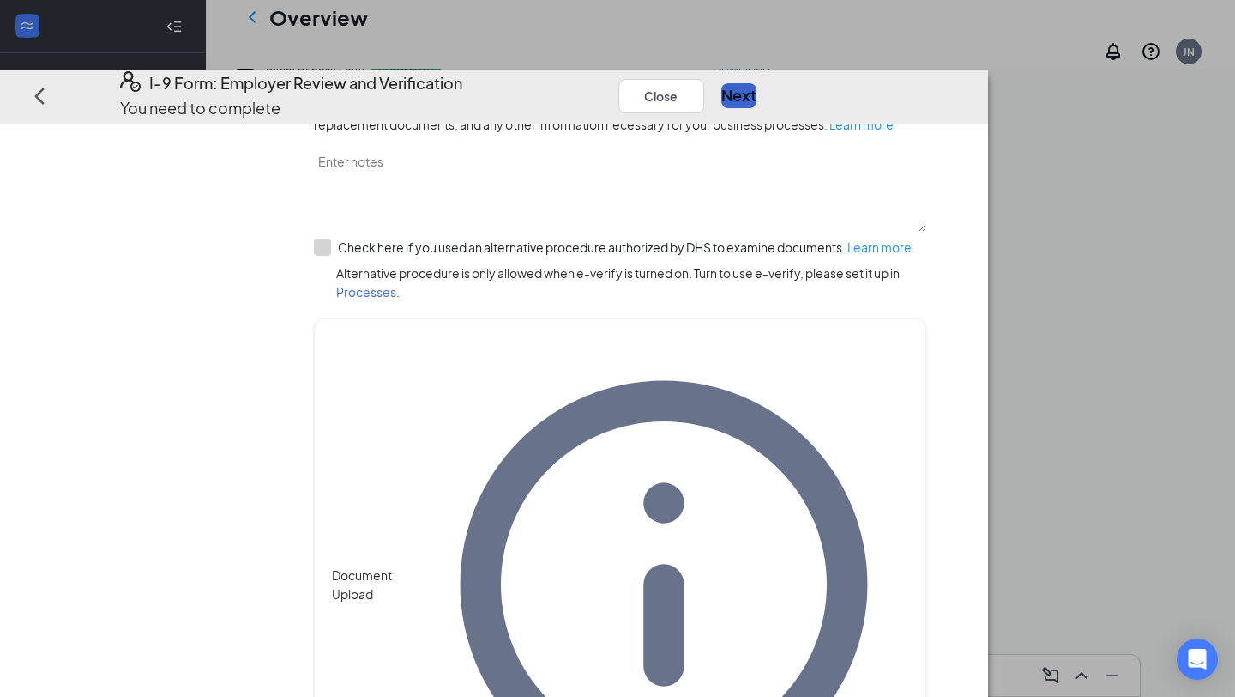
click at [757, 84] on button "Next" at bounding box center [738, 96] width 35 height 24
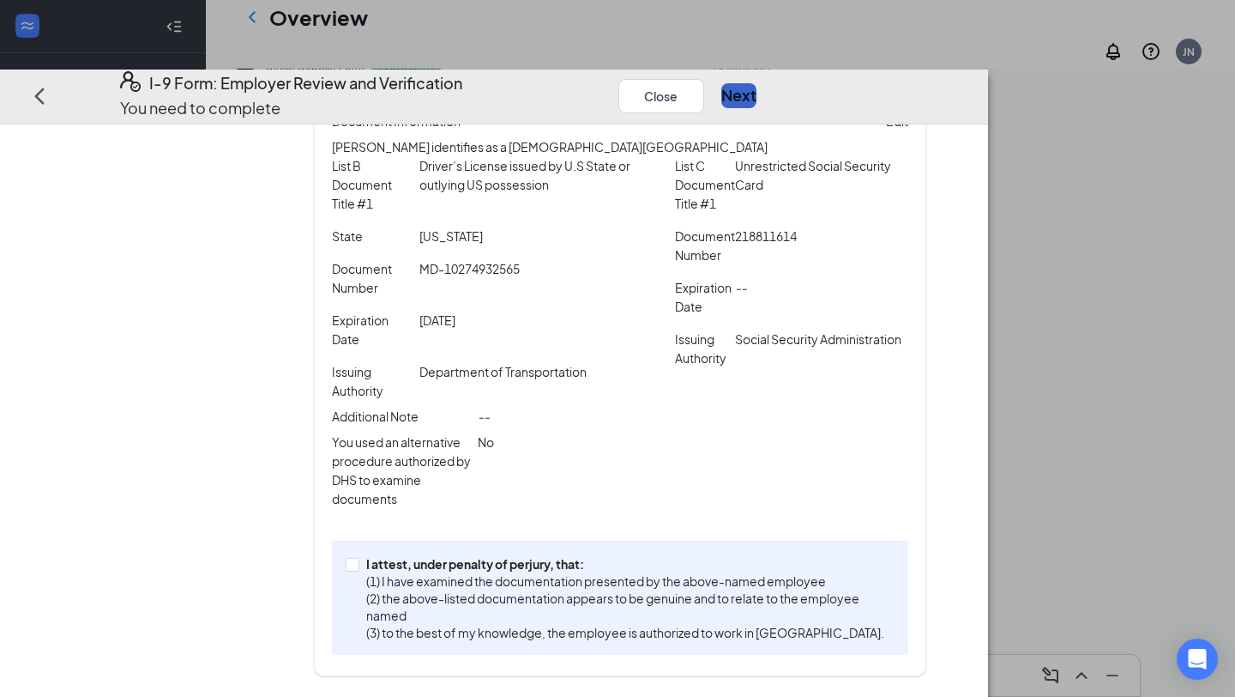
scroll to position [306, 0]
click at [649, 589] on p "(1) I have examined the documentation presented by the above-named employee" at bounding box center [627, 580] width 522 height 17
click at [358, 570] on input "I attest, under penalty of [PERSON_NAME], that: (1) I have examined the documen…" at bounding box center [352, 564] width 12 height 12
checkbox input "true"
click at [757, 84] on button "Next" at bounding box center [738, 96] width 35 height 24
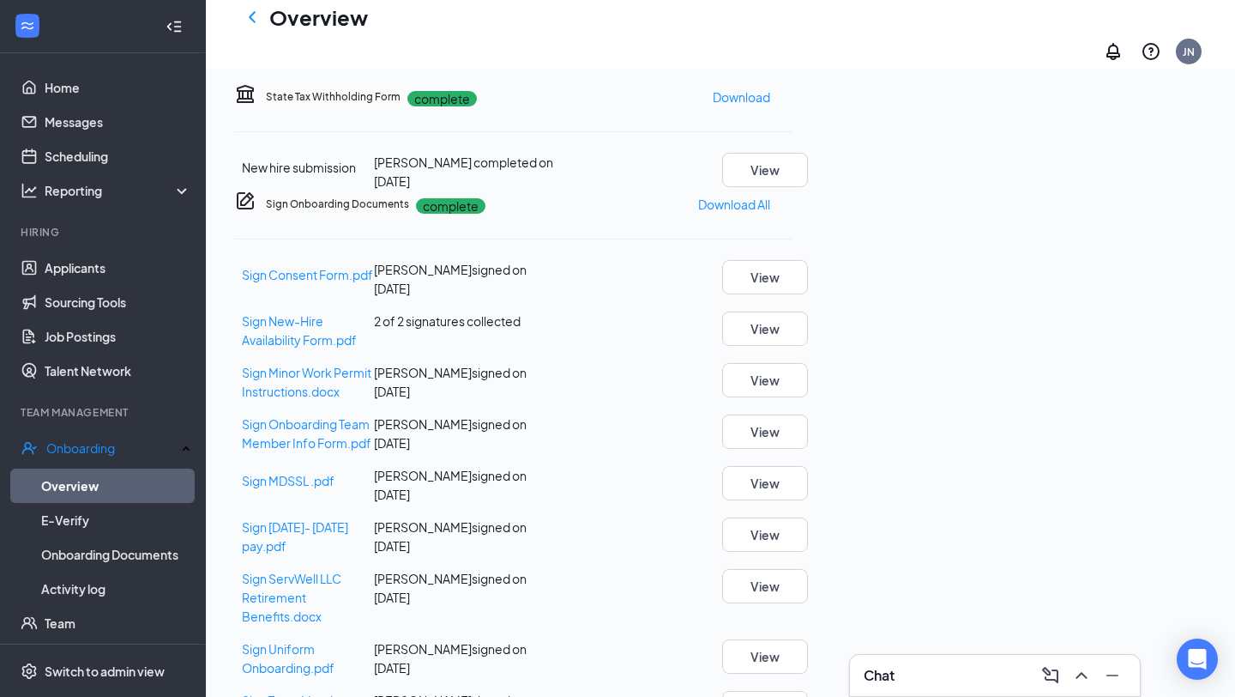
scroll to position [0, 0]
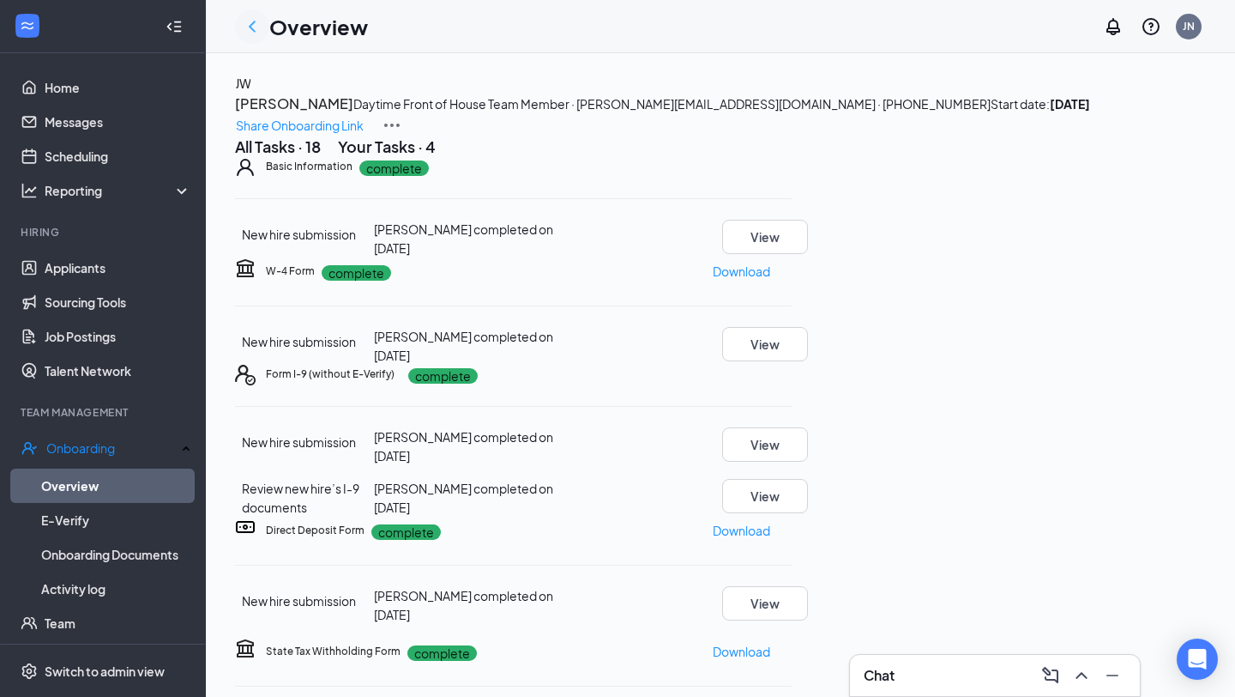
click at [251, 23] on icon "ChevronLeft" at bounding box center [252, 26] width 7 height 11
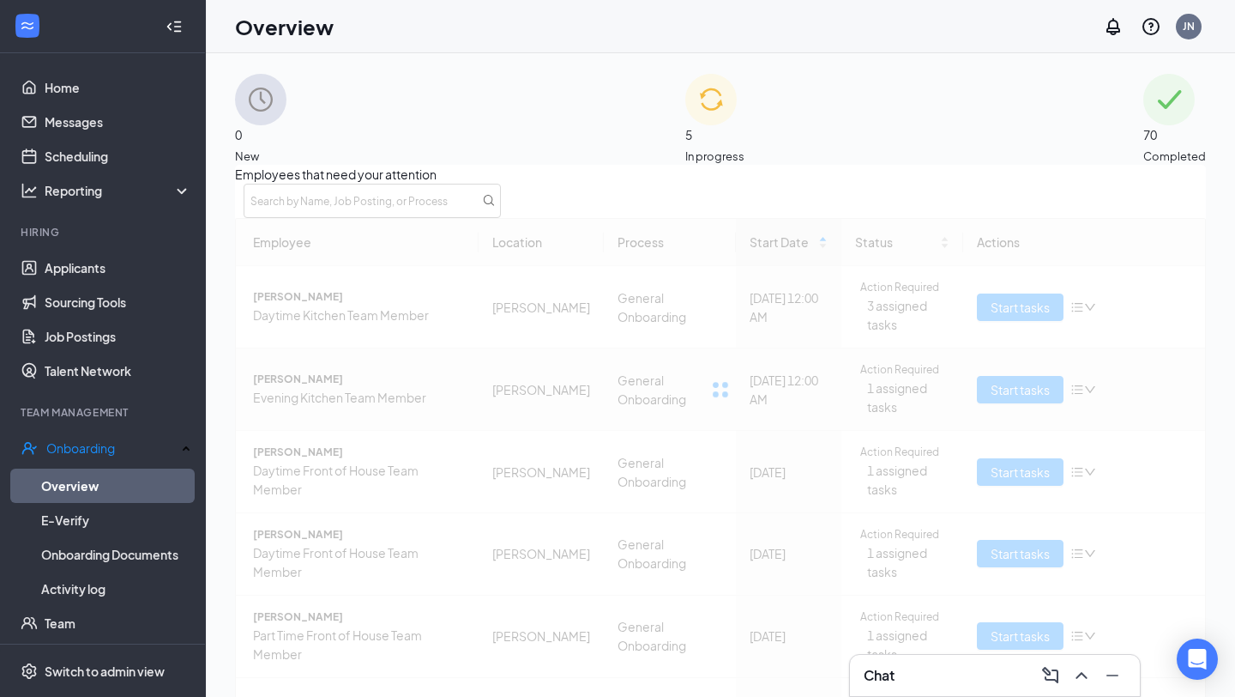
scroll to position [136, 0]
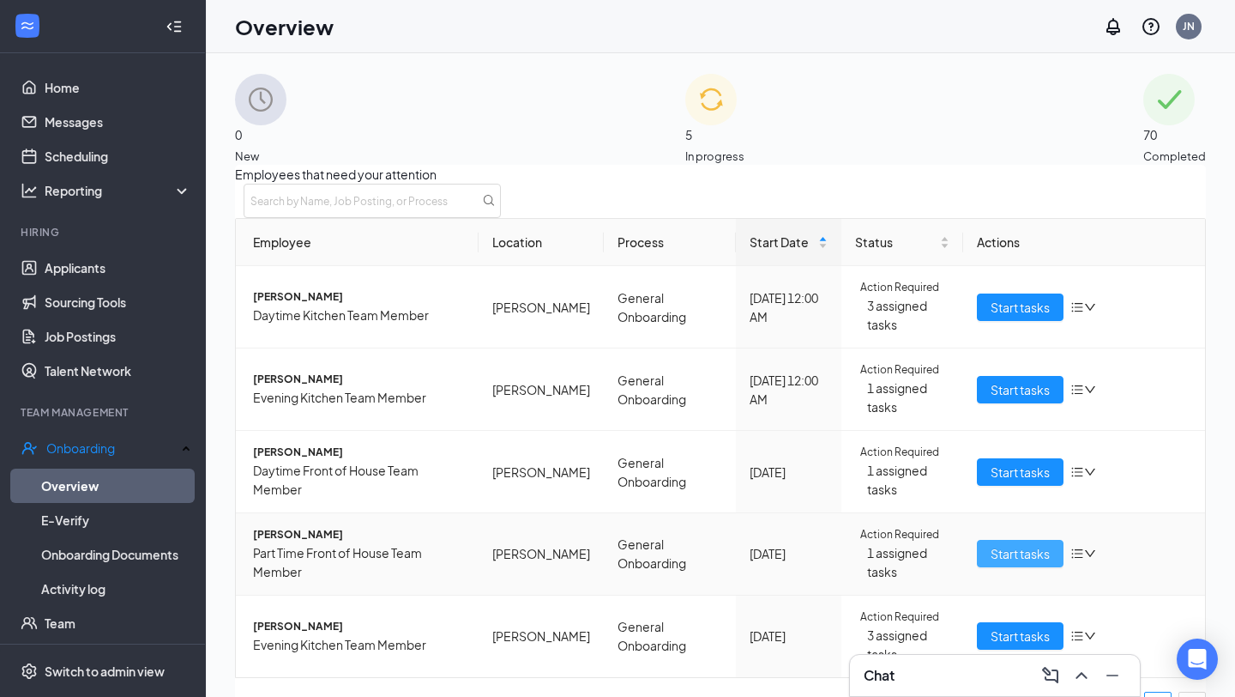
click at [991, 544] on span "Start tasks" at bounding box center [1020, 553] width 59 height 19
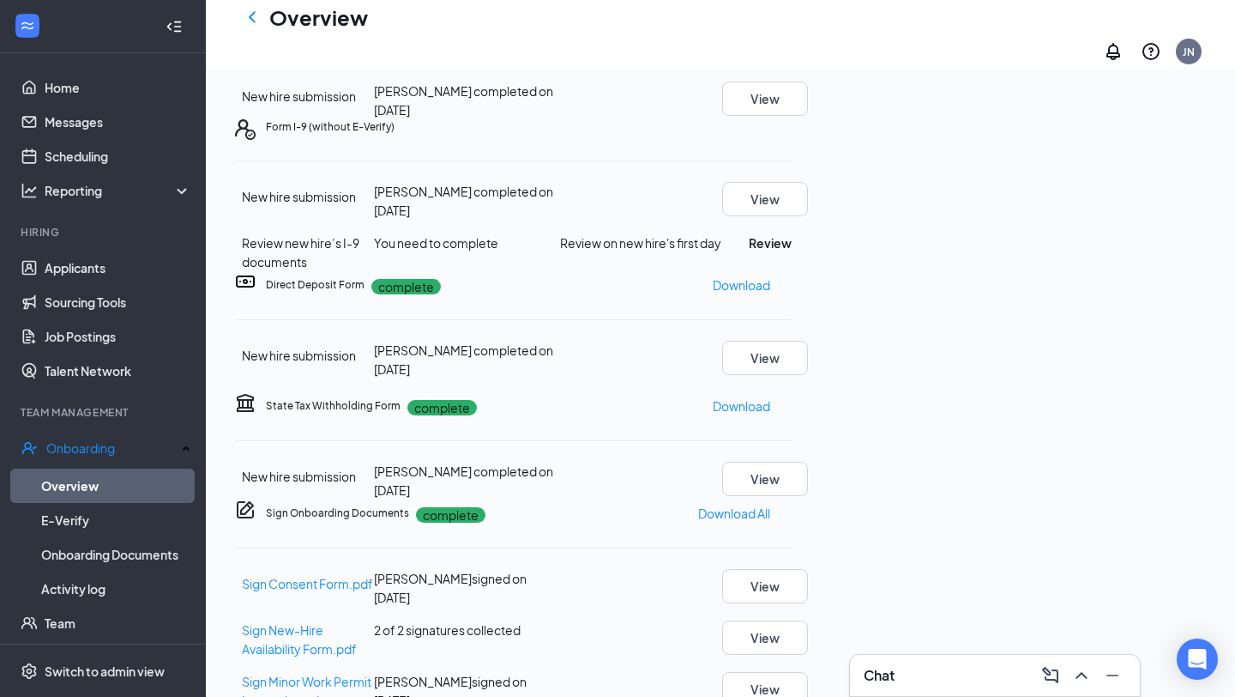
scroll to position [424, 0]
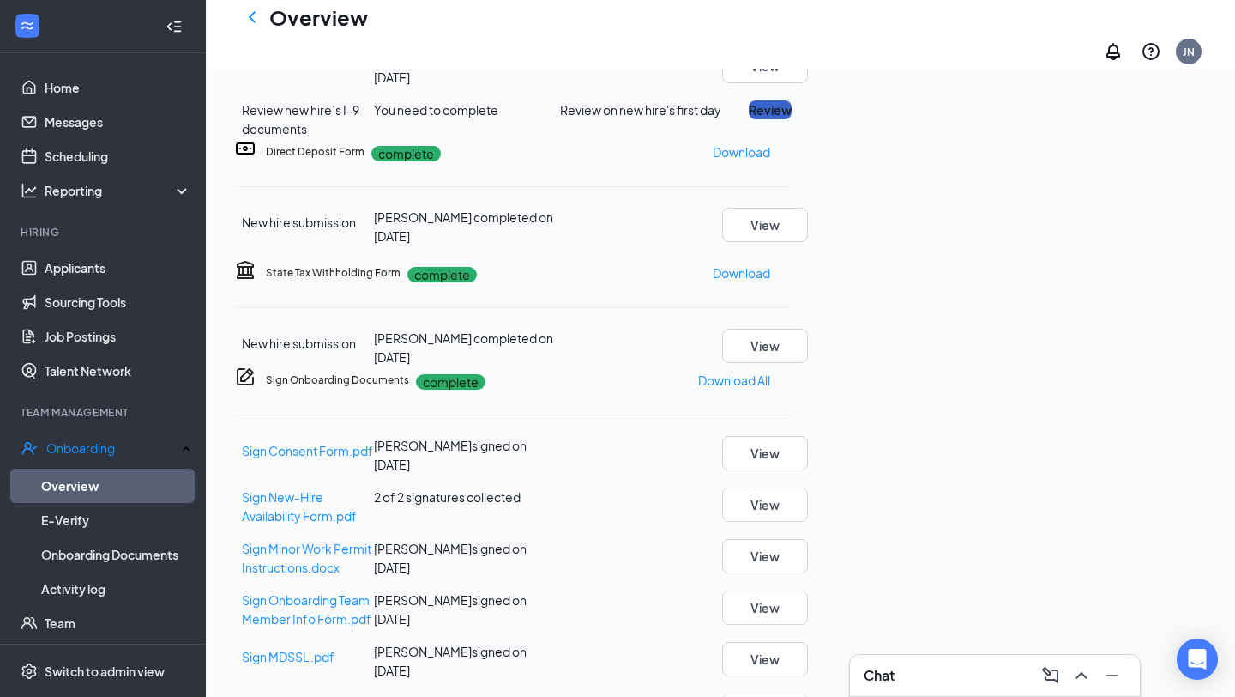
click at [792, 119] on button "Review" at bounding box center [770, 109] width 43 height 19
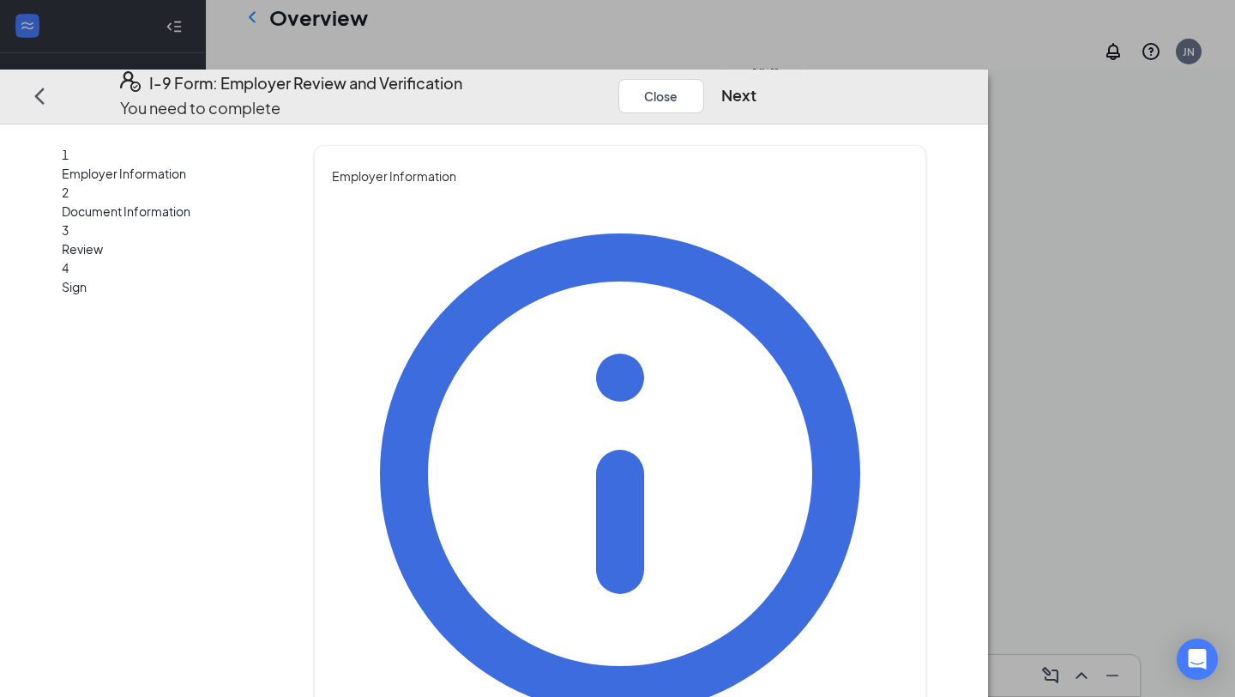
type input "[PERSON_NAME]"
type input "HR Director"
click at [757, 84] on button "Next" at bounding box center [738, 96] width 35 height 24
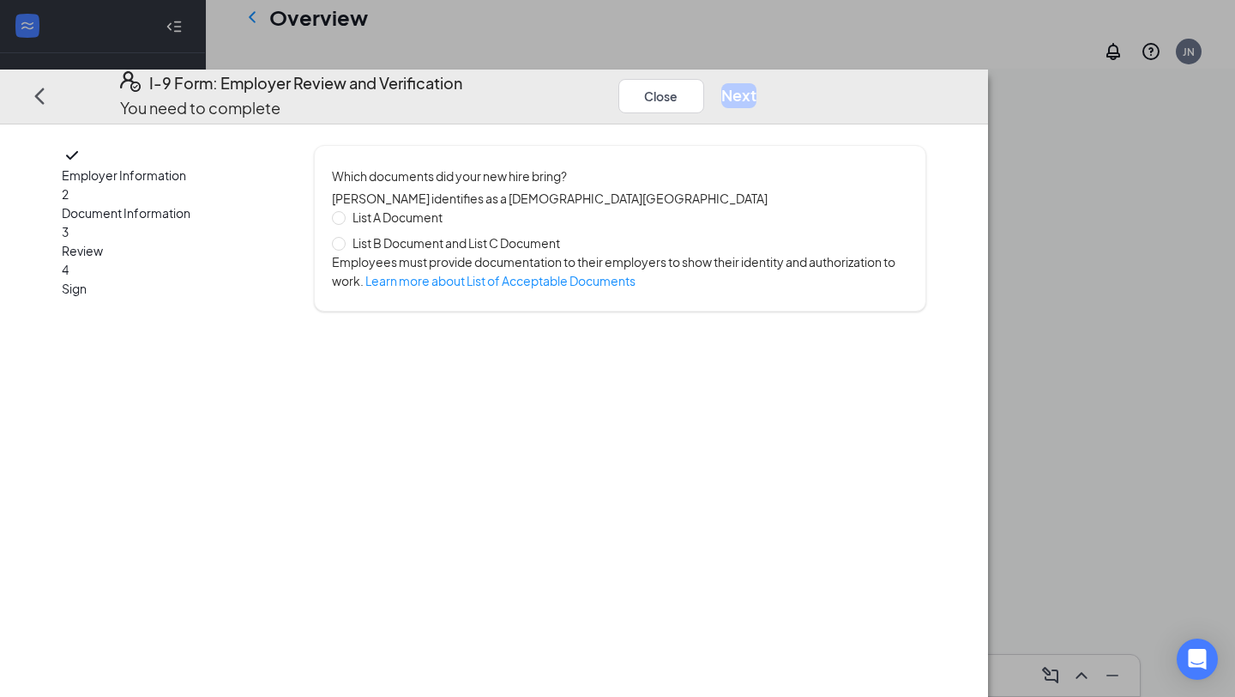
click at [524, 233] on span "List B Document and List C Document" at bounding box center [456, 242] width 221 height 19
click at [344, 237] on input "List B Document and List C Document" at bounding box center [338, 243] width 12 height 12
radio input "true"
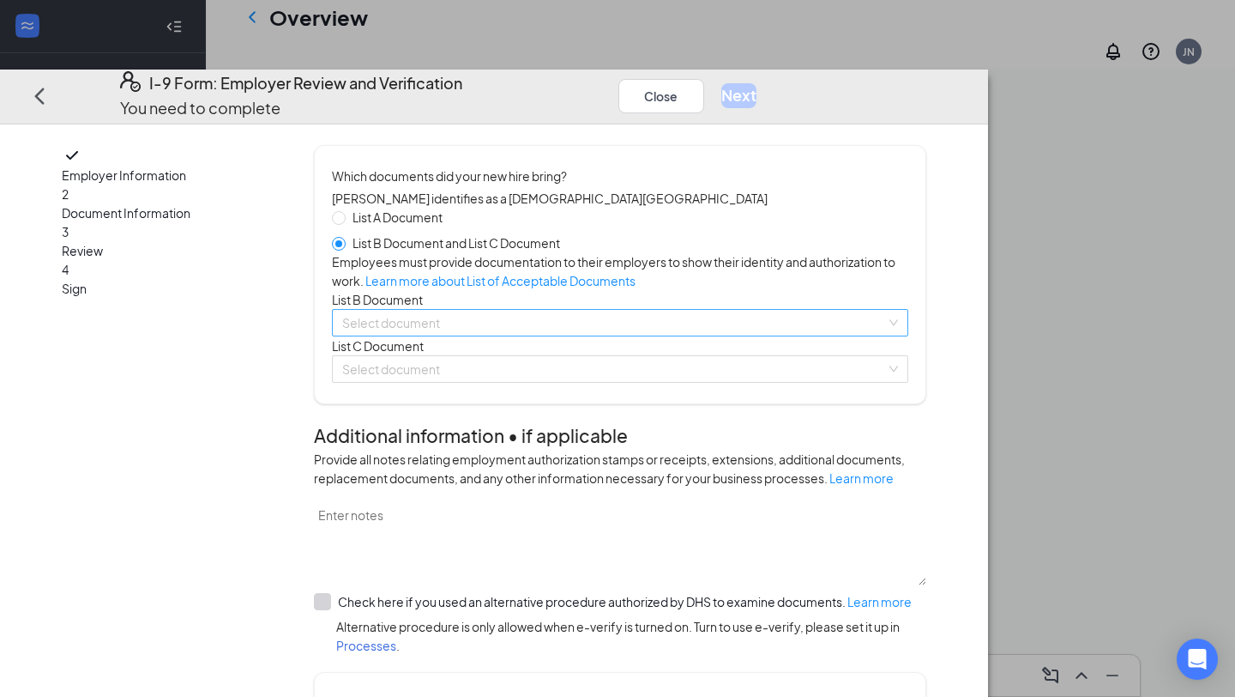
click at [511, 335] on input "search" at bounding box center [614, 323] width 544 height 26
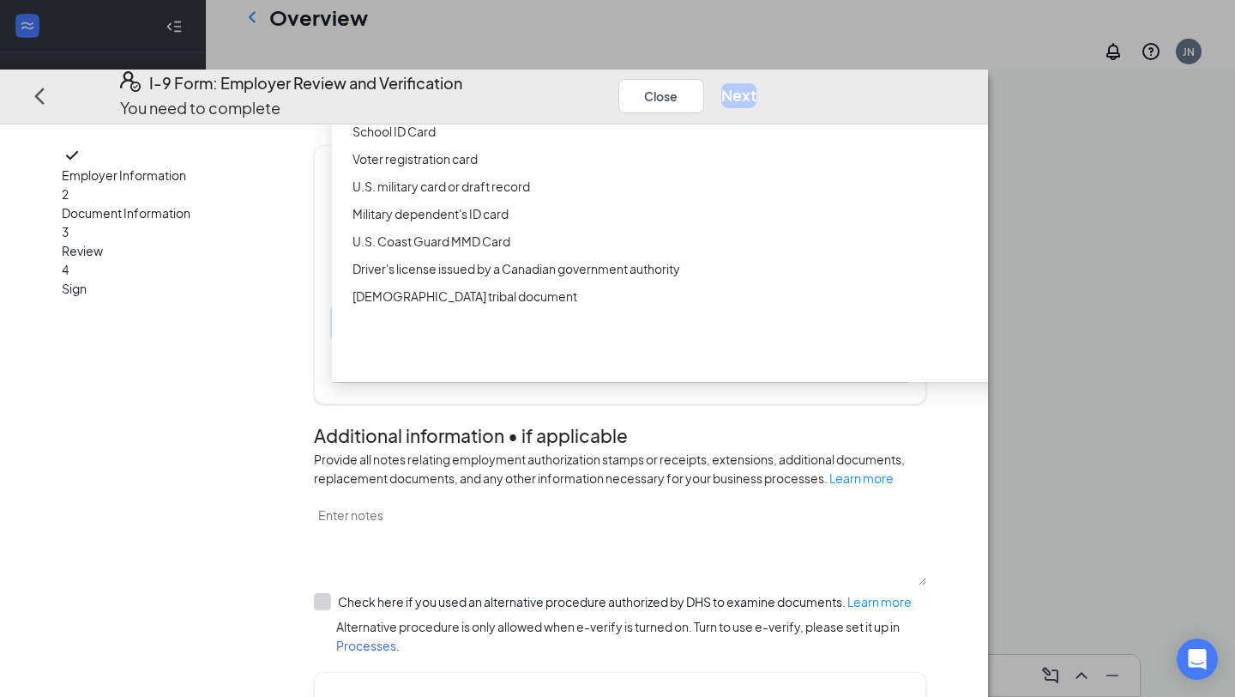
click at [618, 90] on div "Driver’s License issued by U.S State or outlying US possession" at bounding box center [678, 76] width 693 height 27
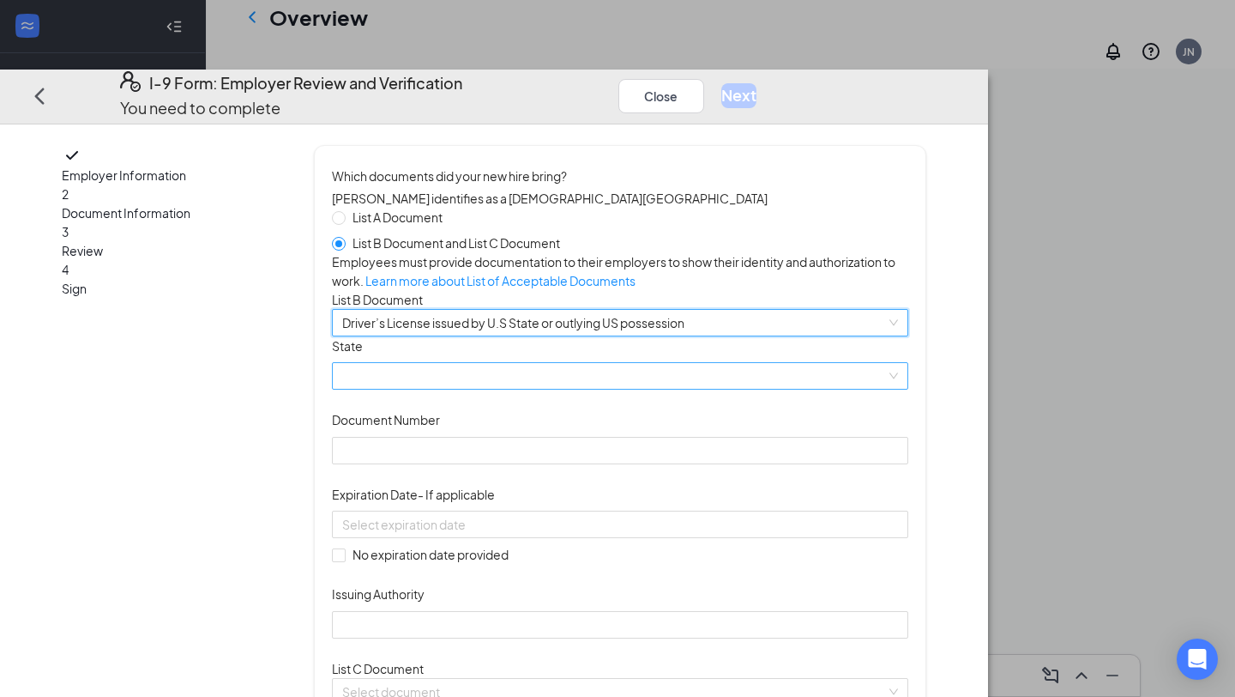
click at [517, 389] on span at bounding box center [620, 377] width 556 height 26
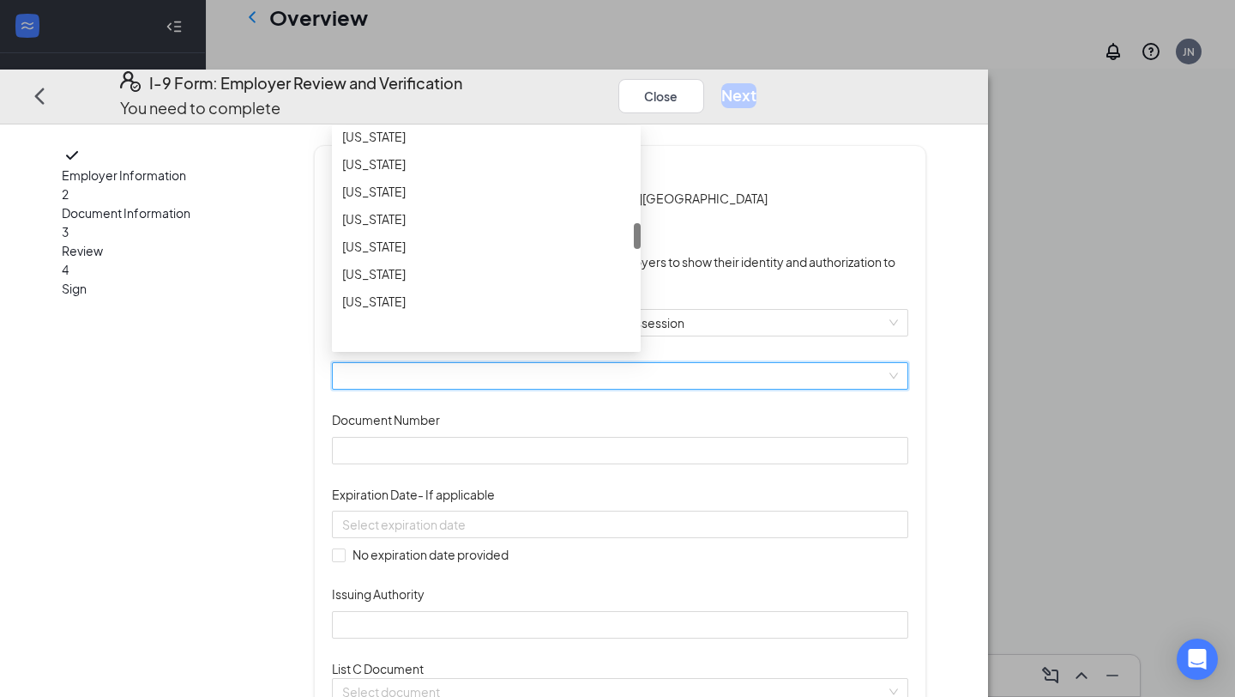
scroll to position [796, 0]
click at [532, 201] on div "[US_STATE]" at bounding box center [486, 191] width 288 height 19
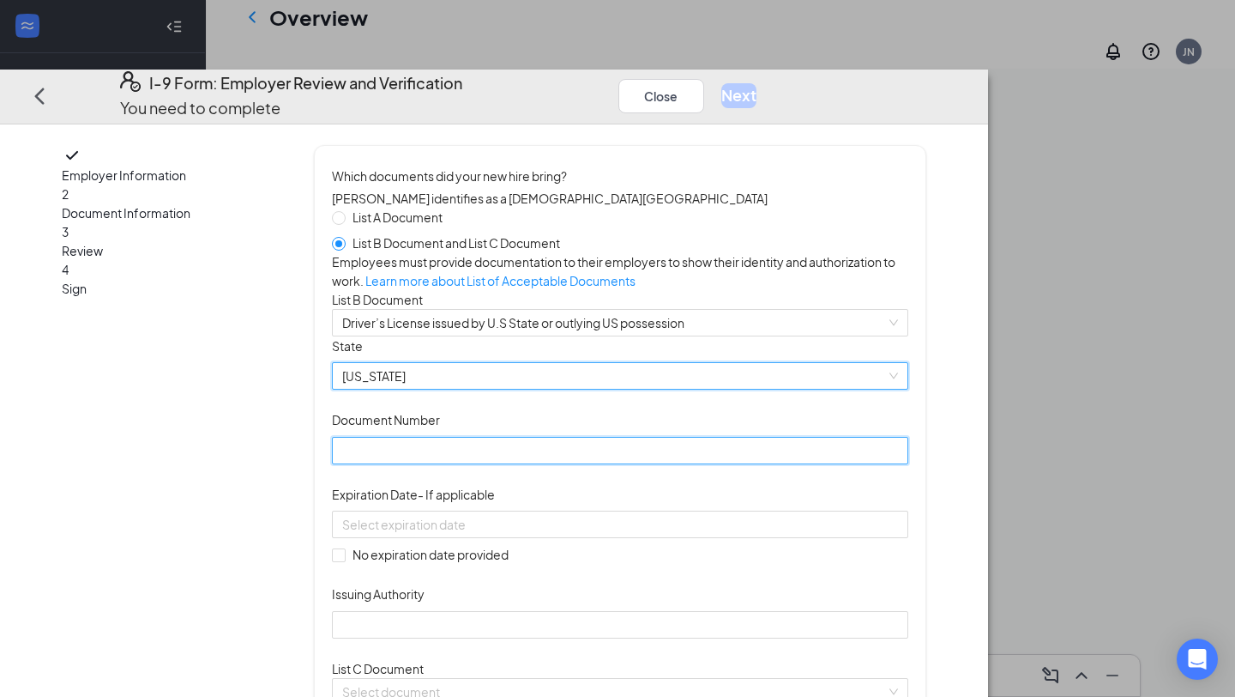
click at [527, 464] on input "Document Number" at bounding box center [620, 450] width 576 height 27
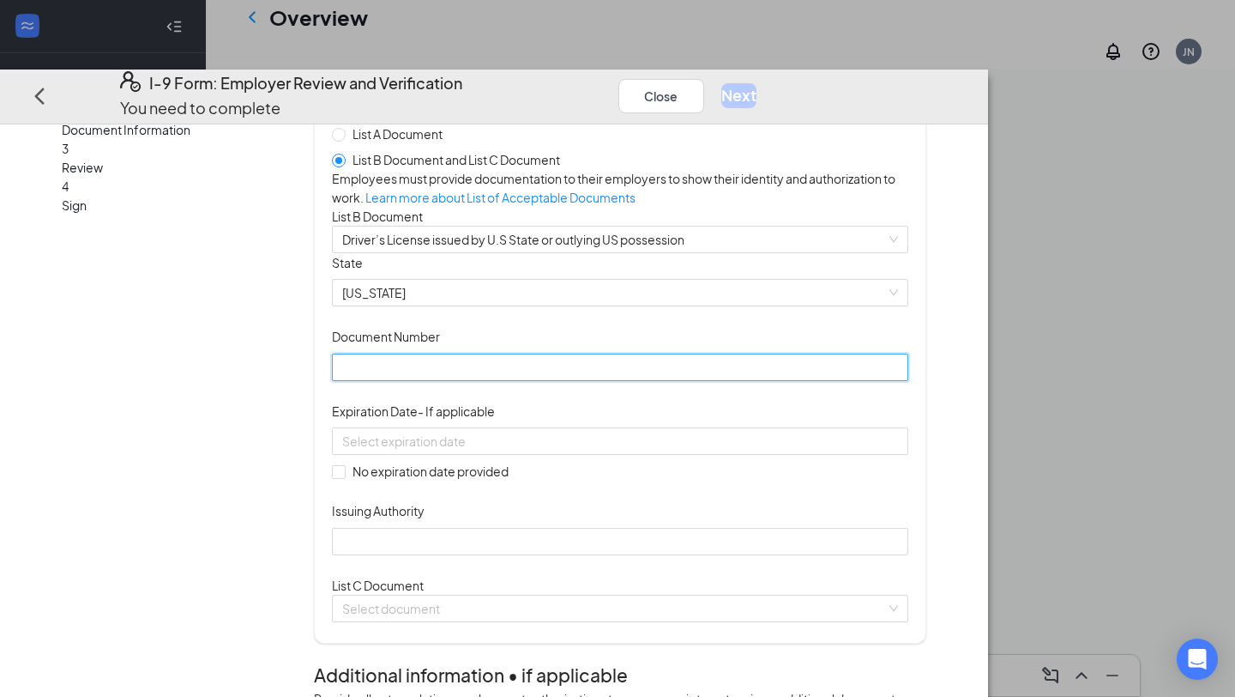
scroll to position [104, 0]
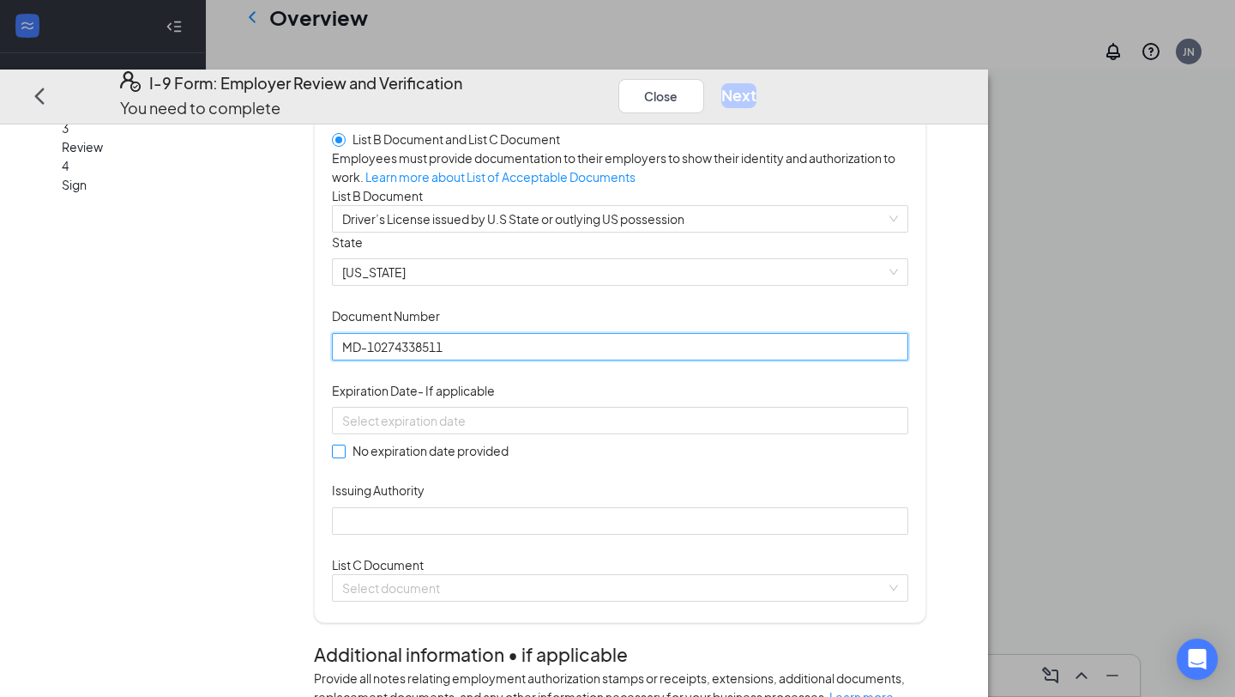
type input "MD-10274338511"
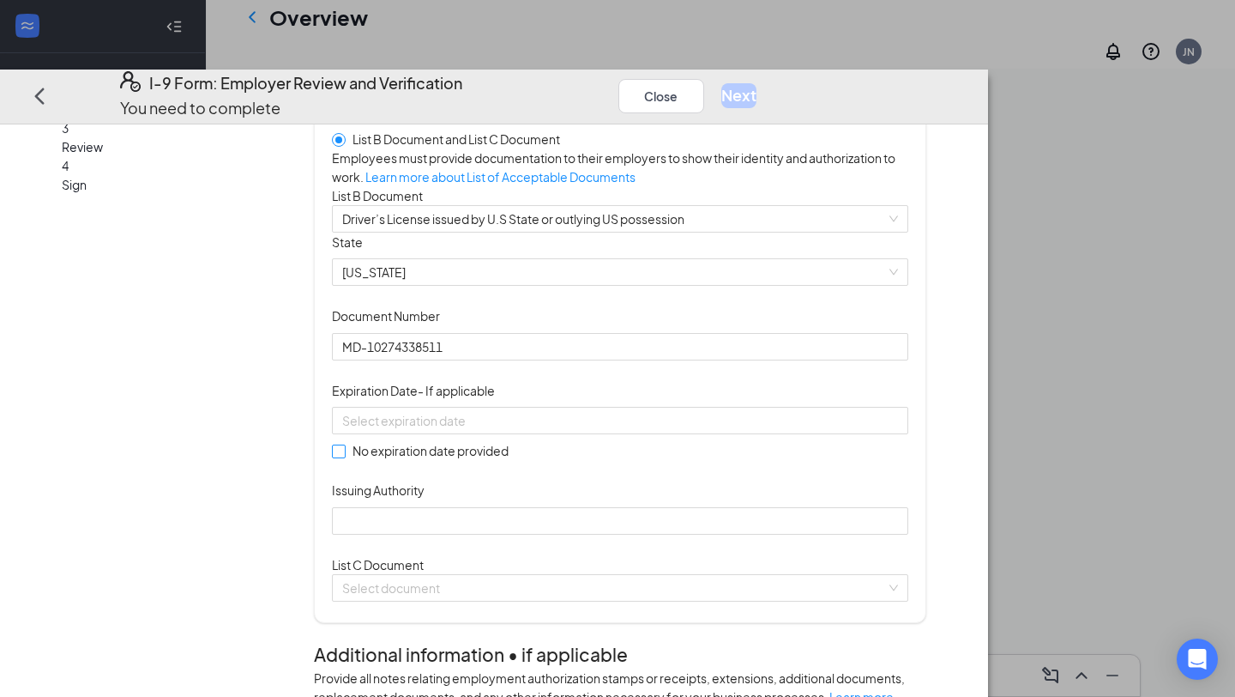
click at [516, 460] on span "No expiration date provided" at bounding box center [431, 450] width 170 height 19
click at [344, 456] on input "No expiration date provided" at bounding box center [338, 450] width 12 height 12
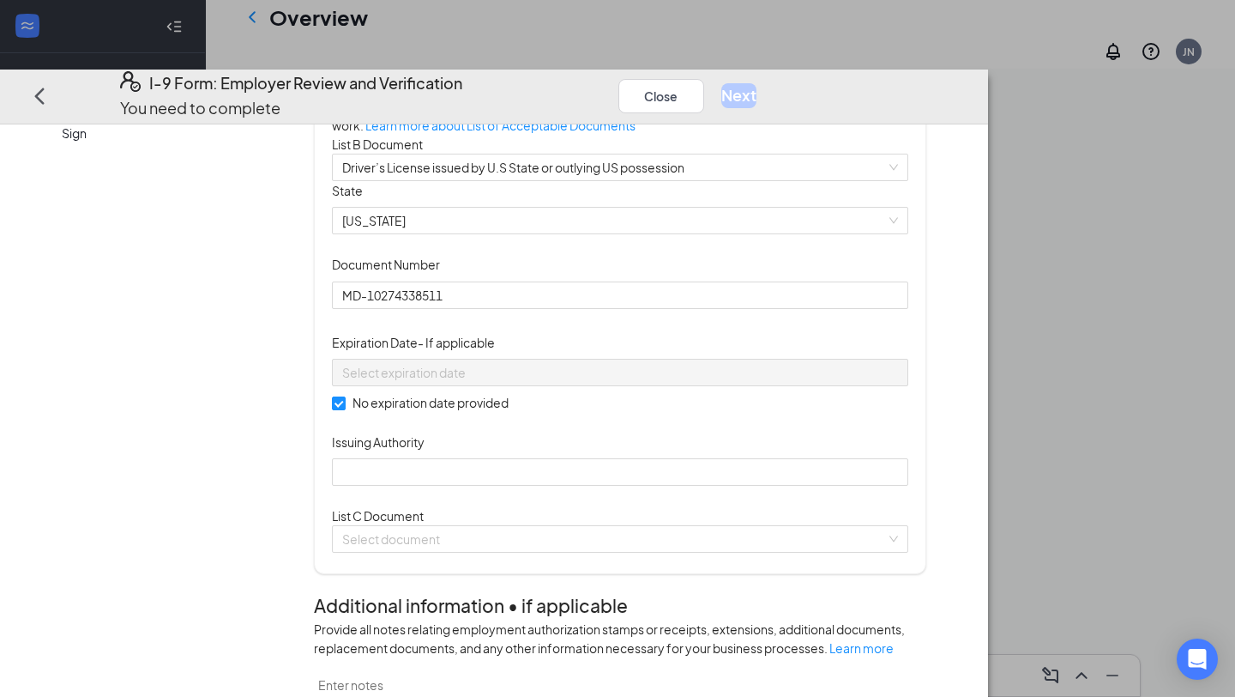
scroll to position [164, 0]
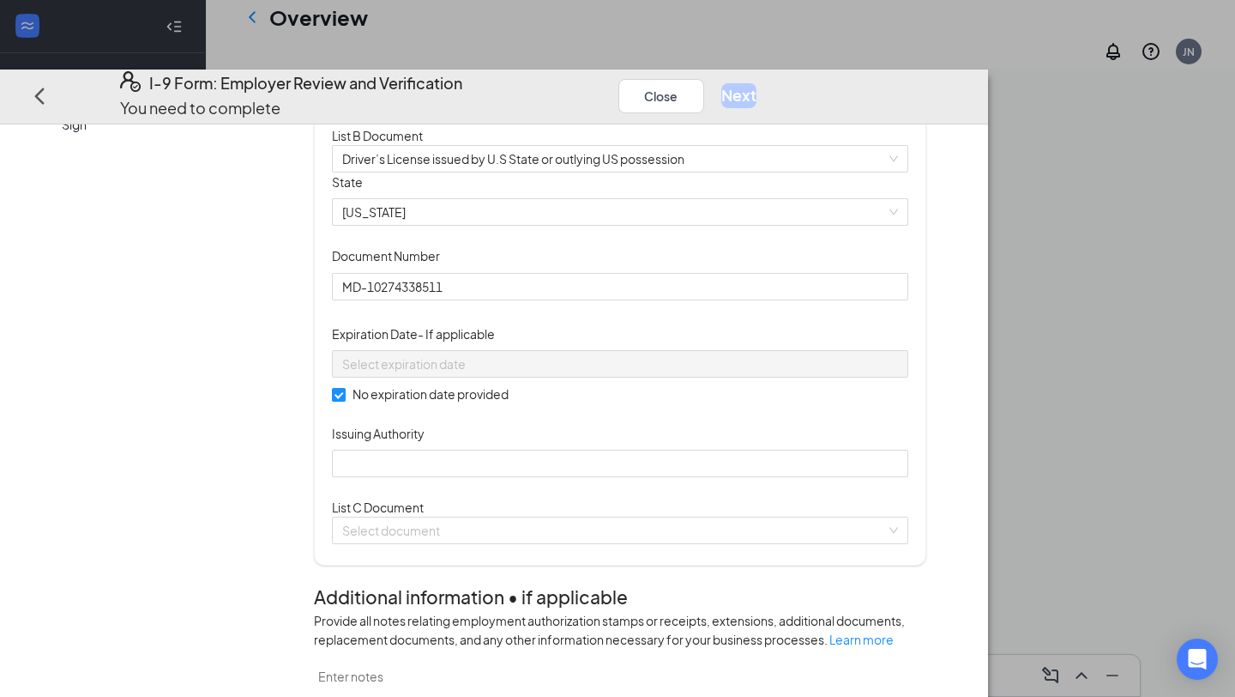
click at [516, 403] on span "No expiration date provided" at bounding box center [431, 393] width 170 height 19
click at [344, 400] on input "No expiration date provided" at bounding box center [338, 394] width 12 height 12
checkbox input "false"
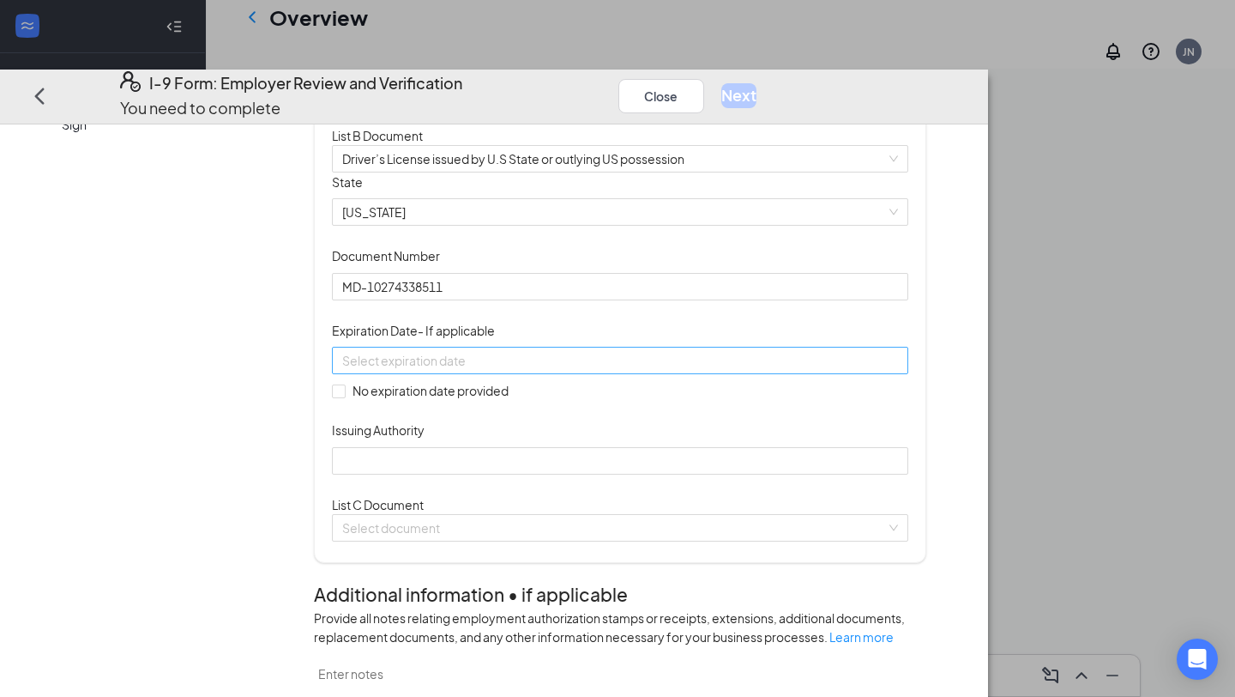
click at [540, 370] on input at bounding box center [618, 360] width 552 height 19
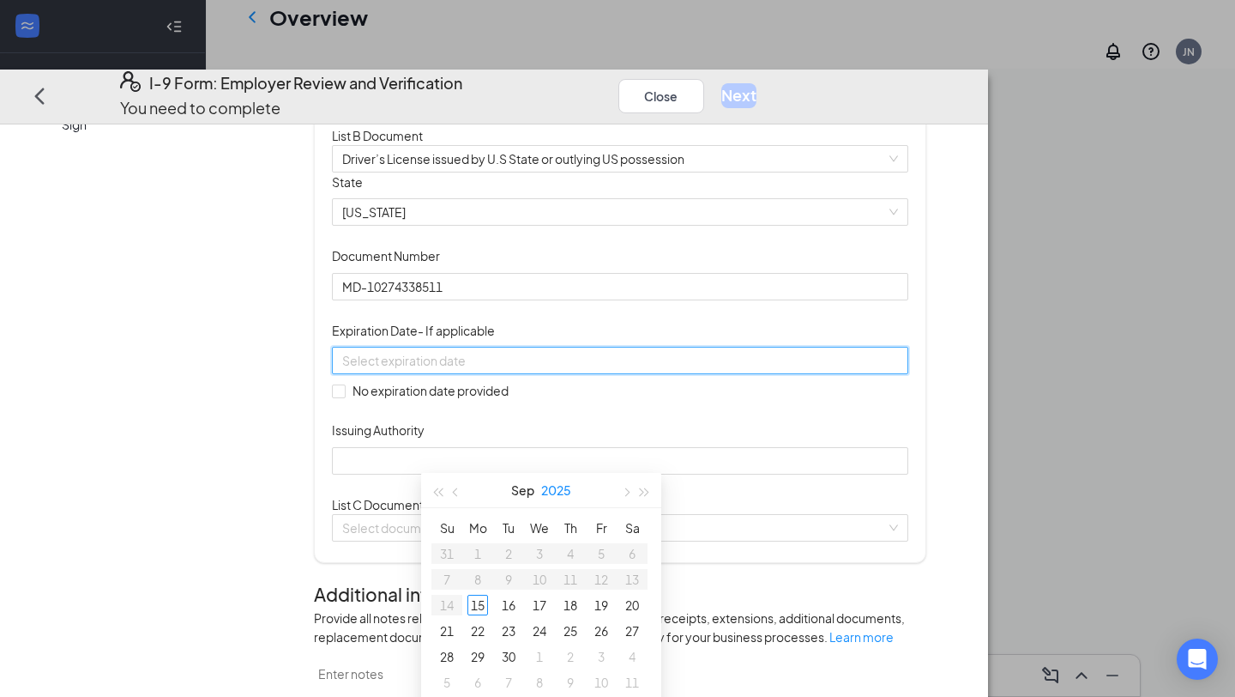
click at [554, 497] on button "2025" at bounding box center [556, 490] width 30 height 34
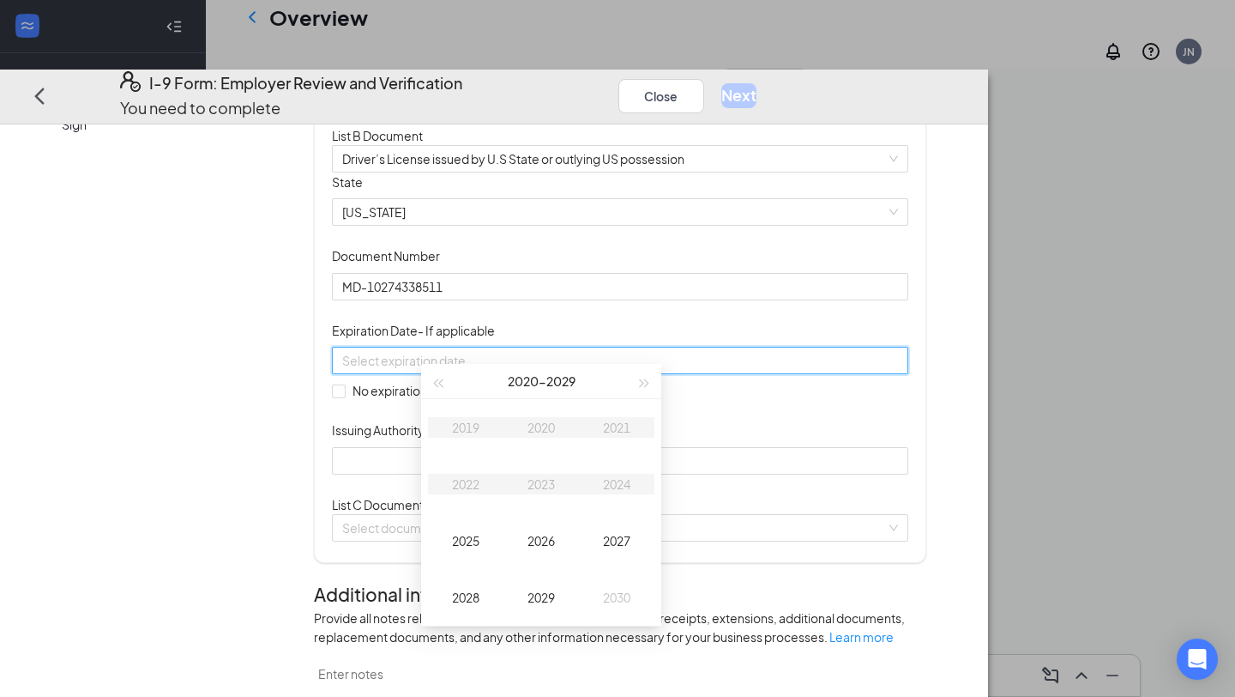
scroll to position [559, 0]
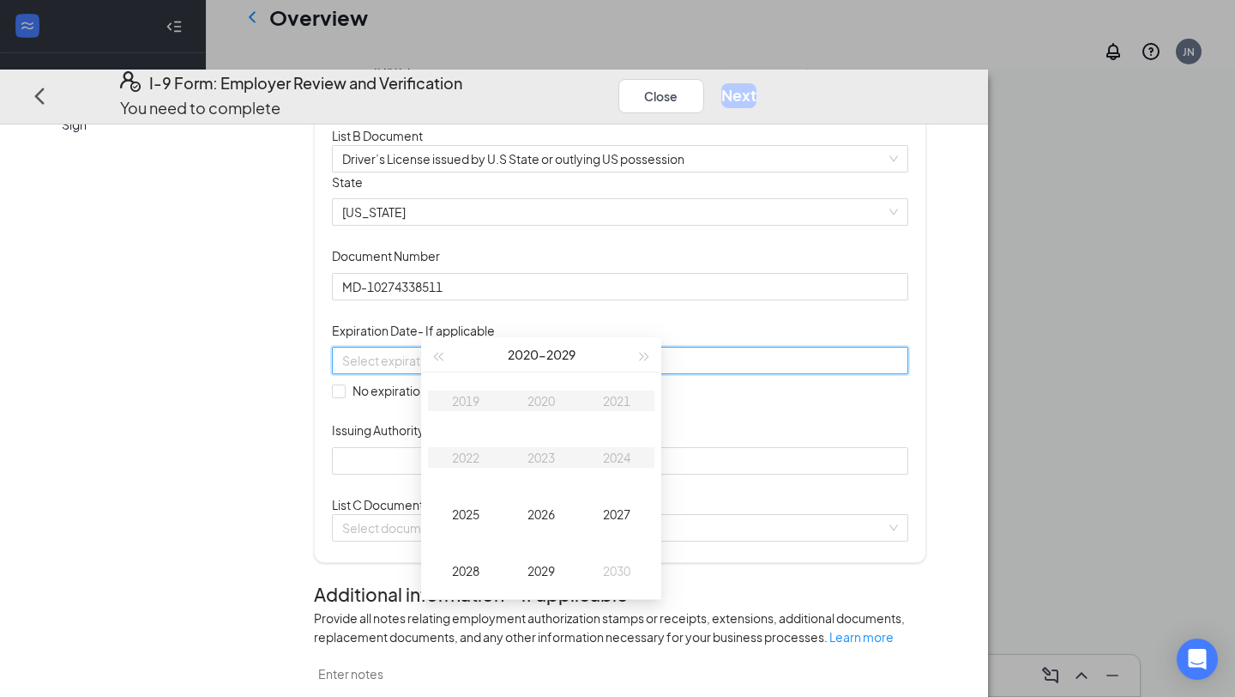
type input "[DATE]"
click at [545, 575] on div "2029" at bounding box center [541, 570] width 51 height 21
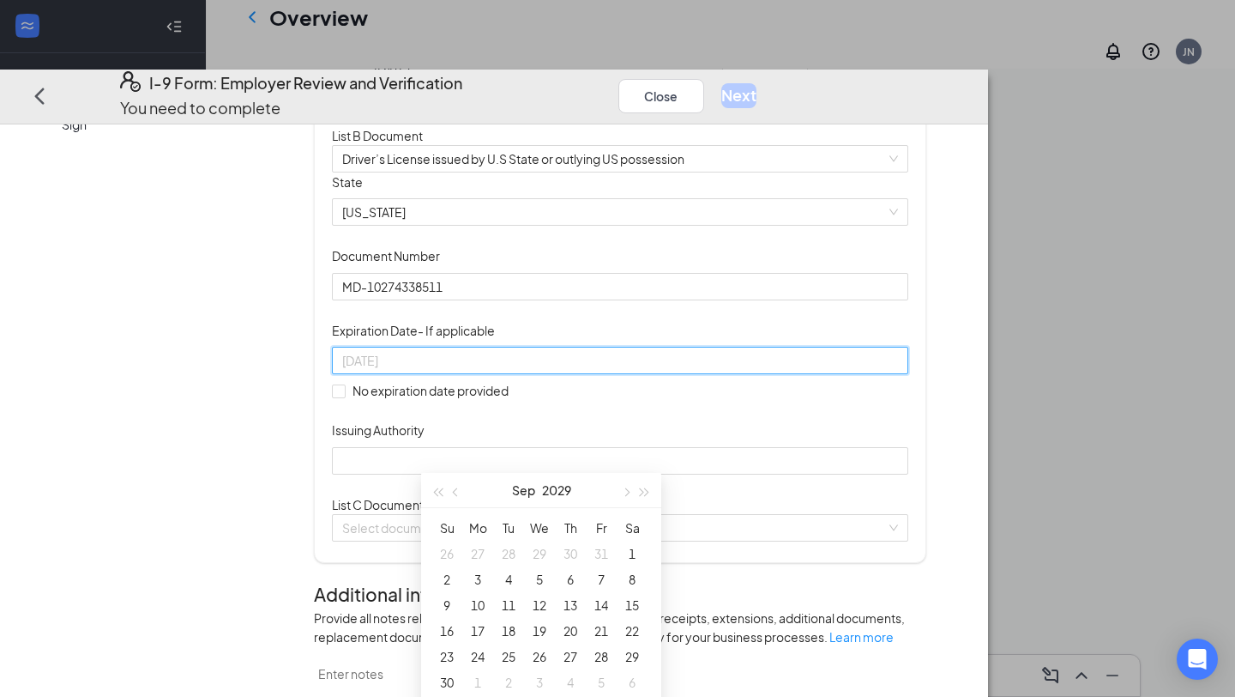
type input "[DATE]"
click at [524, 495] on button "Sep" at bounding box center [523, 490] width 23 height 34
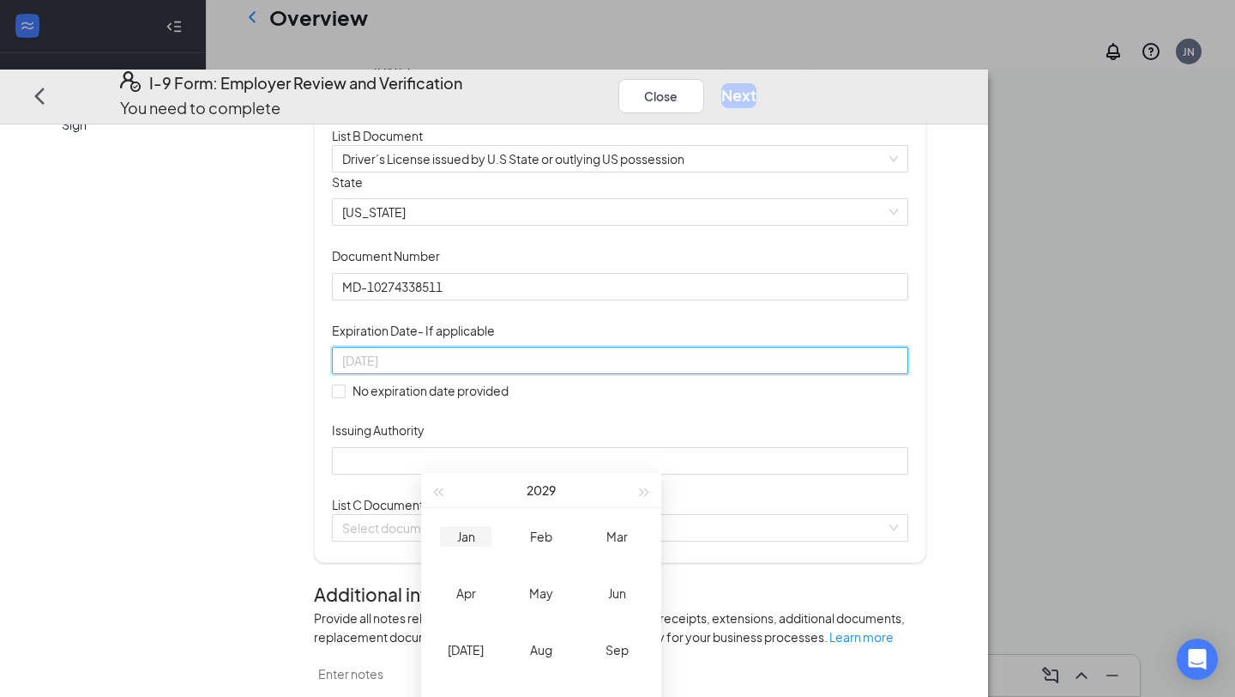
type input "[DATE]"
click at [474, 533] on div "Jan" at bounding box center [465, 536] width 51 height 21
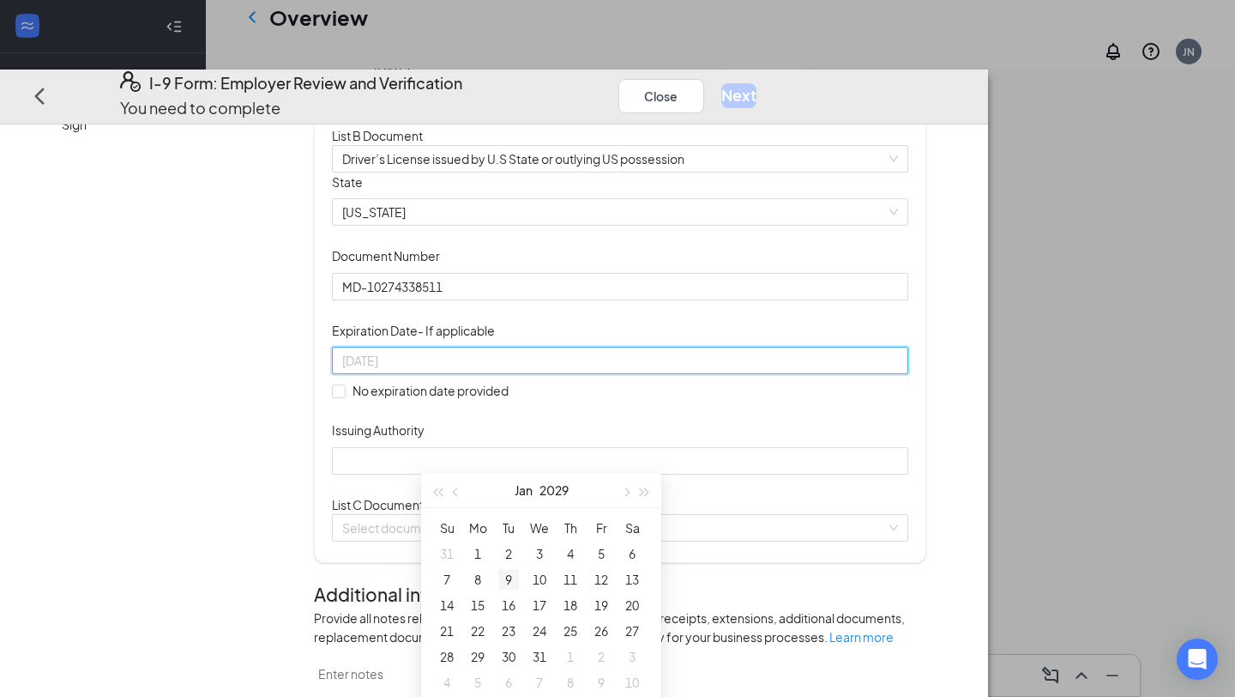
scroll to position [663, 0]
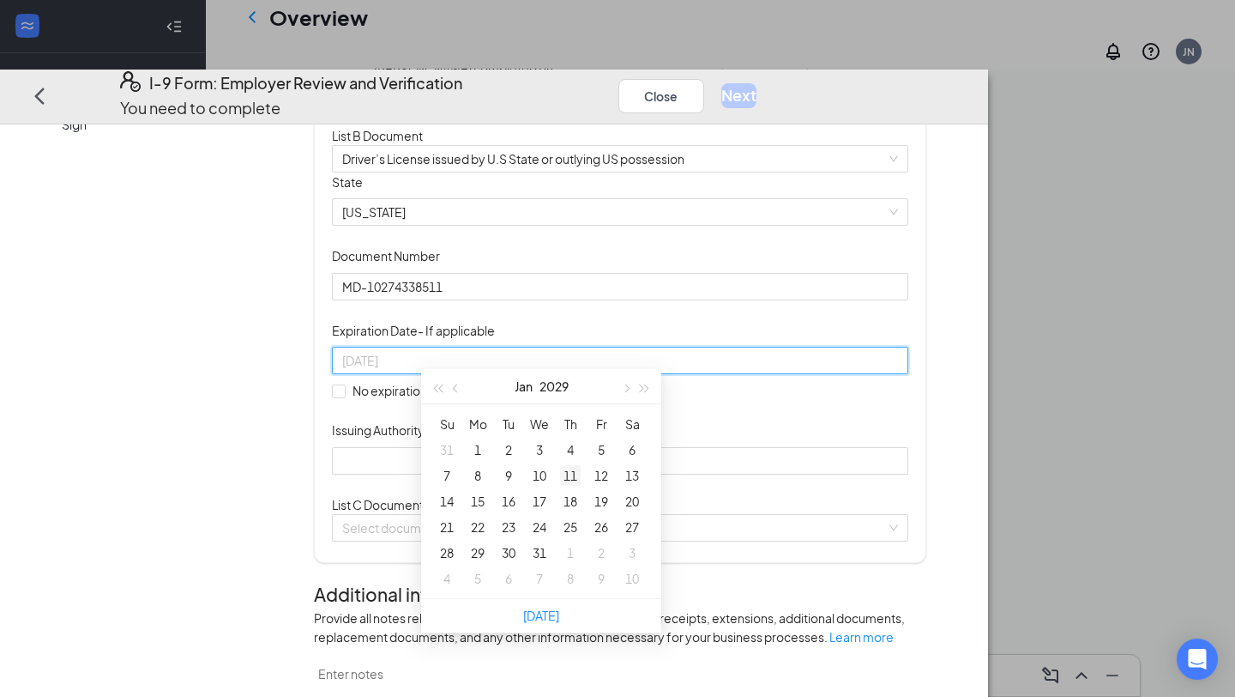
type input "[DATE]"
click at [575, 472] on div "11" at bounding box center [570, 475] width 21 height 21
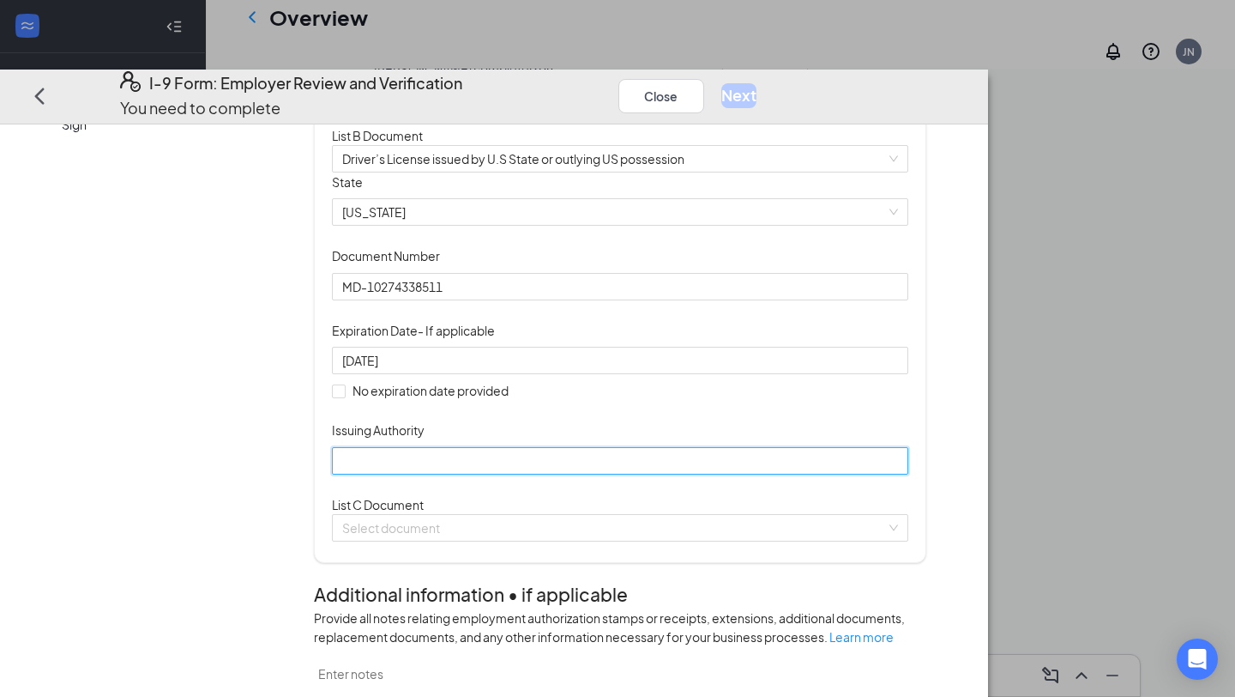
click at [552, 474] on input "Issuing Authority" at bounding box center [620, 460] width 576 height 27
type input "Department of Transportation"
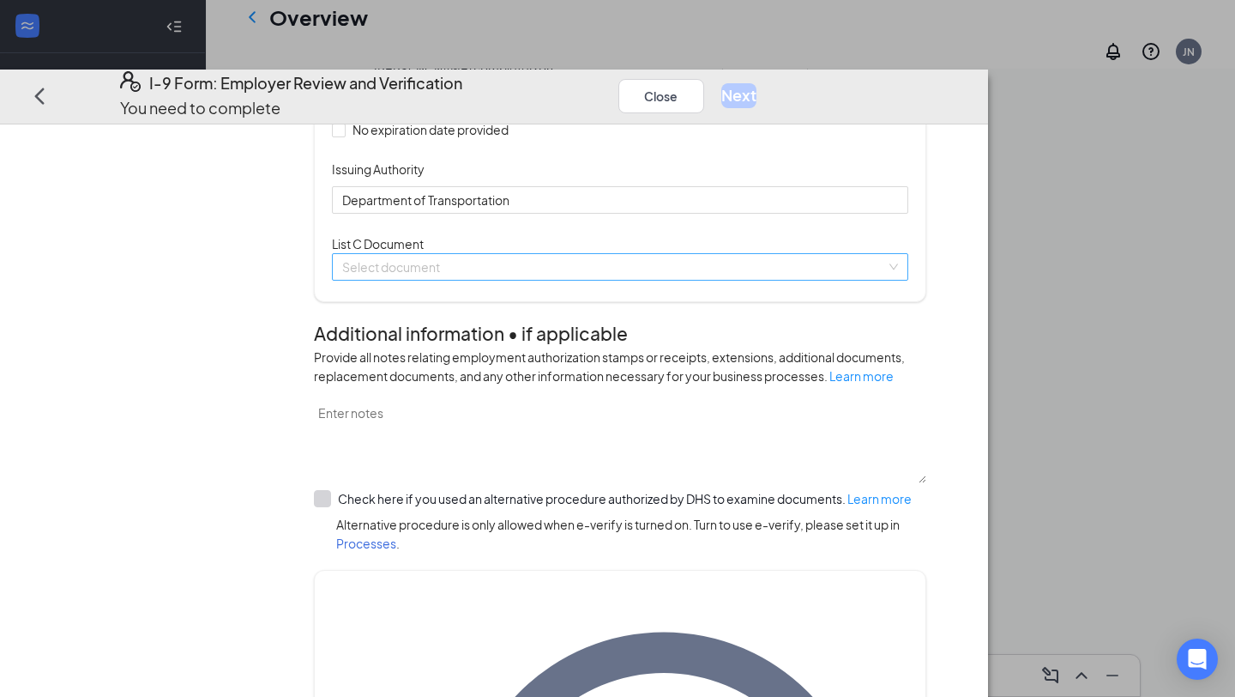
scroll to position [427, 0]
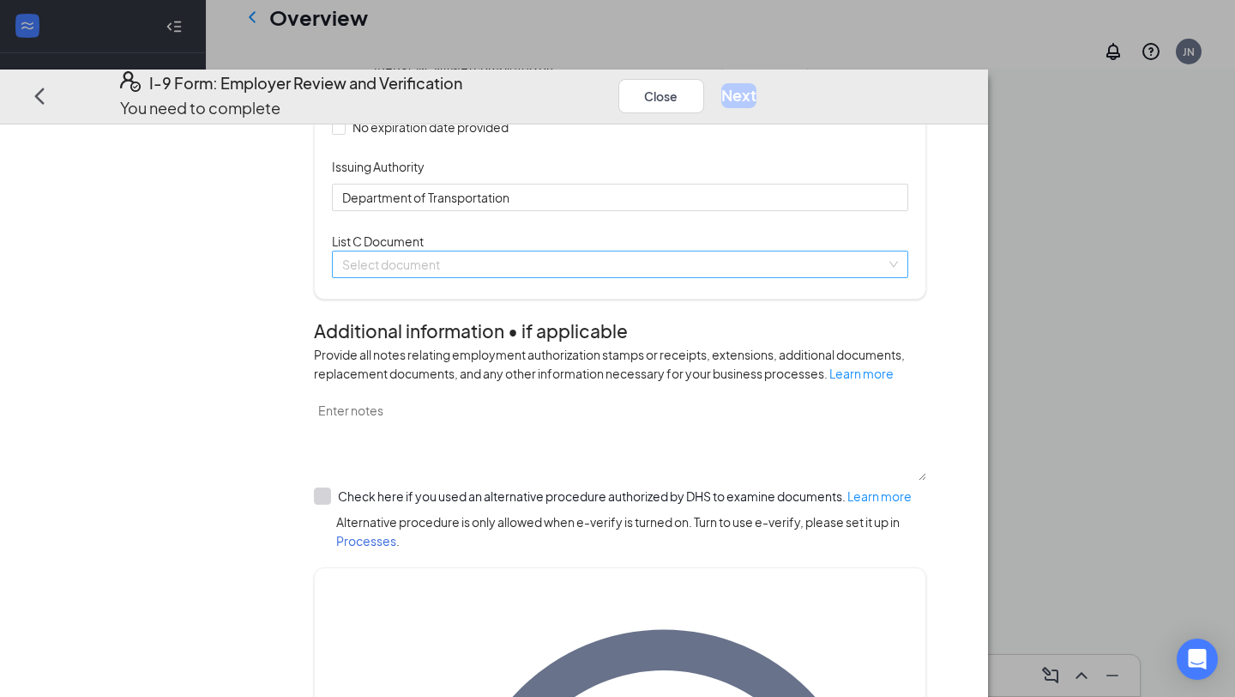
click at [559, 277] on input "search" at bounding box center [614, 264] width 544 height 26
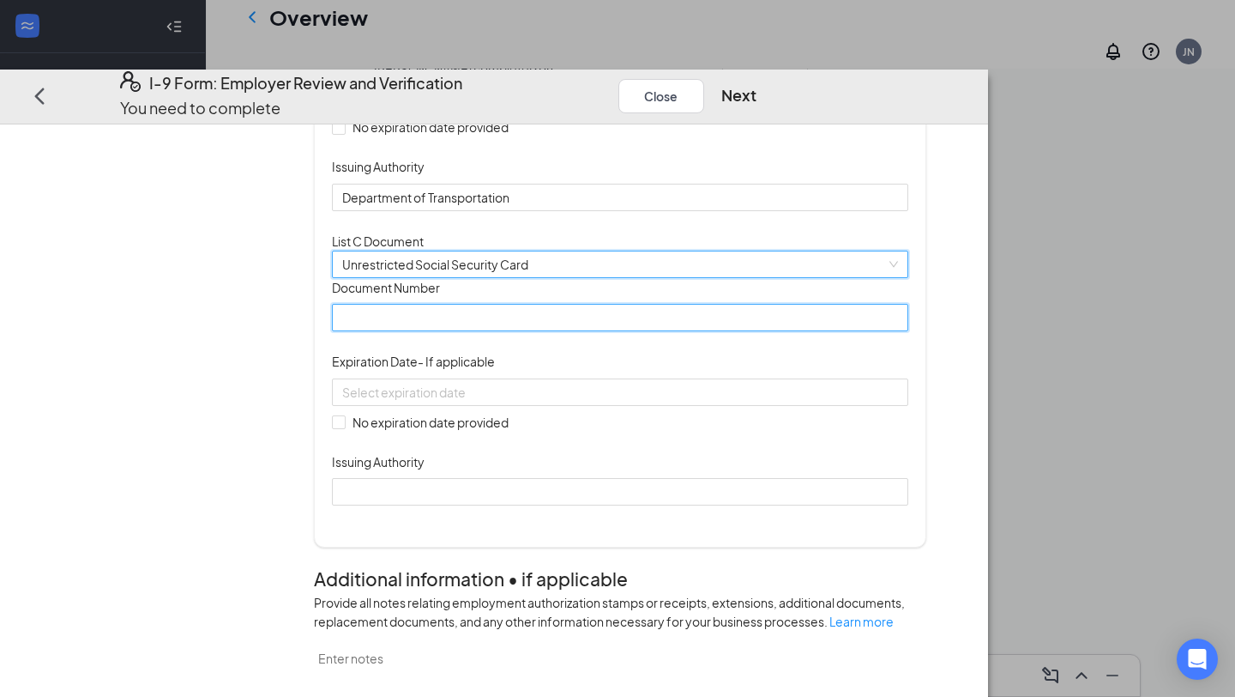
click at [522, 331] on input "Document Number" at bounding box center [620, 317] width 576 height 27
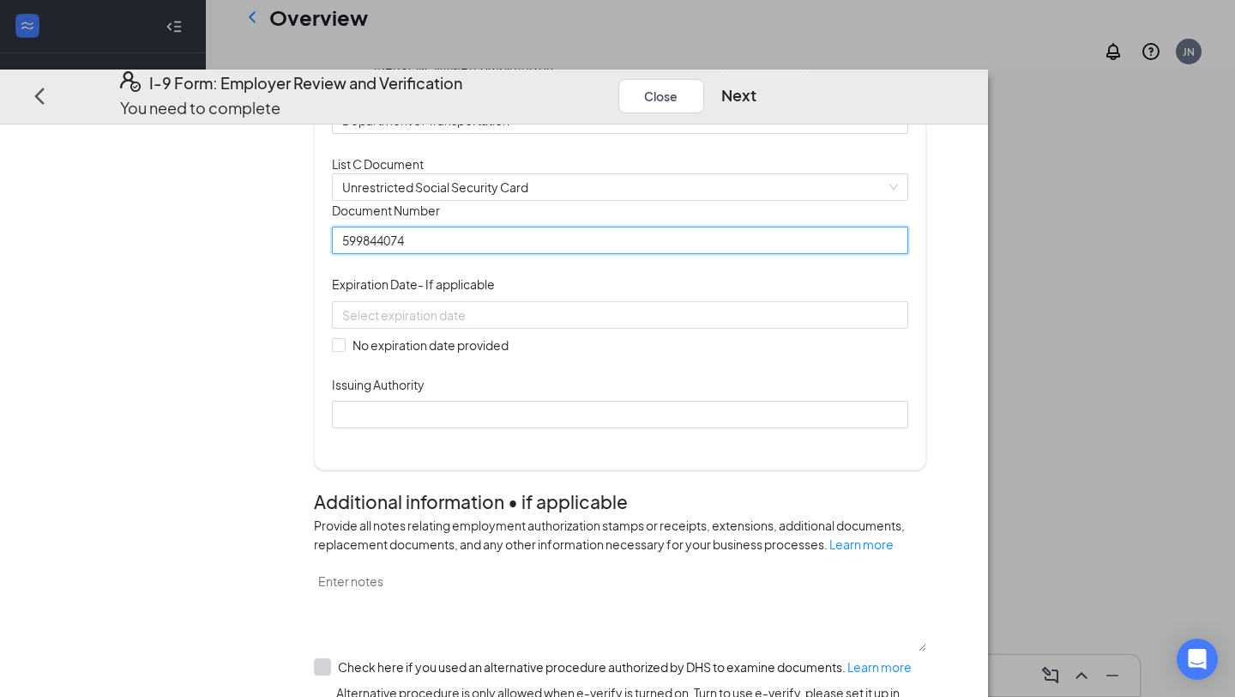
scroll to position [516, 0]
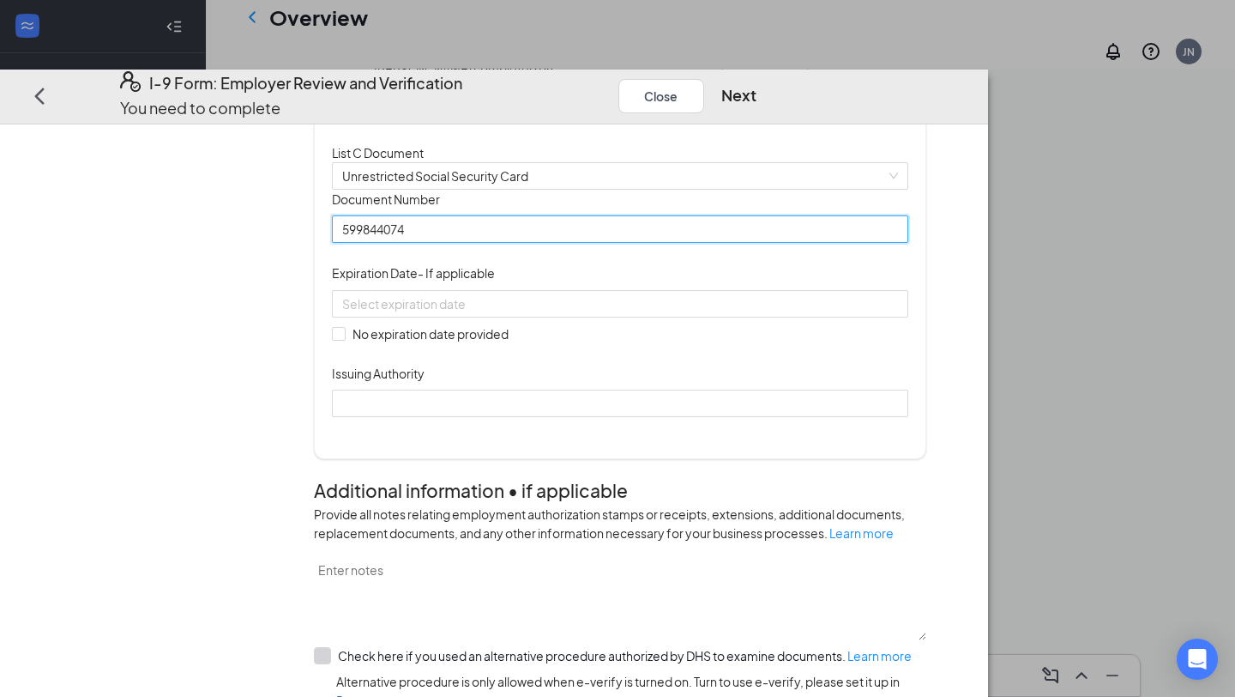
type input "599844074"
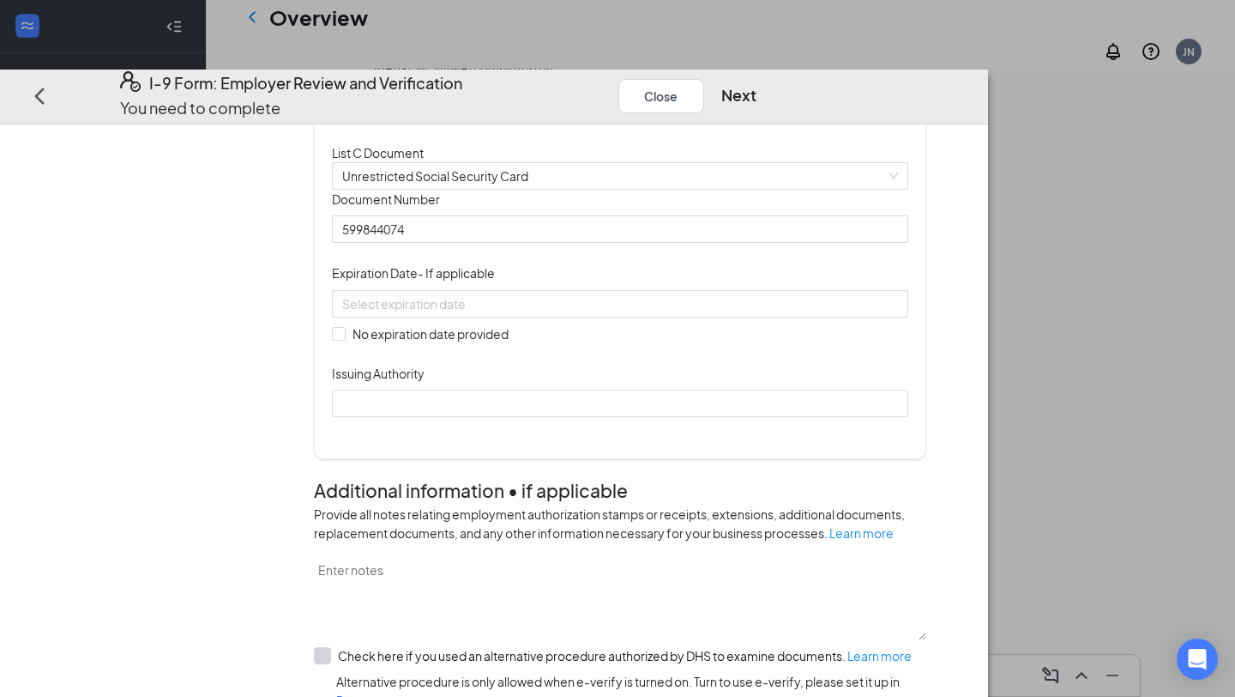
click at [525, 343] on div "No expiration date provided" at bounding box center [620, 316] width 576 height 53
click at [516, 343] on span "No expiration date provided" at bounding box center [431, 333] width 170 height 19
click at [344, 340] on input "No expiration date provided" at bounding box center [338, 334] width 12 height 12
checkbox input "true"
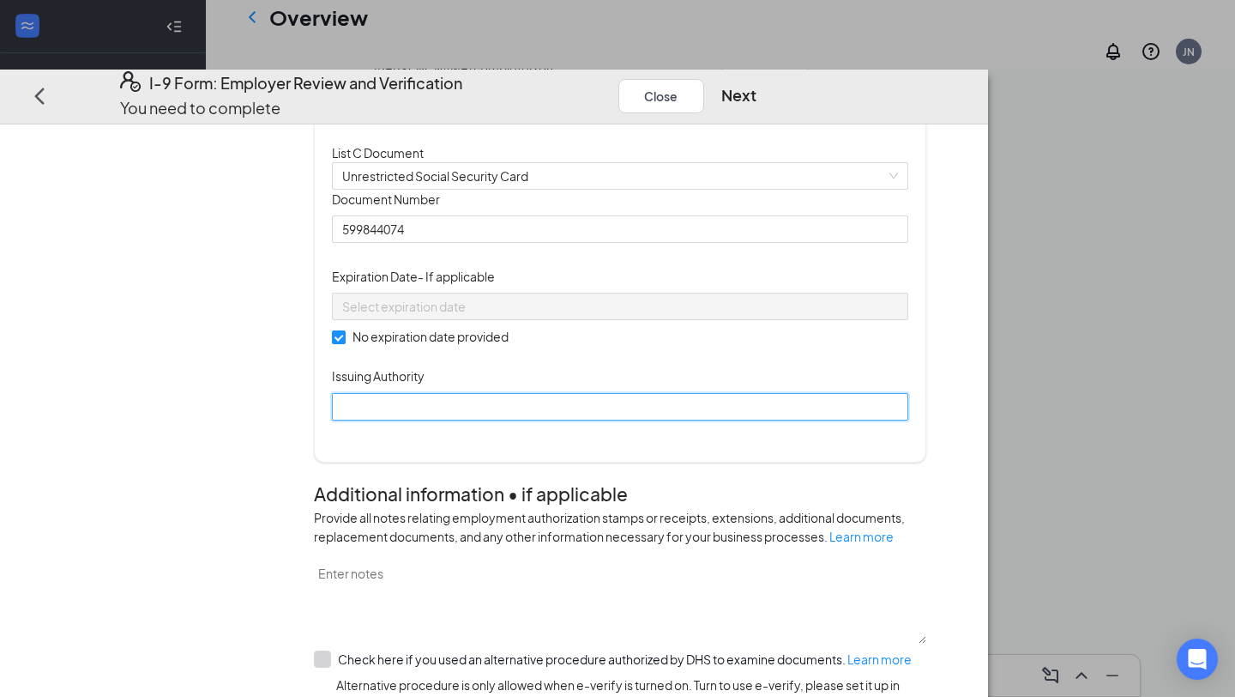
click at [542, 420] on input "Issuing Authority" at bounding box center [620, 406] width 576 height 27
type input "Social Security Administration"
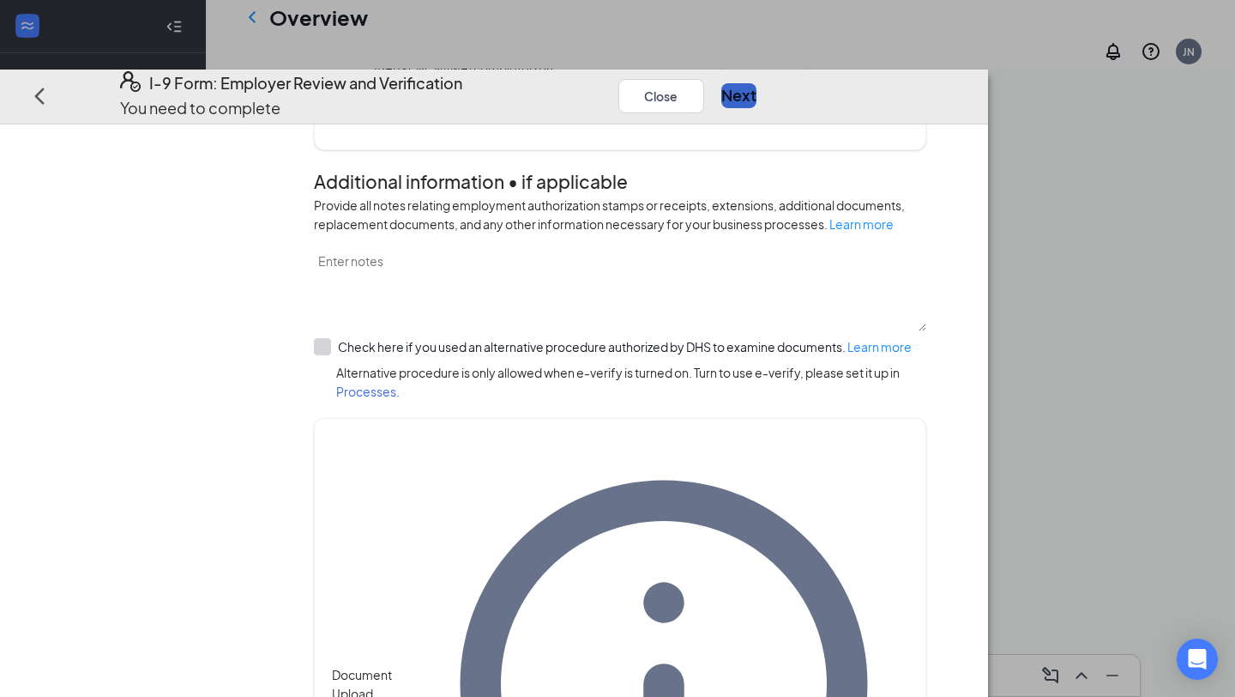
click at [757, 84] on button "Next" at bounding box center [738, 96] width 35 height 24
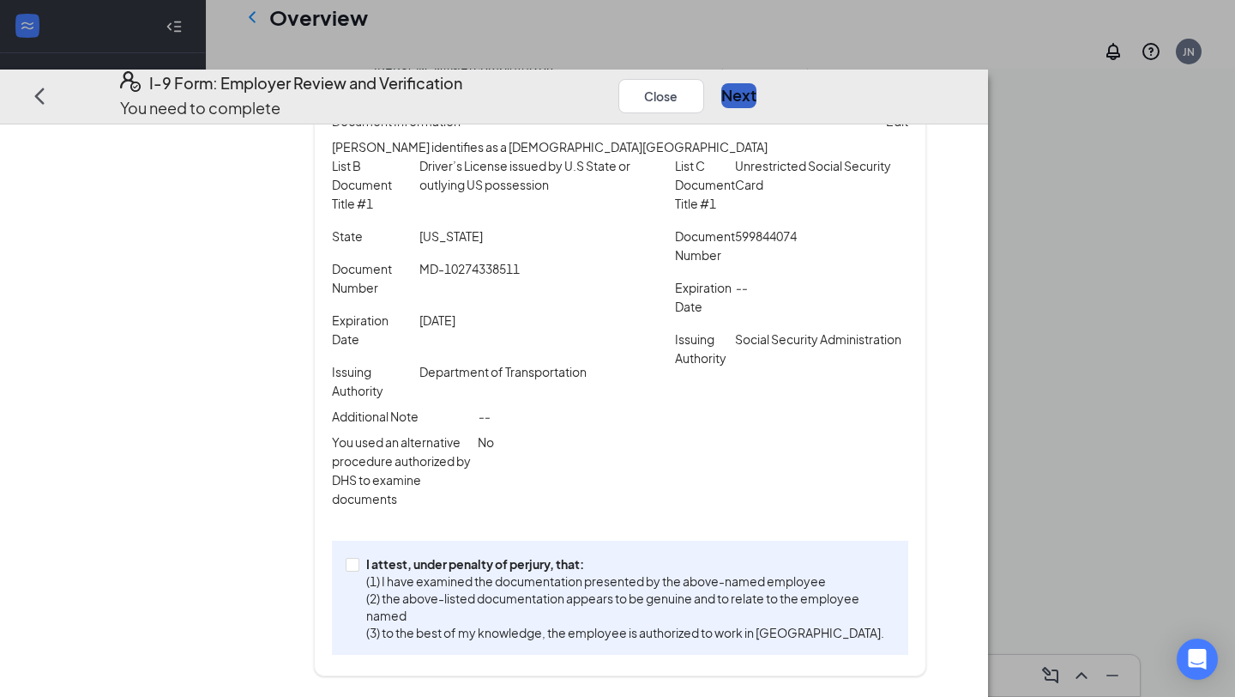
scroll to position [306, 0]
click at [763, 688] on div "Employer Information Document Information 3 Review 4 Sign Review Please confirm…" at bounding box center [494, 410] width 988 height 572
click at [764, 611] on p "(2) the above-listed documentation appears to be genuine and to relate to the e…" at bounding box center [627, 606] width 522 height 34
click at [358, 570] on input "I attest, under penalty of [PERSON_NAME], that: (1) I have examined the documen…" at bounding box center [352, 564] width 12 height 12
checkbox input "true"
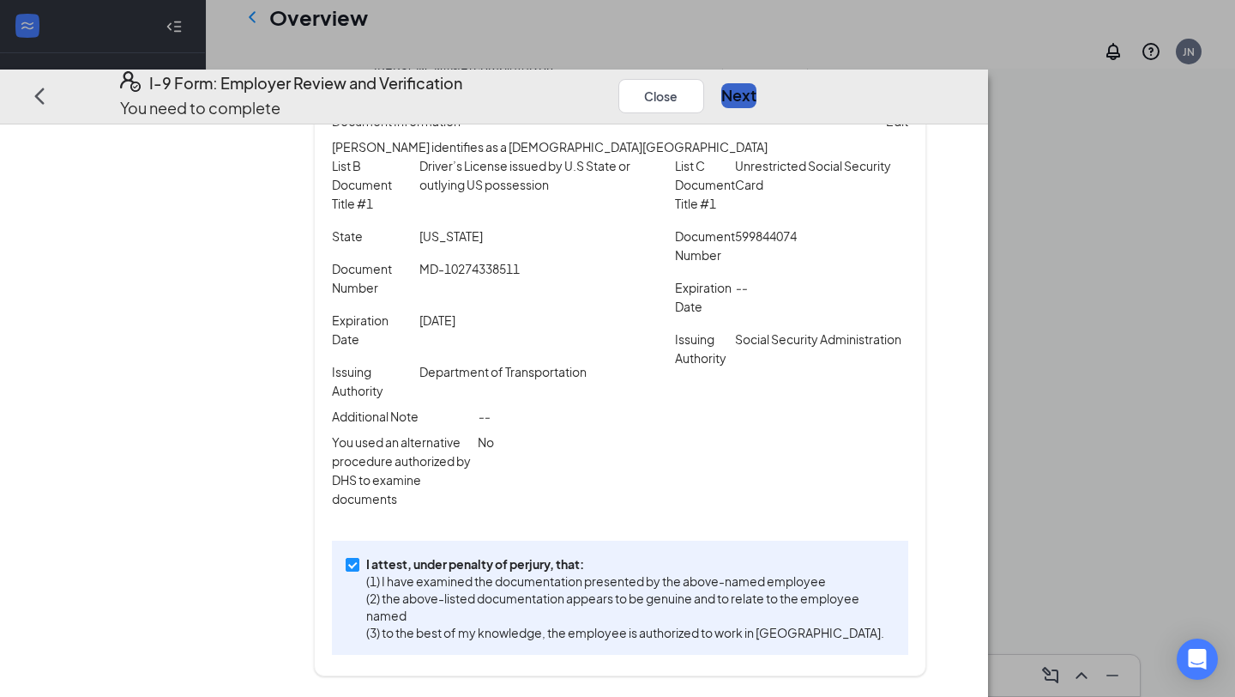
click at [757, 84] on button "Next" at bounding box center [738, 96] width 35 height 24
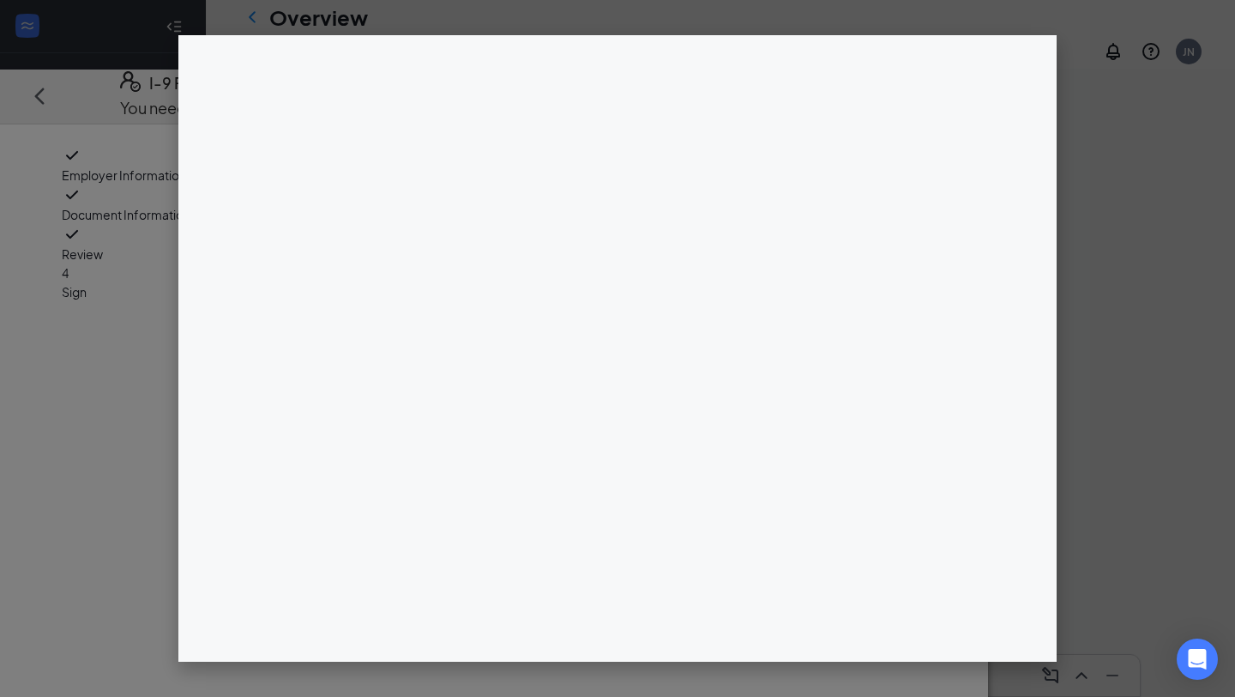
scroll to position [1028, 0]
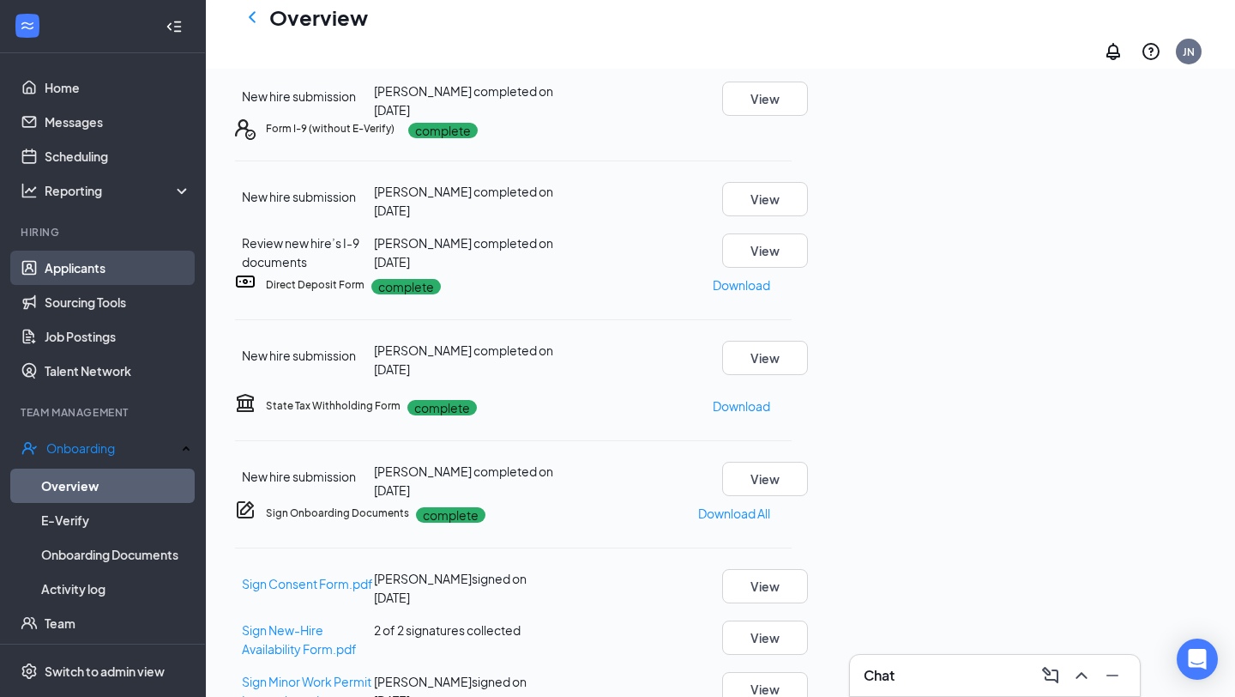
click at [118, 267] on link "Applicants" at bounding box center [118, 267] width 147 height 34
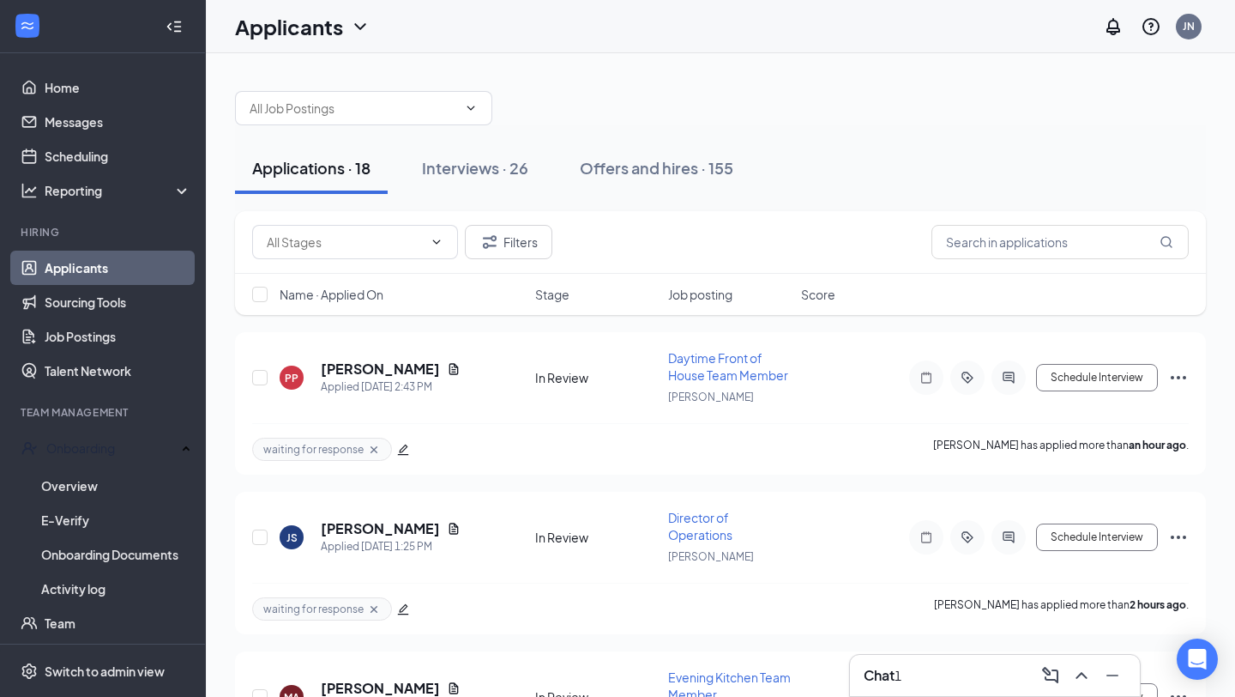
click at [976, 662] on div "Chat 1" at bounding box center [995, 674] width 262 height 27
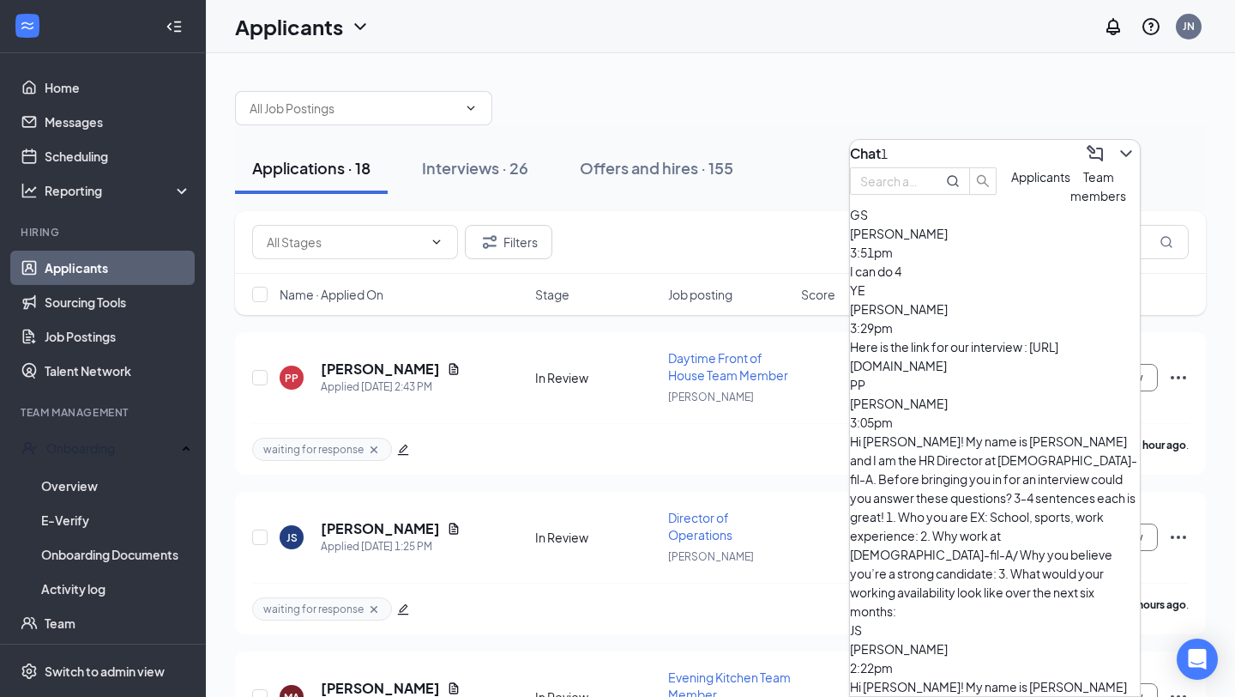
click at [1046, 281] on div "I can do 4" at bounding box center [995, 271] width 290 height 19
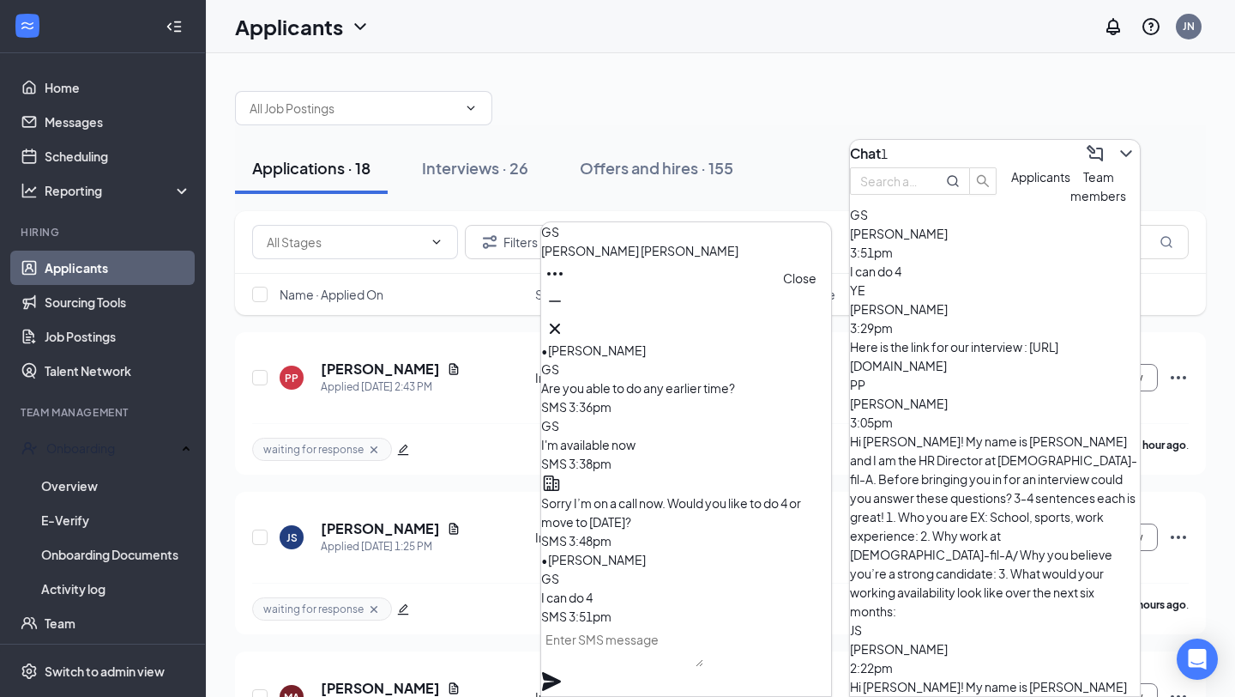
click at [565, 318] on icon "Cross" at bounding box center [555, 328] width 21 height 21
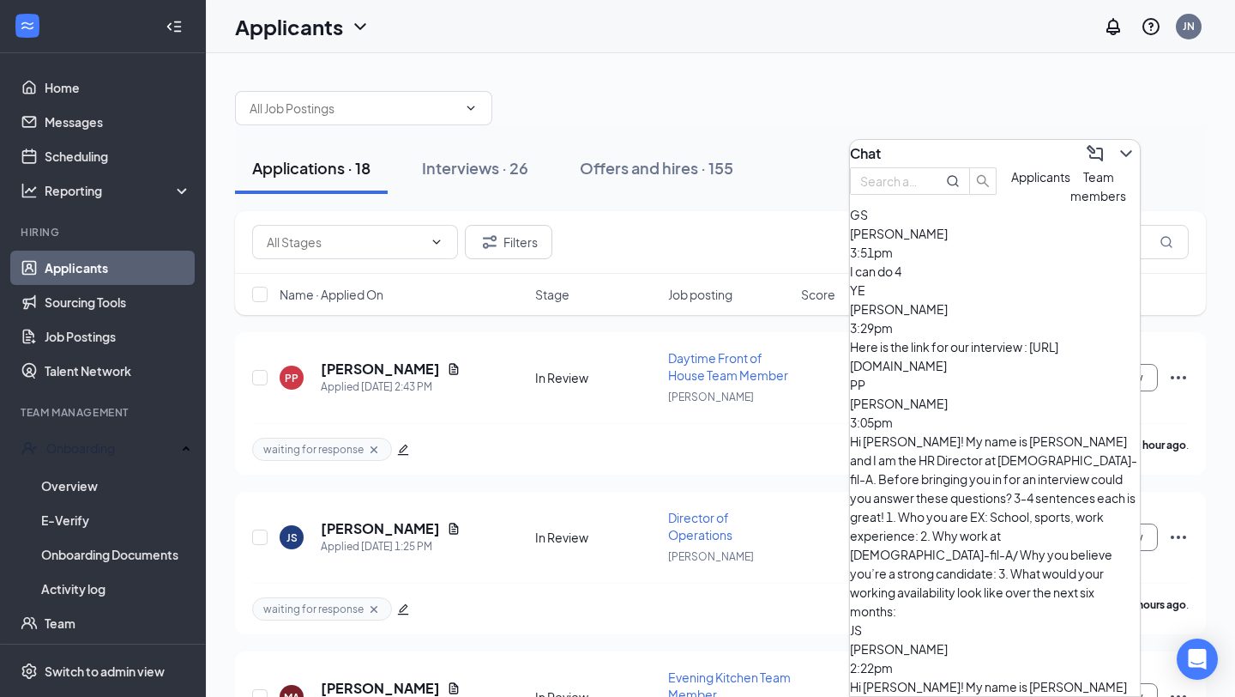
click at [1071, 203] on span "Team members" at bounding box center [1099, 186] width 56 height 34
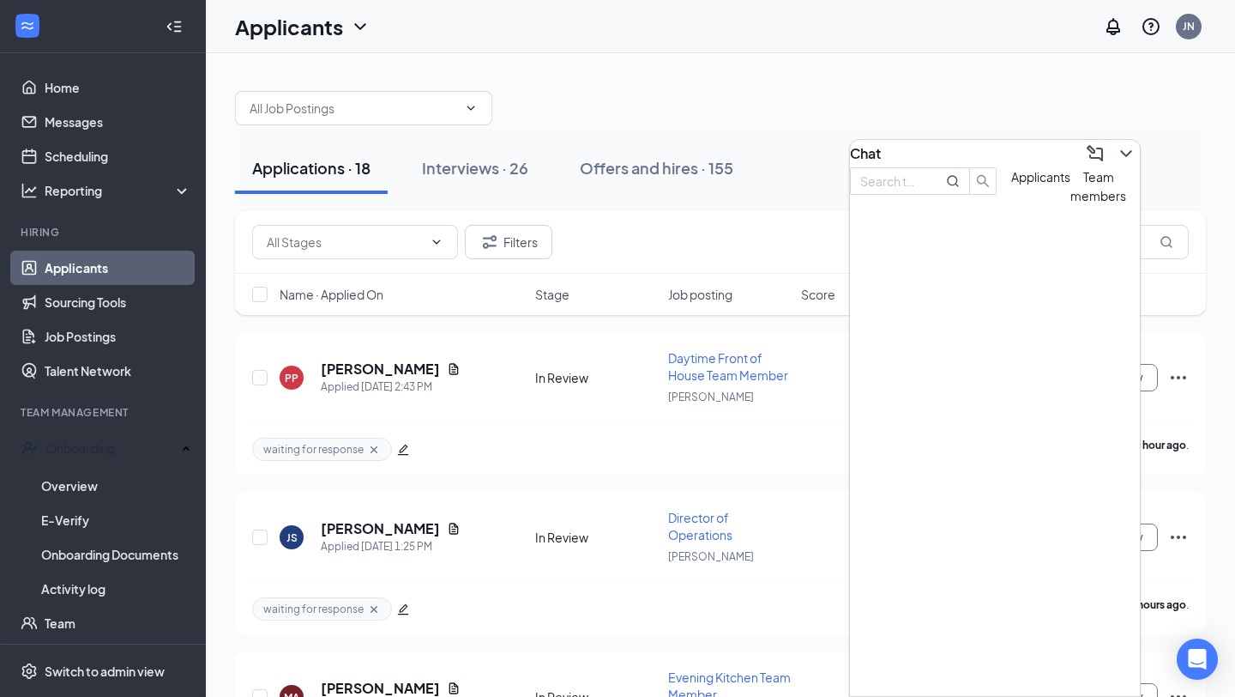
click at [1011, 184] on span "Applicants" at bounding box center [1040, 176] width 59 height 15
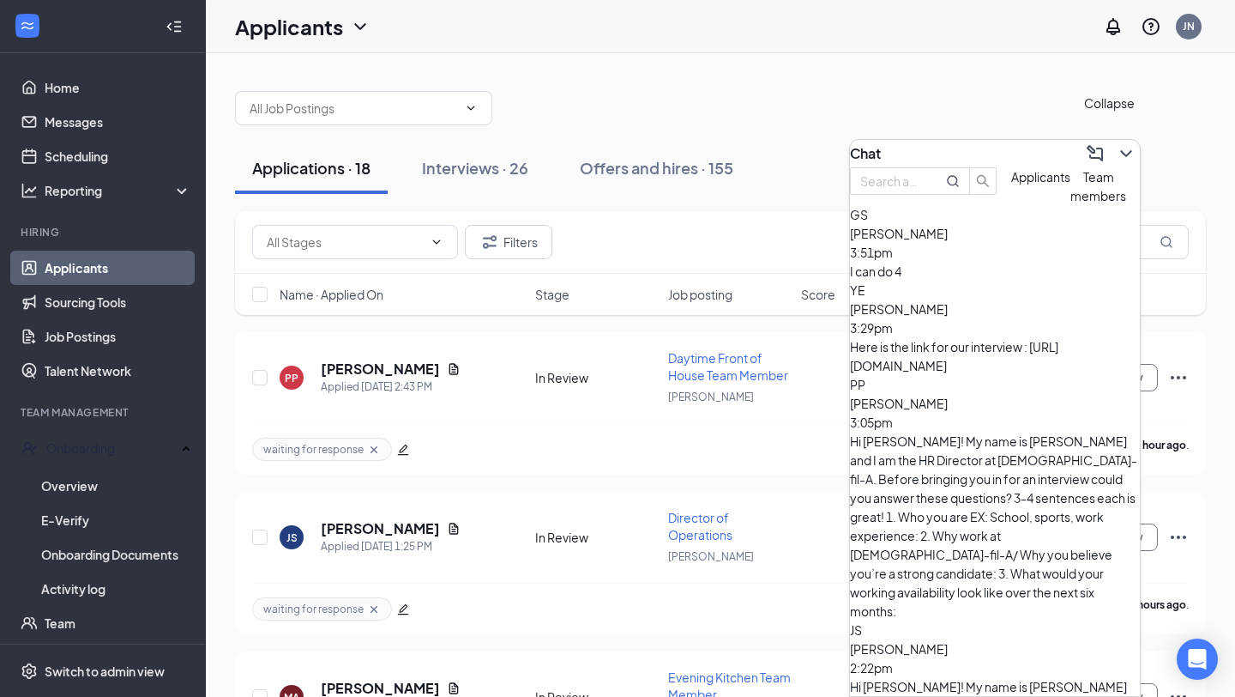
click at [1117, 143] on icon "ChevronDown" at bounding box center [1126, 153] width 21 height 21
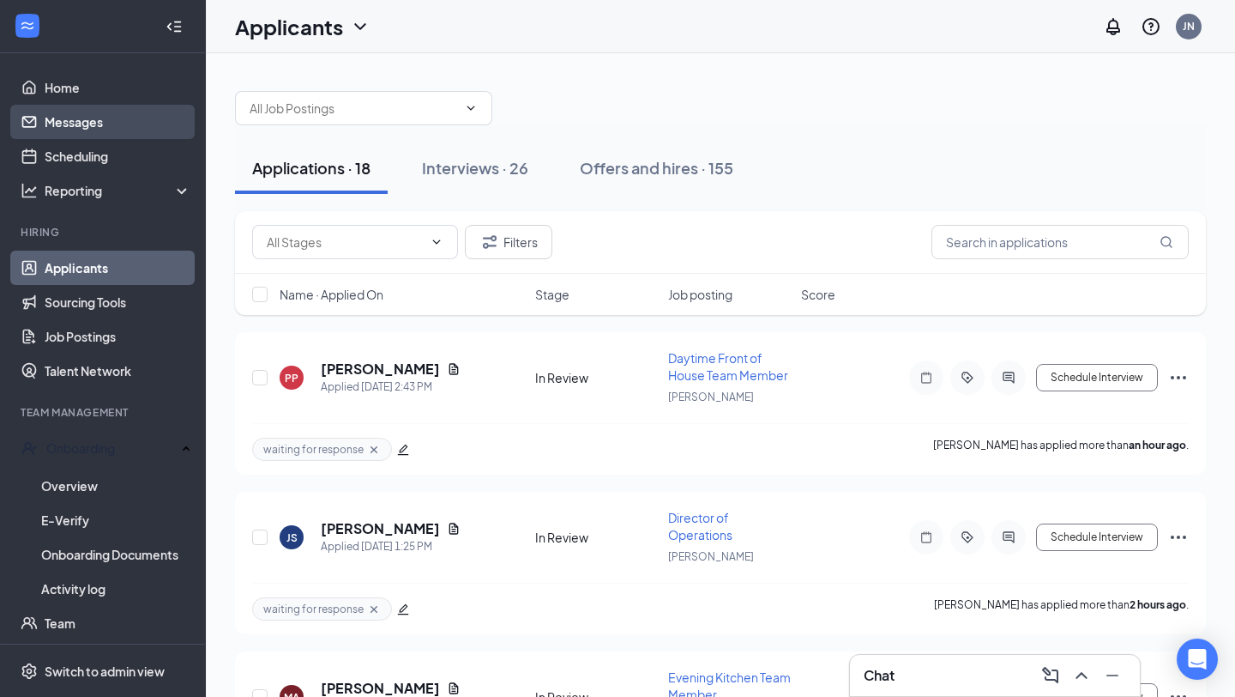
click at [96, 126] on link "Messages" at bounding box center [118, 122] width 147 height 34
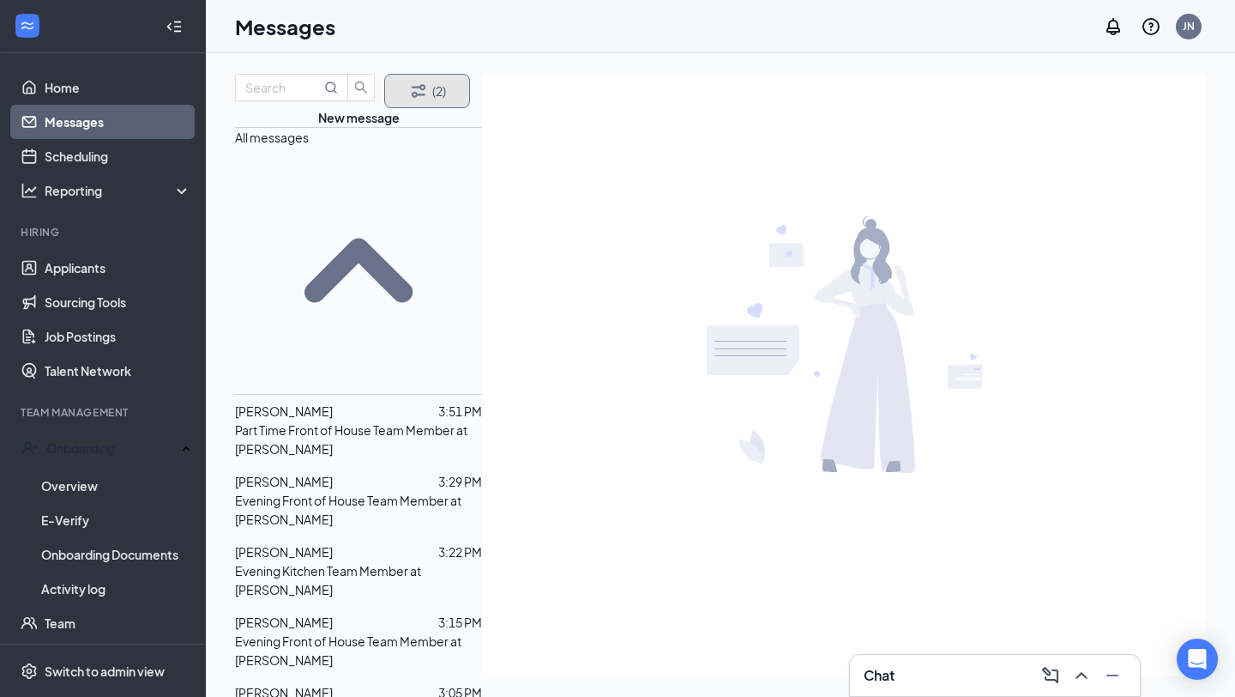
click at [420, 101] on icon "Filter" at bounding box center [418, 91] width 21 height 21
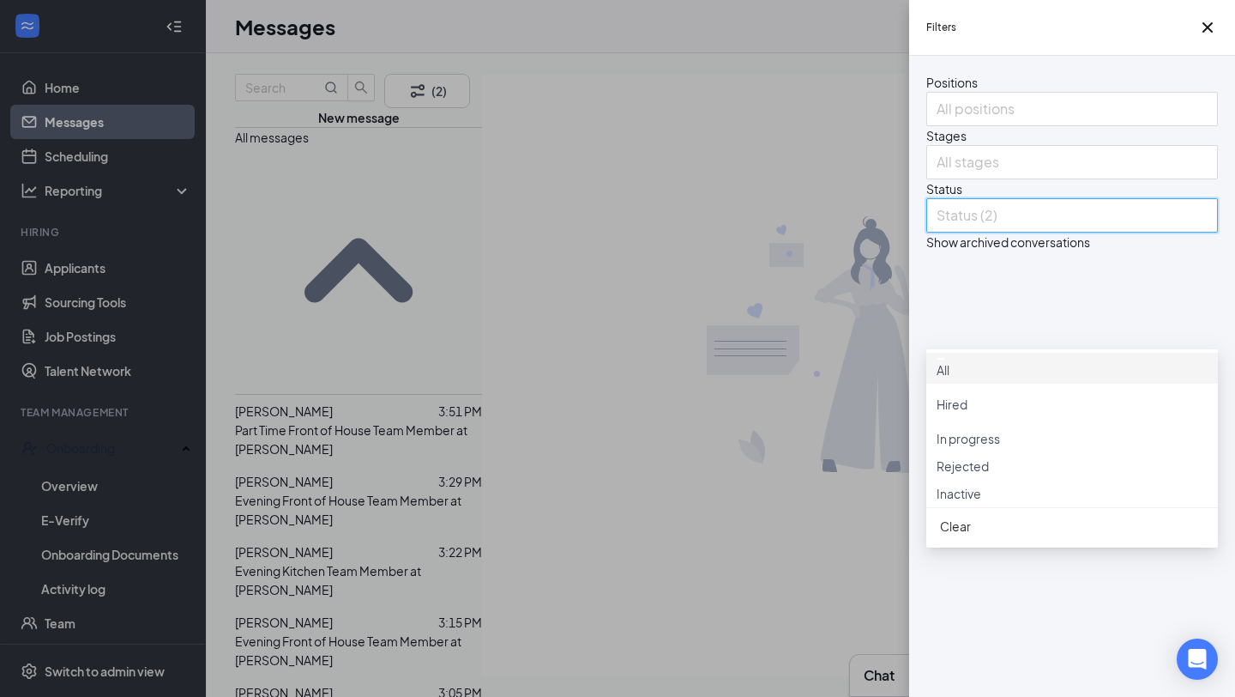
click at [939, 230] on input "search" at bounding box center [938, 215] width 3 height 27
click at [950, 375] on span "All" at bounding box center [943, 369] width 13 height 15
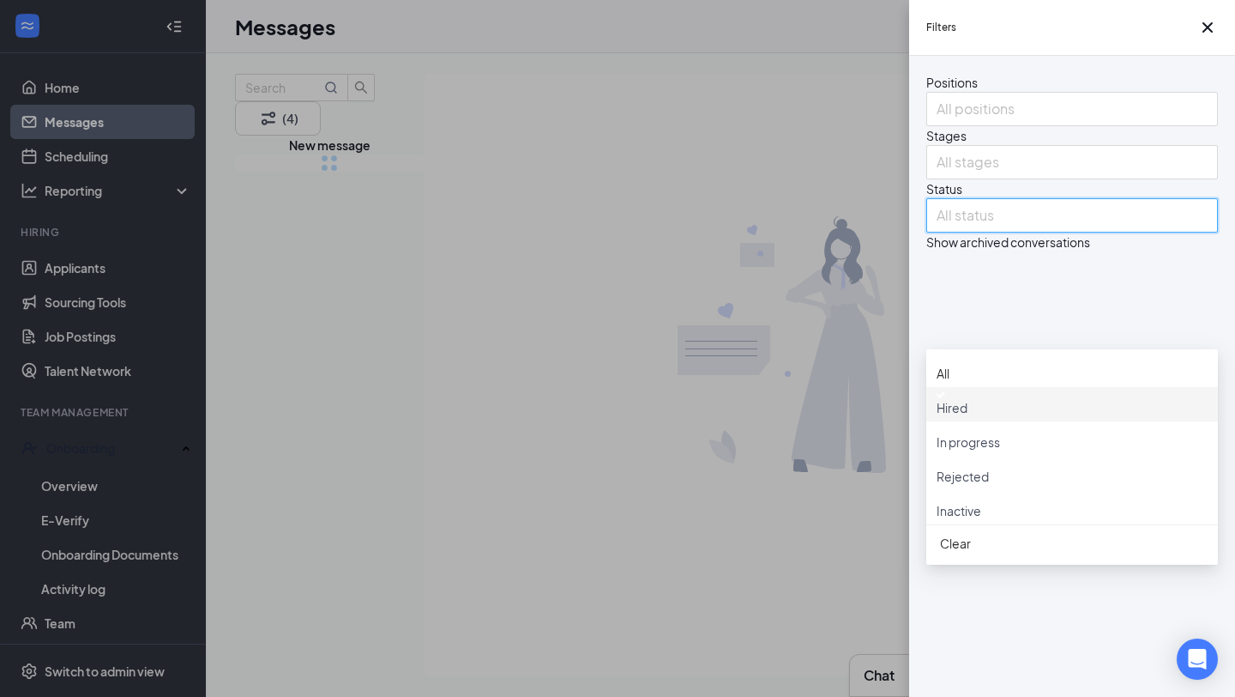
click at [637, 415] on div "Filters Positions All positions Stages All stages Status All status Show archiv…" at bounding box center [617, 348] width 1235 height 697
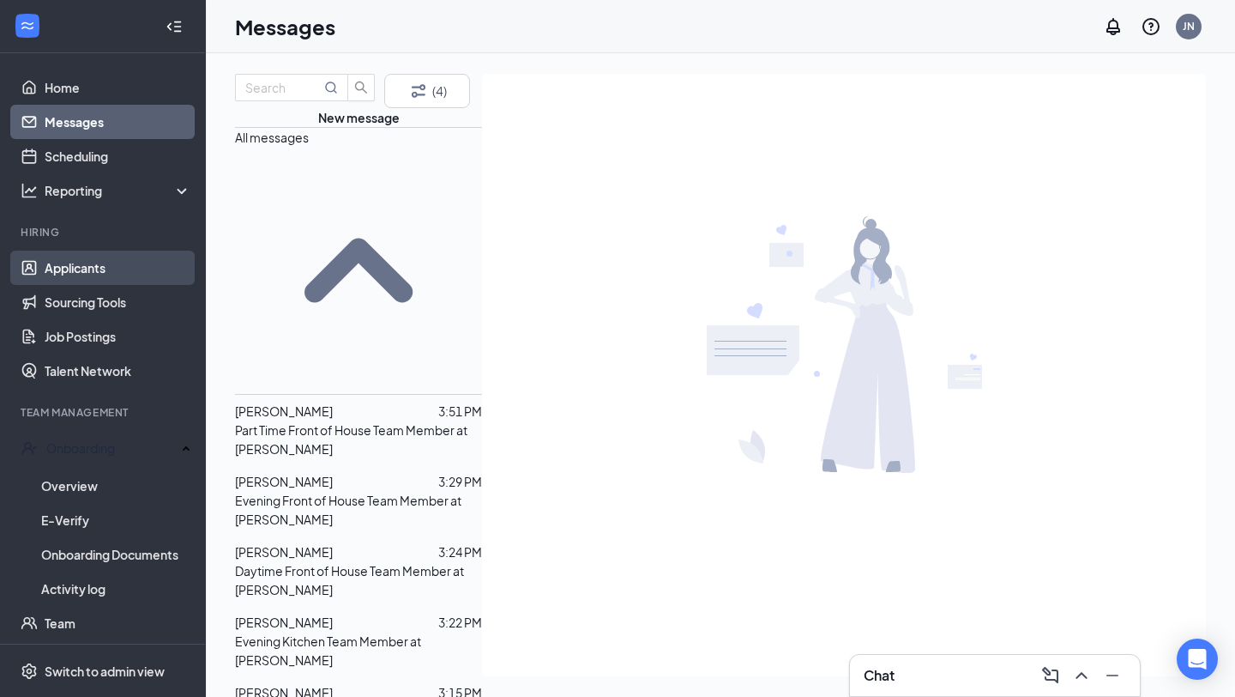
click at [140, 274] on link "Applicants" at bounding box center [118, 267] width 147 height 34
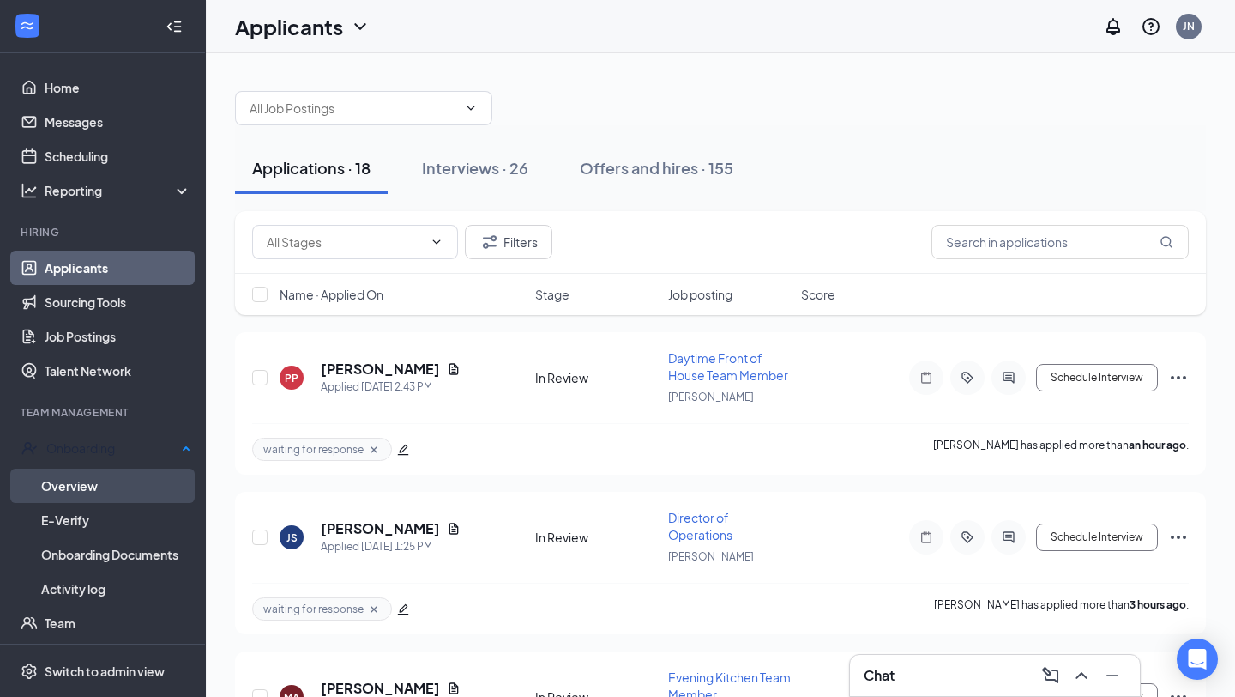
click at [97, 480] on link "Overview" at bounding box center [116, 485] width 150 height 34
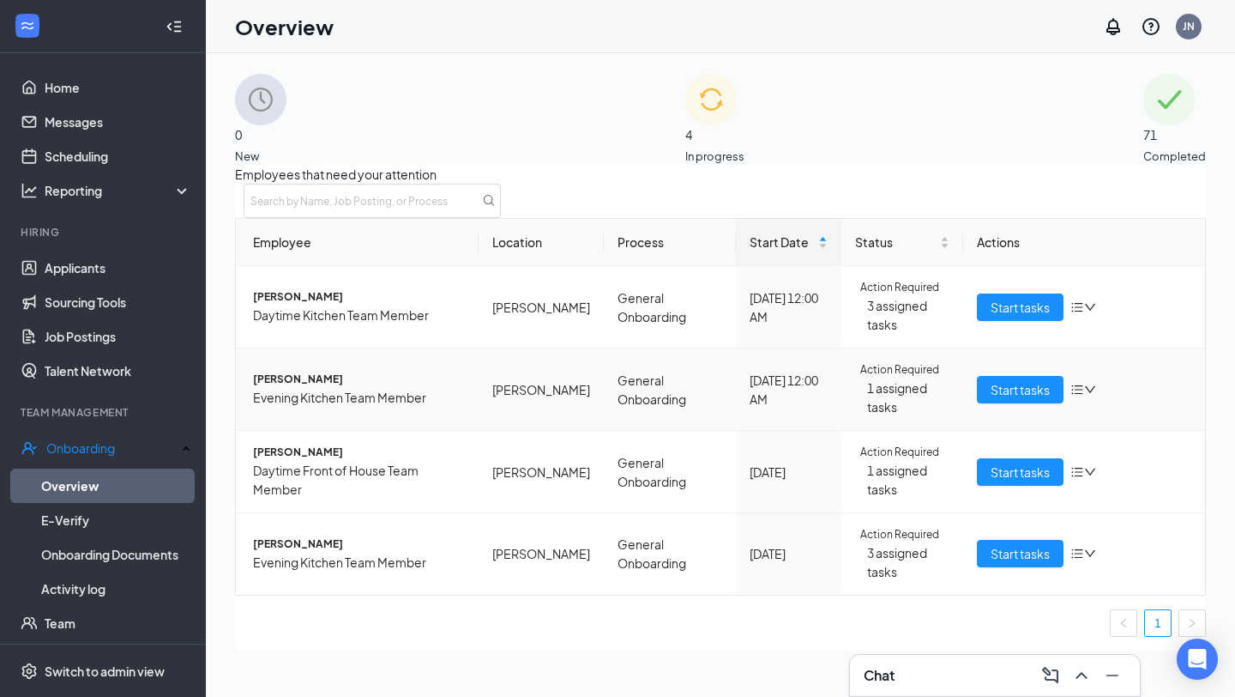
scroll to position [39, 0]
click at [1029, 481] on span "Start tasks" at bounding box center [1020, 471] width 59 height 19
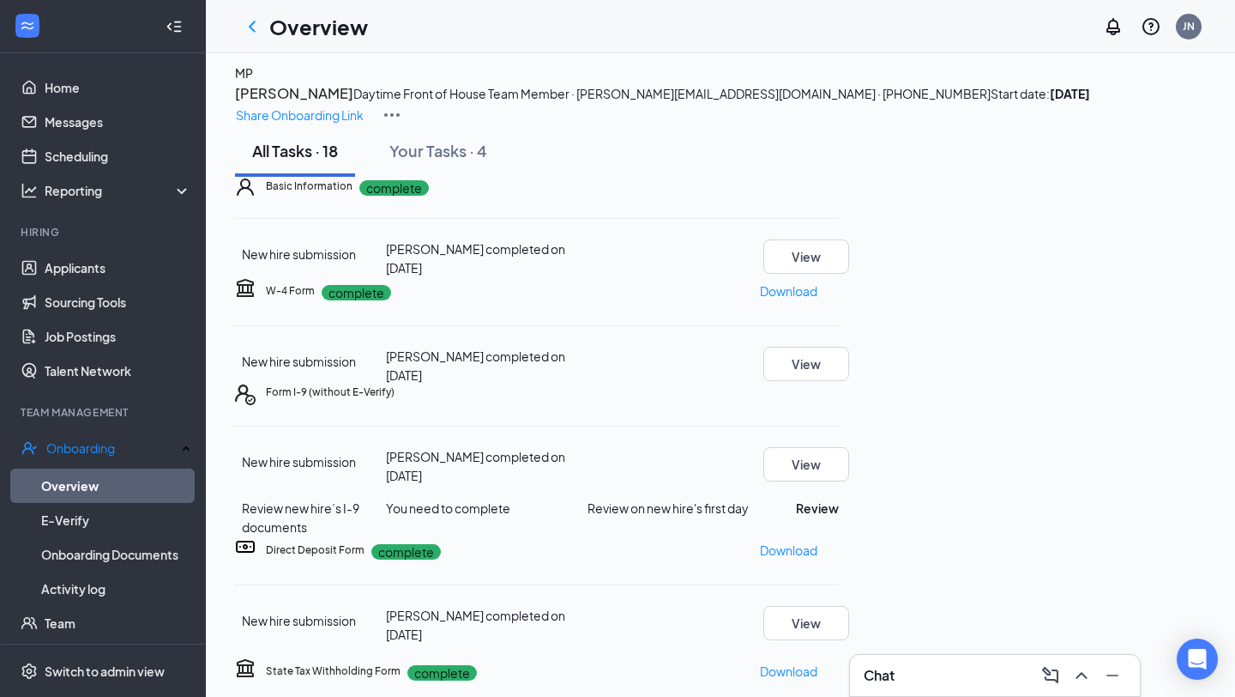
scroll to position [68, 0]
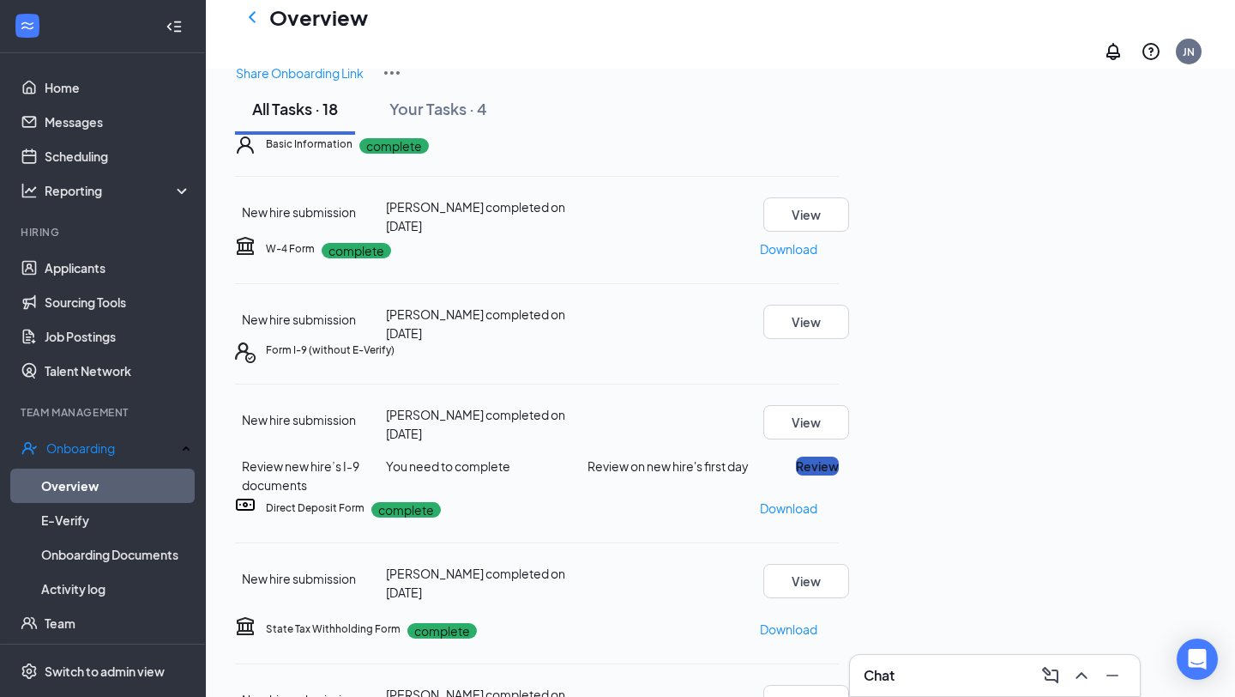
click at [839, 475] on button "Review" at bounding box center [817, 465] width 43 height 19
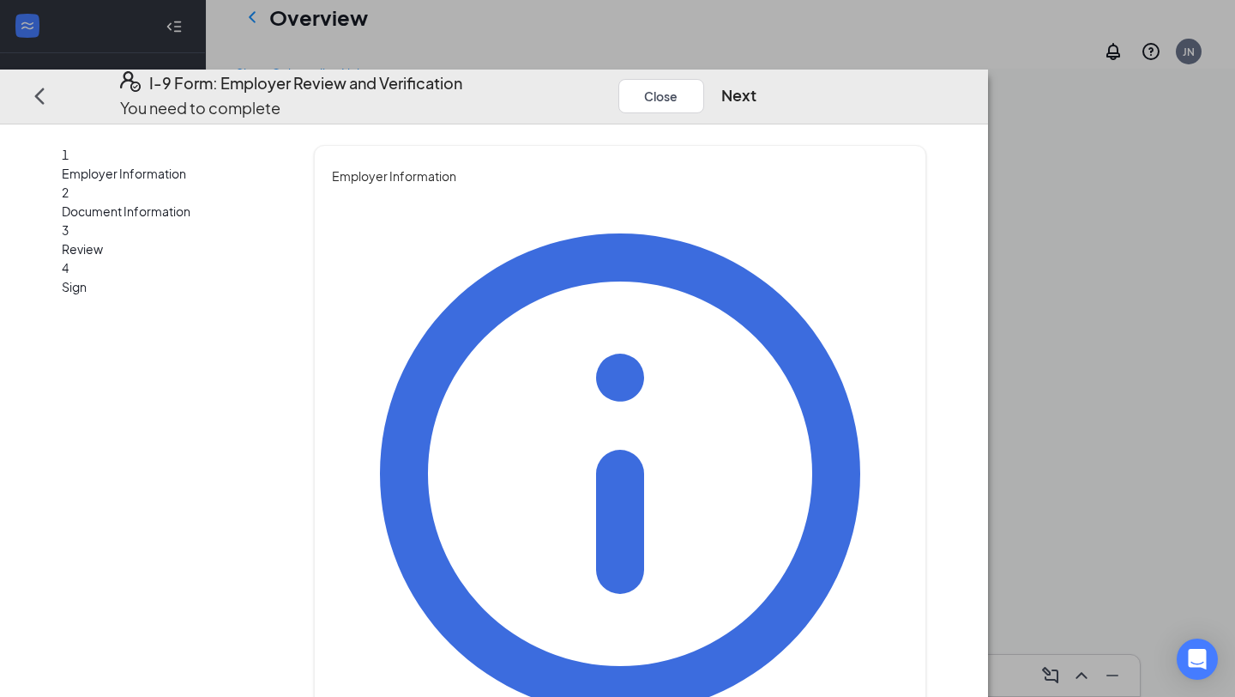
type input "[PERSON_NAME]"
type input "HR Director"
click at [757, 84] on button "Next" at bounding box center [738, 96] width 35 height 24
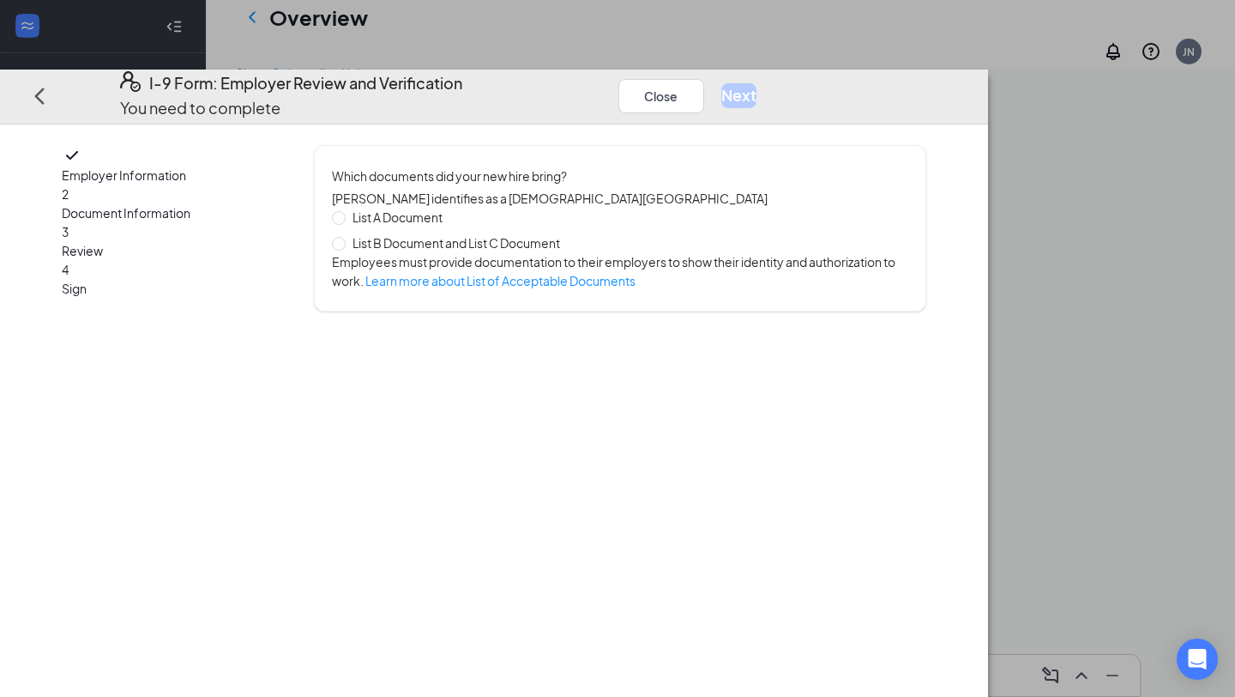
click at [449, 208] on span "List A Document" at bounding box center [398, 217] width 104 height 19
click at [344, 211] on input "List A Document" at bounding box center [338, 217] width 12 height 12
radio input "true"
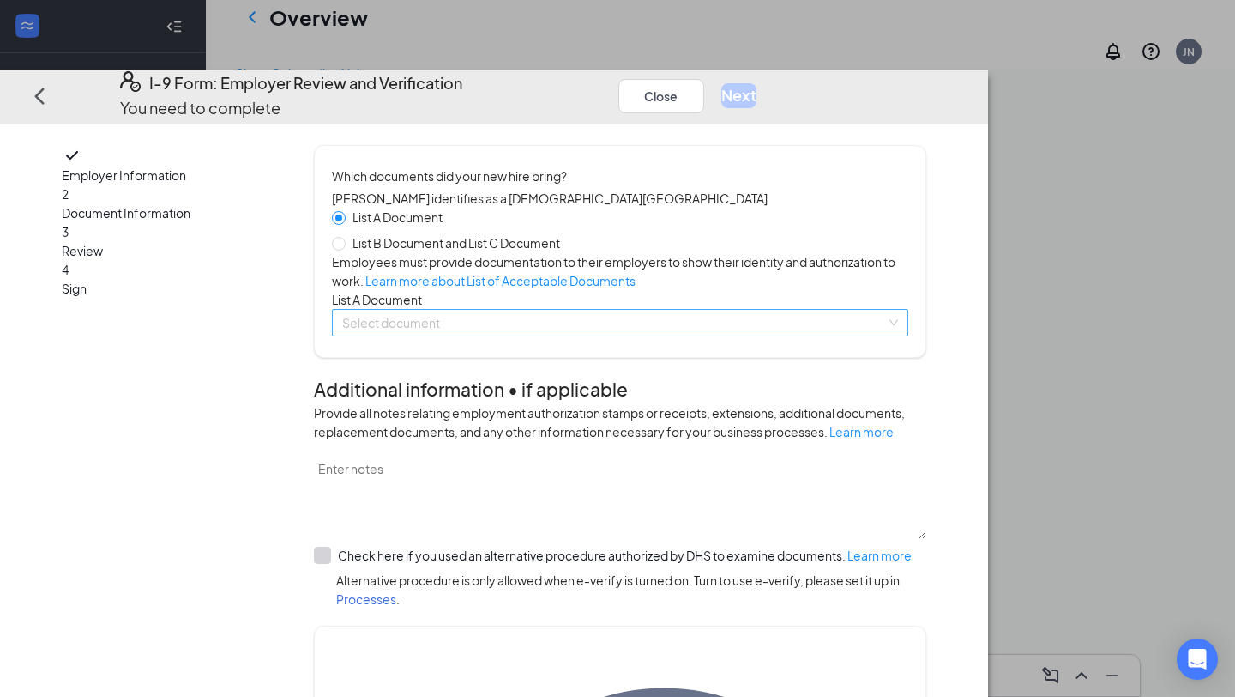
click at [619, 335] on input "search" at bounding box center [614, 323] width 544 height 26
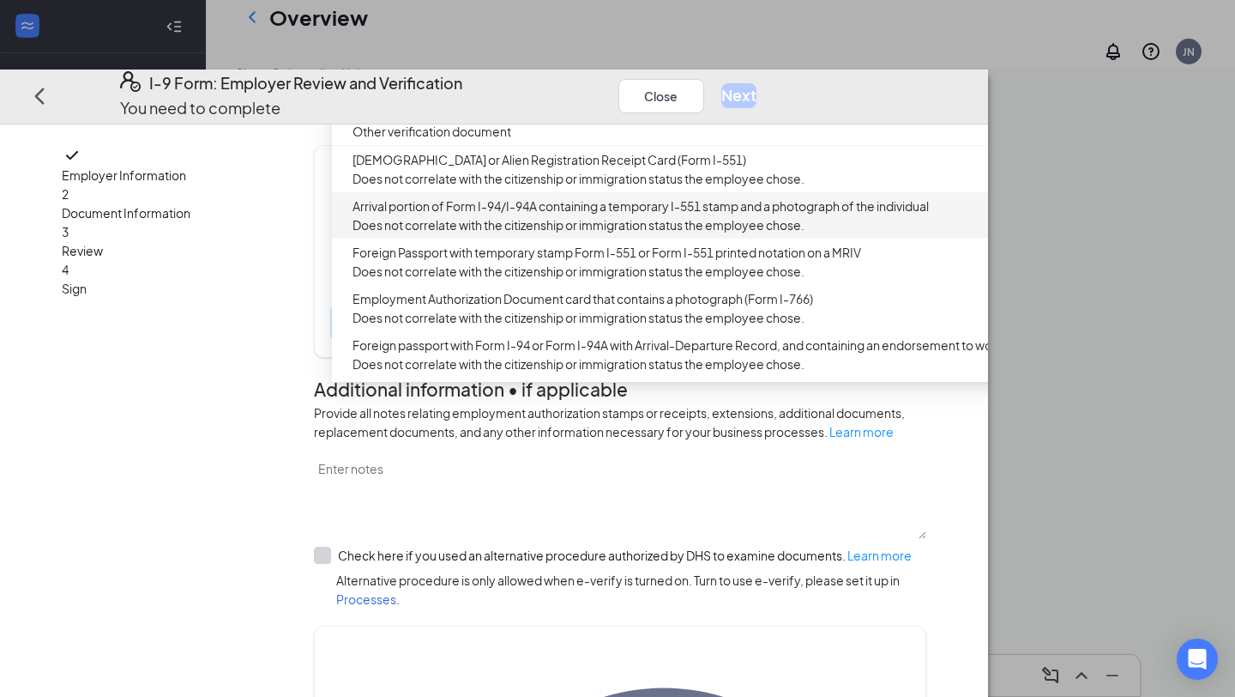
click at [278, 369] on div "Employer Information 2 Document Information 3 Review 4 Sign" at bounding box center [170, 674] width 216 height 1059
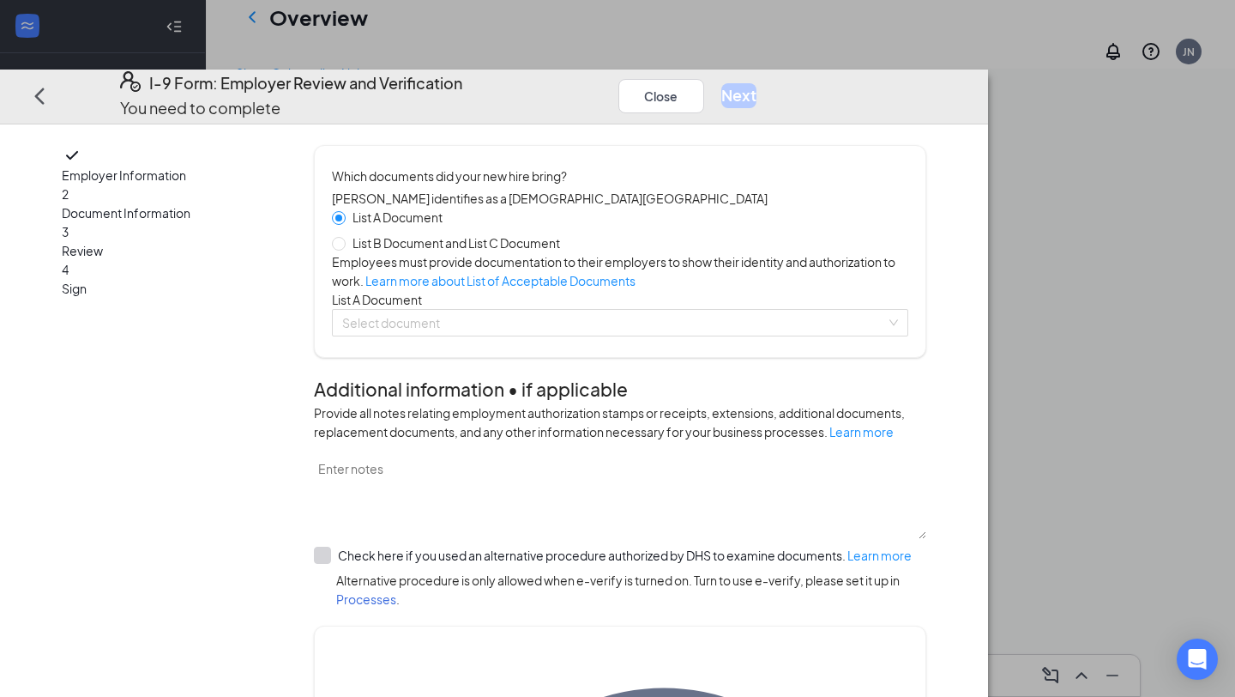
click at [567, 233] on span "List B Document and List C Document" at bounding box center [456, 242] width 221 height 19
click at [344, 237] on input "List B Document and List C Document" at bounding box center [338, 243] width 12 height 12
radio input "true"
radio input "false"
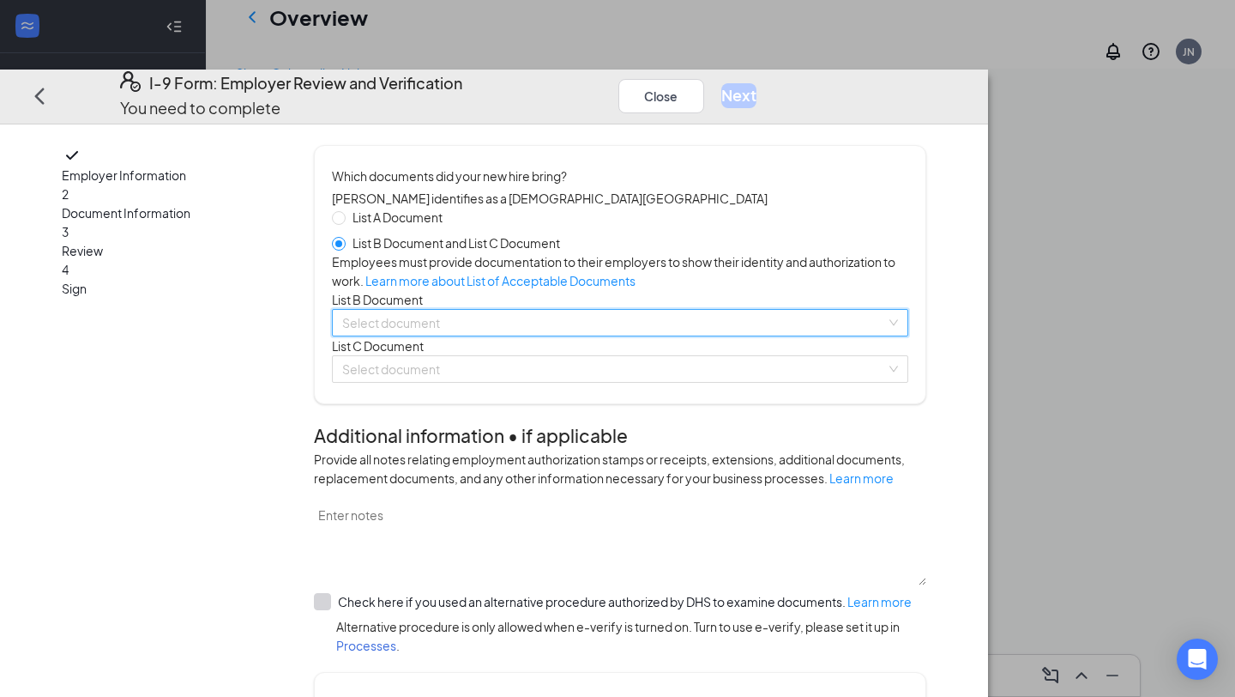
click at [545, 335] on input "search" at bounding box center [614, 323] width 544 height 26
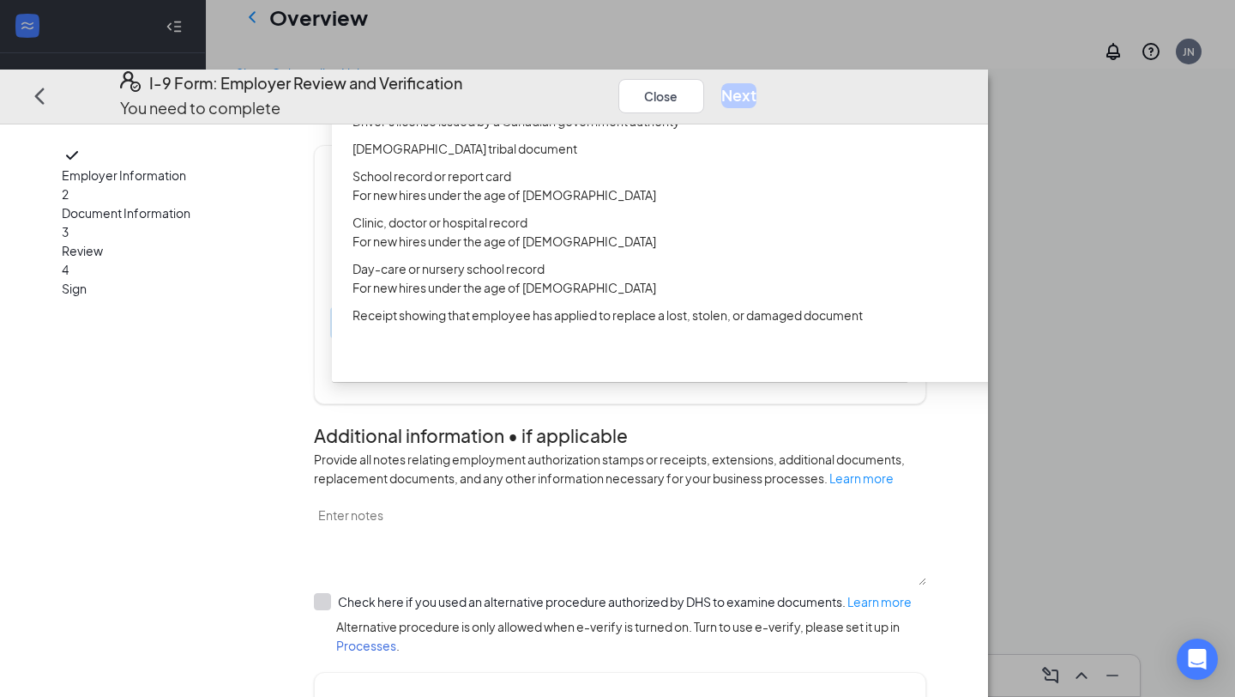
scroll to position [188, 0]
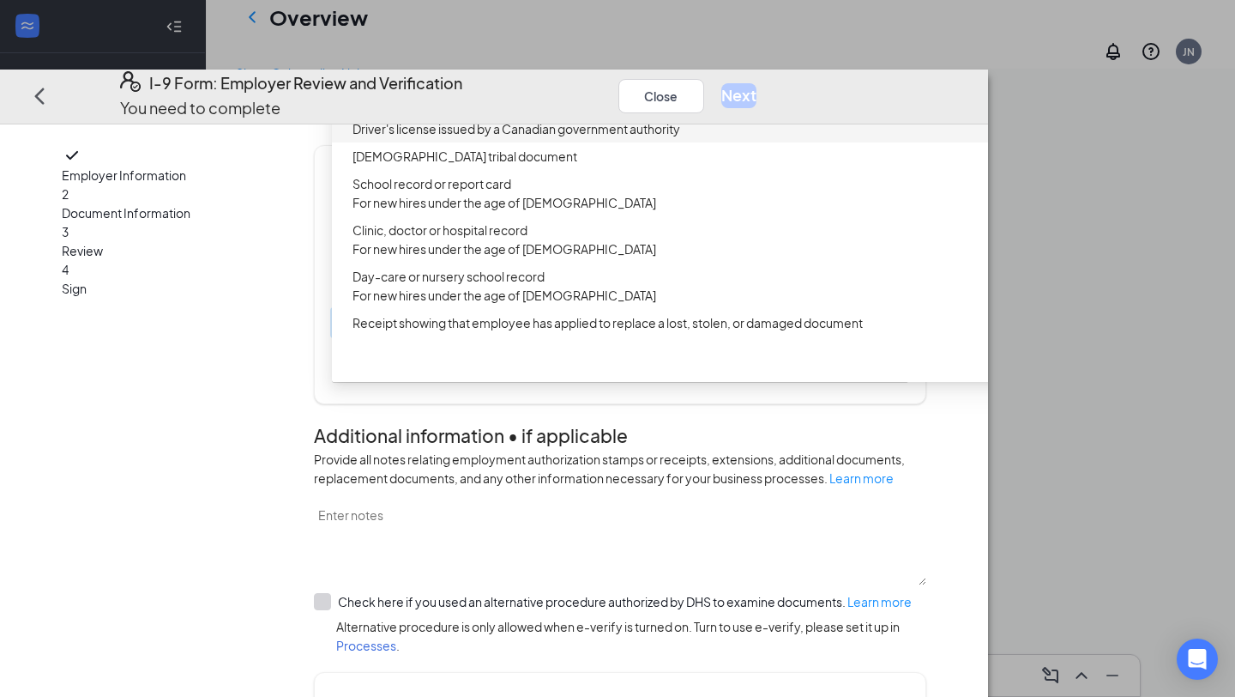
click at [611, 138] on div "Driver's license issued by a Canadian government authority" at bounding box center [684, 128] width 662 height 19
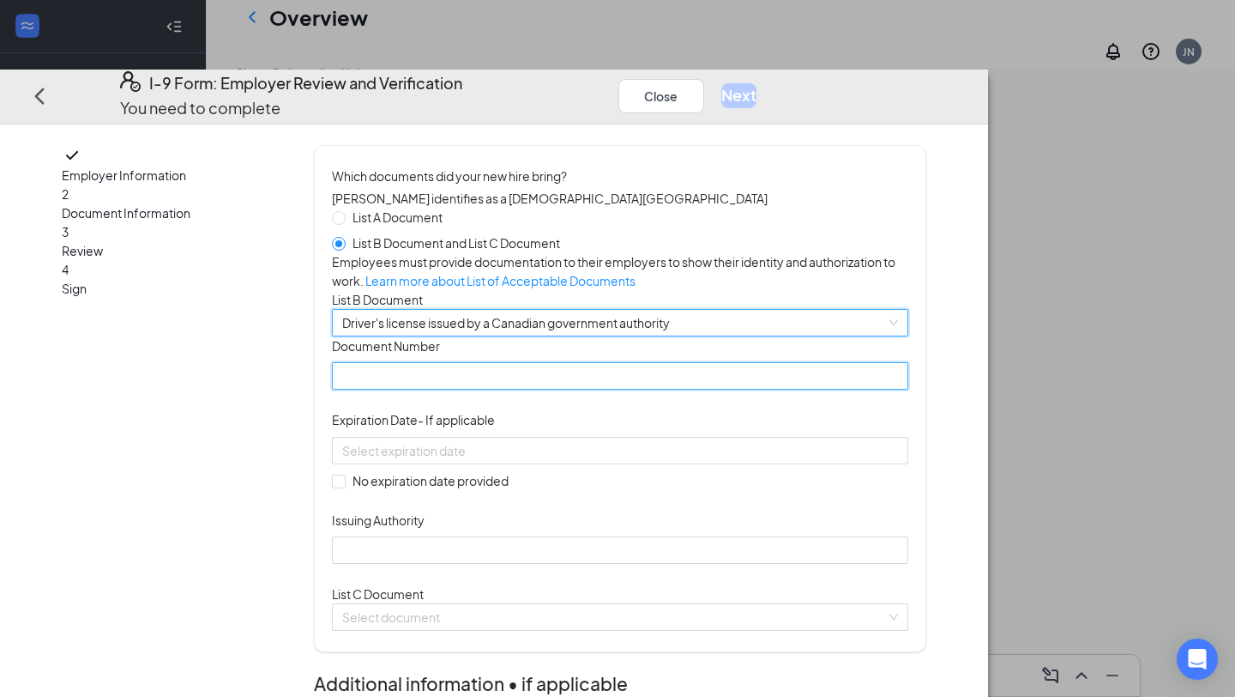
click at [576, 390] on input "Document Number" at bounding box center [620, 376] width 576 height 27
type input "MD-10275871322"
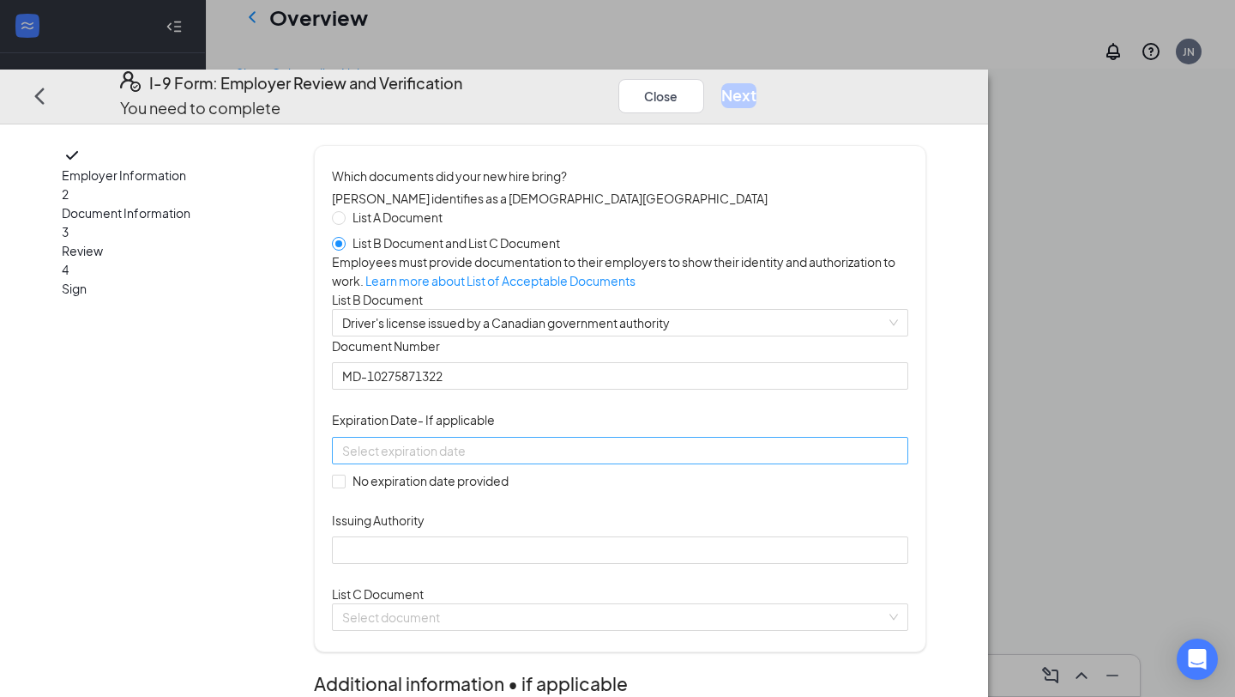
click at [553, 460] on input at bounding box center [618, 450] width 552 height 19
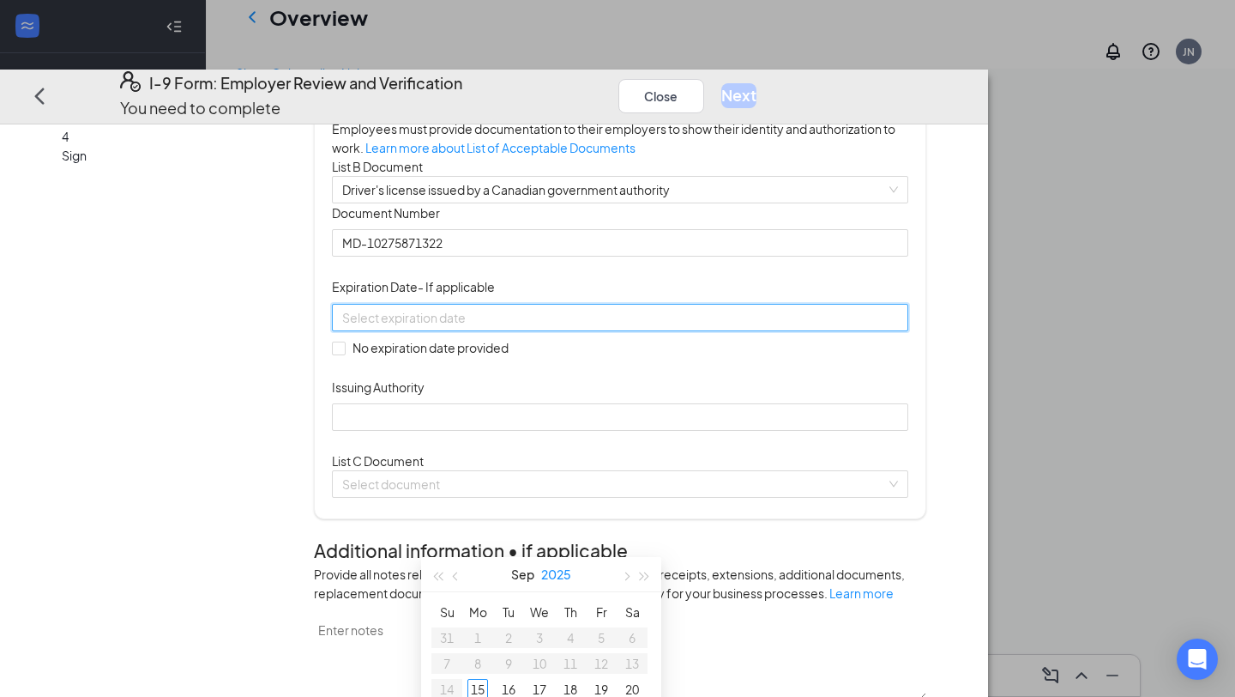
scroll to position [103, 0]
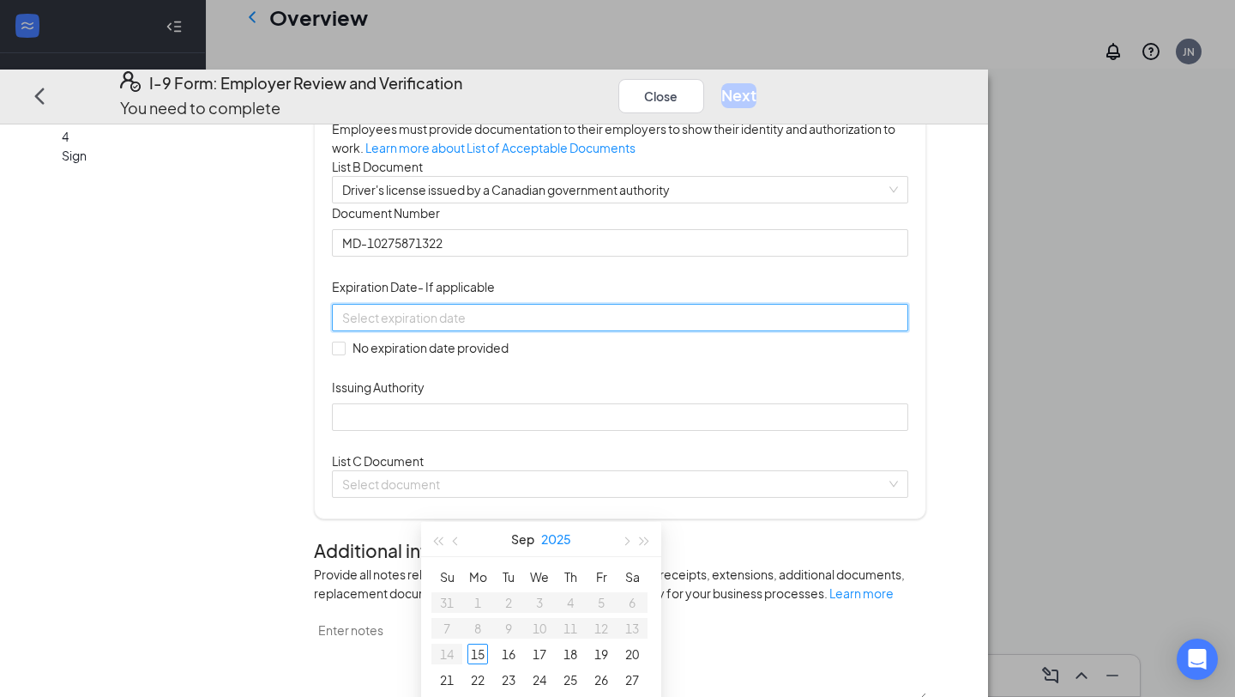
click at [544, 539] on button "2025" at bounding box center [556, 539] width 30 height 34
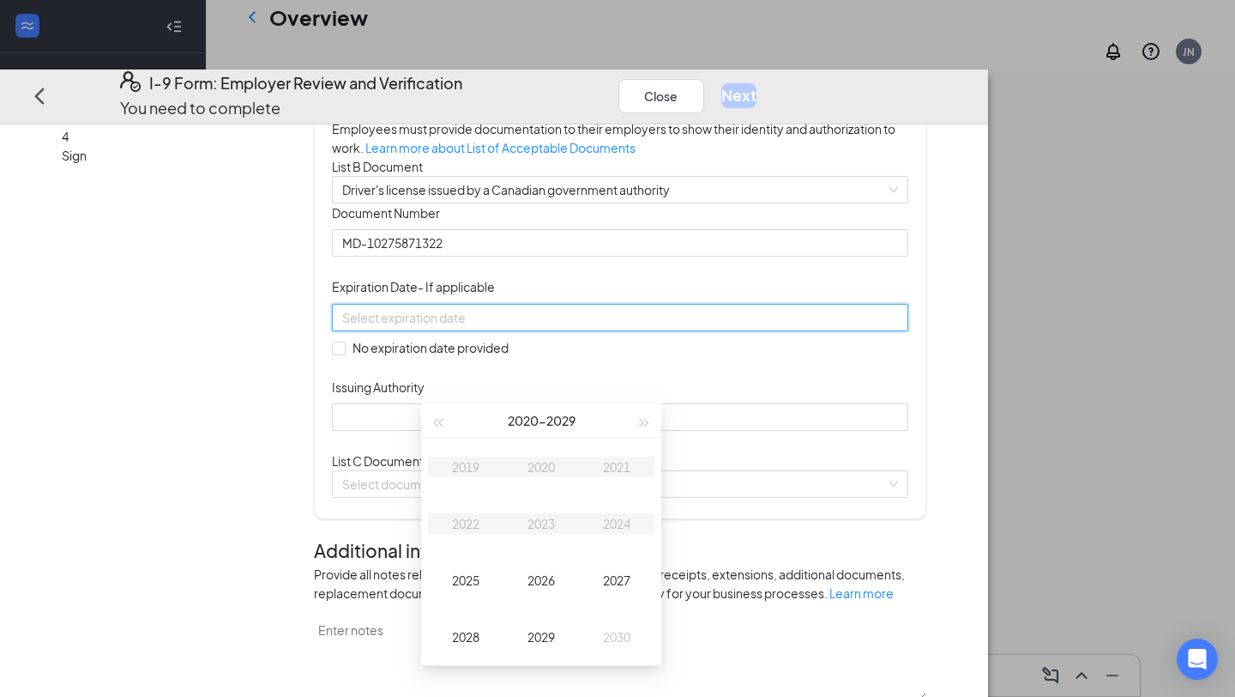
scroll to position [126, 0]
click at [649, 417] on button "button" at bounding box center [645, 418] width 19 height 34
click at [476, 516] on div "2032" at bounding box center [465, 520] width 51 height 21
type input "[DATE]"
click at [465, 642] on div "Oct" at bounding box center [465, 634] width 51 height 21
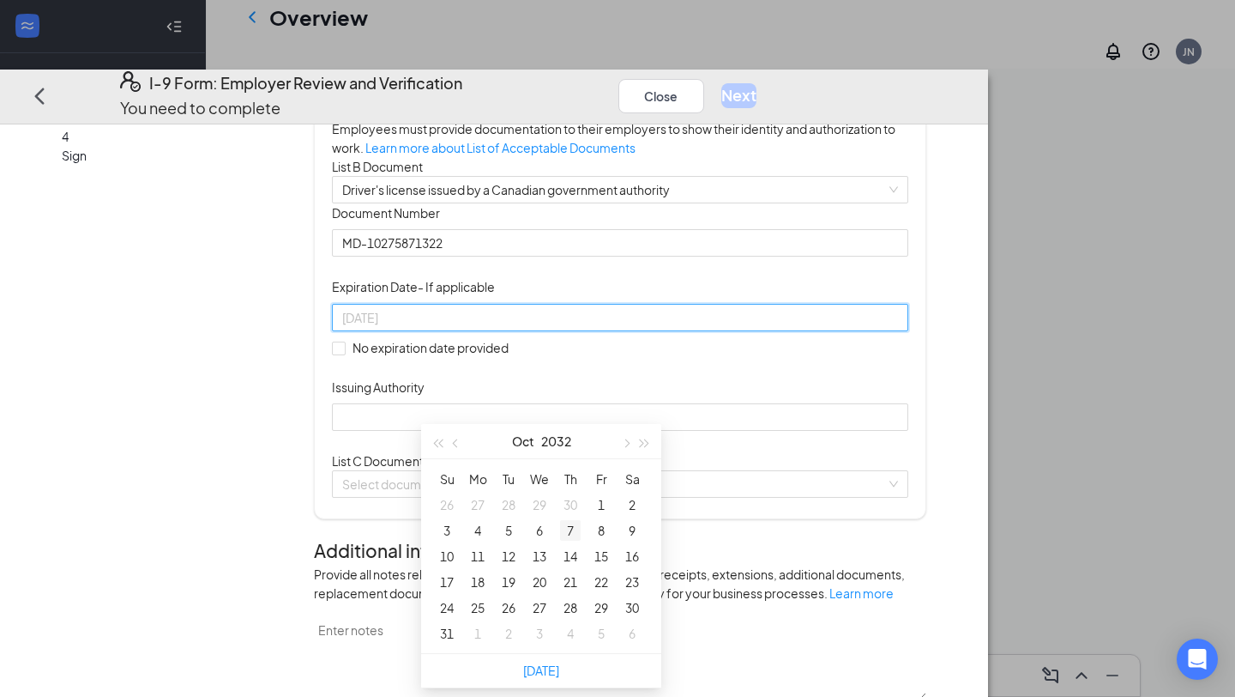
type input "[DATE]"
click at [479, 557] on div "11" at bounding box center [478, 556] width 21 height 21
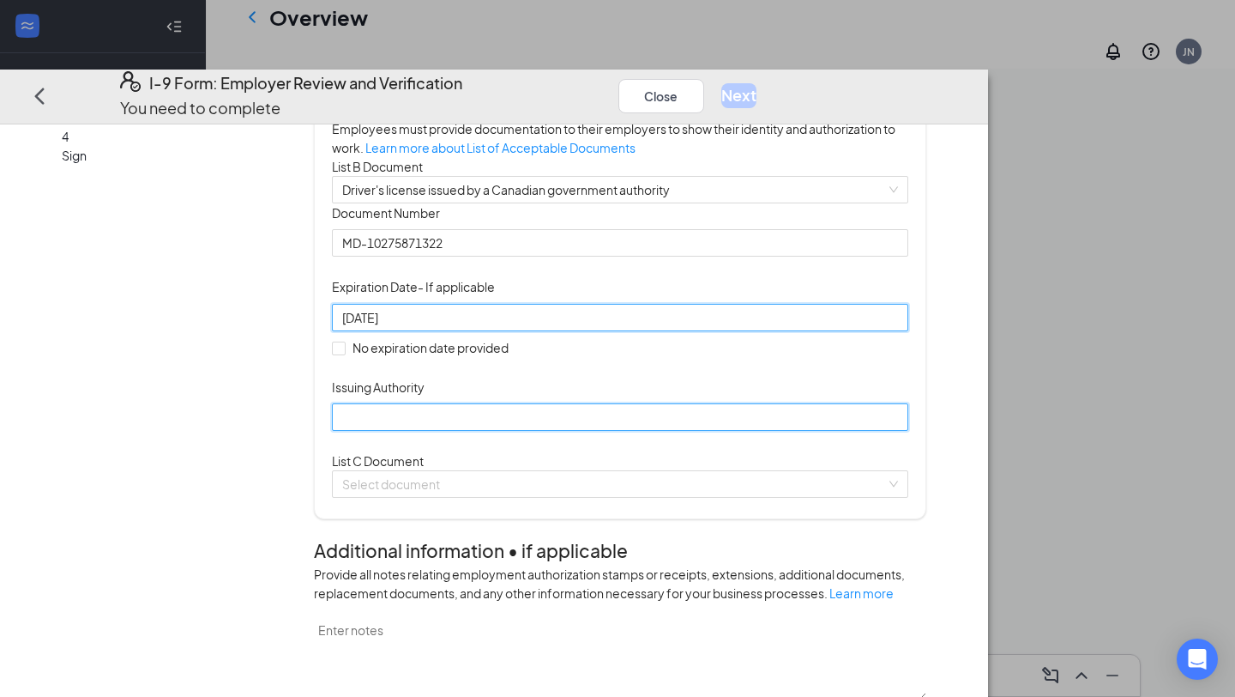
click at [537, 431] on input "Issuing Authority" at bounding box center [620, 416] width 576 height 27
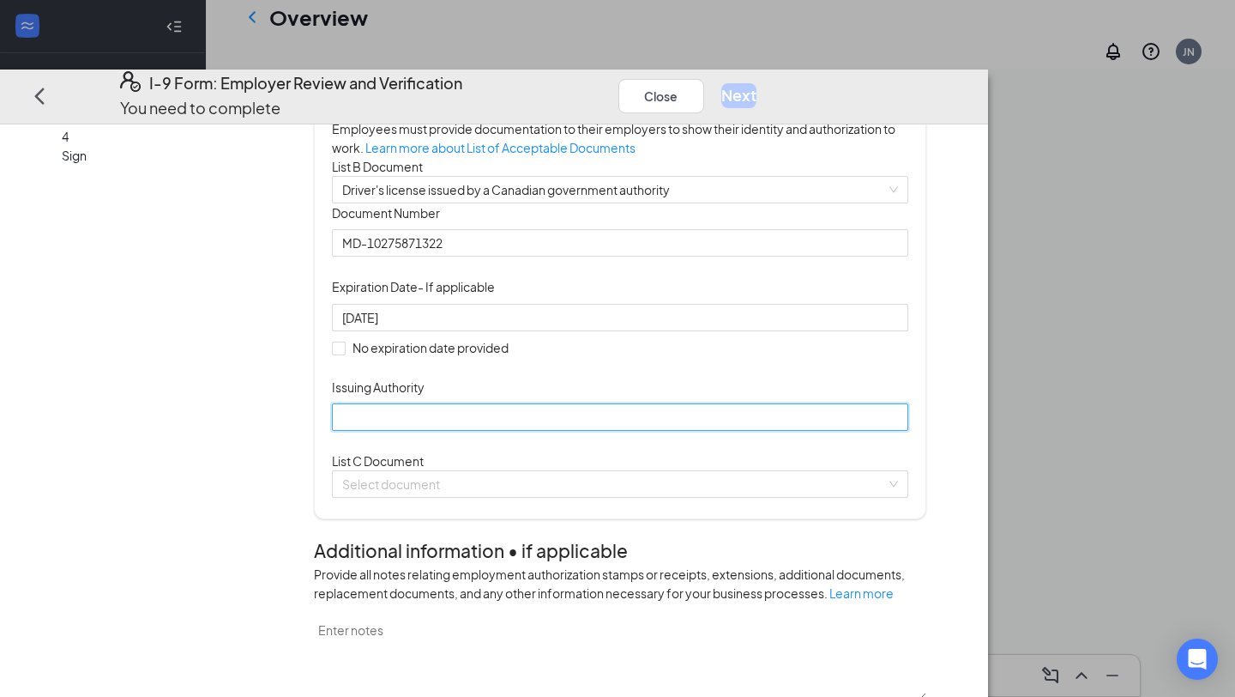
type input "Department of Transportation"
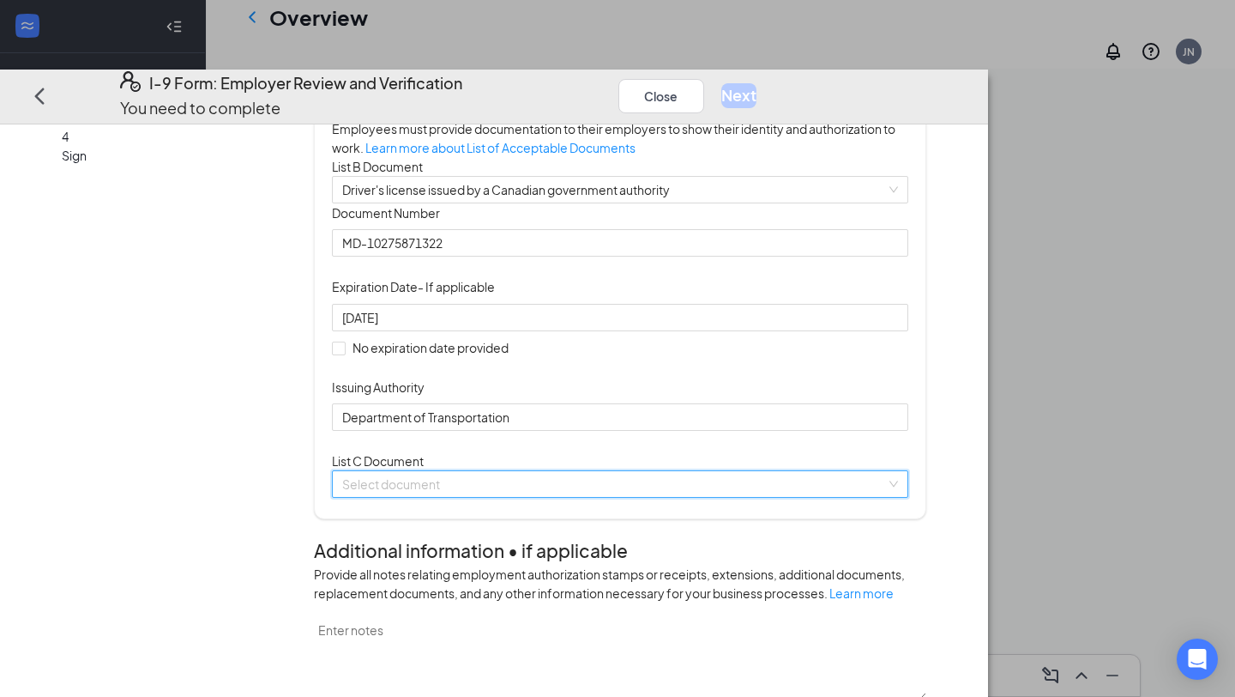
click at [557, 497] on input "search" at bounding box center [614, 484] width 544 height 26
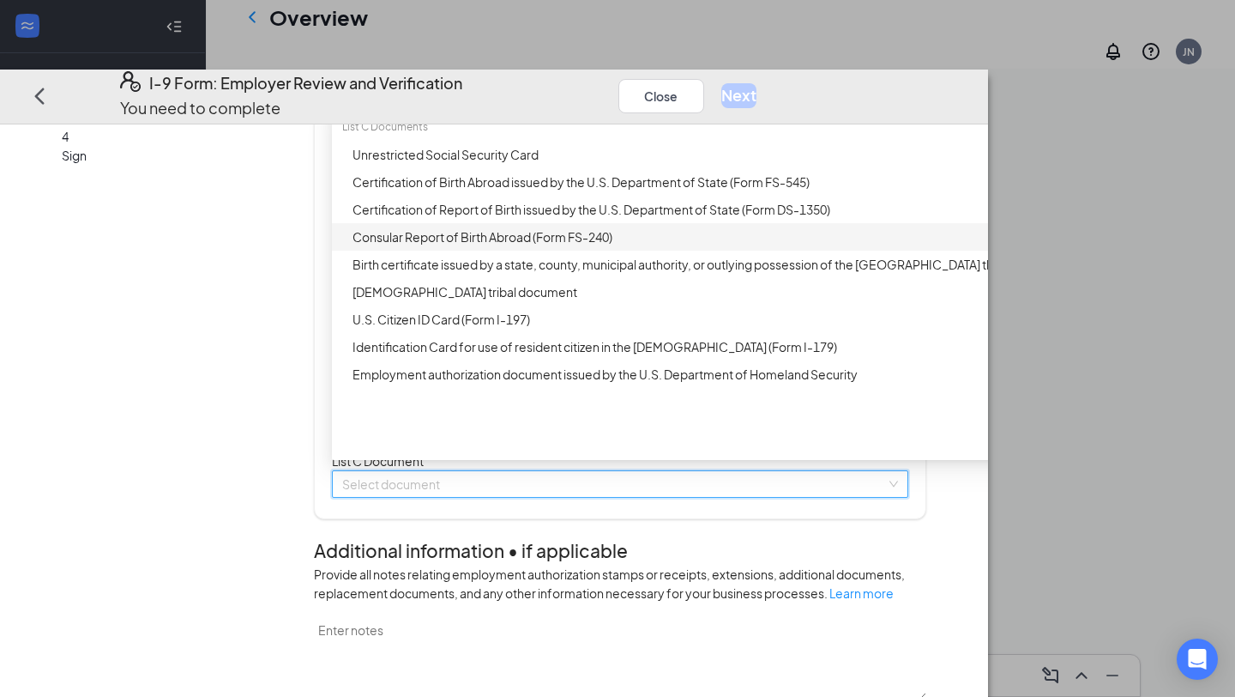
scroll to position [30, 0]
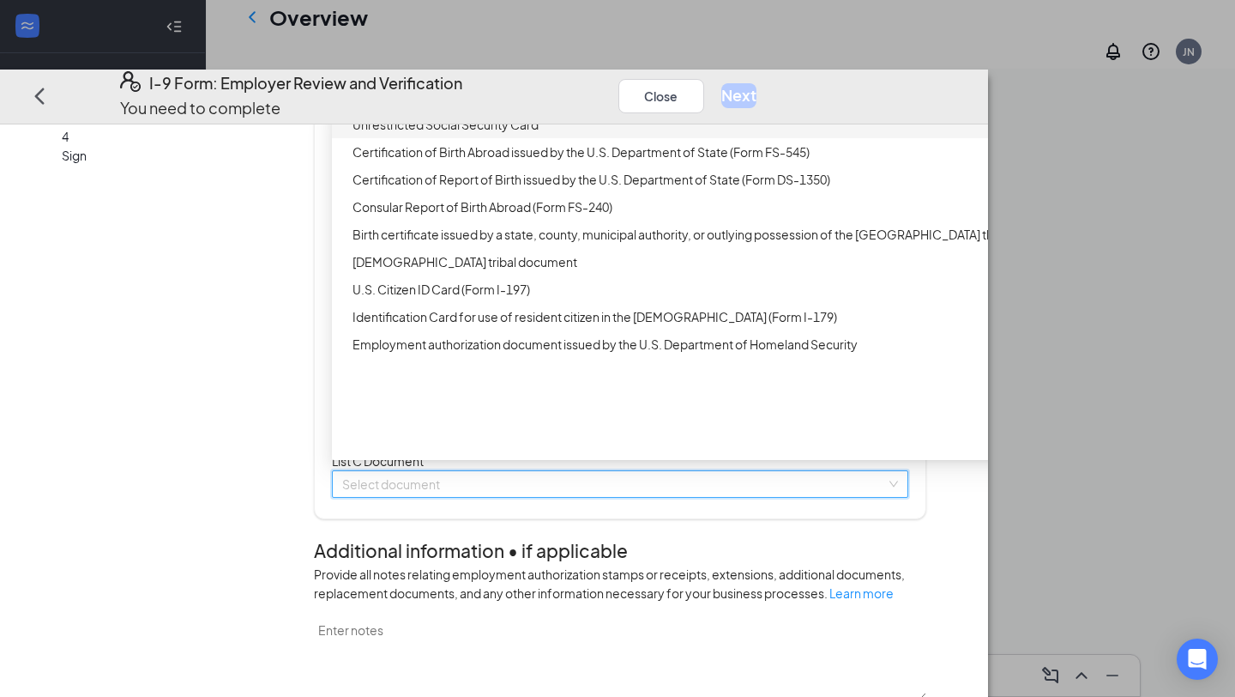
click at [570, 134] on div "Unrestricted Social Security Card" at bounding box center [684, 124] width 662 height 19
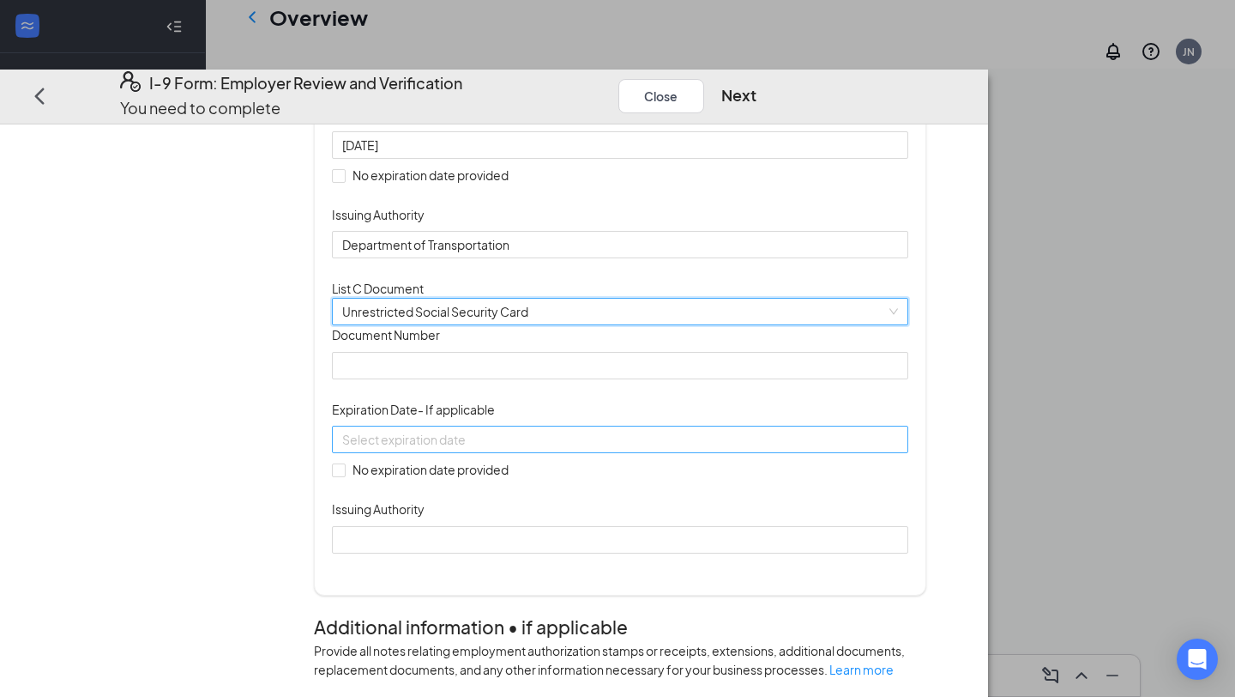
scroll to position [305, 0]
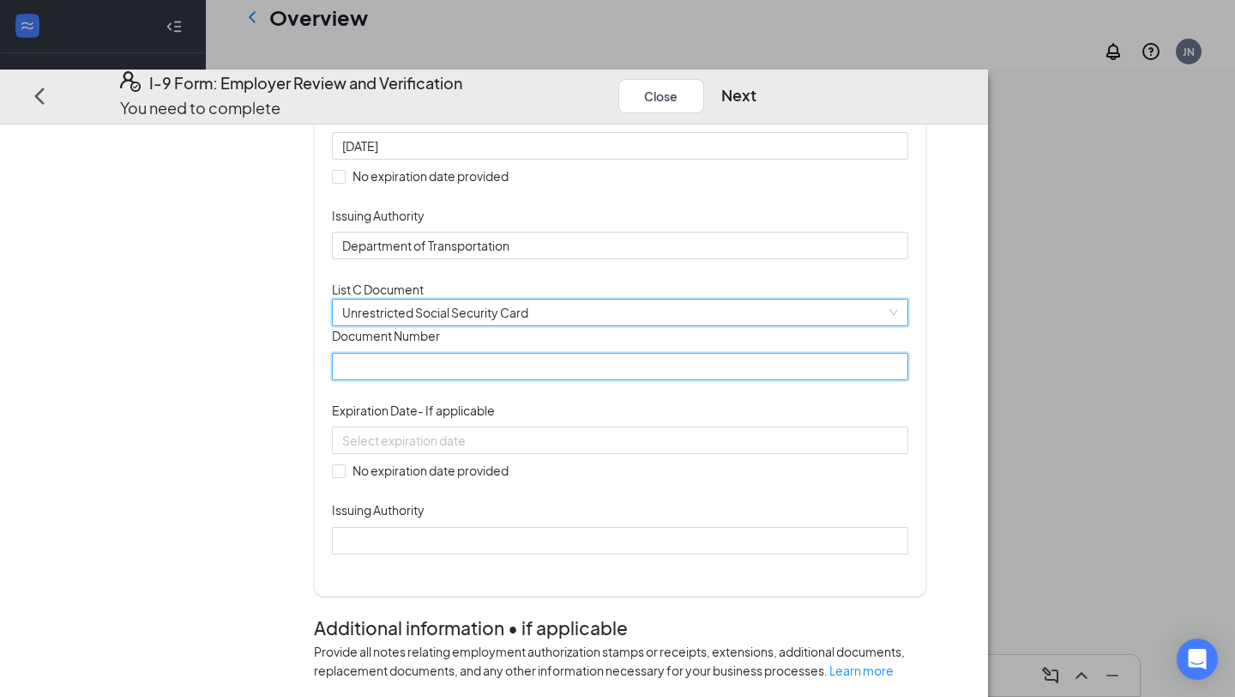
click at [518, 380] on input "Document Number" at bounding box center [620, 366] width 576 height 27
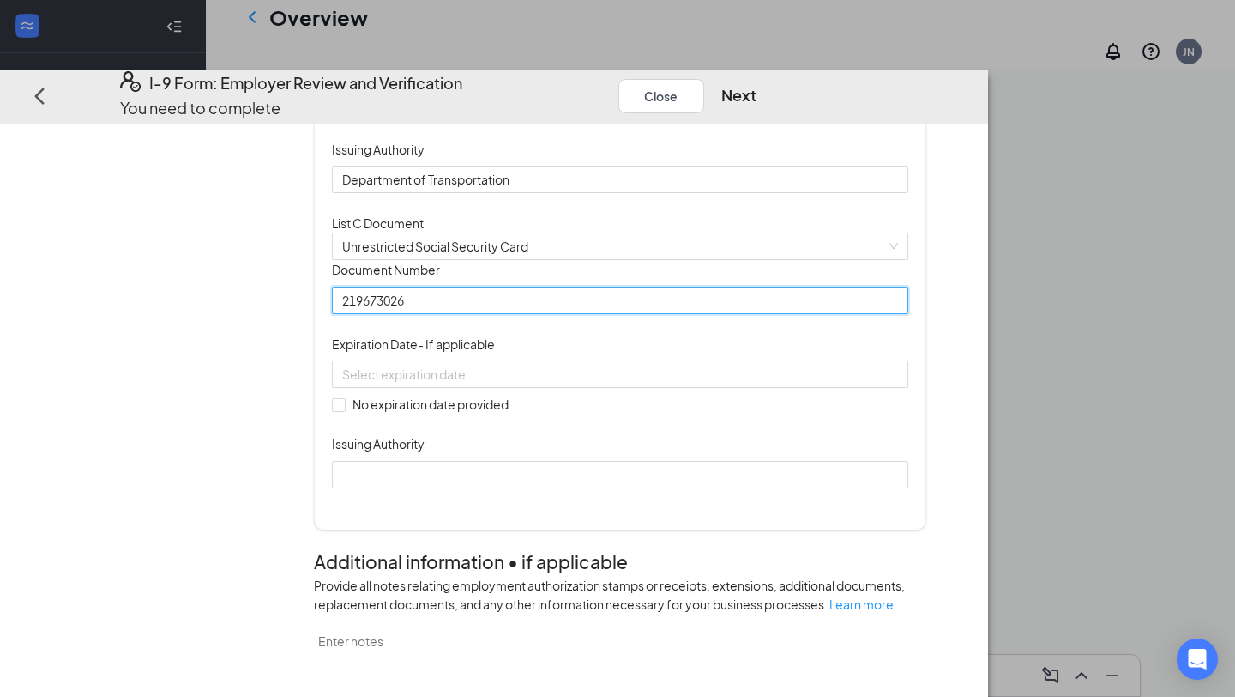
scroll to position [384, 0]
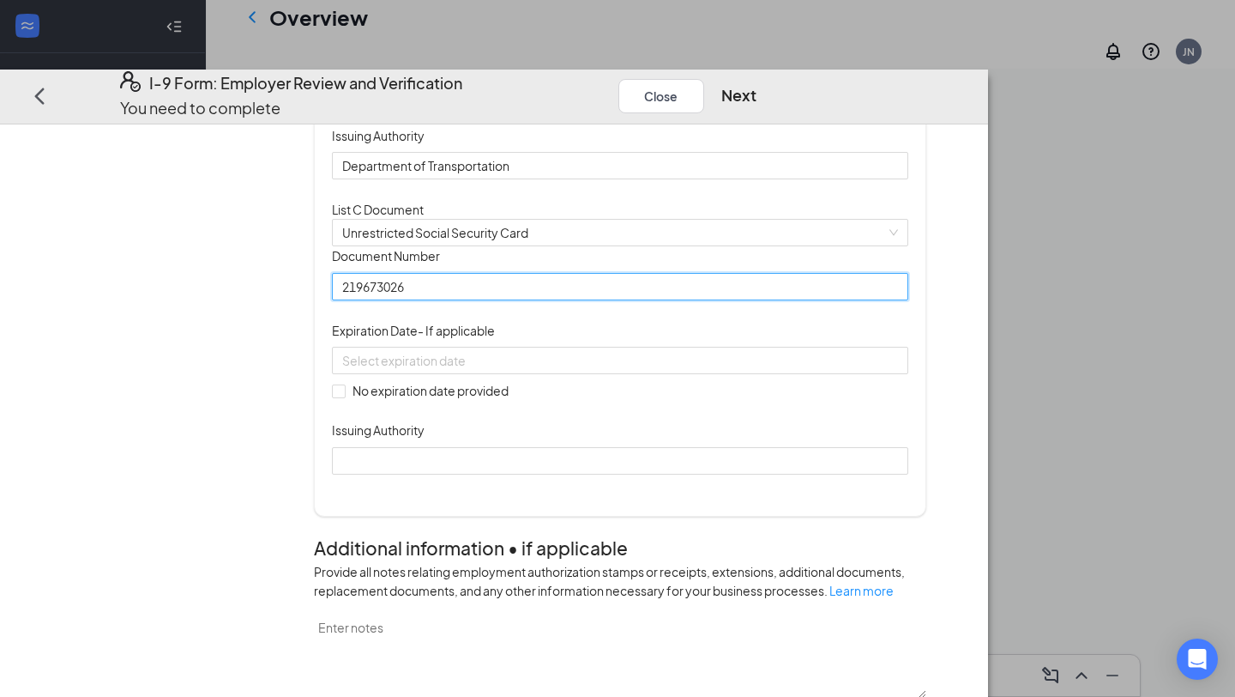
type input "219673026"
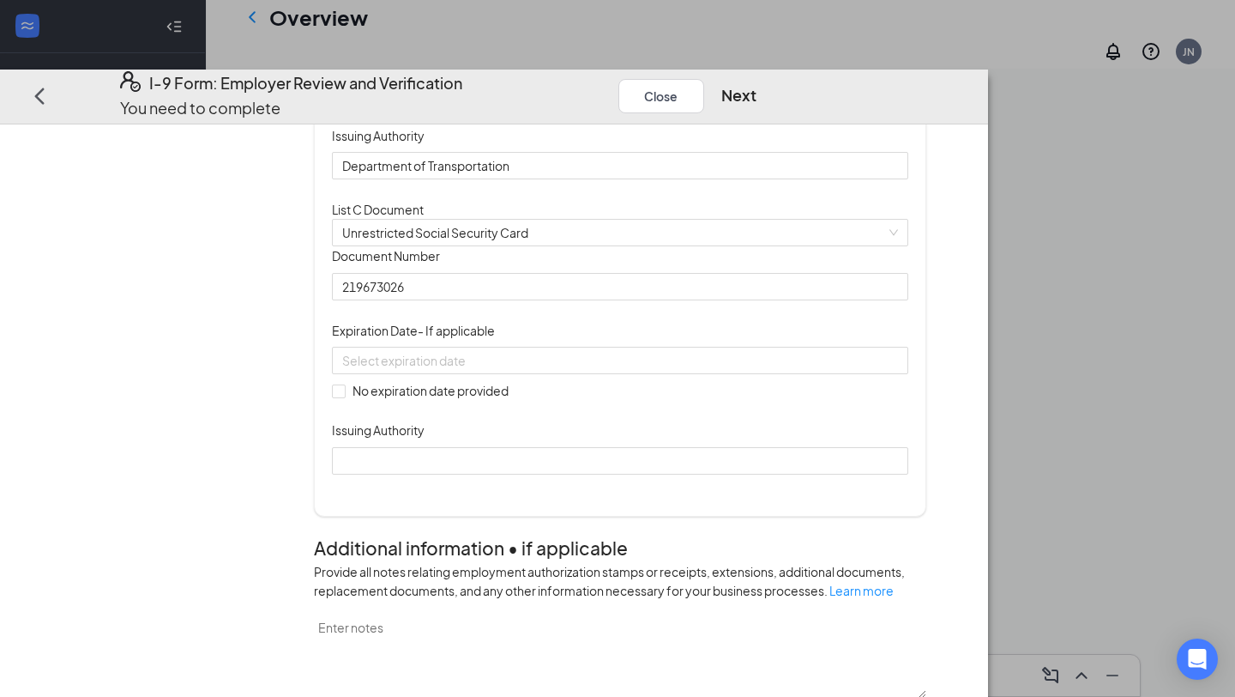
click at [512, 474] on div "Document Title Unrestricted Social Security Card Document Number 219673026 Expi…" at bounding box center [620, 359] width 576 height 227
click at [512, 400] on span "No expiration date provided" at bounding box center [431, 390] width 170 height 19
click at [344, 396] on input "No expiration date provided" at bounding box center [338, 390] width 12 height 12
checkbox input "true"
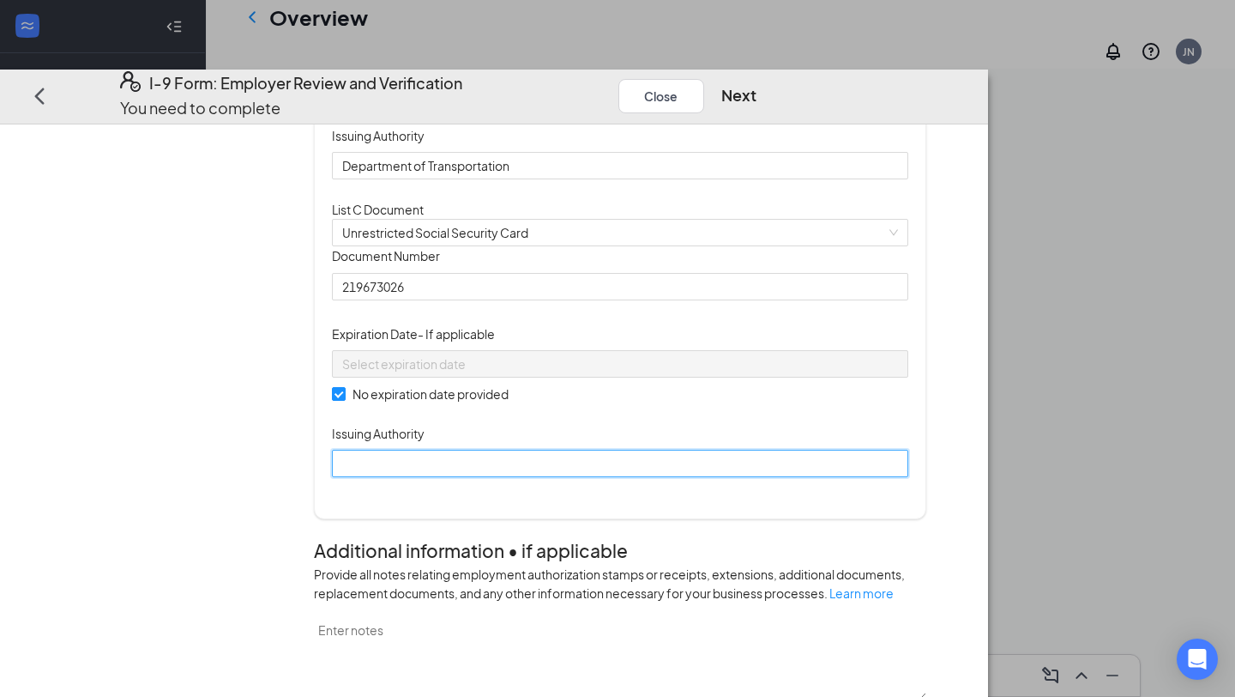
click at [518, 477] on input "Issuing Authority" at bounding box center [620, 462] width 576 height 27
type input "Social Security Administration"
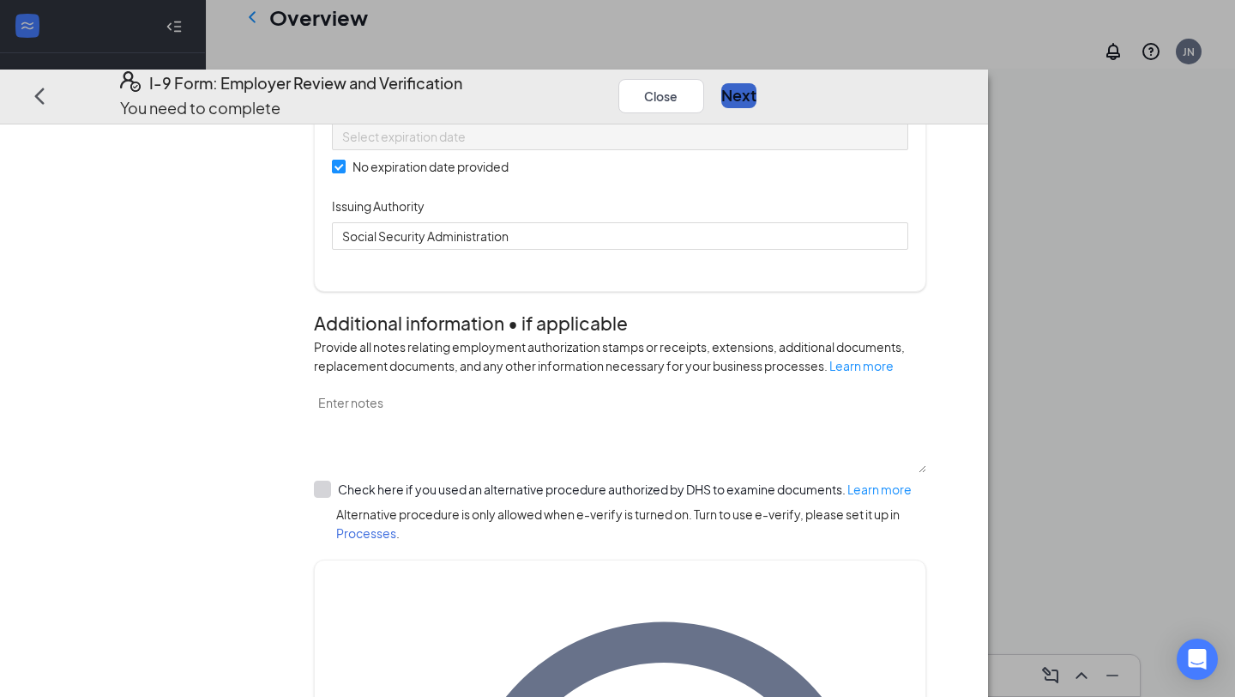
click at [757, 84] on button "Next" at bounding box center [738, 96] width 35 height 24
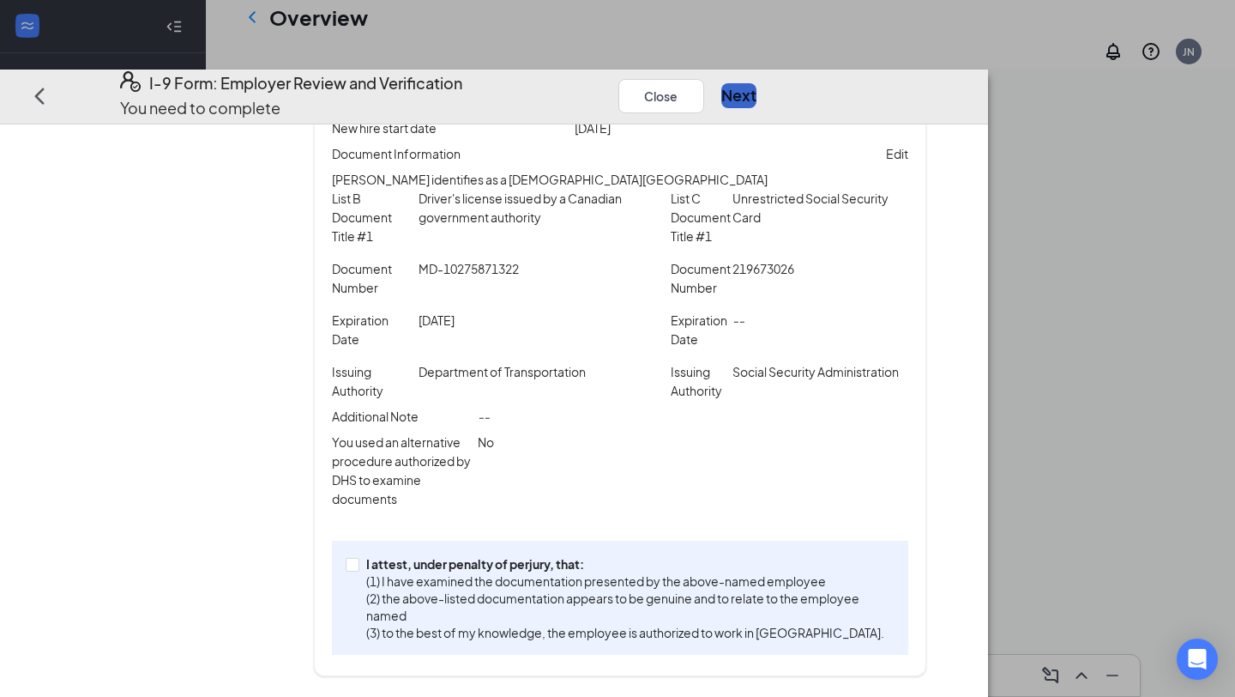
scroll to position [274, 0]
click at [908, 144] on p "Edit" at bounding box center [897, 153] width 22 height 19
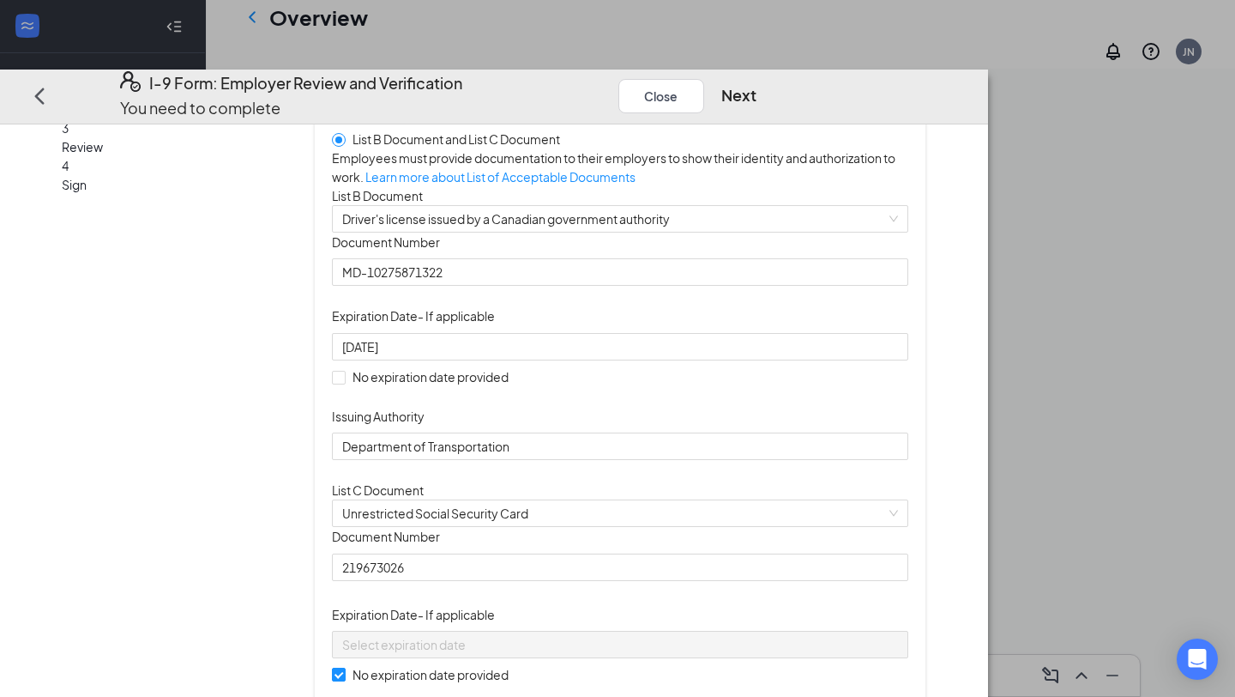
scroll to position [105, 0]
click at [598, 231] on span "Driver's license issued by a Canadian government authority" at bounding box center [620, 218] width 556 height 26
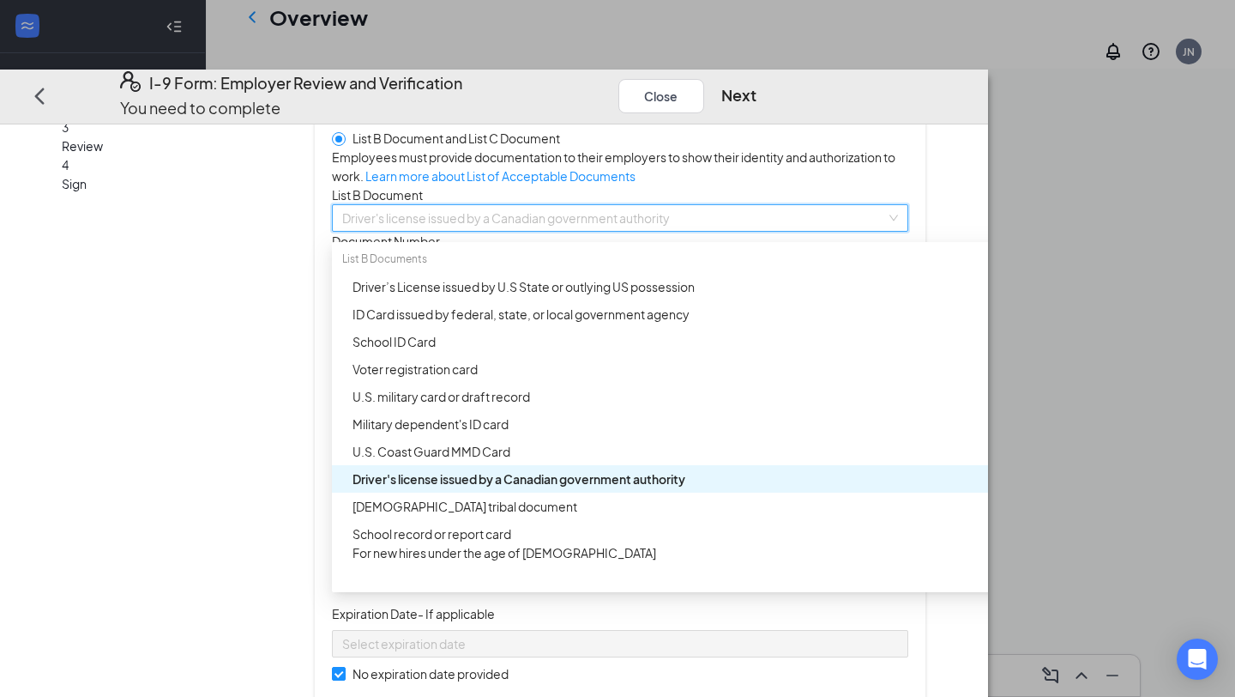
scroll to position [12, 0]
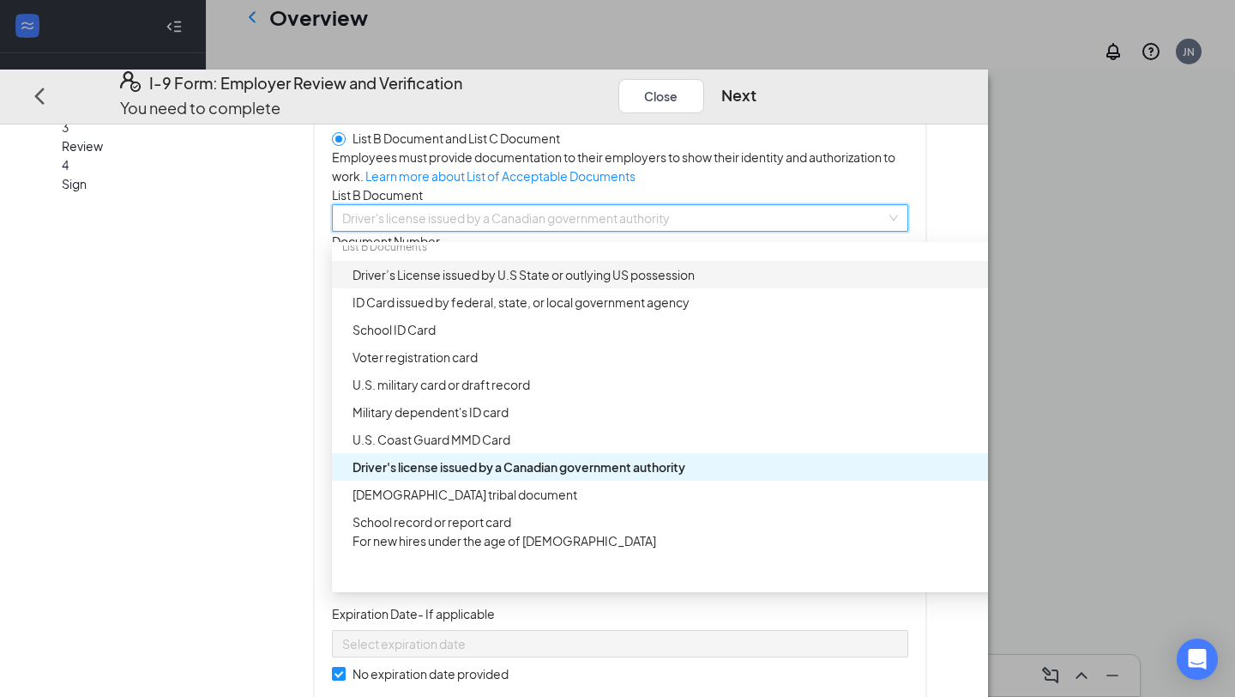
click at [597, 284] on div "Driver’s License issued by U.S State or outlying US possession" at bounding box center [684, 274] width 662 height 19
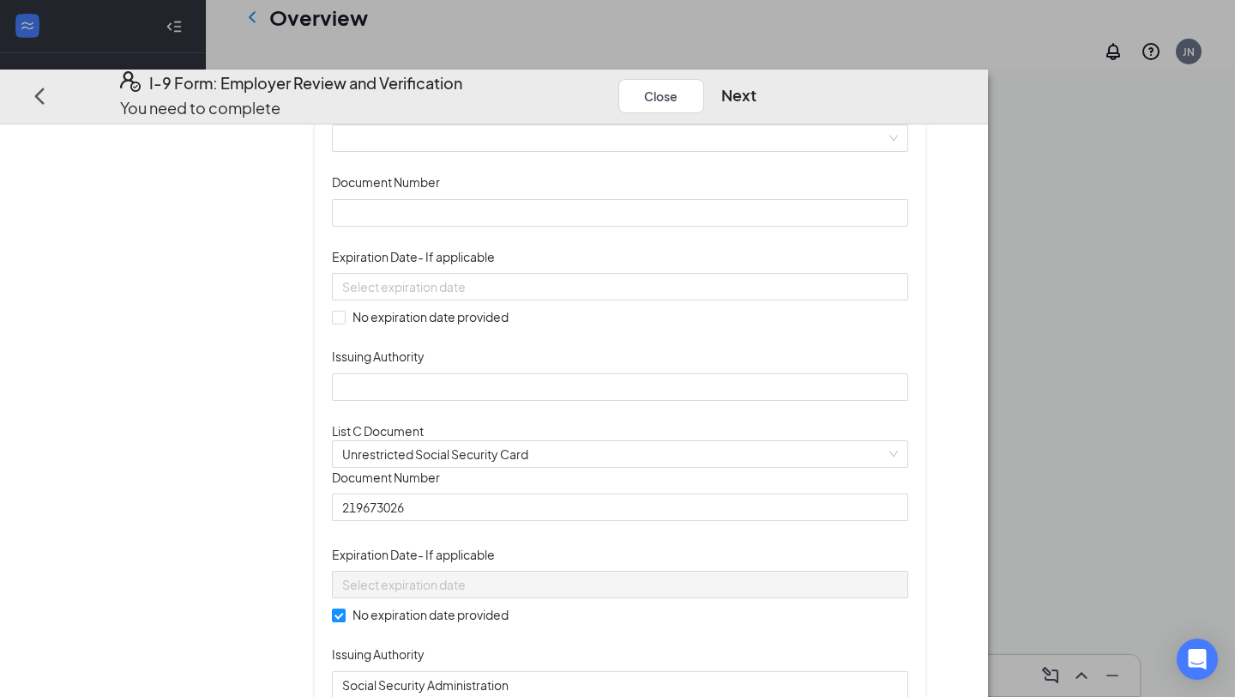
scroll to position [238, 0]
click at [650, 152] on span at bounding box center [620, 139] width 556 height 26
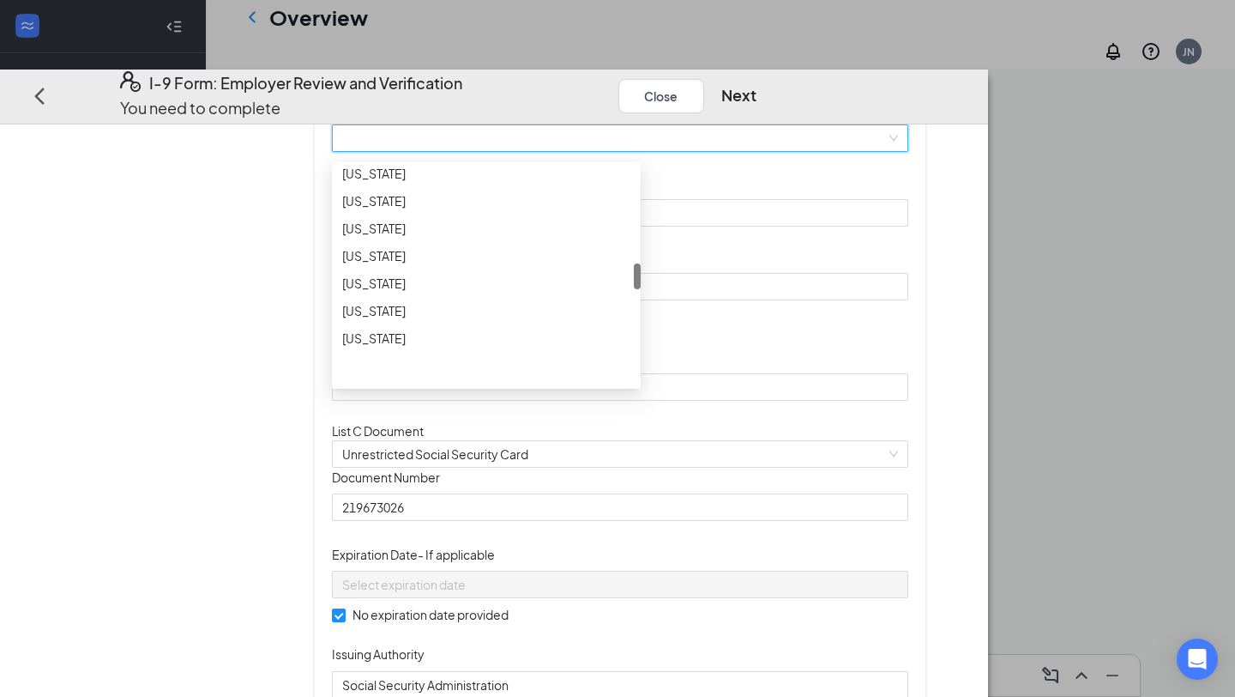
scroll to position [852, 0]
click at [499, 198] on div "[US_STATE]" at bounding box center [486, 184] width 309 height 27
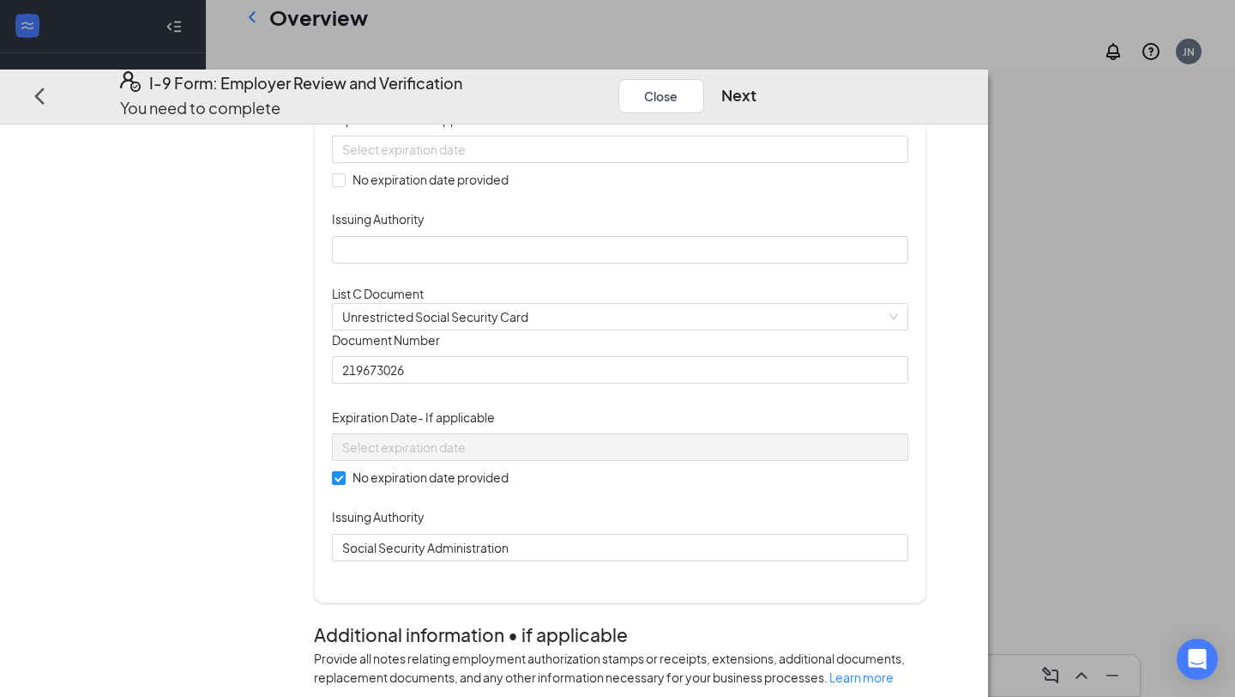
scroll to position [376, 0]
click at [504, 391] on div "List A Document List B Document and List C Document Employees must provide docu…" at bounding box center [620, 196] width 576 height 728
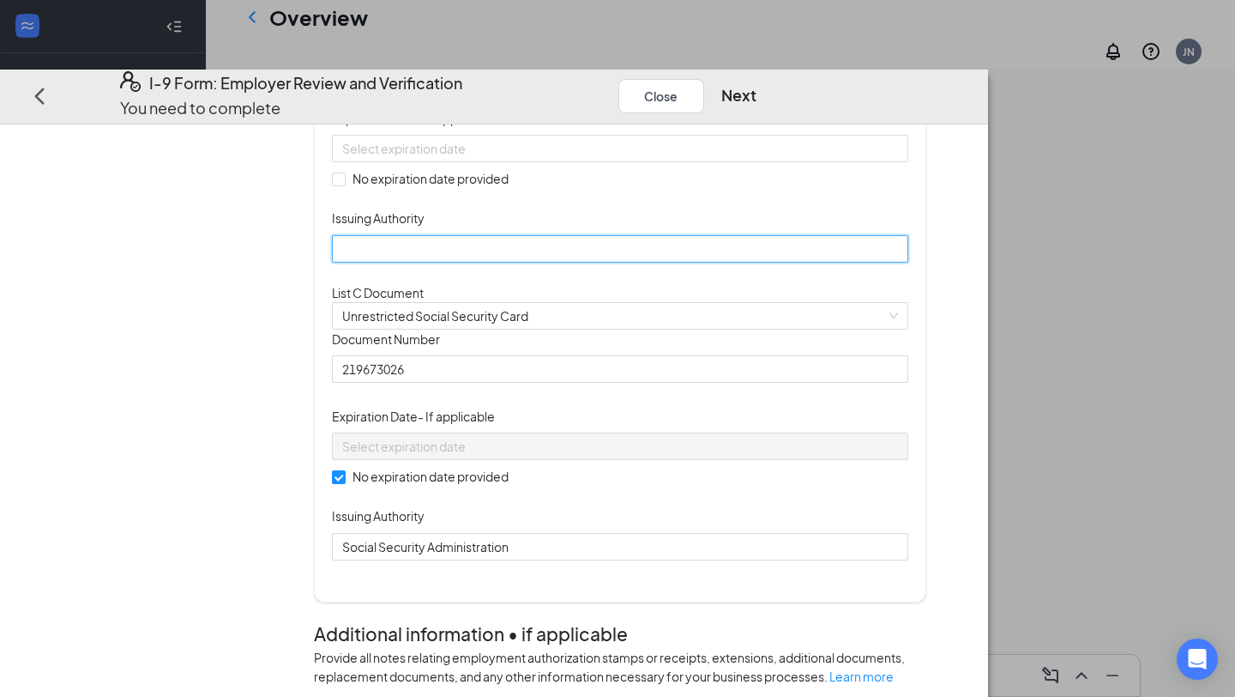
click at [504, 262] on input "Issuing Authority" at bounding box center [620, 248] width 576 height 27
type input "Department of Transportation"
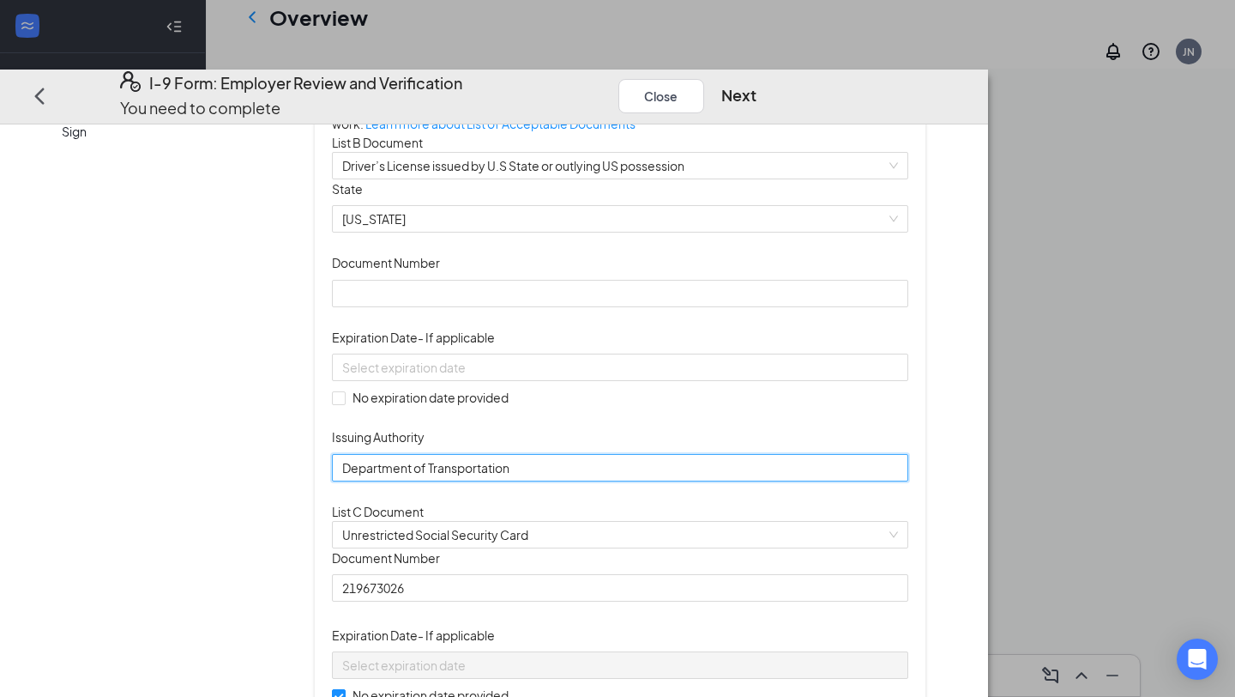
scroll to position [153, 0]
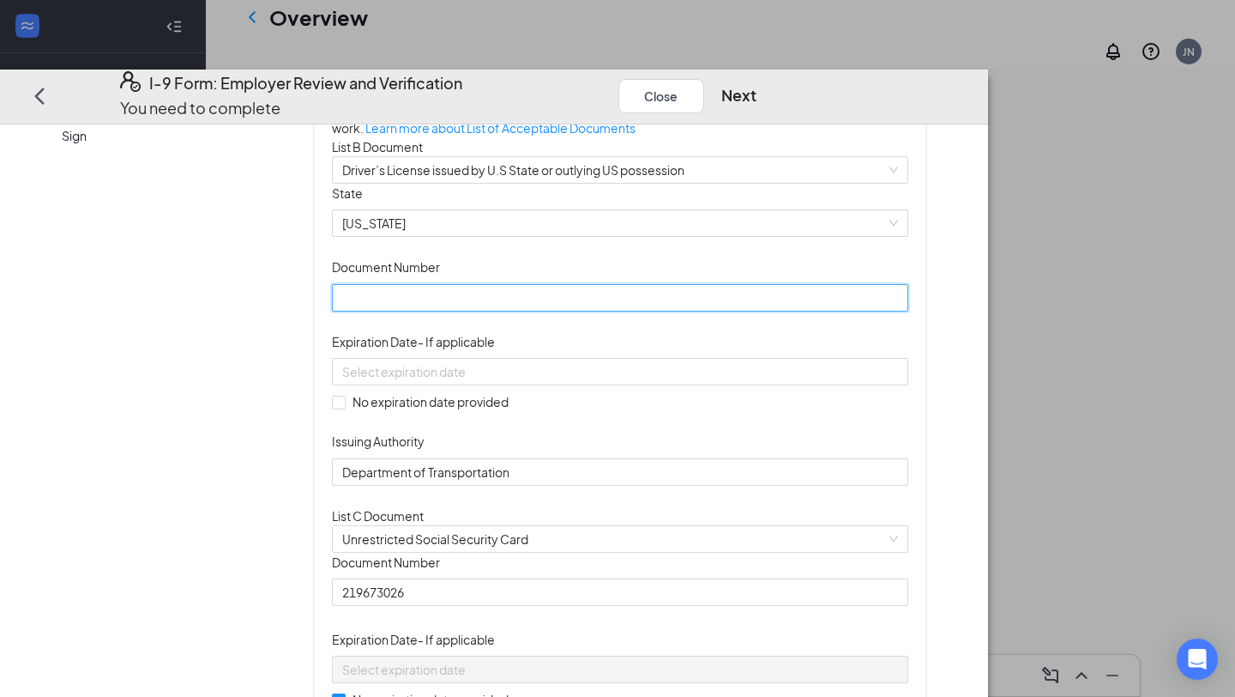
click at [527, 311] on input "Document Number" at bounding box center [620, 297] width 576 height 27
click at [594, 183] on span "Driver’s License issued by U.S State or outlying US possession" at bounding box center [620, 170] width 556 height 26
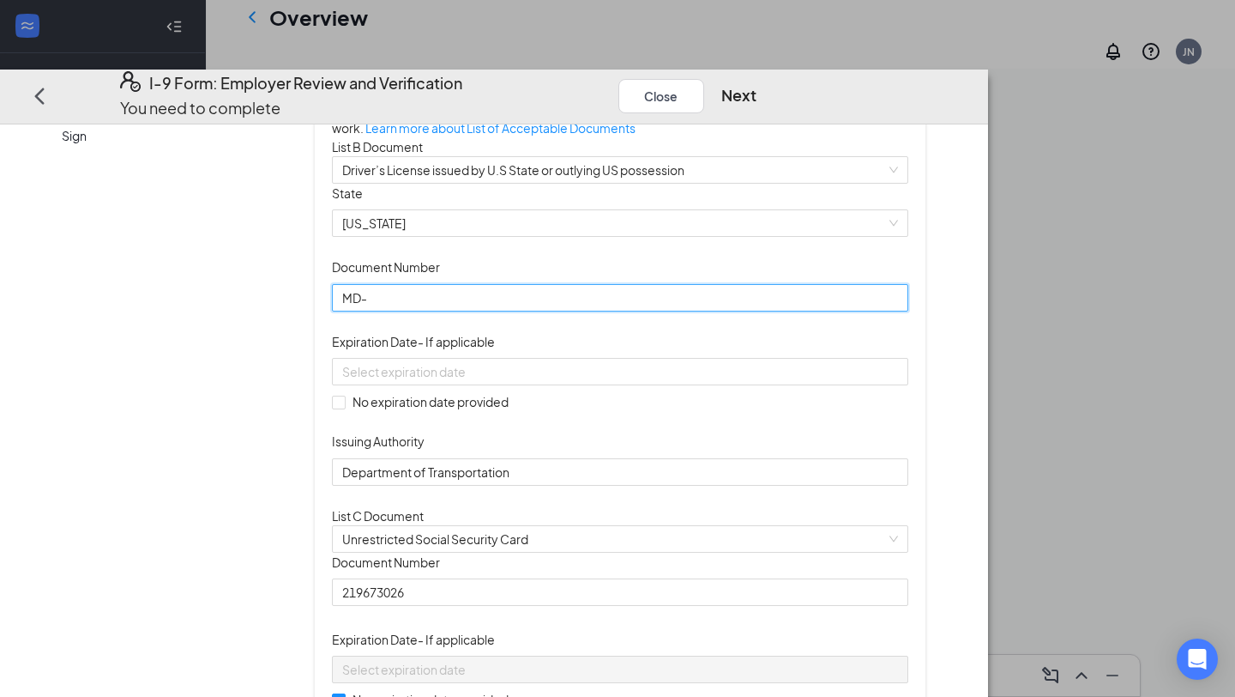
click at [495, 311] on input "MD-" at bounding box center [620, 297] width 576 height 27
type input "MD-10275871322"
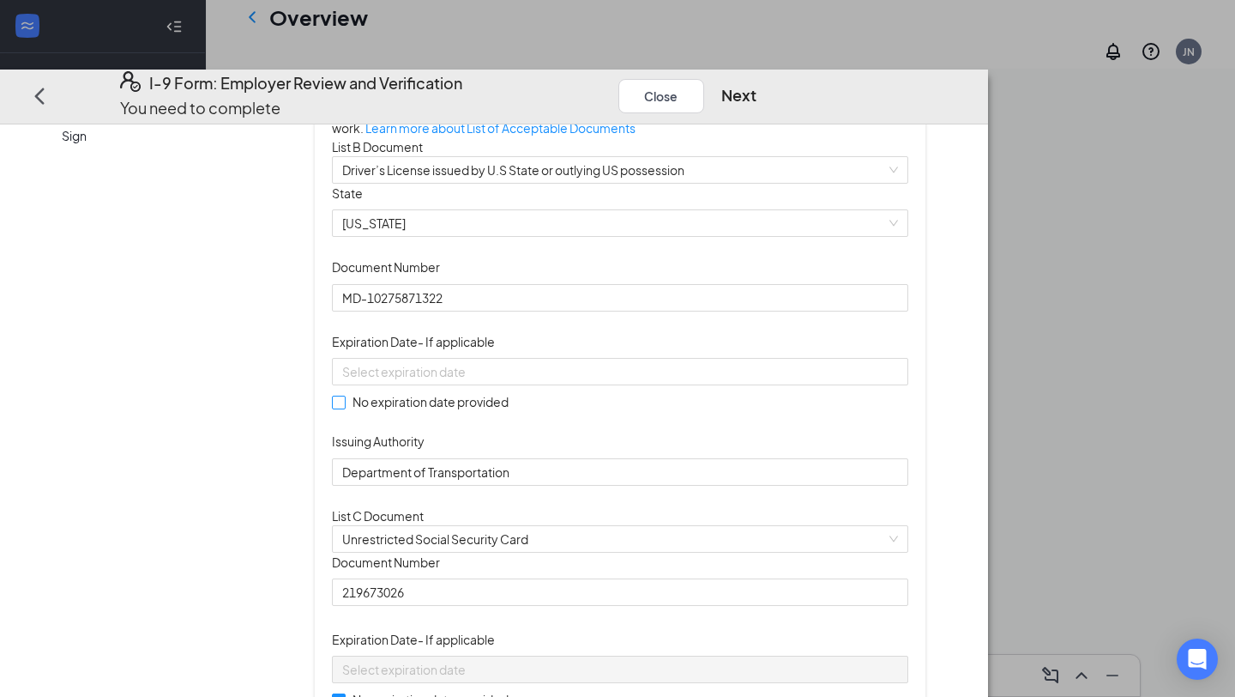
click at [474, 411] on span "No expiration date provided" at bounding box center [431, 401] width 170 height 19
click at [344, 407] on input "No expiration date provided" at bounding box center [338, 401] width 12 height 12
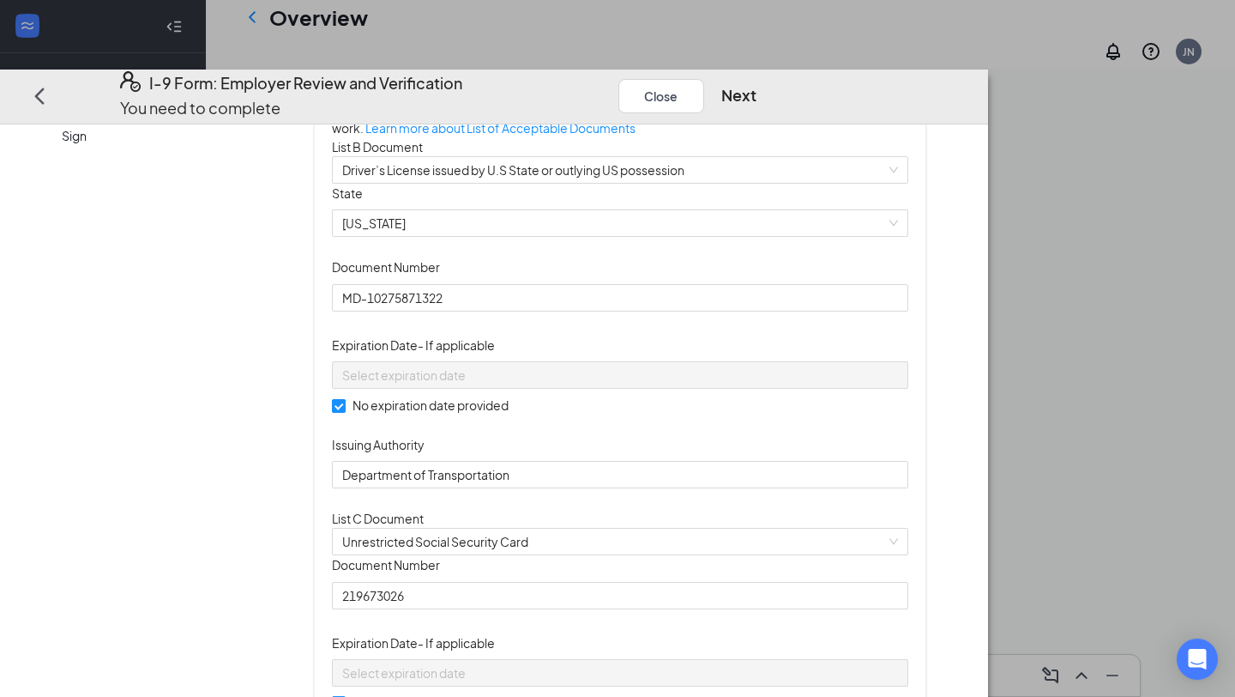
click at [485, 414] on span "No expiration date provided" at bounding box center [431, 404] width 170 height 19
click at [344, 411] on input "No expiration date provided" at bounding box center [338, 405] width 12 height 12
checkbox input "false"
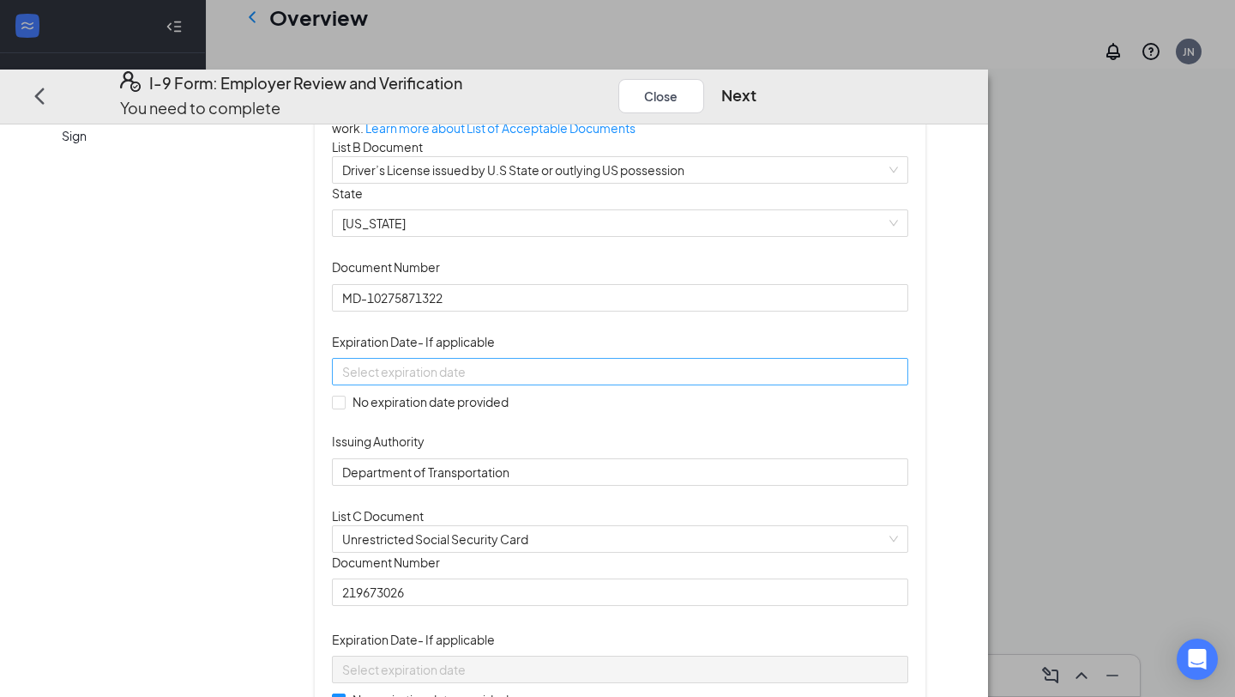
click at [526, 385] on div at bounding box center [620, 371] width 576 height 27
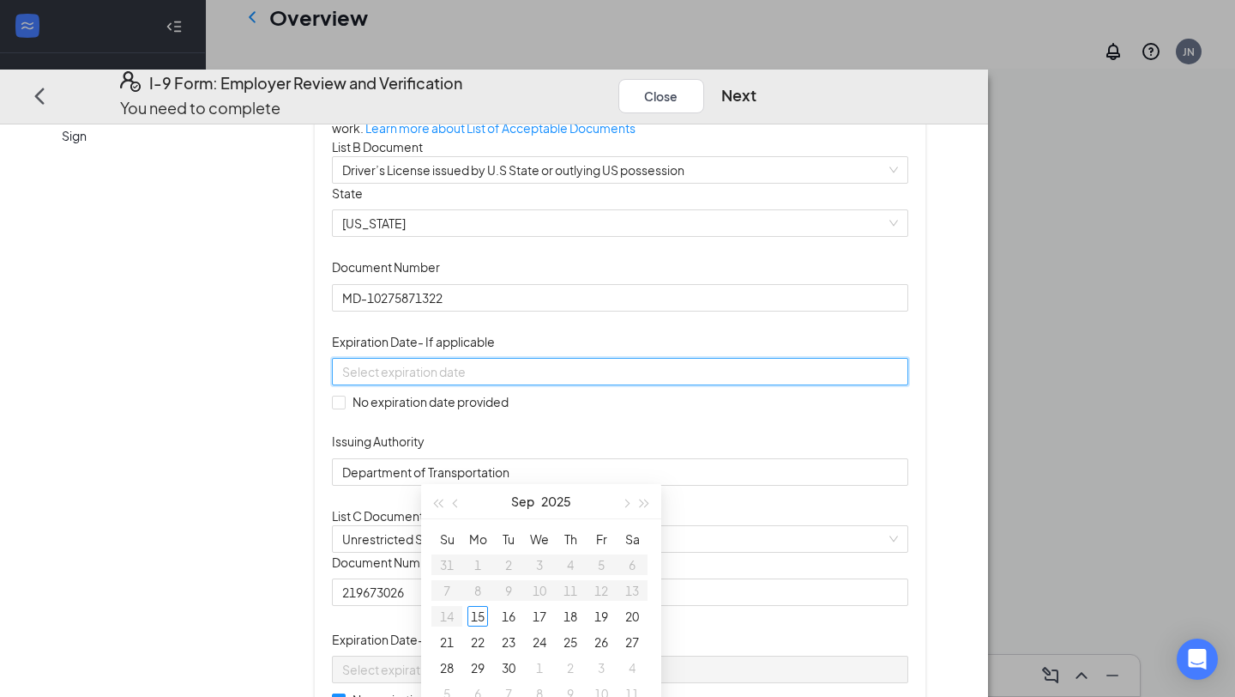
click at [526, 385] on div at bounding box center [620, 371] width 576 height 27
click at [560, 506] on button "2025" at bounding box center [556, 501] width 30 height 34
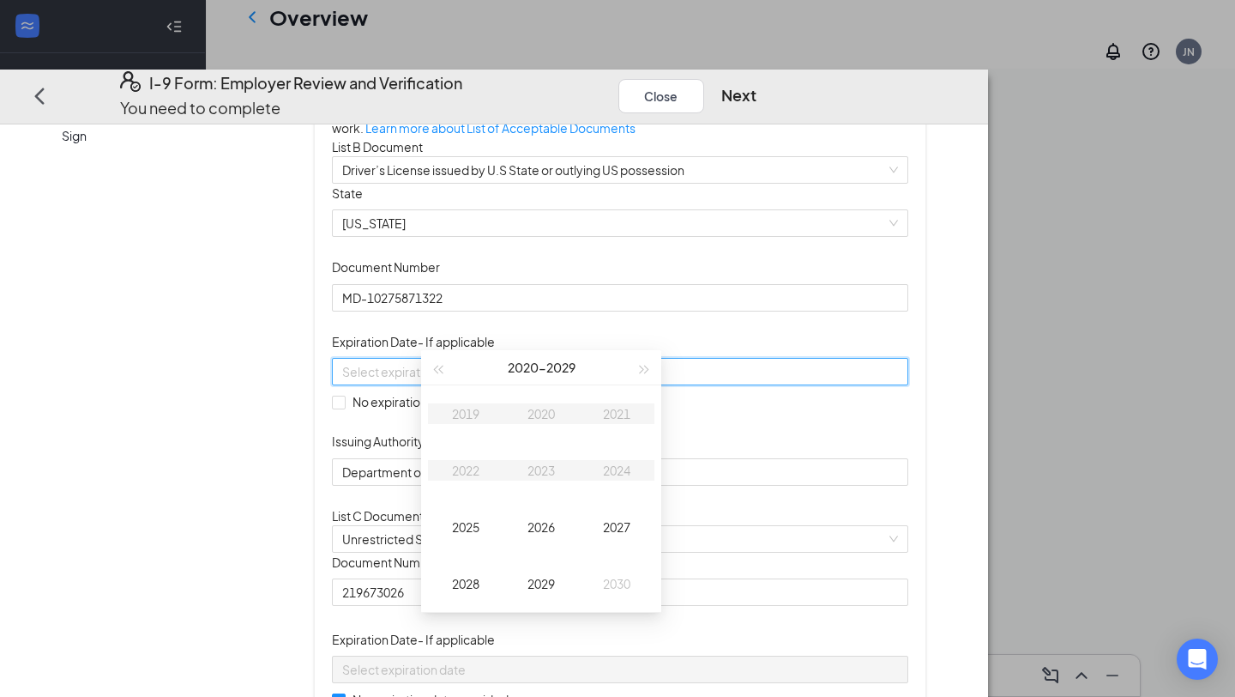
scroll to position [305, 0]
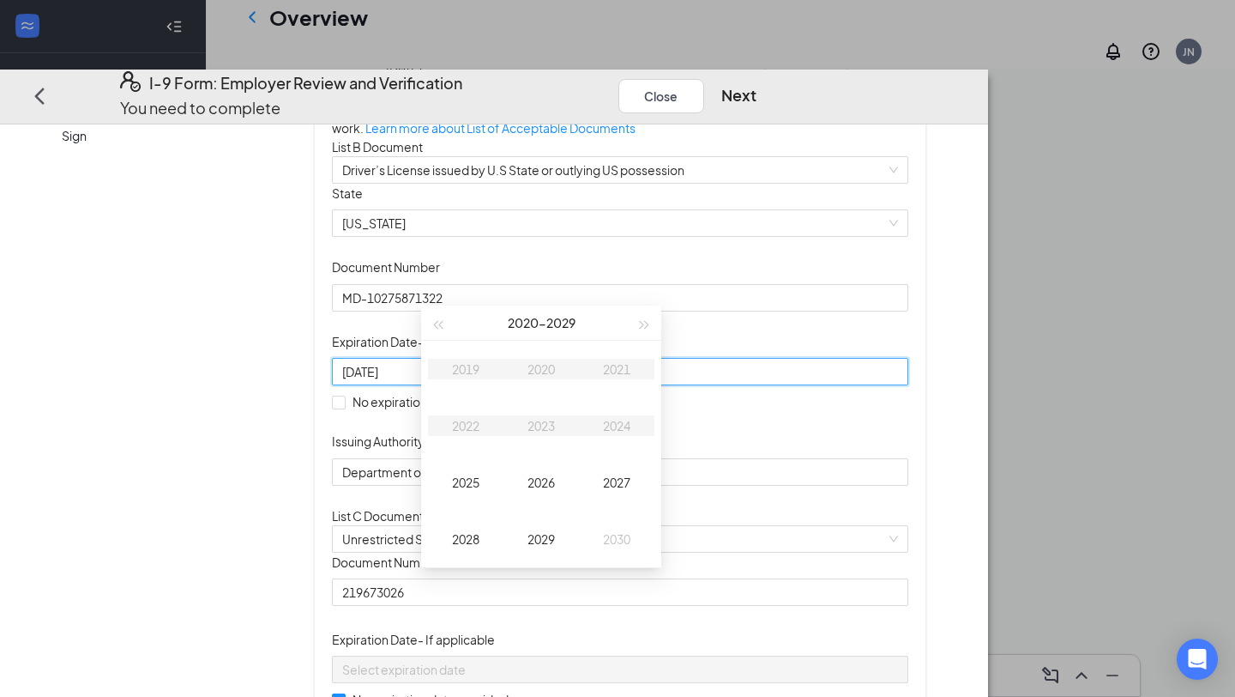
type input "[DATE]"
click at [625, 323] on div "[DATE] - [DATE]" at bounding box center [541, 322] width 188 height 34
click at [631, 323] on div "[DATE] - [DATE]" at bounding box center [541, 322] width 188 height 34
click at [645, 325] on span "button" at bounding box center [645, 325] width 9 height 9
click at [474, 429] on div "2032" at bounding box center [465, 425] width 51 height 21
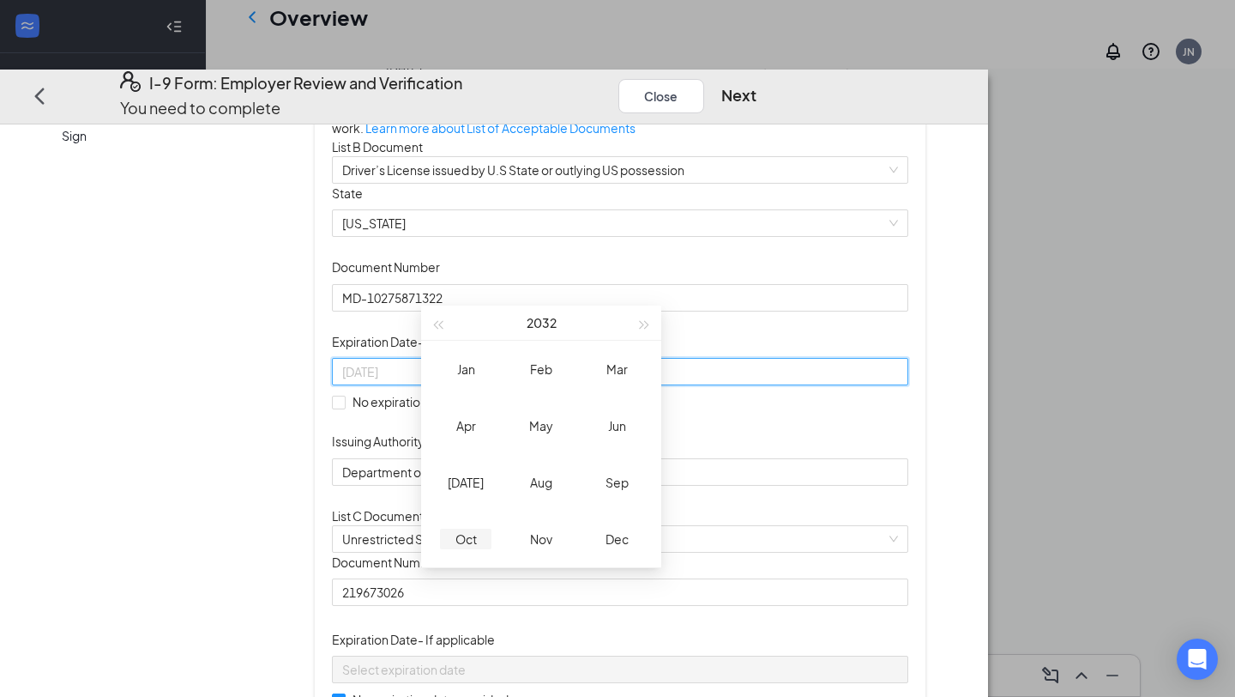
type input "[DATE]"
click at [458, 539] on div "Oct" at bounding box center [465, 538] width 51 height 21
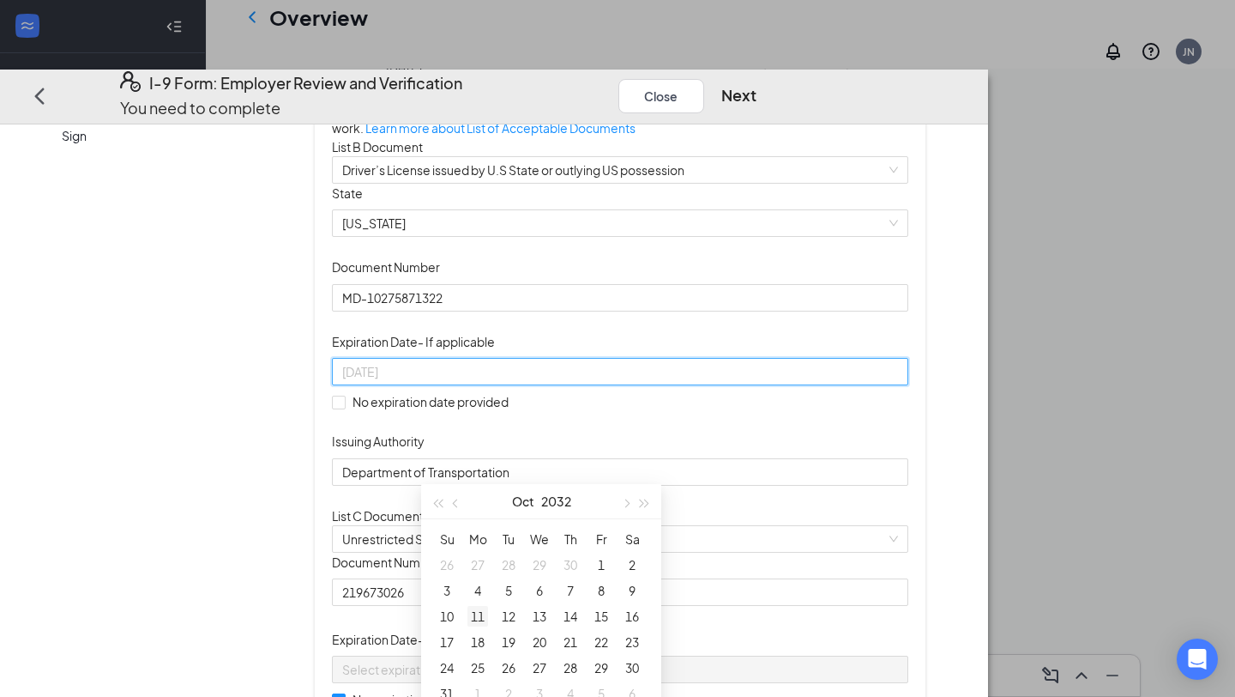
type input "[DATE]"
click at [475, 615] on div "11" at bounding box center [478, 616] width 21 height 21
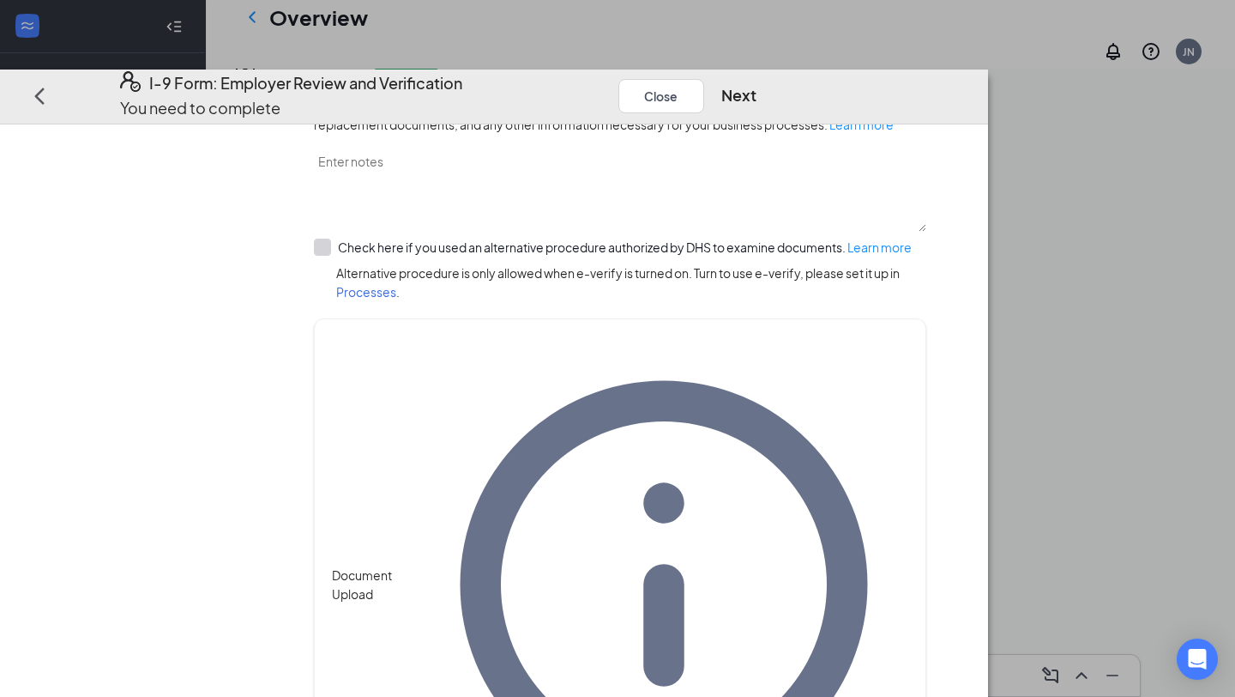
scroll to position [552, 0]
click at [757, 84] on button "Next" at bounding box center [738, 96] width 35 height 24
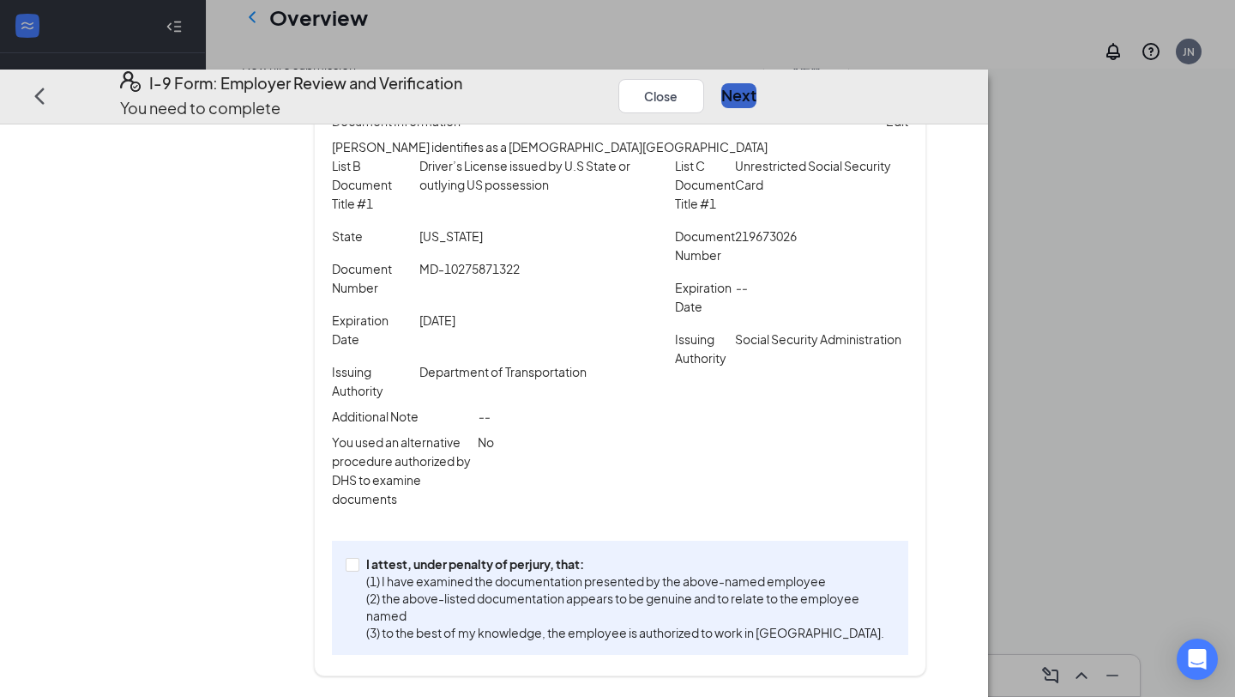
scroll to position [306, 0]
click at [617, 589] on p "(1) I have examined the documentation presented by the above-named employee" at bounding box center [627, 580] width 522 height 17
click at [358, 570] on input "I attest, under penalty of [PERSON_NAME], that: (1) I have examined the documen…" at bounding box center [352, 564] width 12 height 12
checkbox input "true"
click at [988, 71] on div "I-9 Form: Employer Review and Verification You need to complete Close Next" at bounding box center [494, 96] width 988 height 55
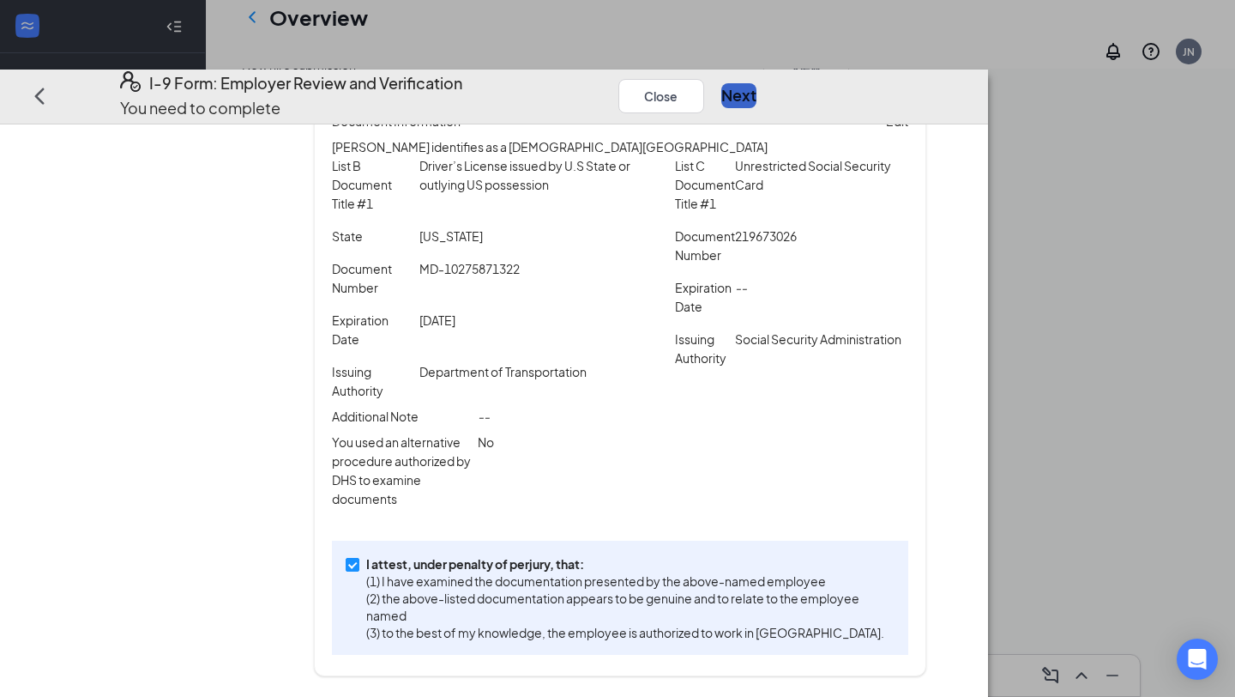
click at [757, 84] on button "Next" at bounding box center [738, 96] width 35 height 24
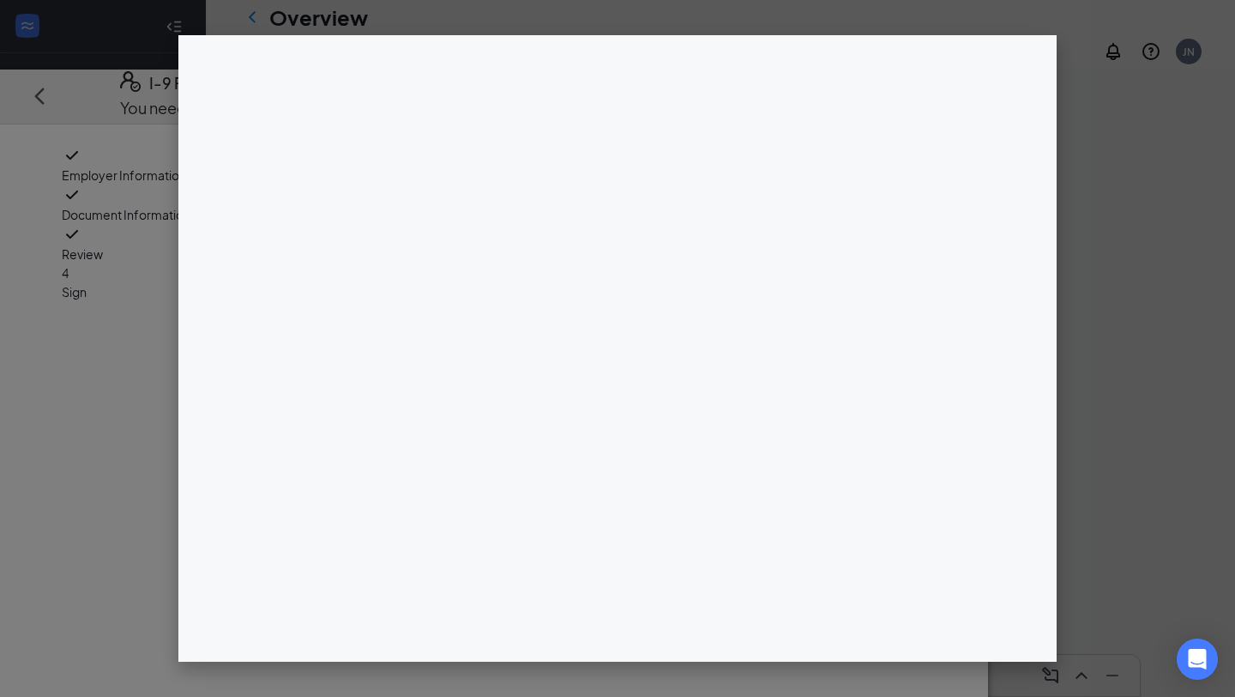
scroll to position [982, 0]
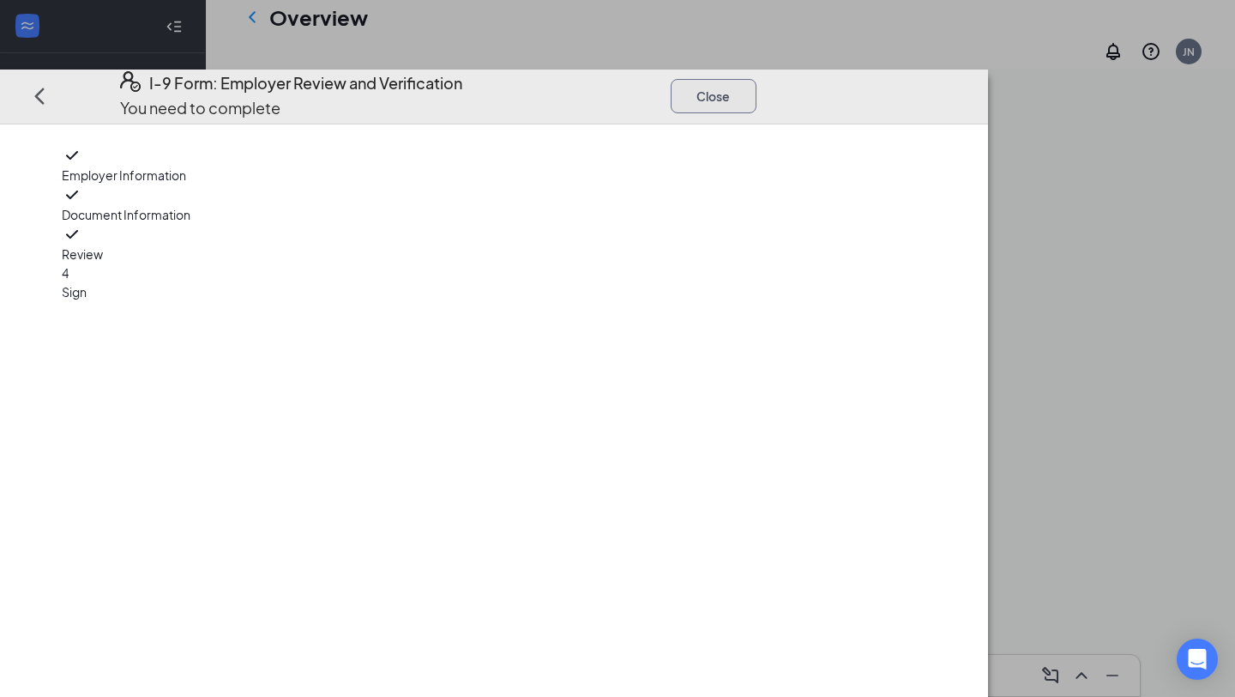
click at [757, 79] on button "Close" at bounding box center [714, 96] width 86 height 34
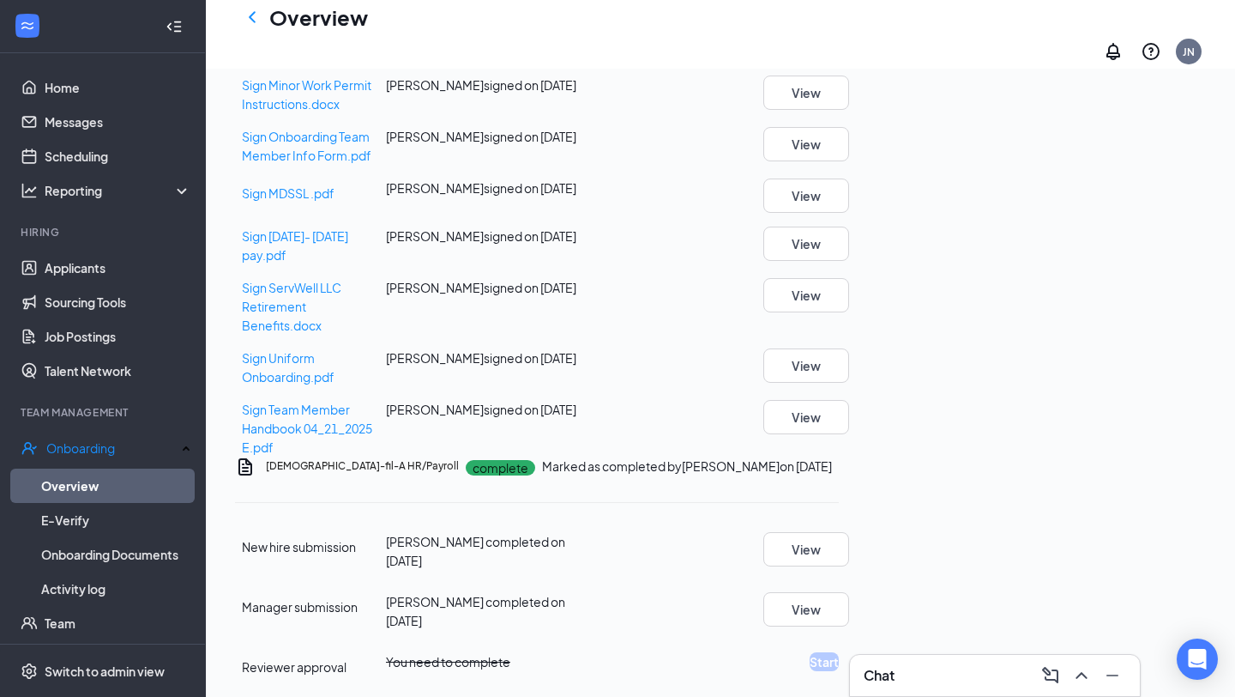
scroll to position [884, 0]
click at [849, 383] on button "View" at bounding box center [806, 365] width 86 height 34
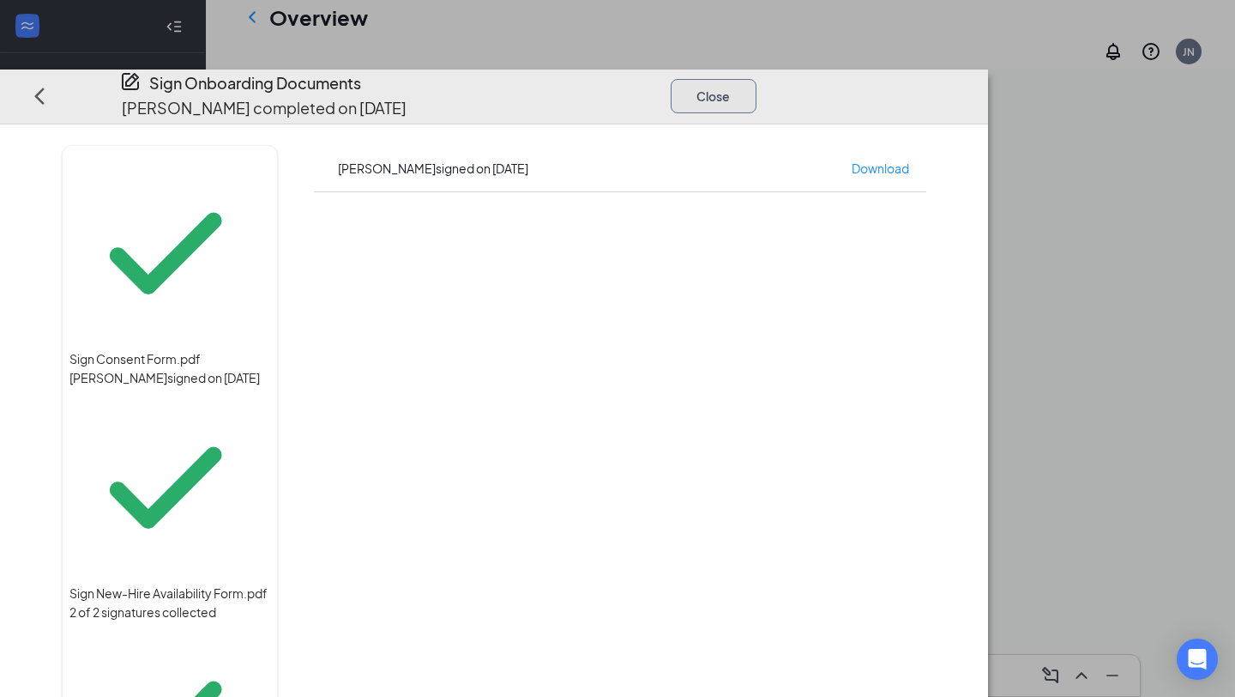
click at [757, 79] on button "Close" at bounding box center [714, 96] width 86 height 34
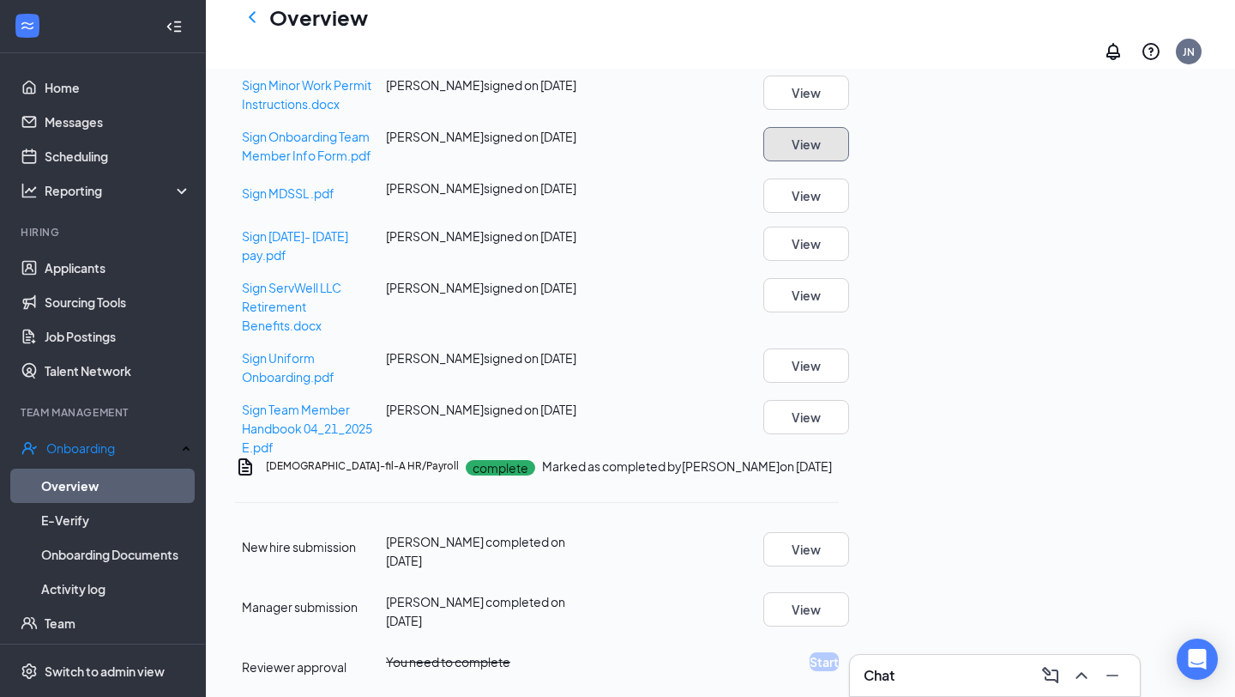
click at [849, 161] on button "View" at bounding box center [806, 144] width 86 height 34
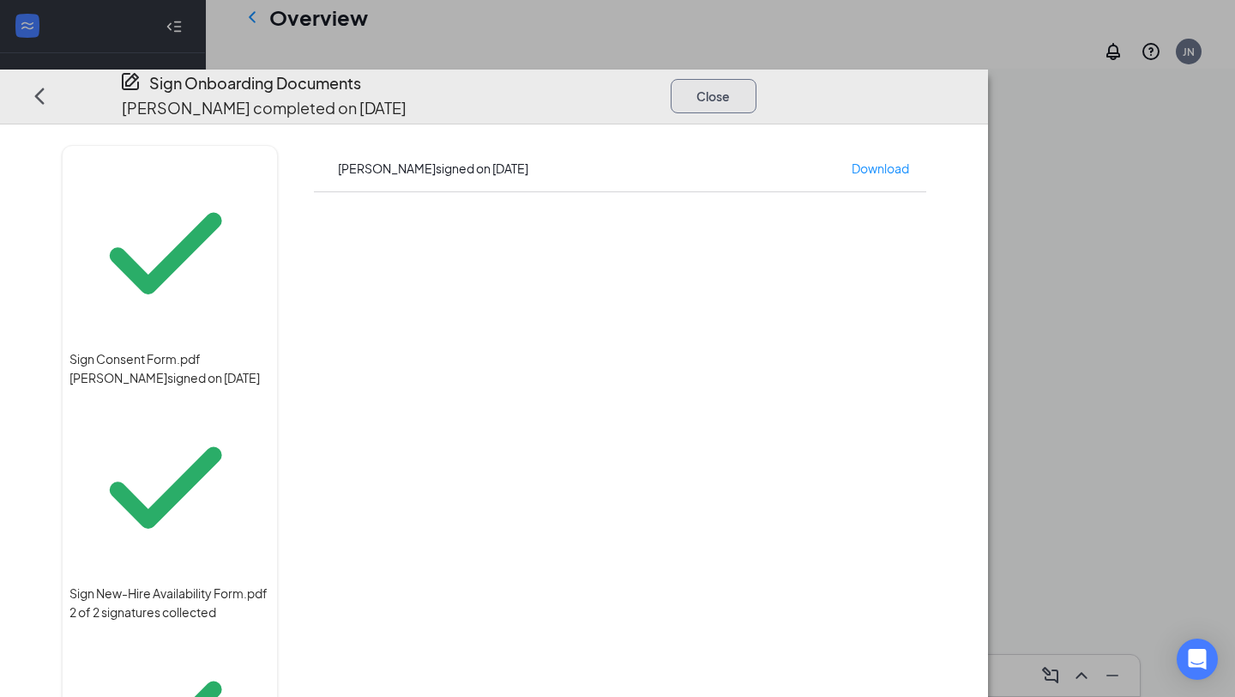
click at [757, 79] on button "Close" at bounding box center [714, 96] width 86 height 34
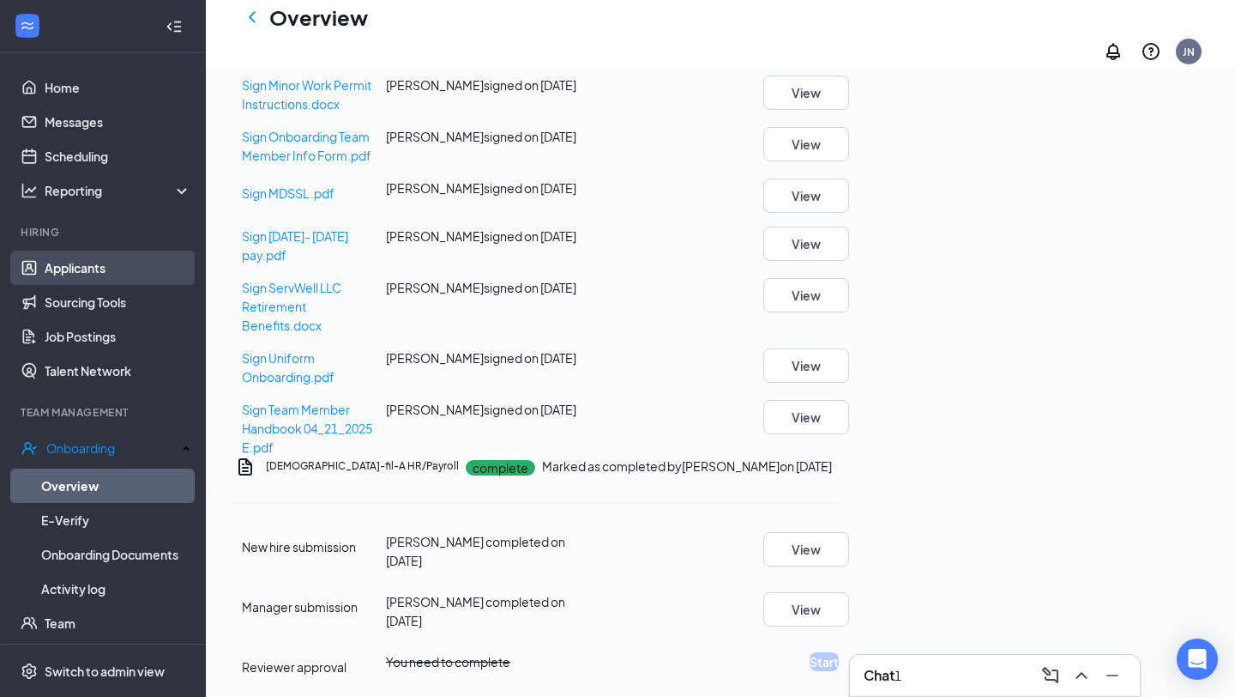
click at [92, 284] on link "Applicants" at bounding box center [118, 267] width 147 height 34
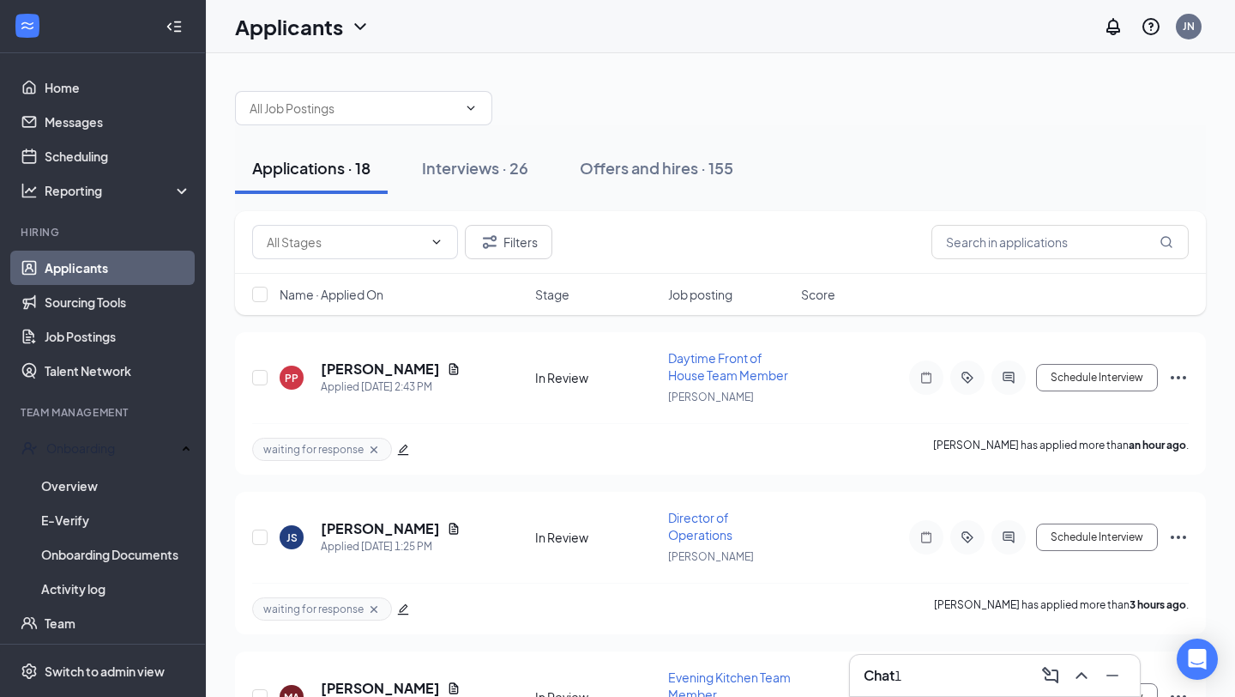
click at [902, 669] on div "1" at bounding box center [898, 675] width 7 height 19
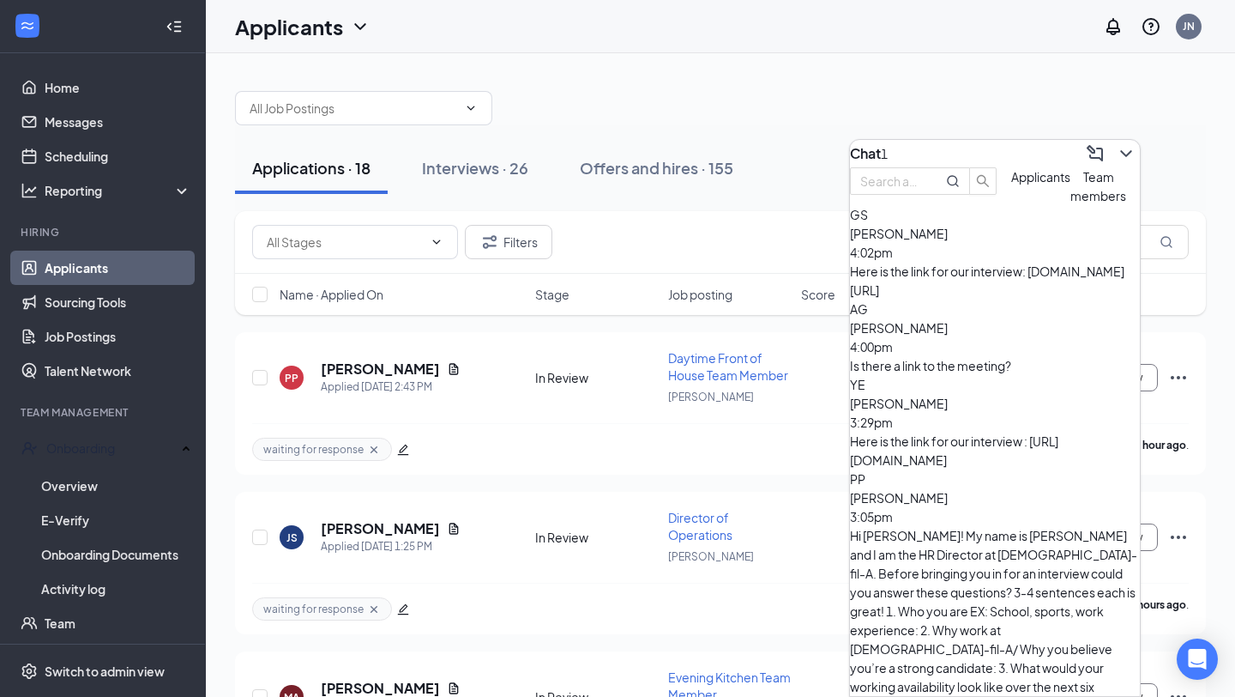
click at [1010, 372] on div "AG [PERSON_NAME] 4:00pm Is there a link to the meeting?" at bounding box center [995, 336] width 290 height 75
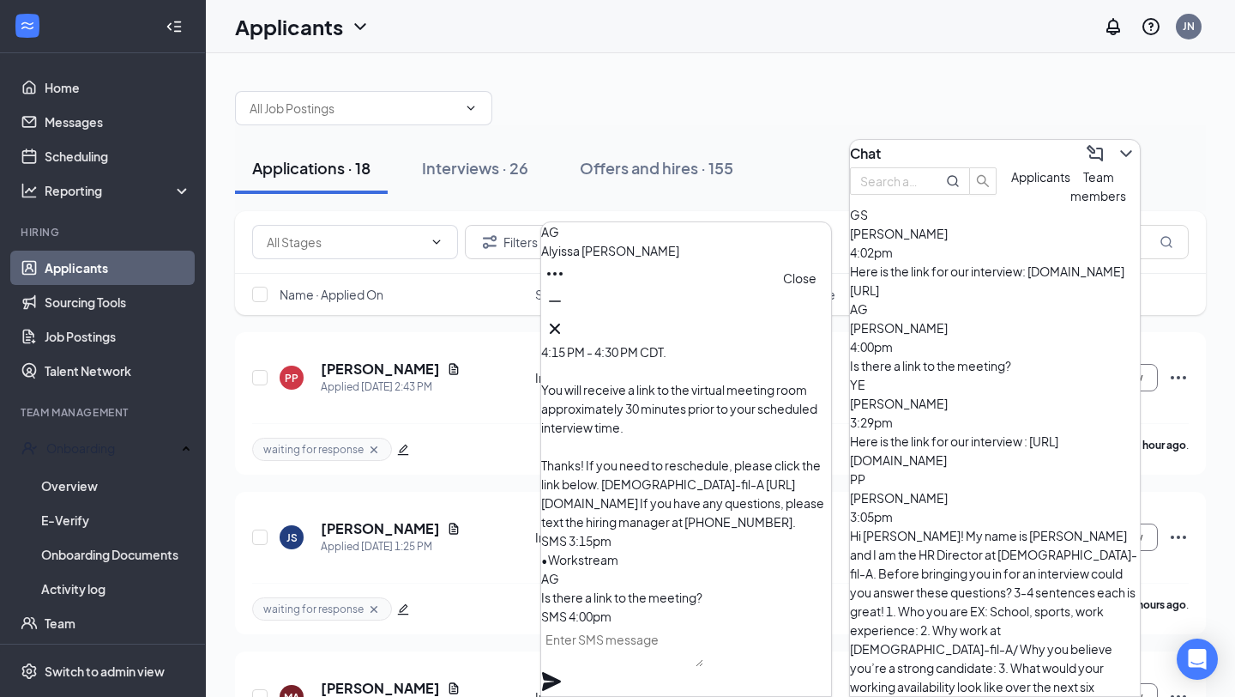
click at [565, 322] on icon "Cross" at bounding box center [555, 328] width 21 height 21
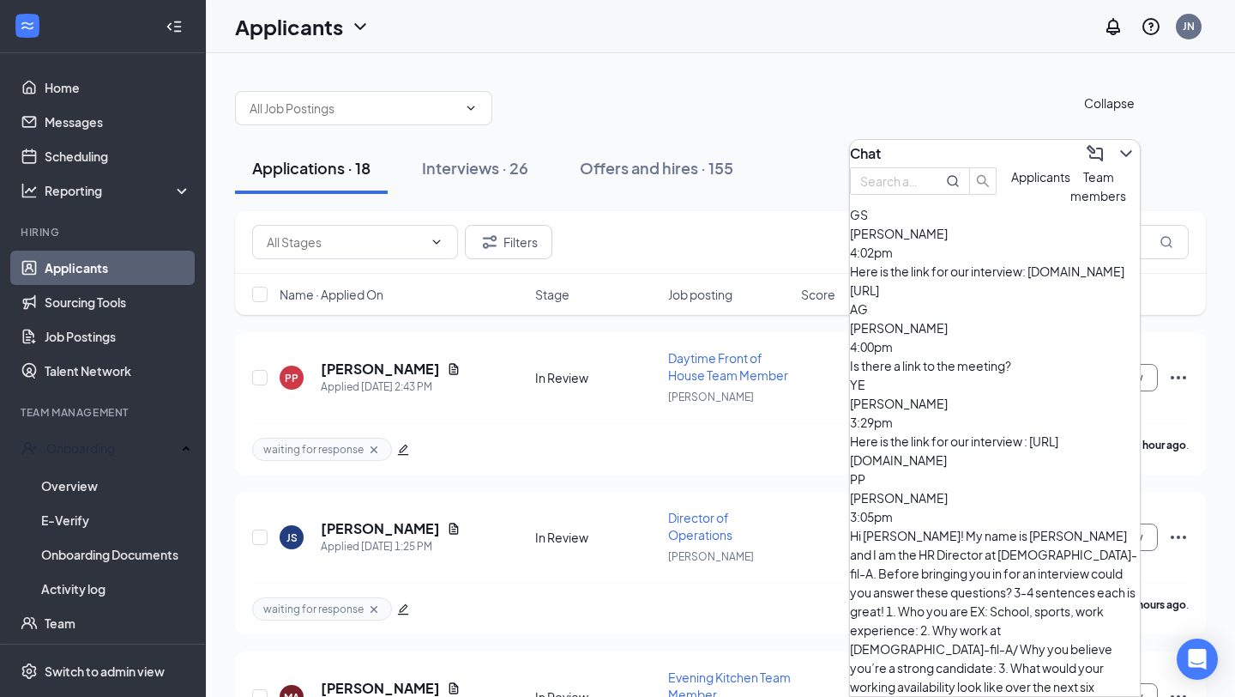
click at [1113, 156] on button at bounding box center [1126, 153] width 27 height 27
